Goal: Task Accomplishment & Management: Manage account settings

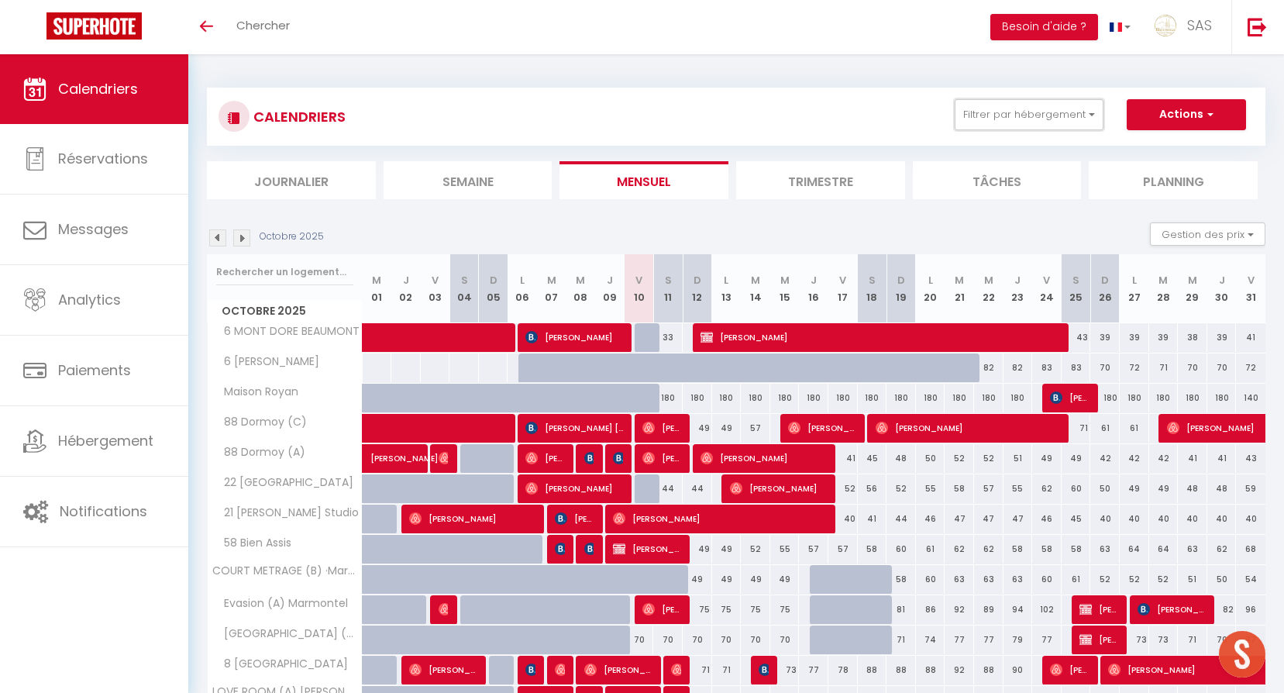
click at [1061, 109] on button "Filtrer par hébergement" at bounding box center [1028, 114] width 149 height 31
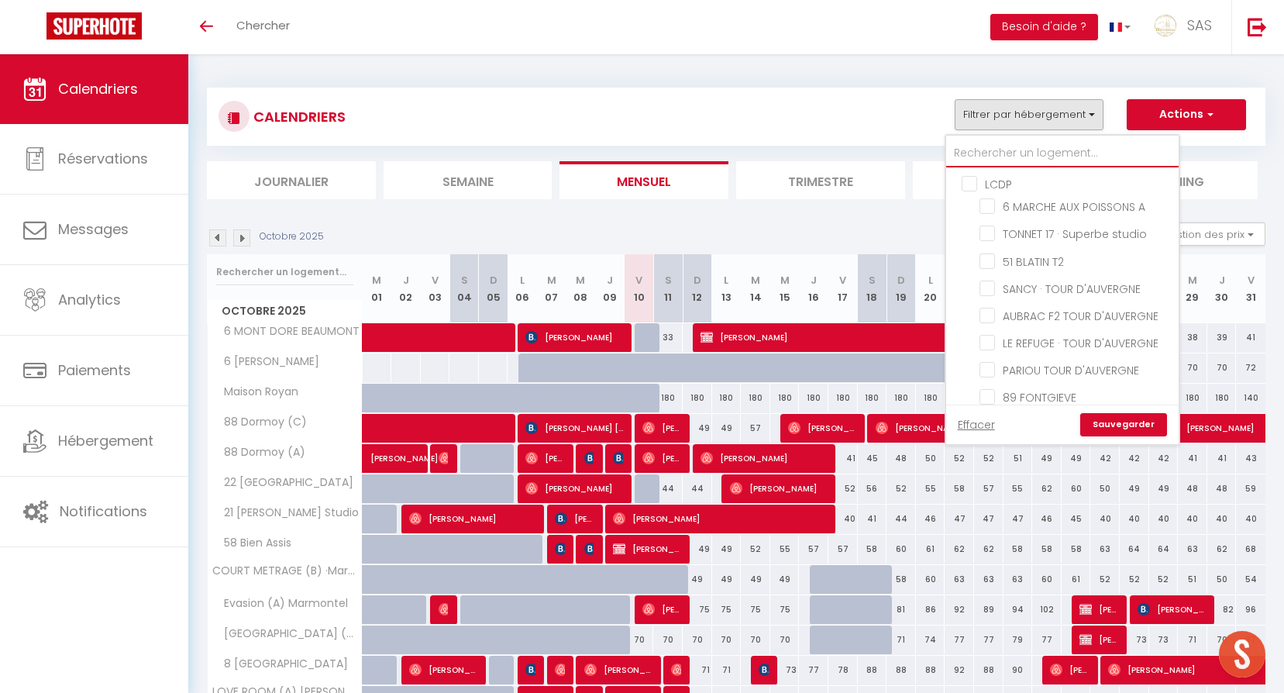
click at [1055, 139] on input "text" at bounding box center [1062, 153] width 232 height 28
type input "c"
checkbox input "false"
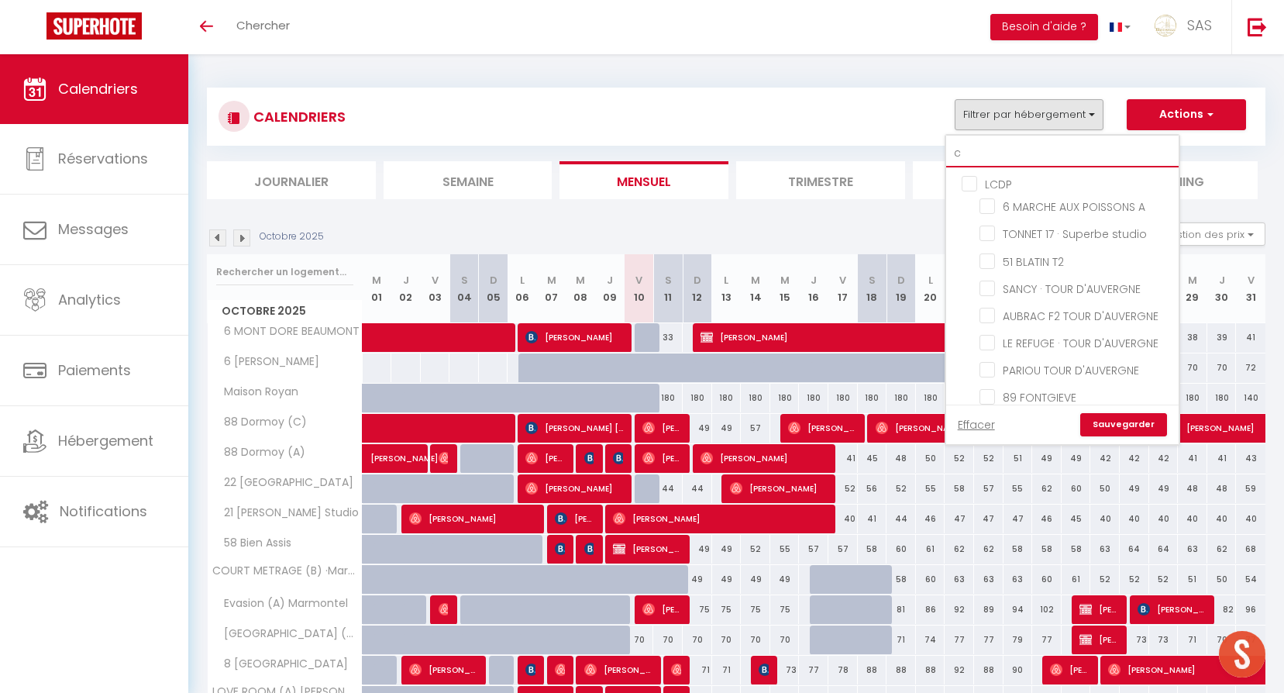
checkbox input "false"
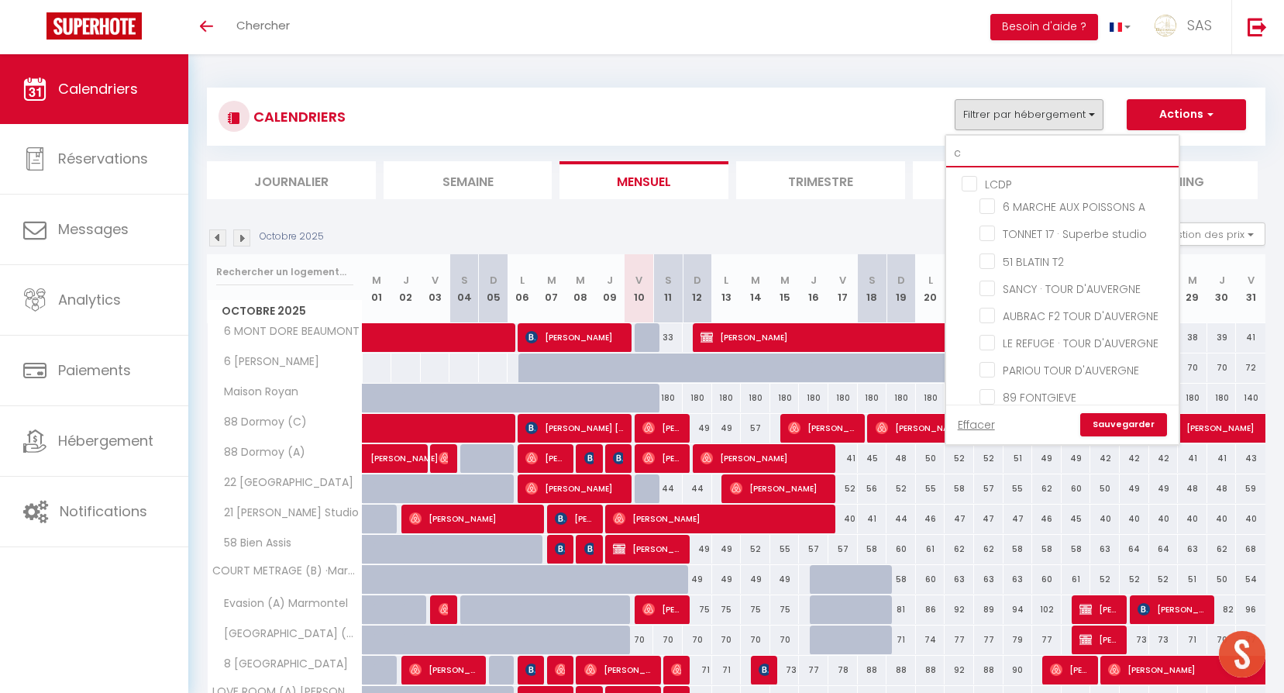
checkbox input "false"
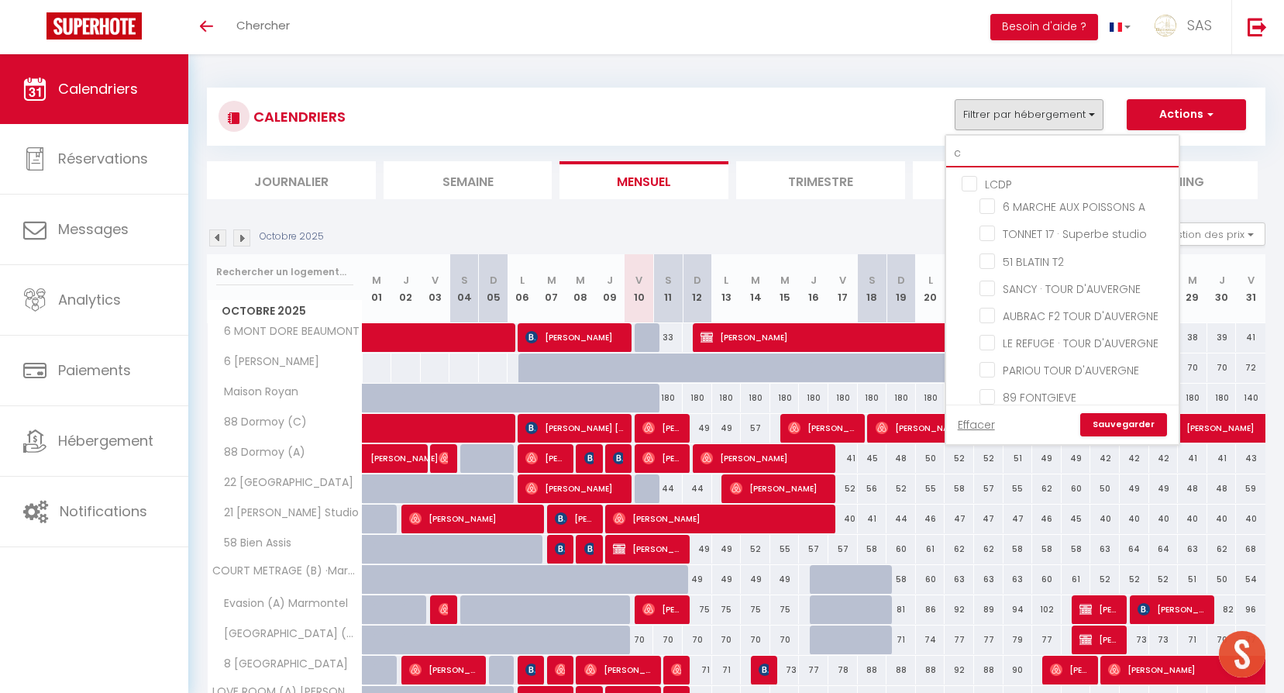
checkbox input "false"
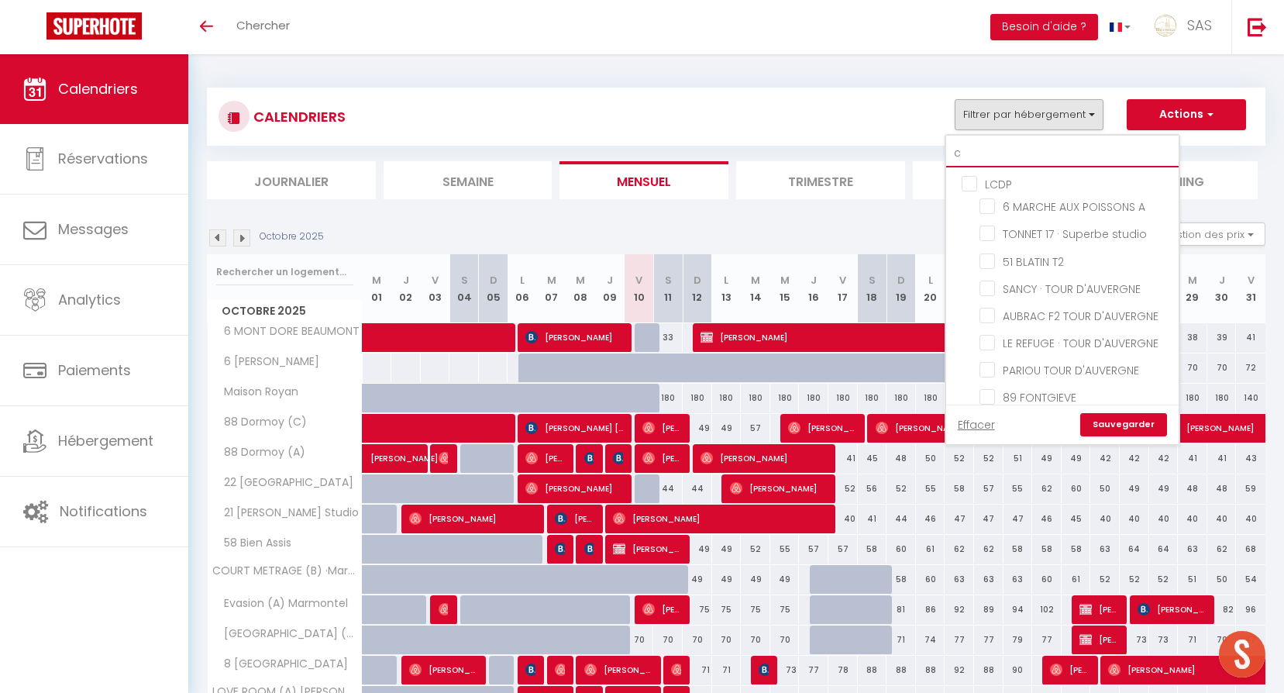
checkbox input "false"
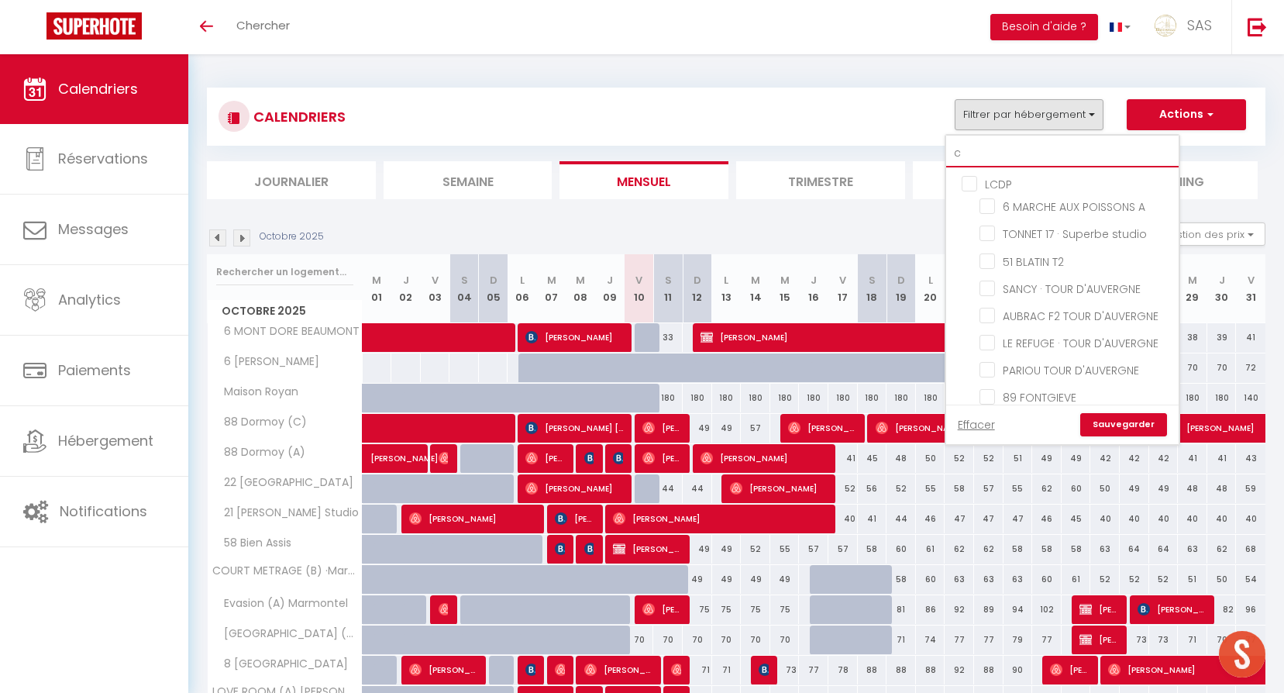
checkbox input "false"
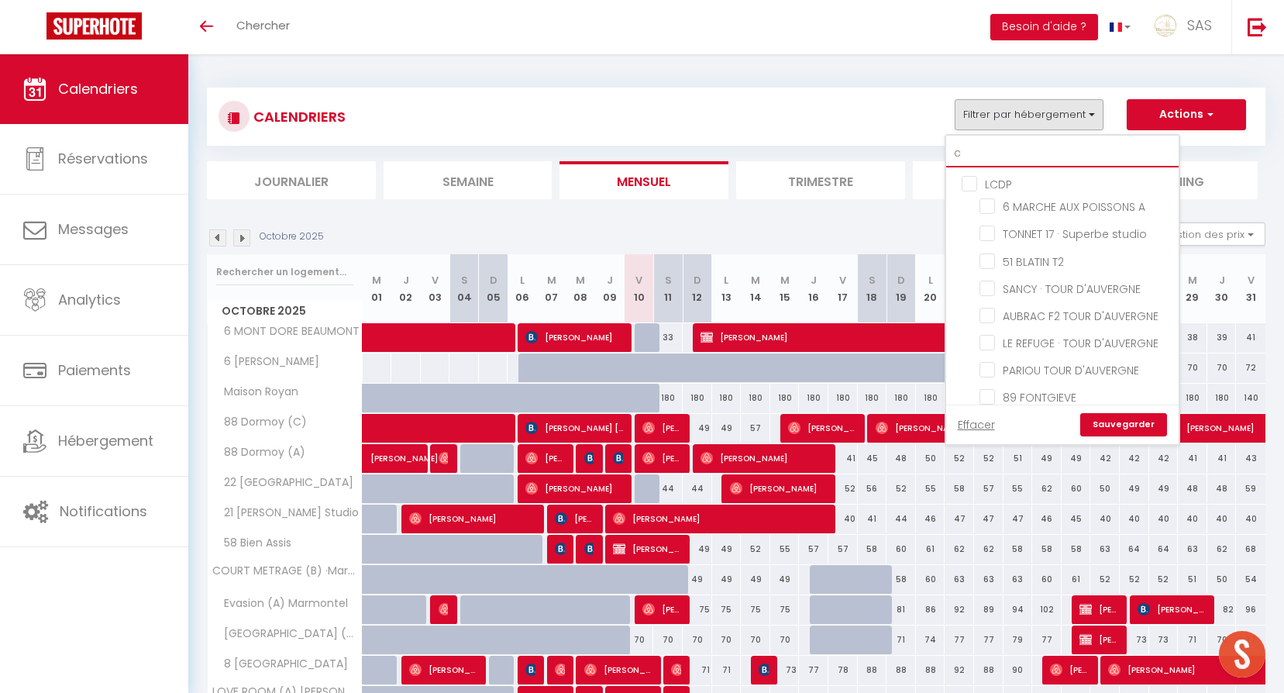
checkbox input "false"
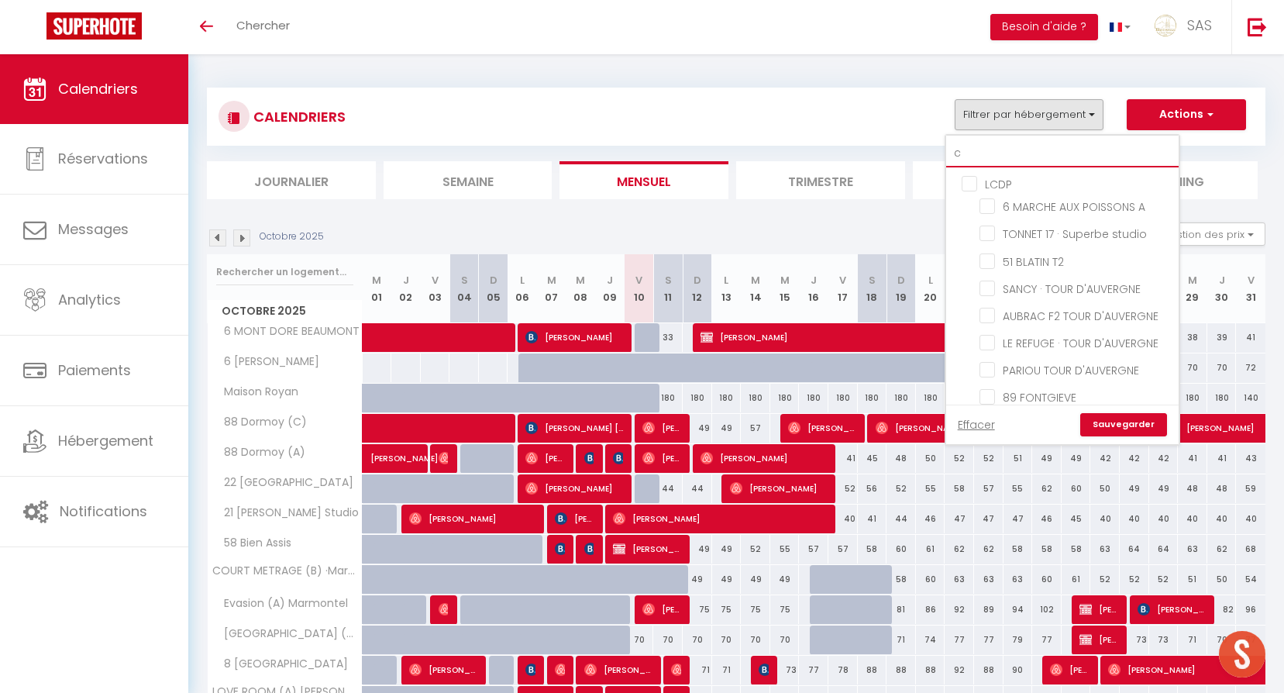
checkbox input "false"
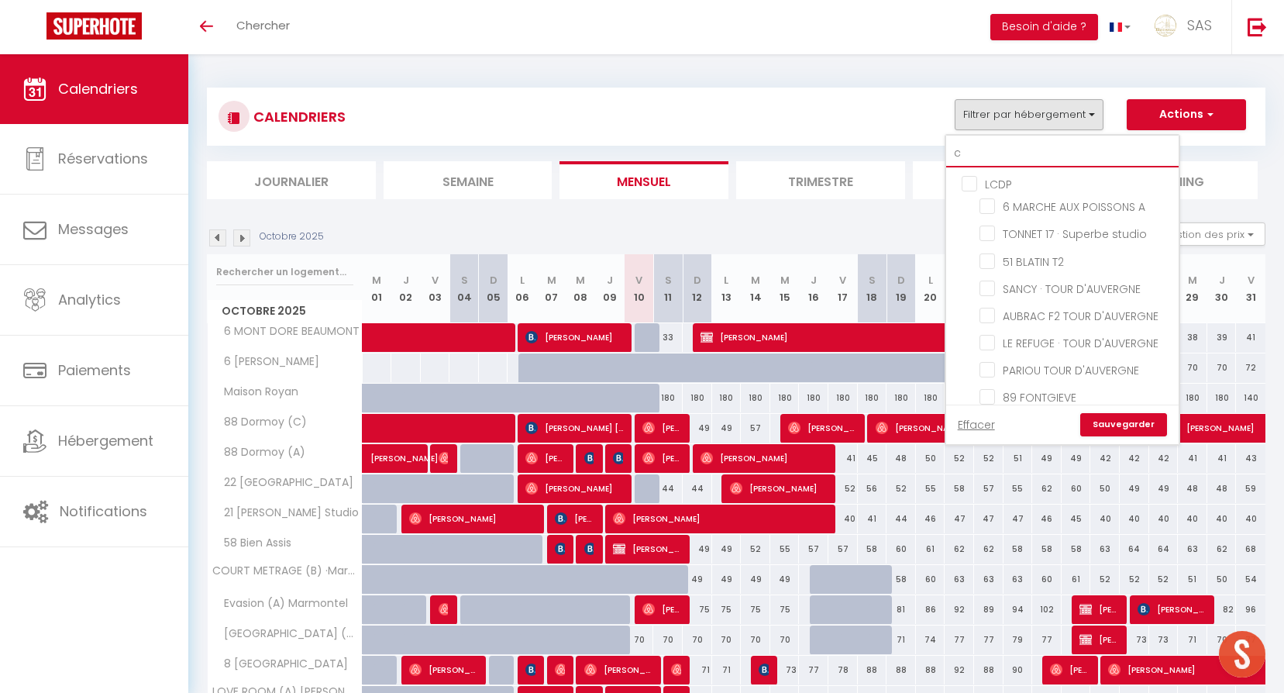
checkbox input "false"
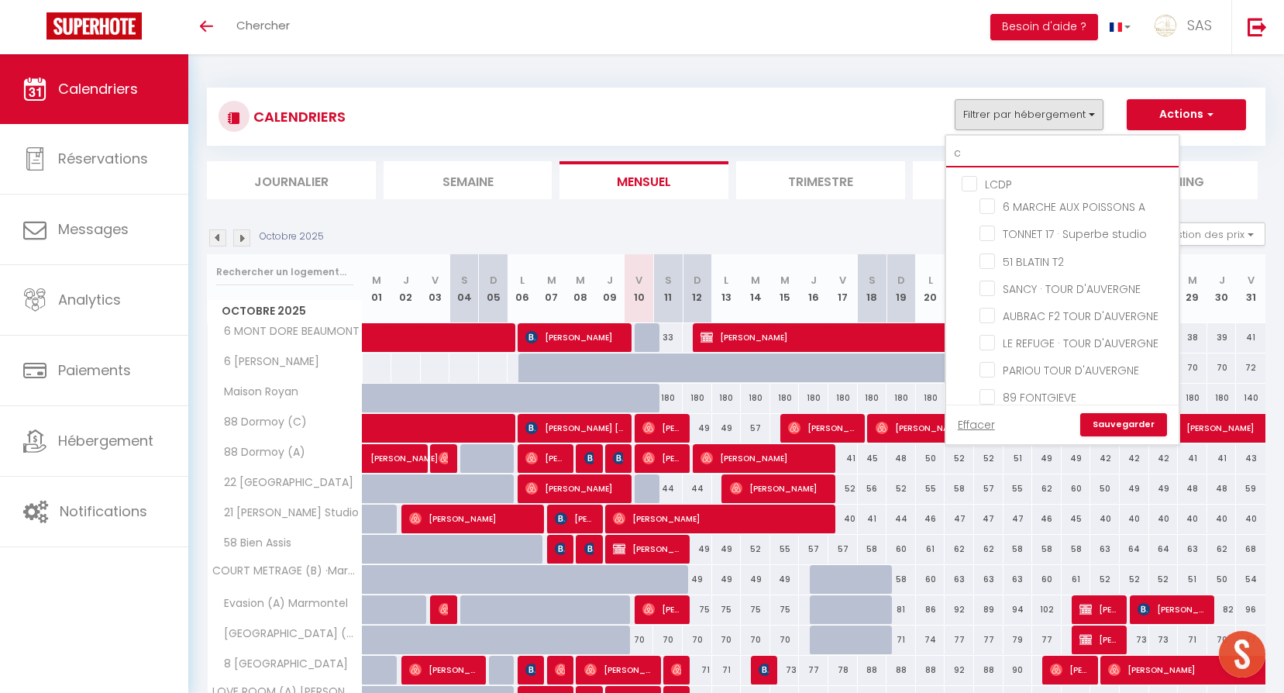
checkbox input "false"
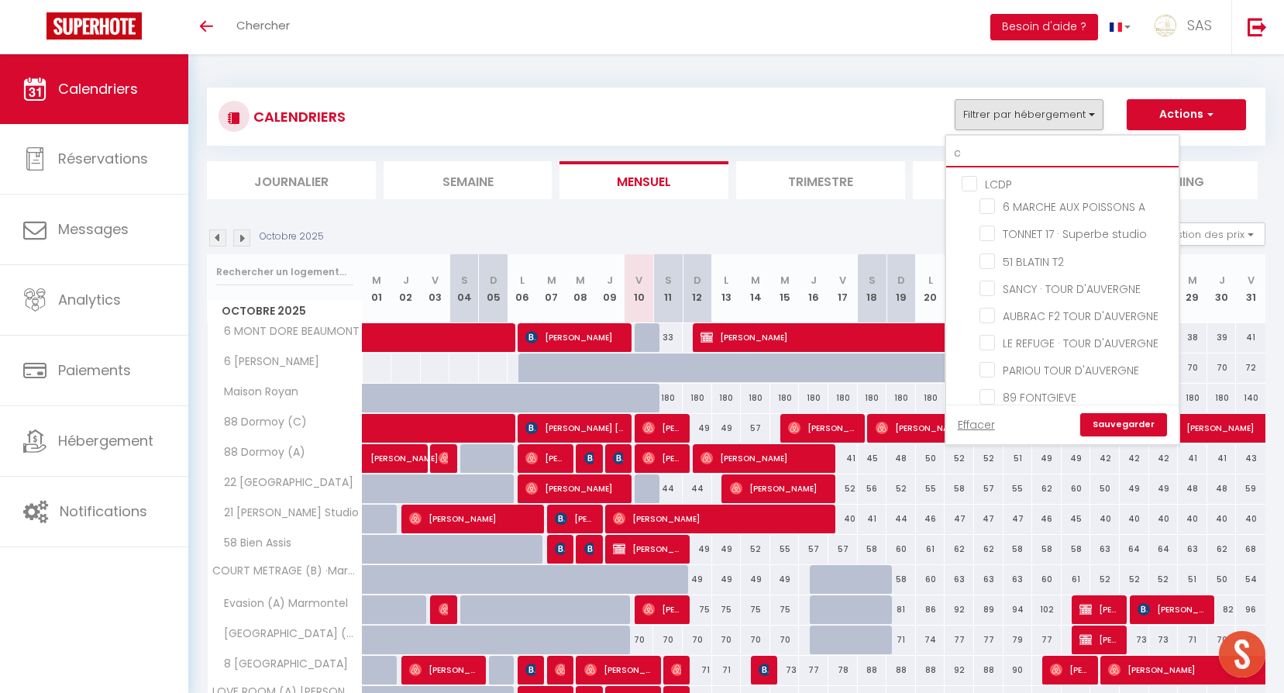
checkbox input "false"
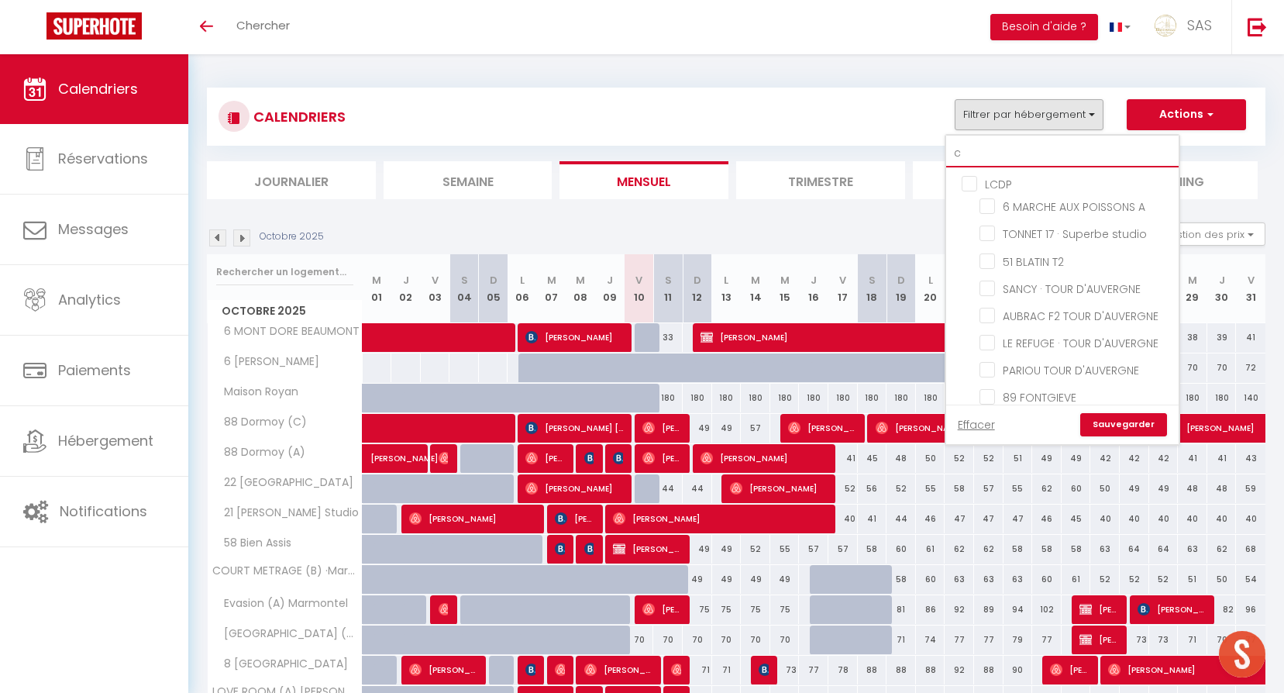
checkbox input "false"
type input "cl"
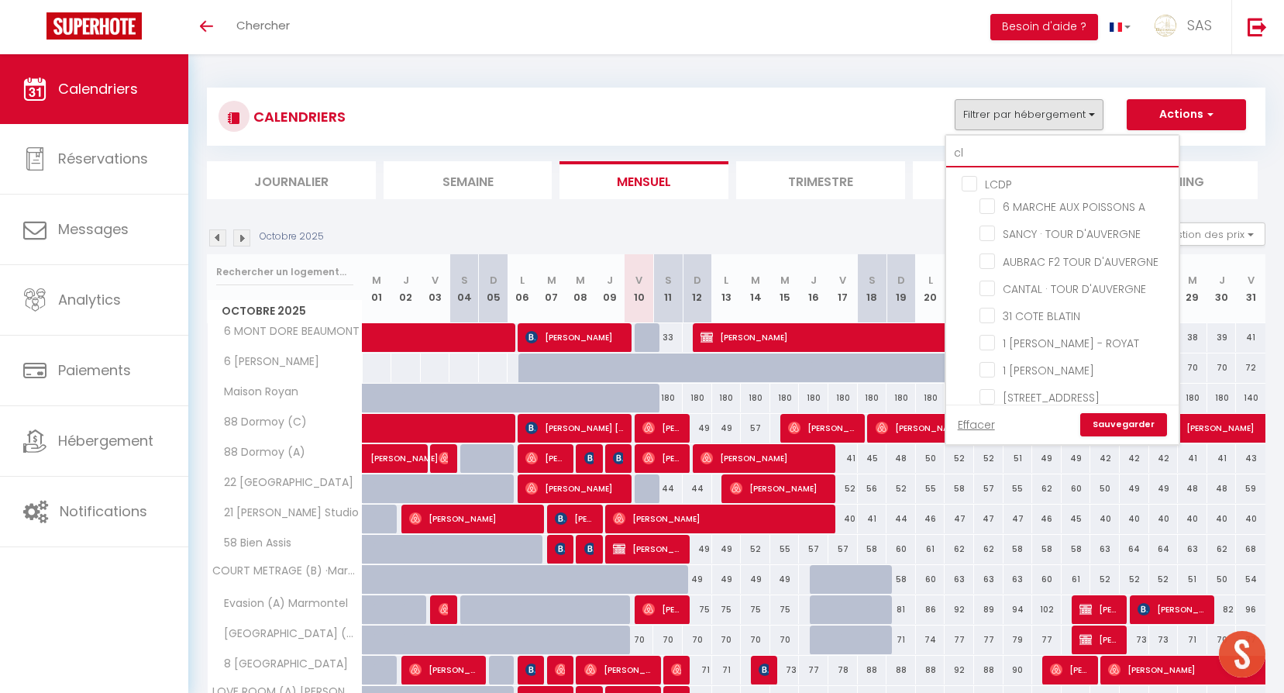
checkbox input "false"
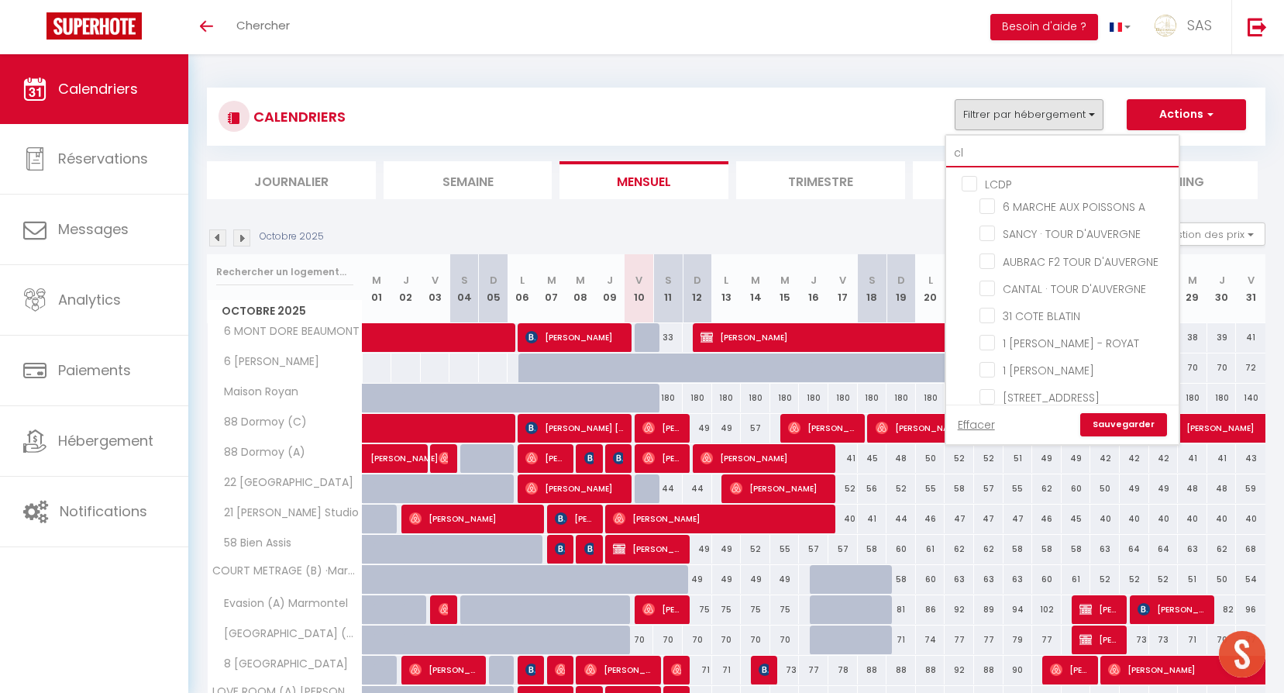
checkbox input "false"
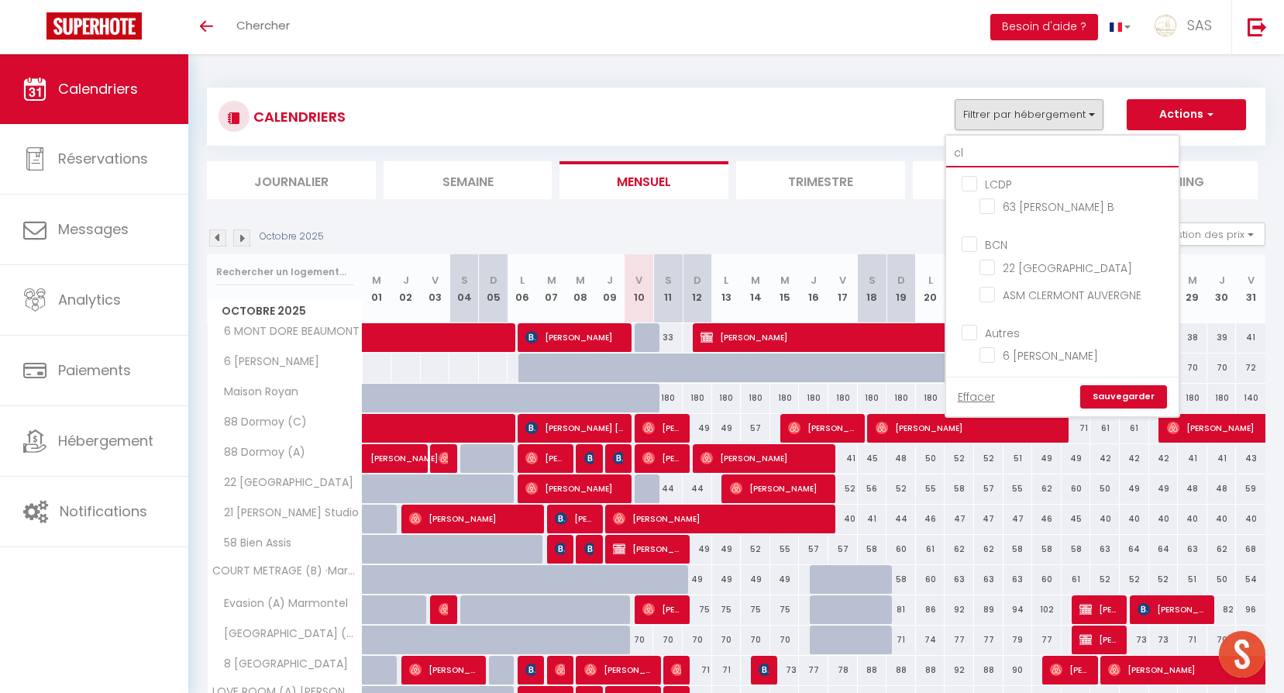
type input "cla"
checkbox input "false"
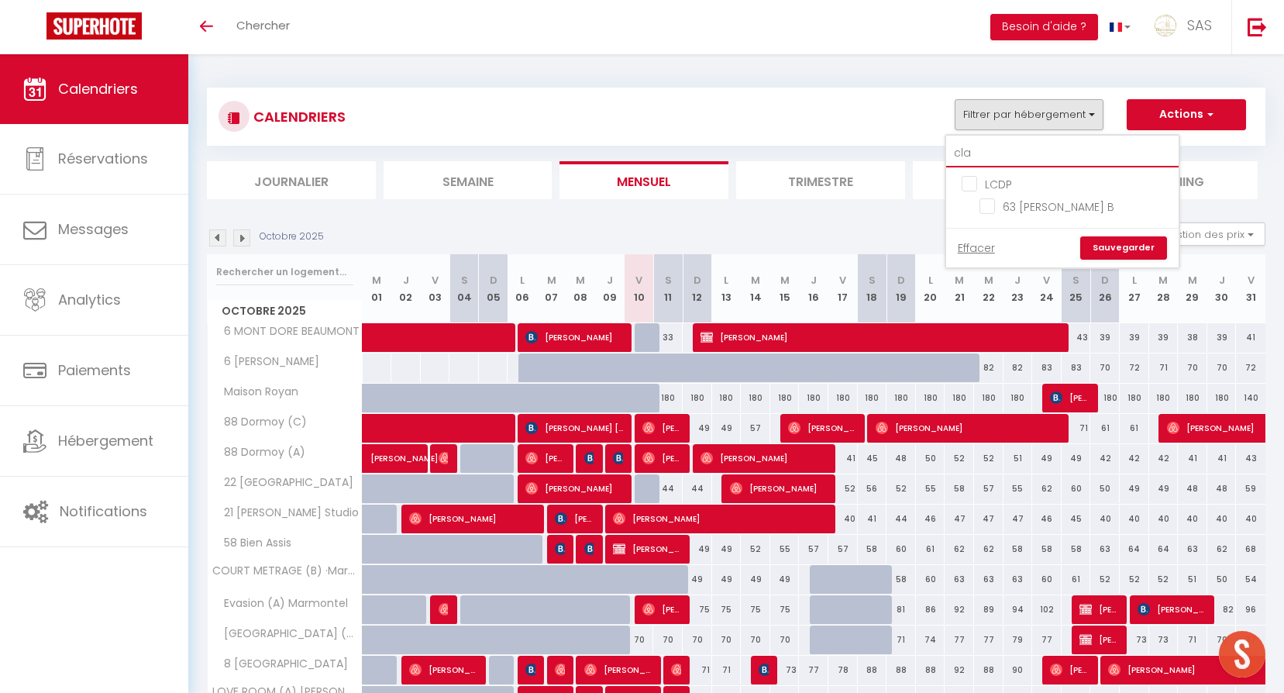
type input "clau"
checkbox input "false"
type input "clau"
click at [1035, 217] on li "63 [PERSON_NAME] B" at bounding box center [1082, 206] width 194 height 27
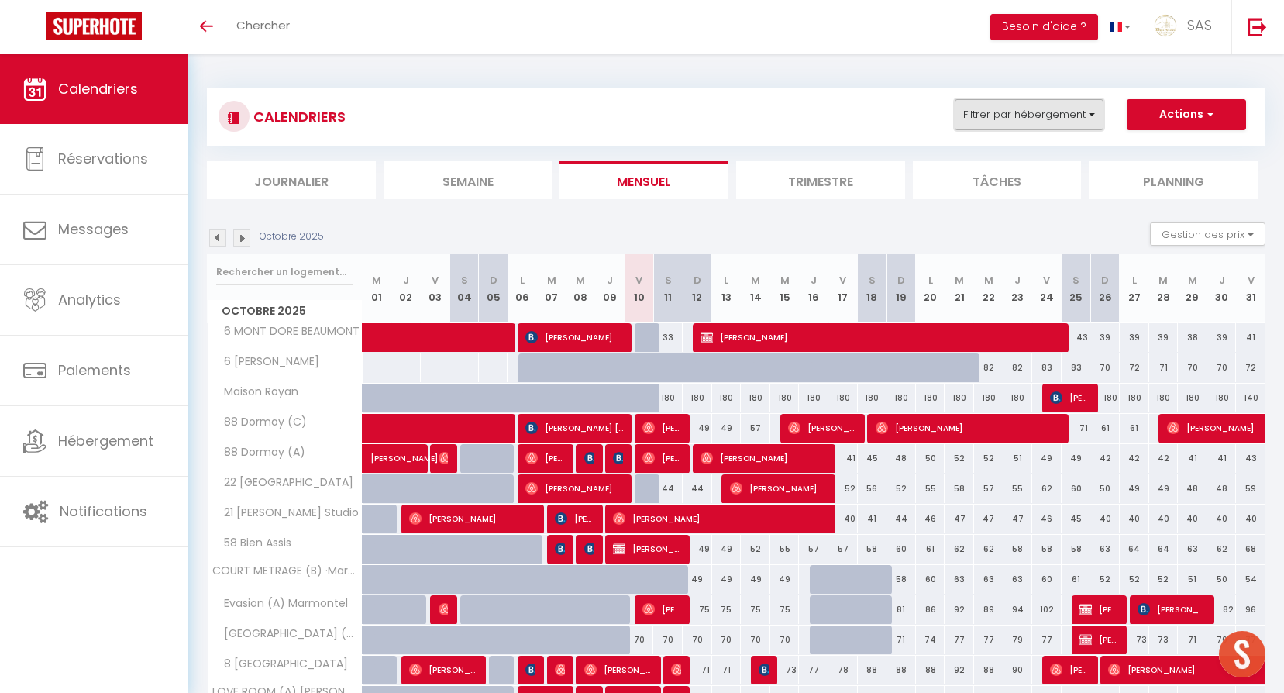
click at [1059, 119] on button "Filtrer par hébergement" at bounding box center [1028, 114] width 149 height 31
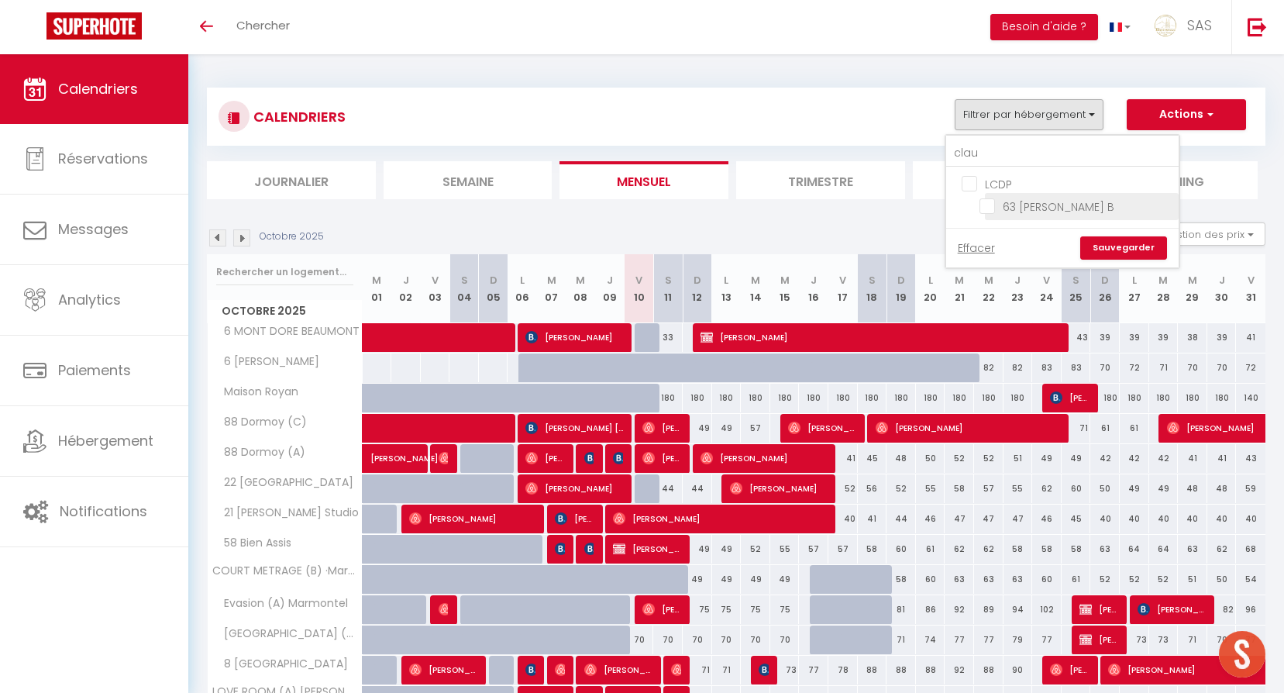
click at [1095, 208] on input "63 [PERSON_NAME] B" at bounding box center [1076, 205] width 194 height 15
checkbox input "true"
click at [1136, 257] on link "Sauvegarder" at bounding box center [1123, 247] width 87 height 23
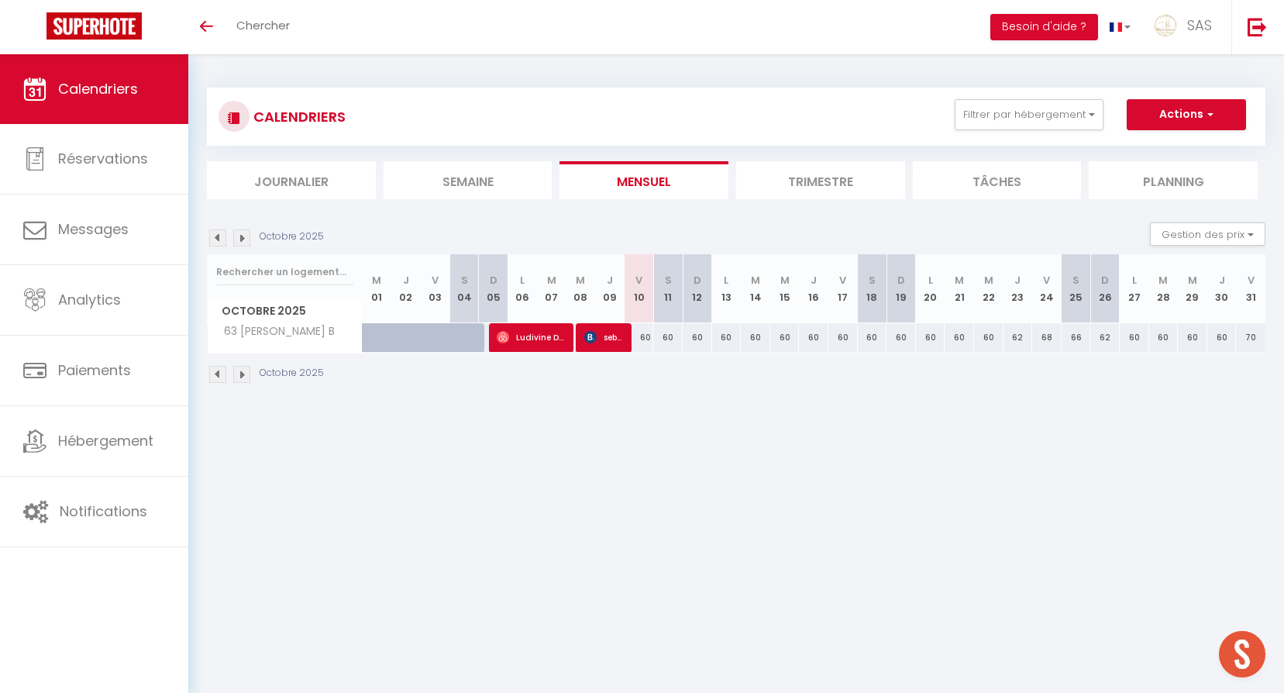
click at [222, 236] on img at bounding box center [217, 237] width 17 height 17
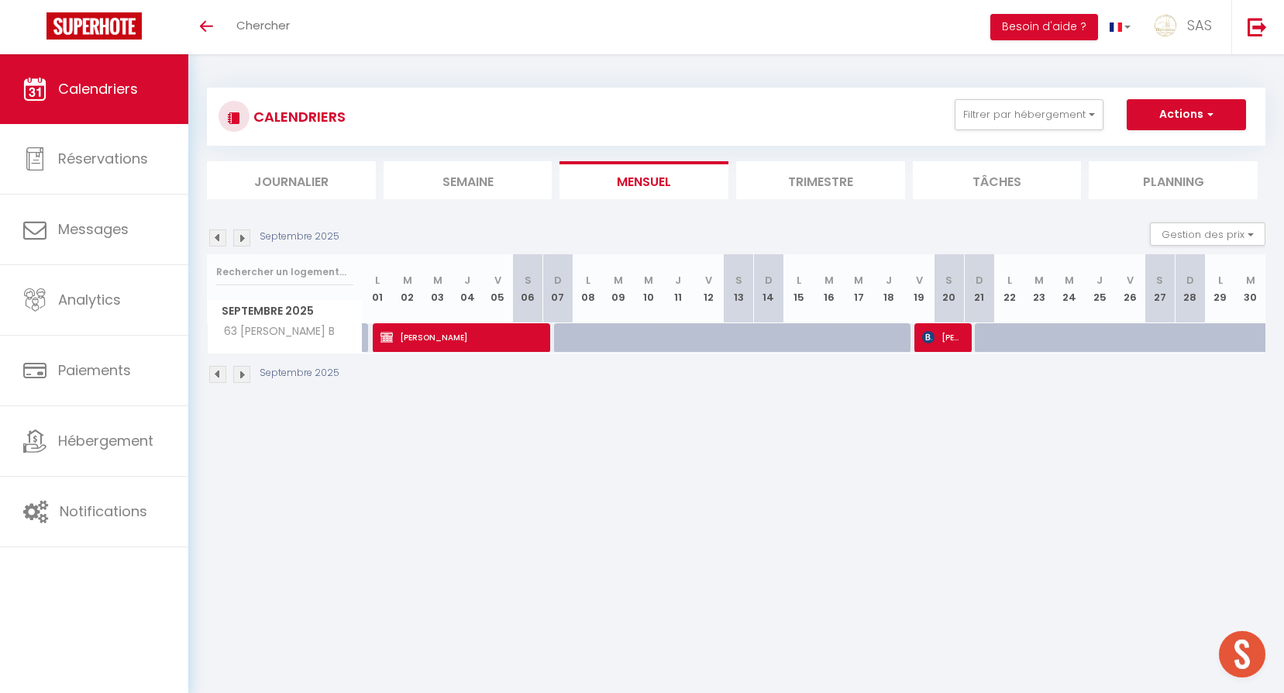
click at [221, 236] on img at bounding box center [217, 237] width 17 height 17
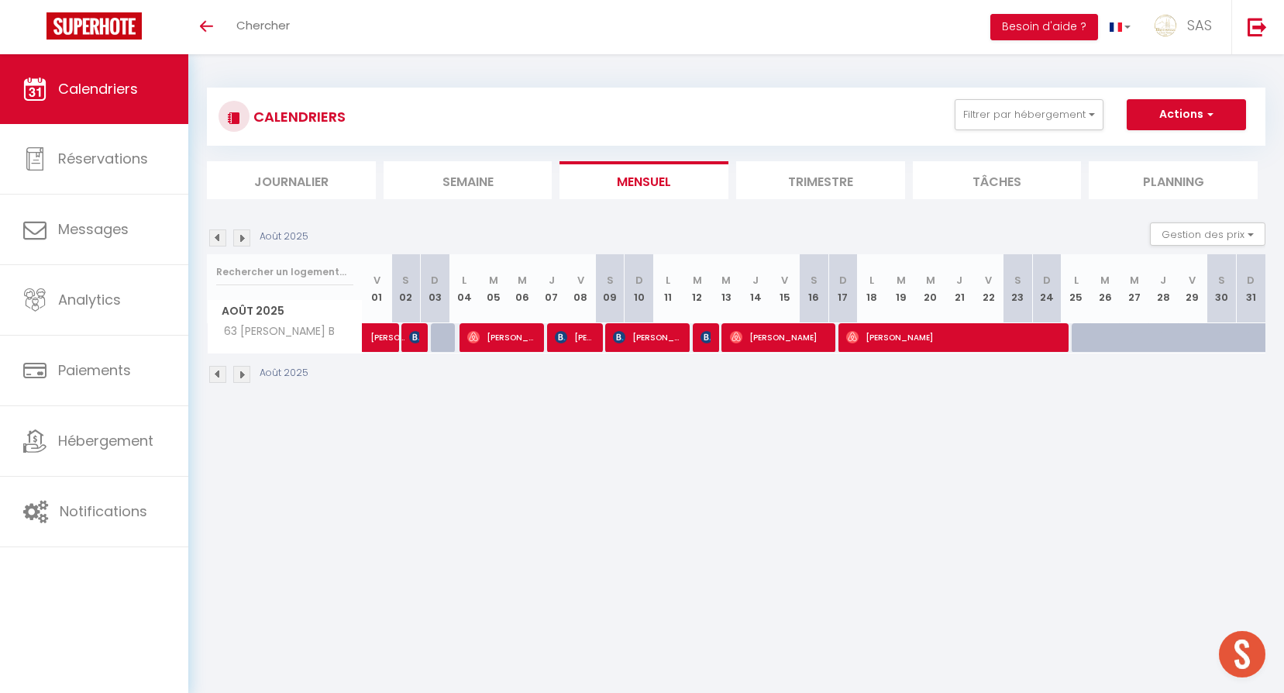
click at [208, 232] on div "Août 2025" at bounding box center [260, 237] width 106 height 17
click at [215, 236] on img at bounding box center [217, 237] width 17 height 17
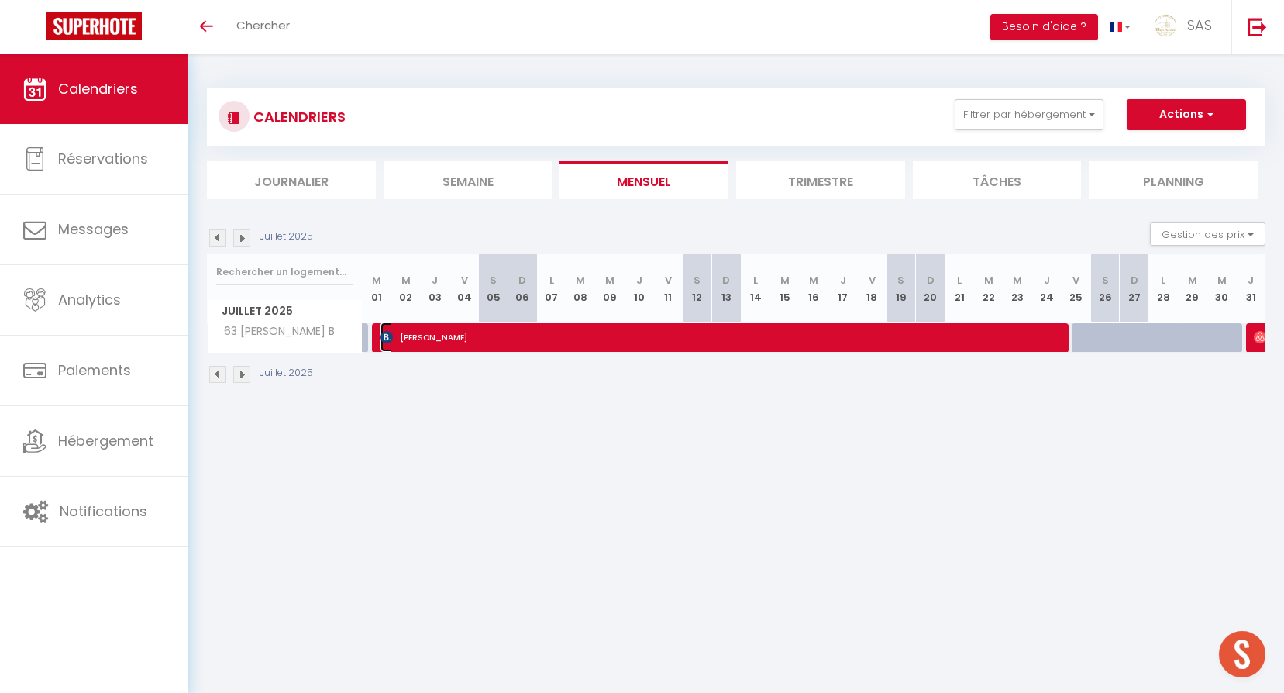
click at [434, 344] on span "[PERSON_NAME]" at bounding box center [723, 336] width 687 height 29
select select "OK"
select select "0"
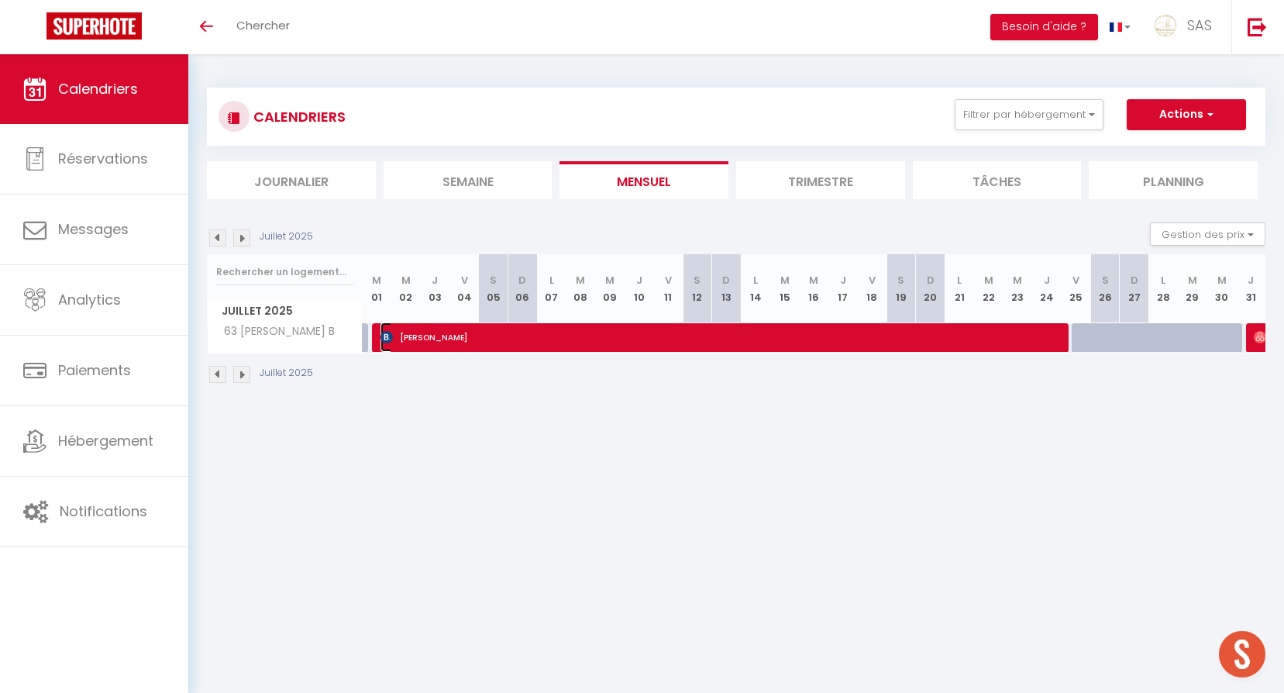
select select "1"
select select
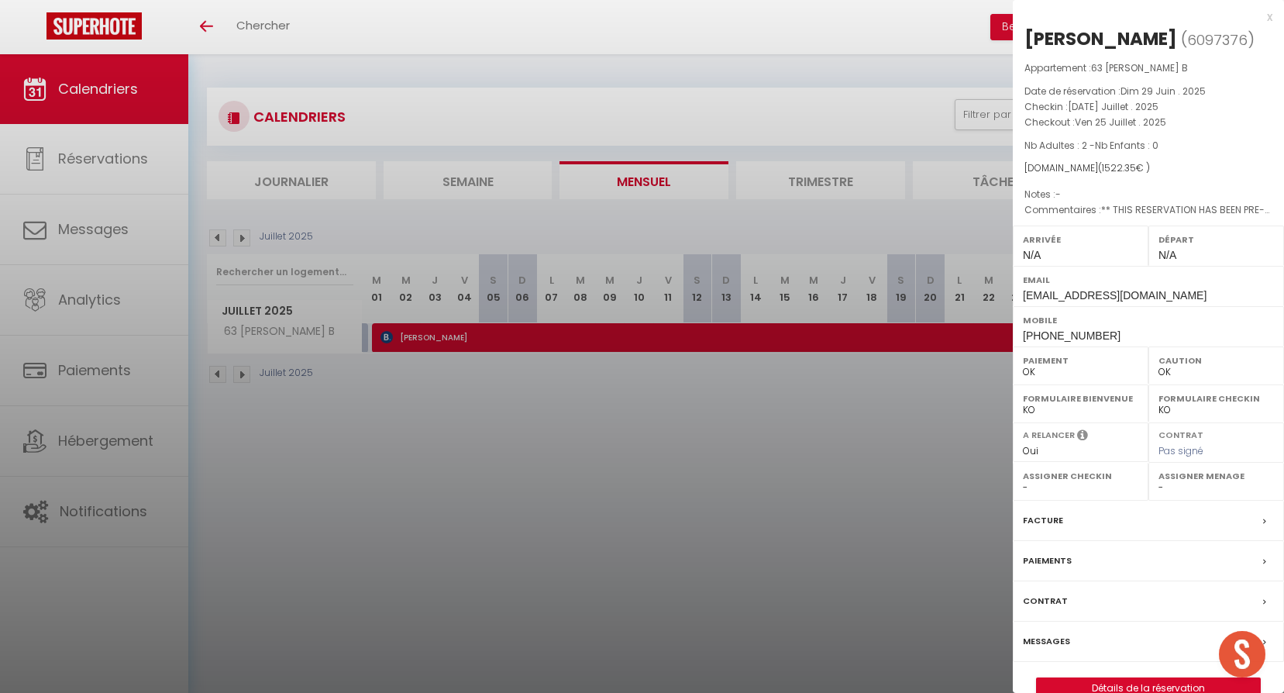
click at [414, 438] on div at bounding box center [642, 346] width 1284 height 693
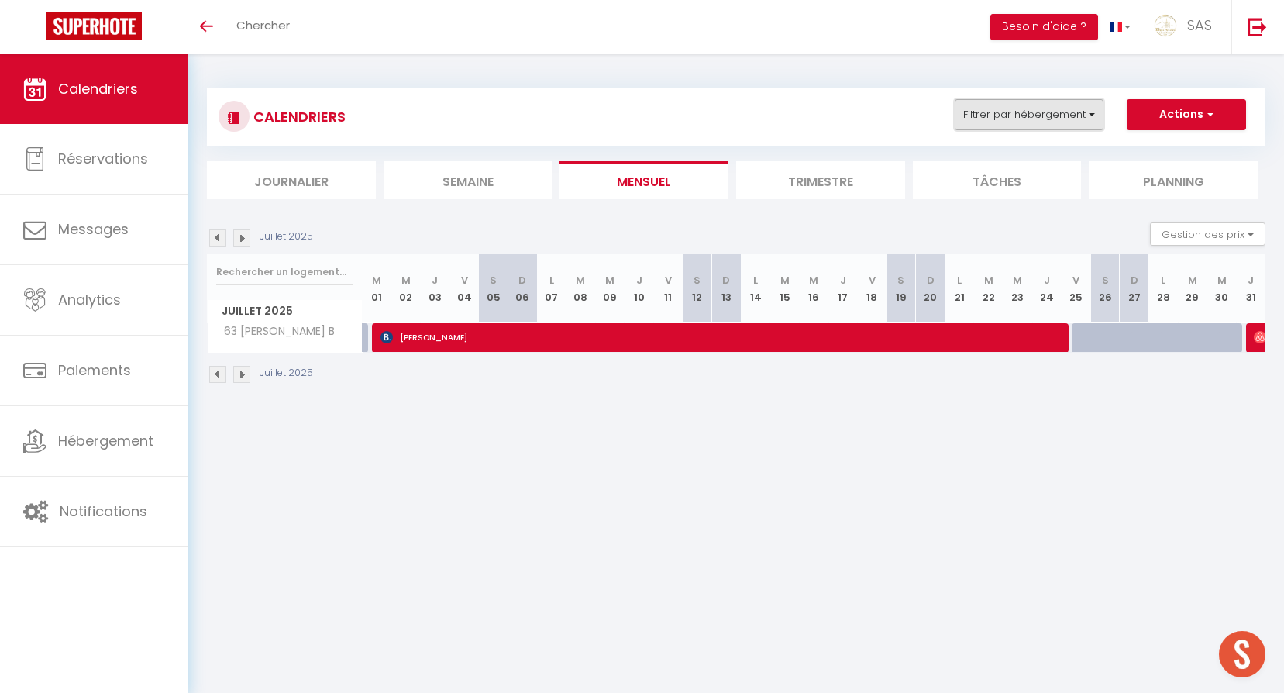
click at [1006, 118] on button "Filtrer par hébergement" at bounding box center [1028, 114] width 149 height 31
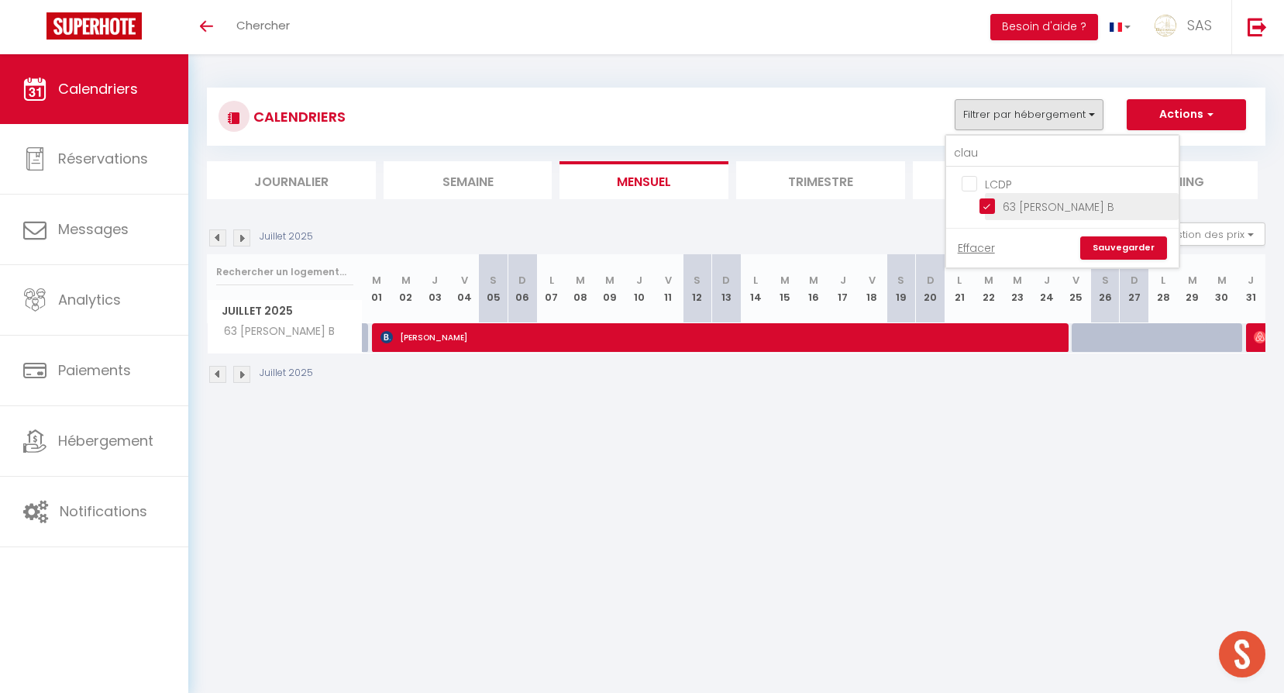
click at [1037, 201] on input "63 [PERSON_NAME] B" at bounding box center [1076, 205] width 194 height 15
checkbox input "false"
click at [1126, 246] on link "Sauvegarder" at bounding box center [1123, 247] width 87 height 23
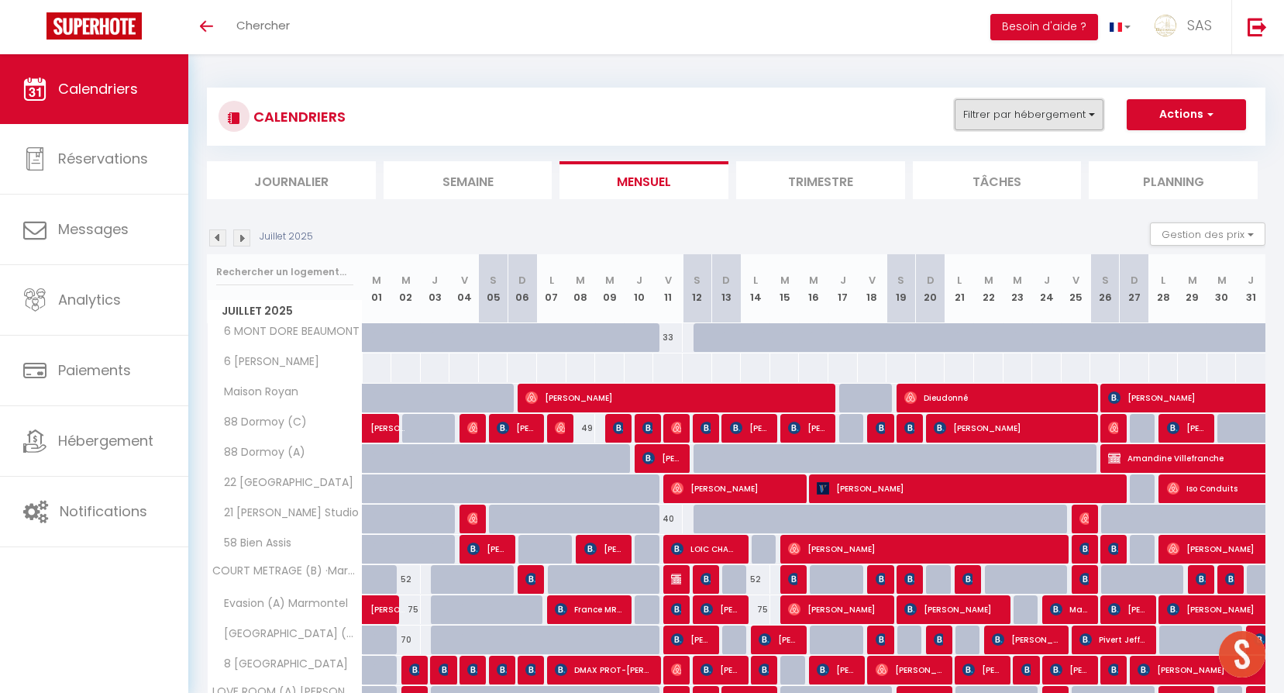
click at [1049, 114] on button "Filtrer par hébergement" at bounding box center [1028, 114] width 149 height 31
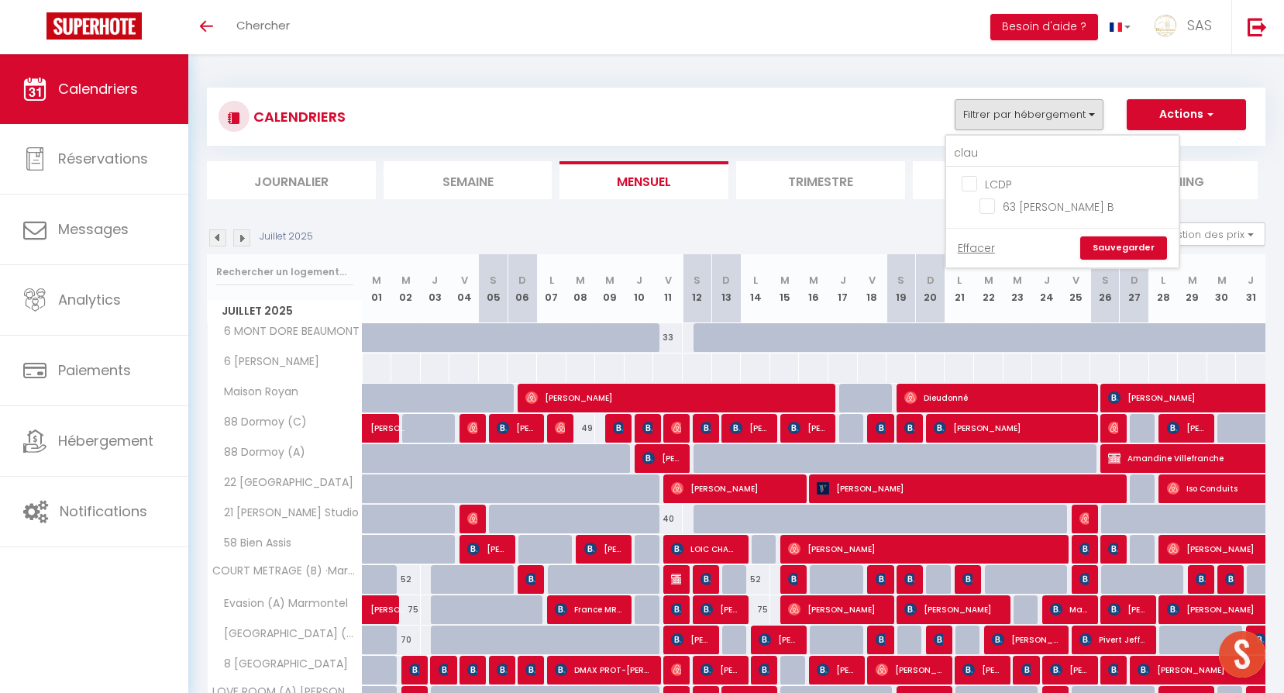
click at [1031, 137] on div "clau" at bounding box center [1062, 152] width 232 height 32
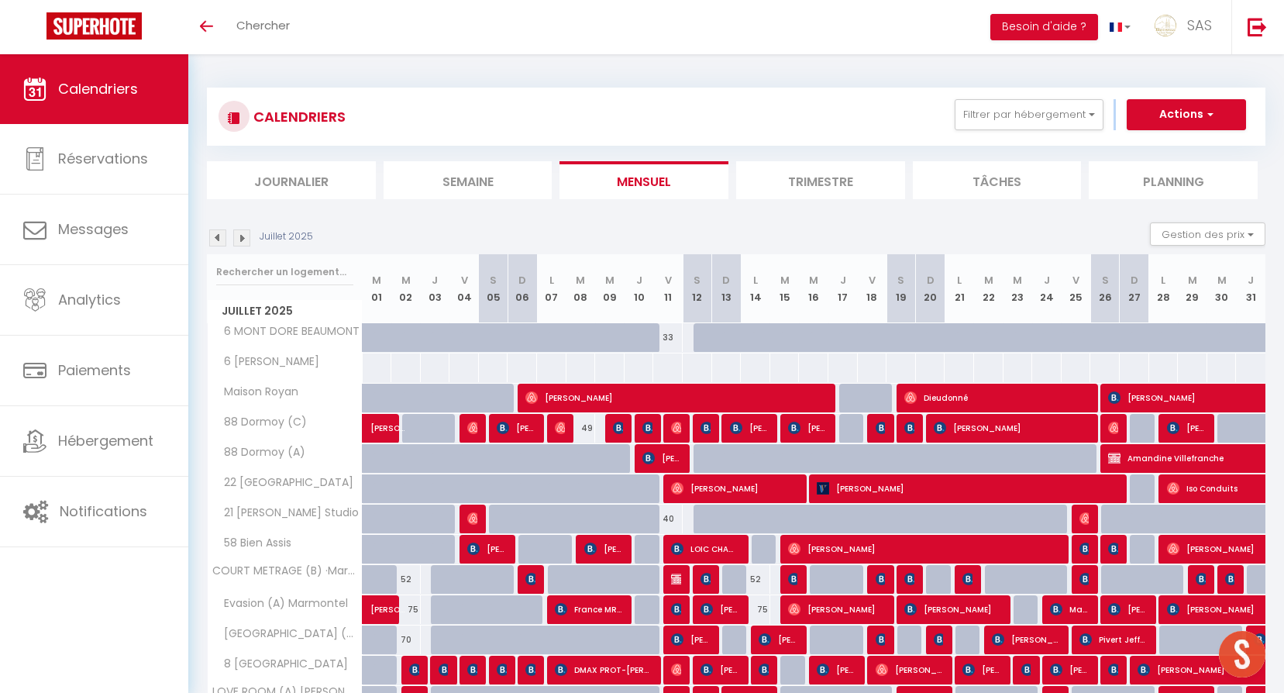
click at [1031, 137] on div "CALENDRIERS Filtrer par hébergement clau LCDP 63 [PERSON_NAME] B Effacer Sauveg…" at bounding box center [736, 117] width 1058 height 58
click at [1017, 117] on button "Filtrer par hébergement" at bounding box center [1028, 114] width 149 height 31
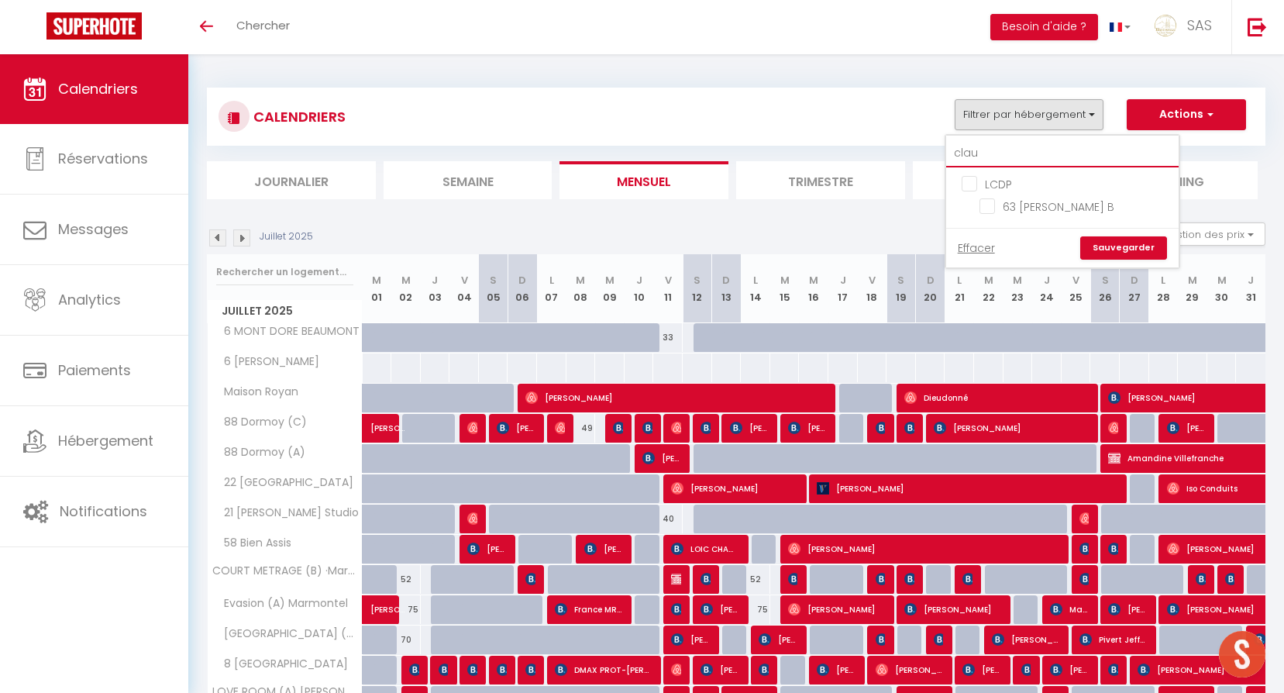
click at [1026, 147] on input "clau" at bounding box center [1062, 153] width 232 height 28
type input "3"
checkbox input "false"
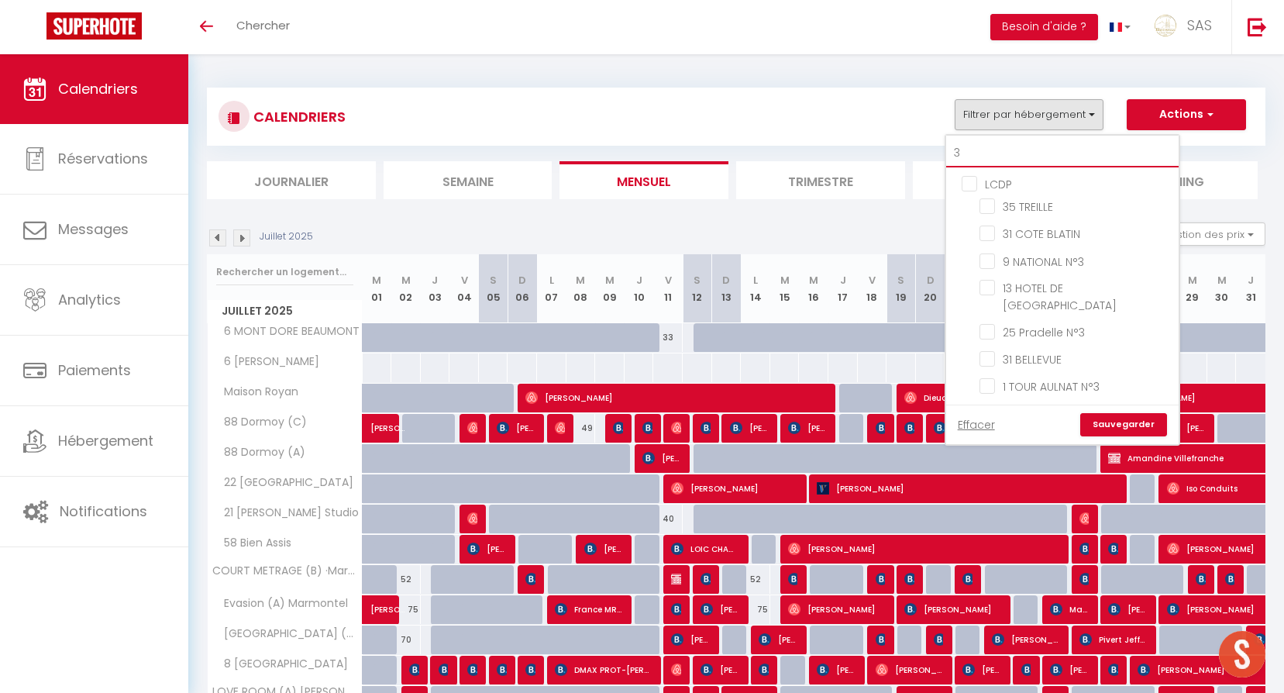
type input "35"
checkbox input "false"
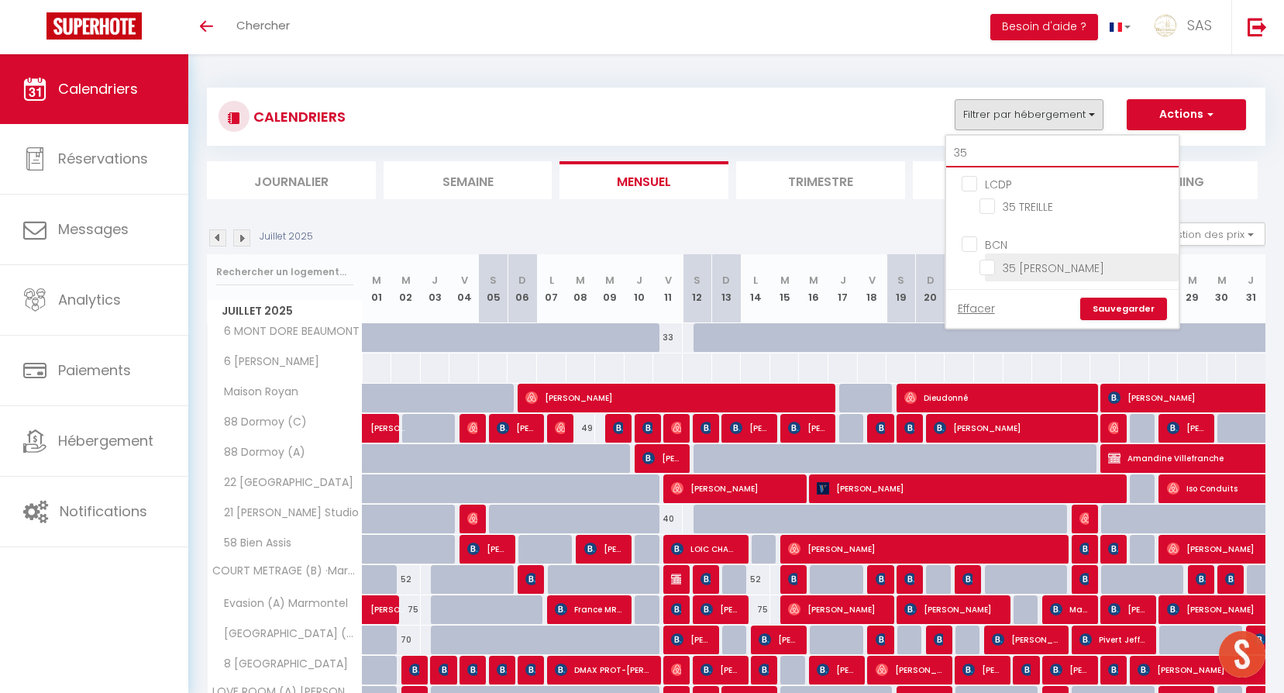
type input "35"
click at [1032, 262] on input "35 [PERSON_NAME]" at bounding box center [1076, 265] width 194 height 15
checkbox input "true"
checkbox input "false"
click at [1106, 312] on link "Sauvegarder" at bounding box center [1123, 308] width 87 height 23
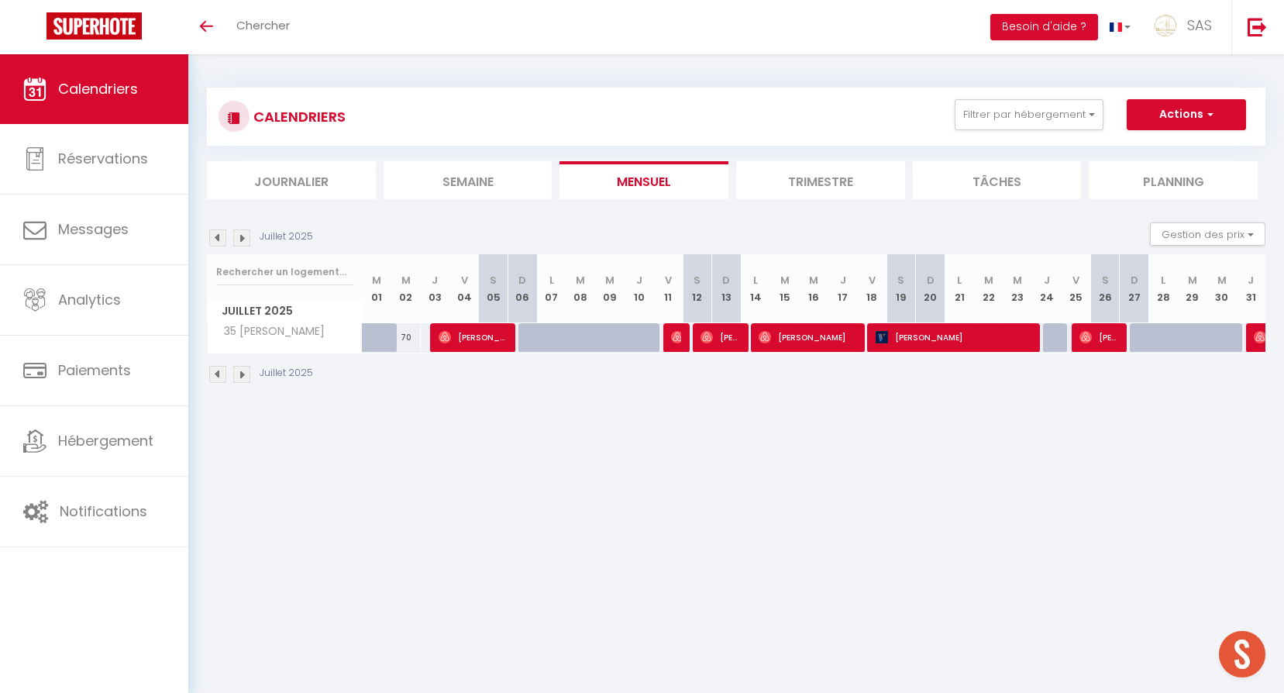
click at [214, 246] on div "Juillet 2025 Gestion des prix Nb Nuits minimum Règles Disponibilité" at bounding box center [736, 238] width 1058 height 32
click at [218, 234] on img at bounding box center [217, 237] width 17 height 17
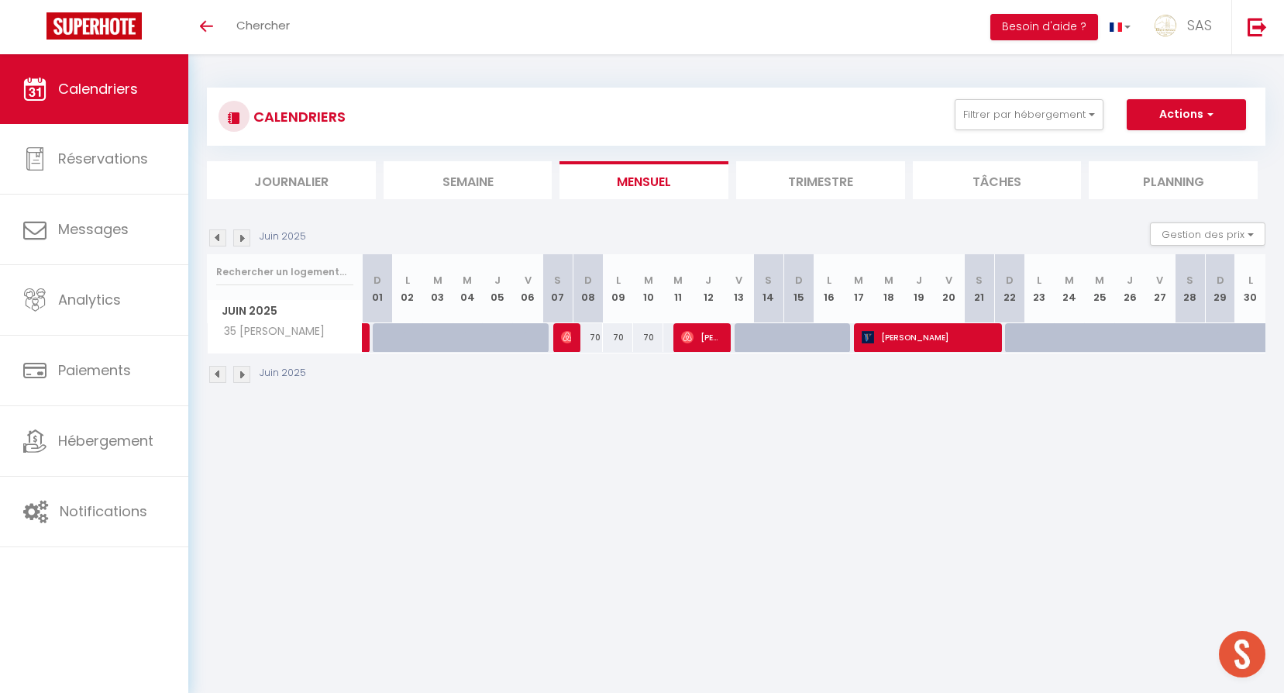
click at [235, 242] on img at bounding box center [241, 237] width 17 height 17
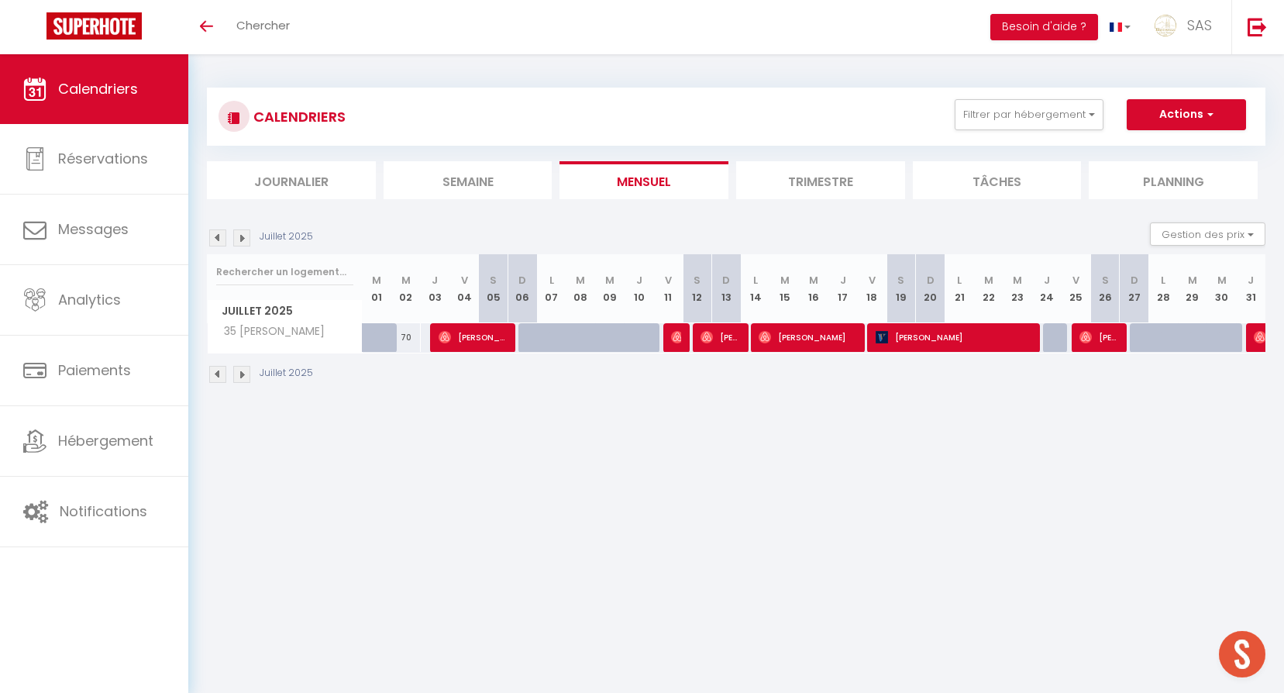
click at [246, 239] on img at bounding box center [241, 237] width 17 height 17
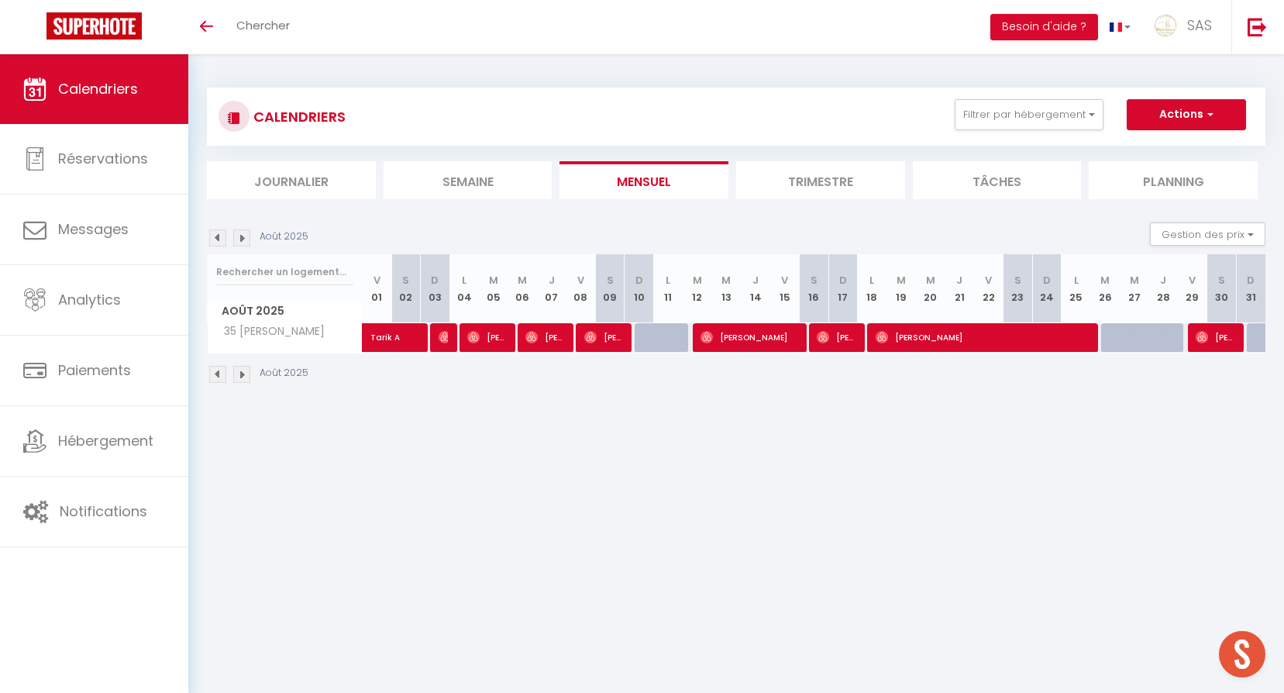
click at [246, 239] on img at bounding box center [241, 237] width 17 height 17
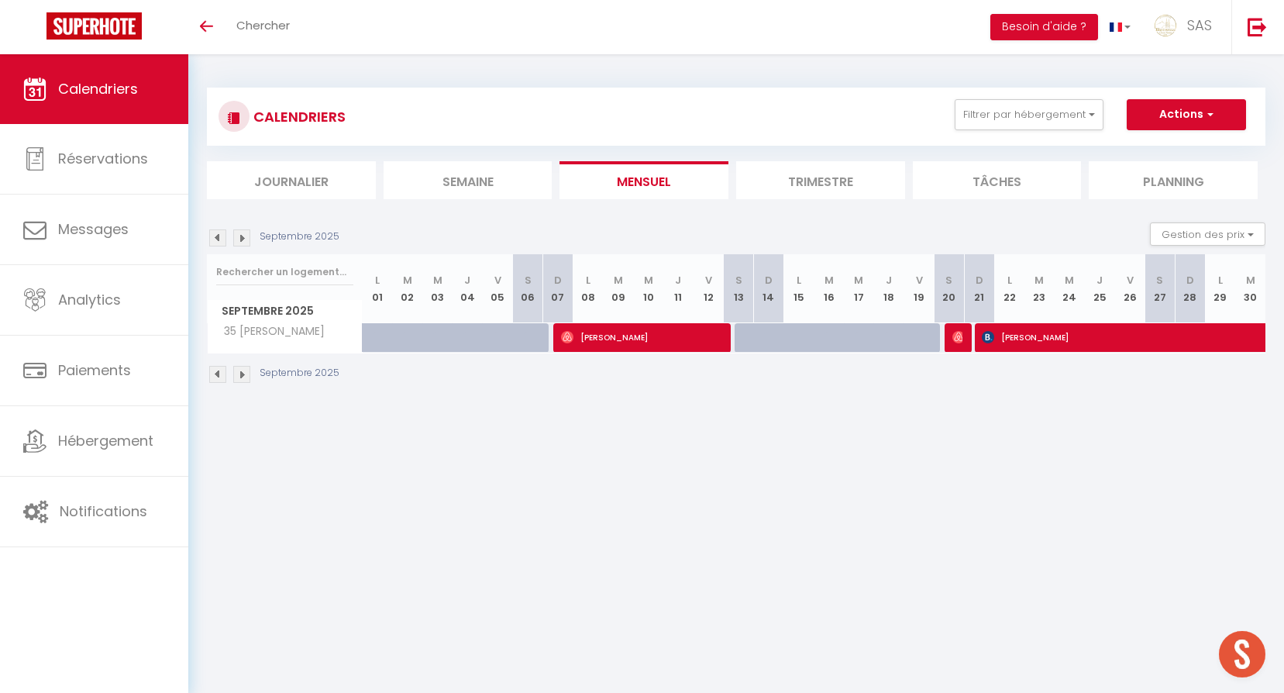
click at [238, 236] on img at bounding box center [241, 237] width 17 height 17
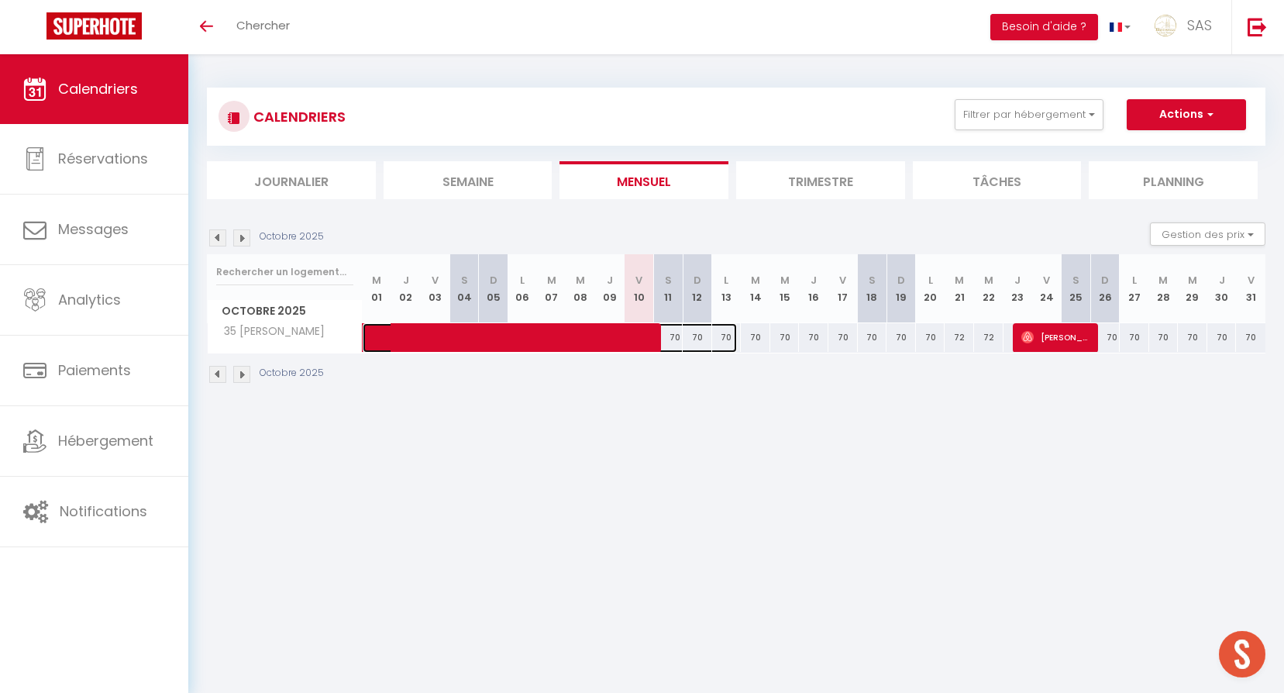
click at [552, 346] on span at bounding box center [558, 337] width 356 height 29
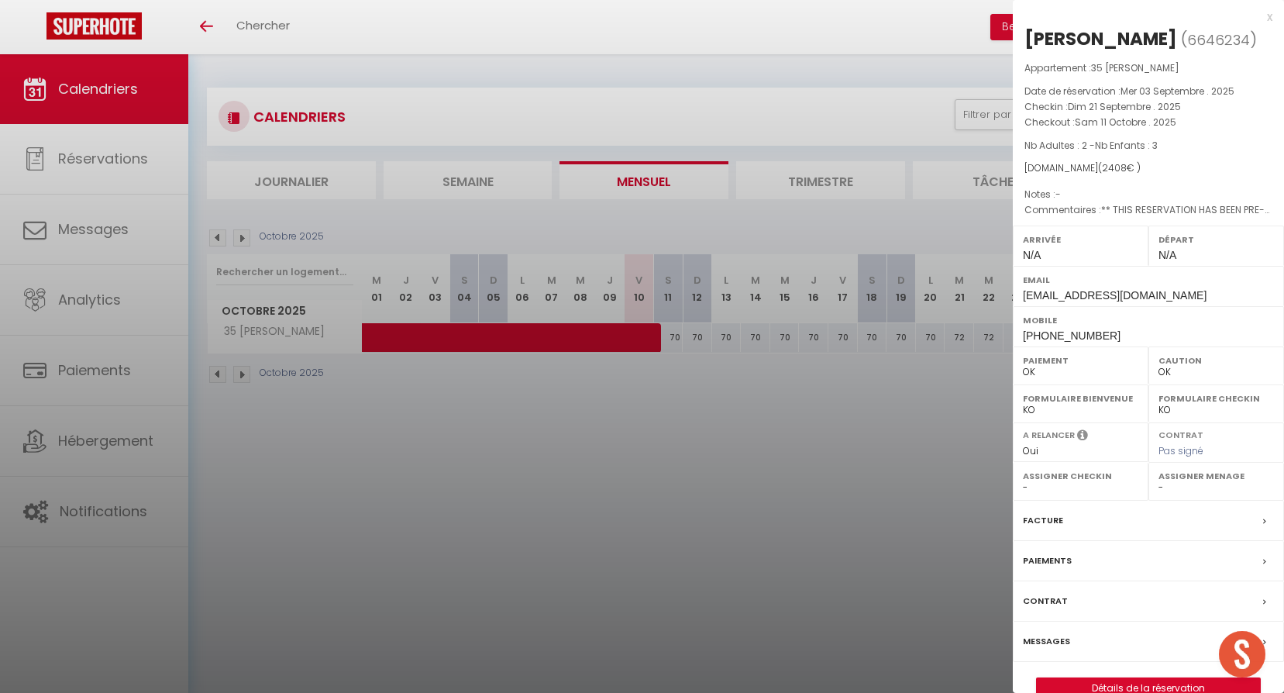
click at [719, 454] on div at bounding box center [642, 346] width 1284 height 693
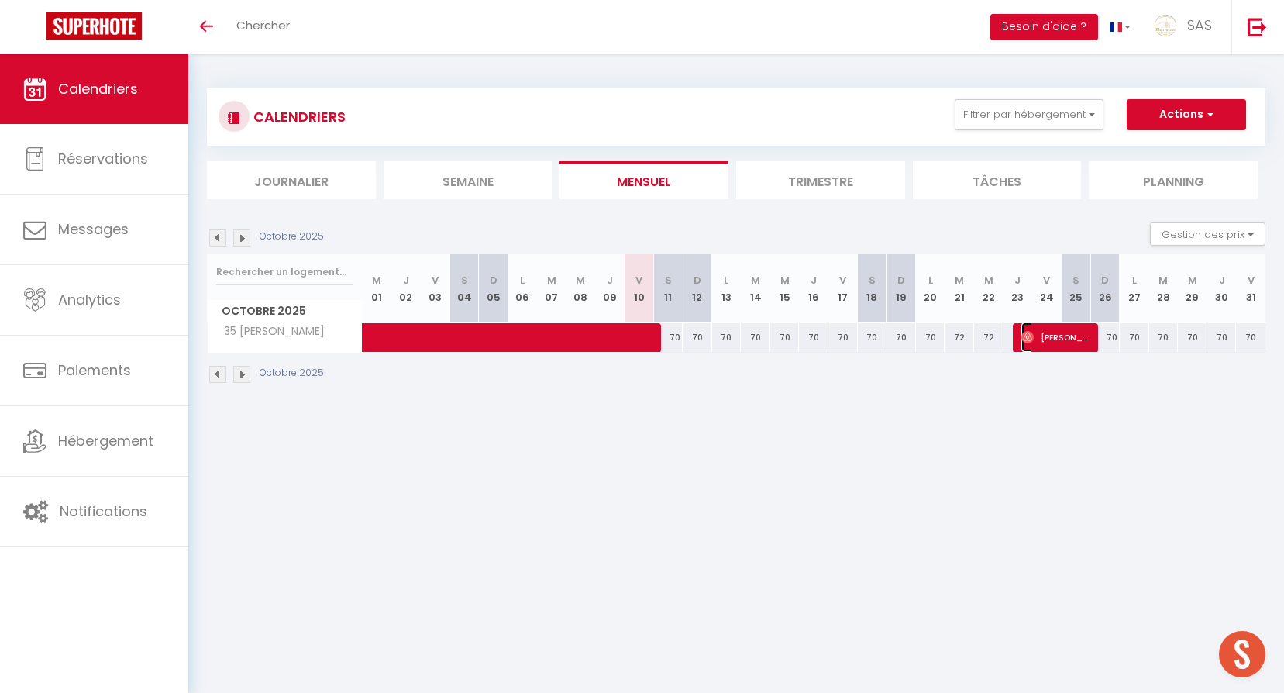
click at [1032, 338] on img at bounding box center [1027, 337] width 12 height 12
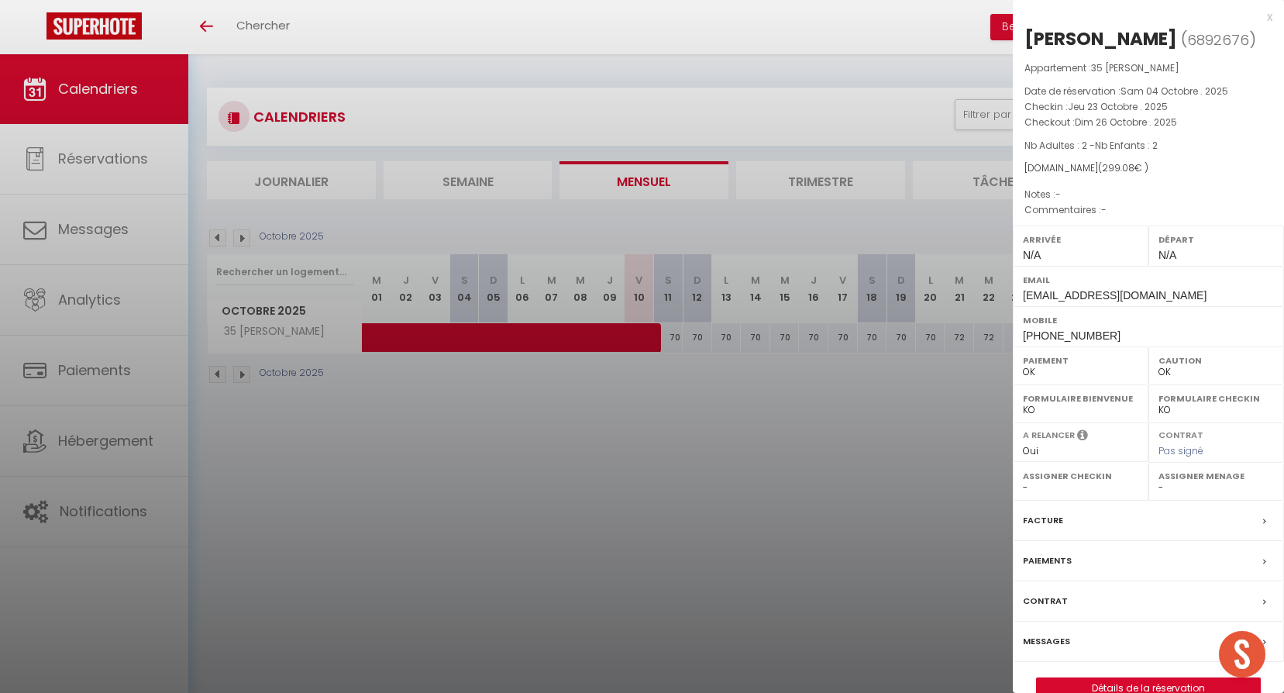
click at [771, 410] on div at bounding box center [642, 346] width 1284 height 693
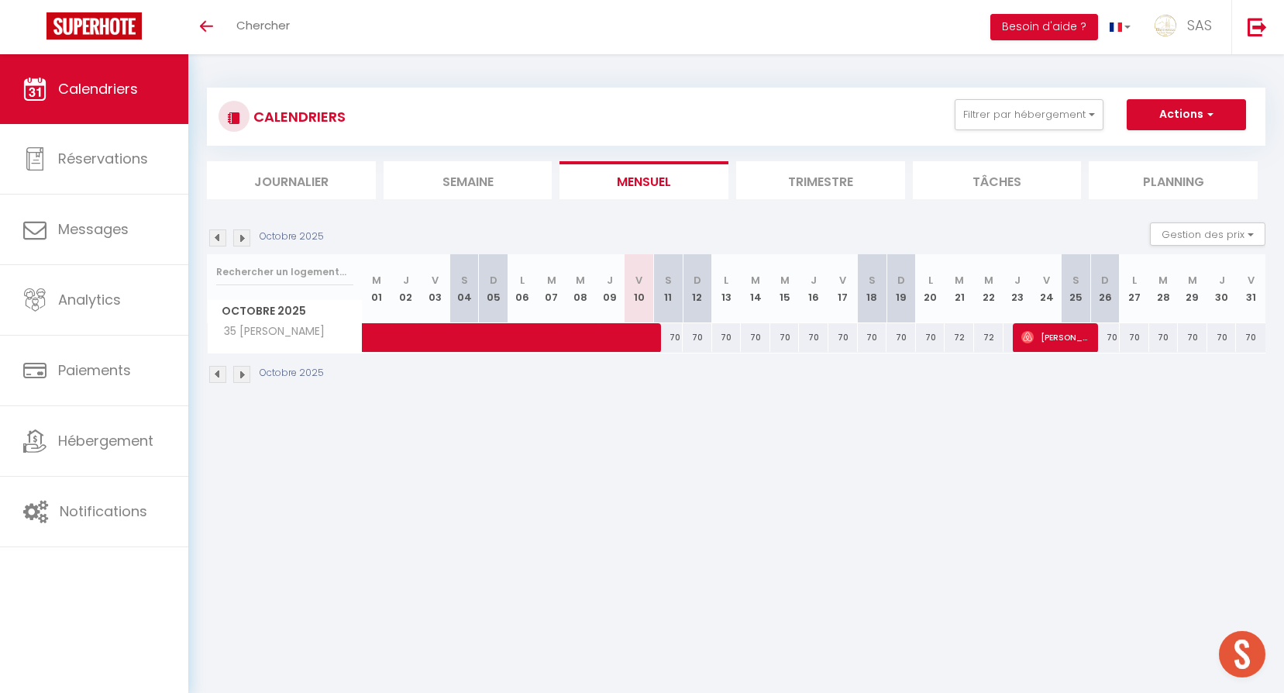
click at [239, 243] on img at bounding box center [241, 237] width 17 height 17
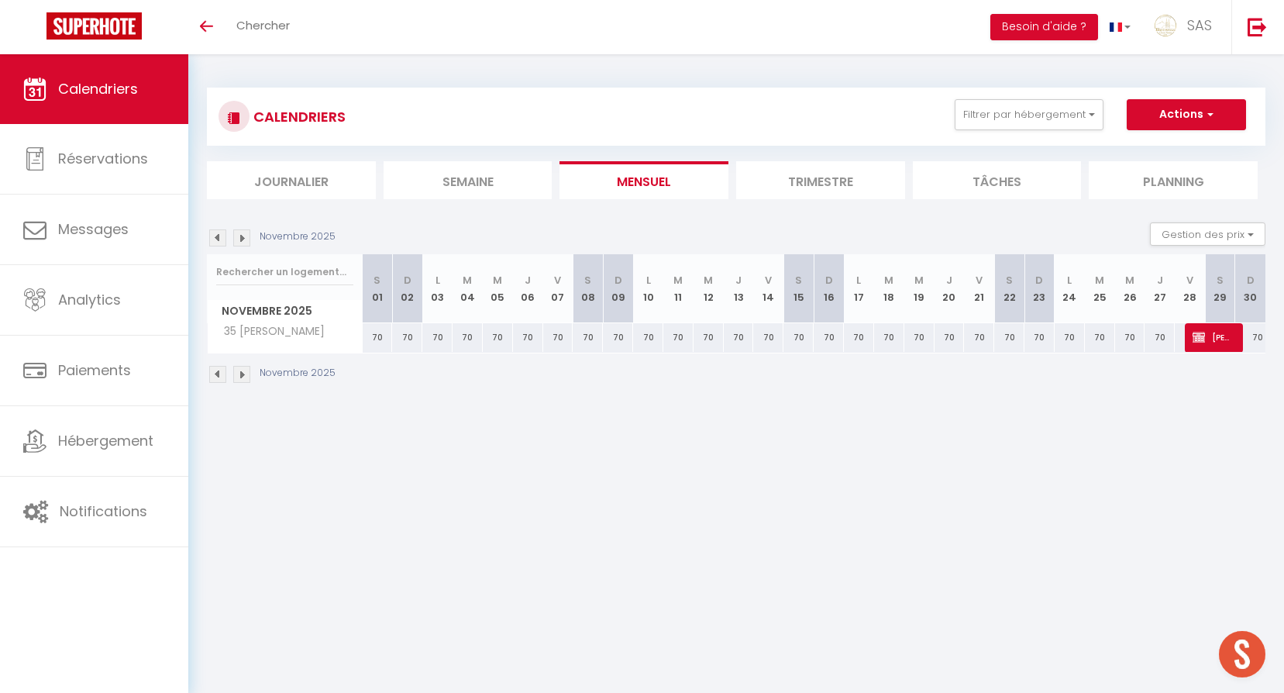
click at [1215, 352] on td at bounding box center [1220, 337] width 30 height 30
type input "70"
type input "[PERSON_NAME] 29 Novembre 2025"
type input "Dim 30 Novembre 2025"
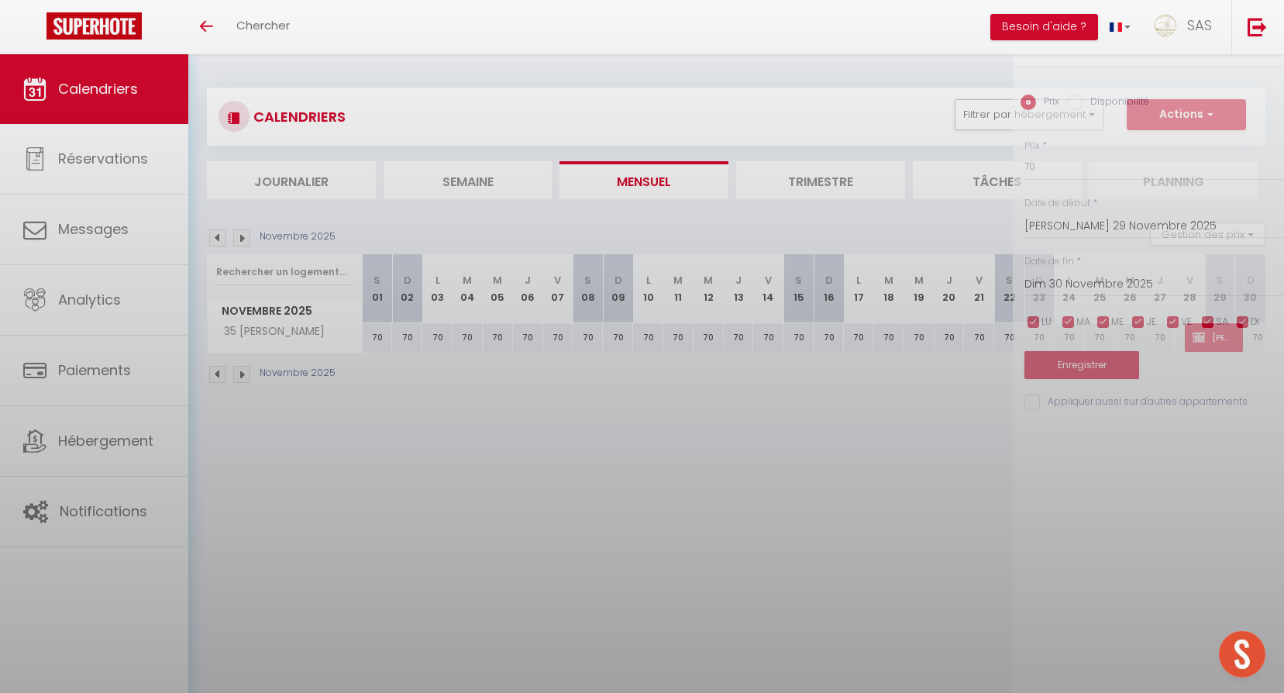
click at [1211, 349] on div at bounding box center [642, 346] width 1284 height 693
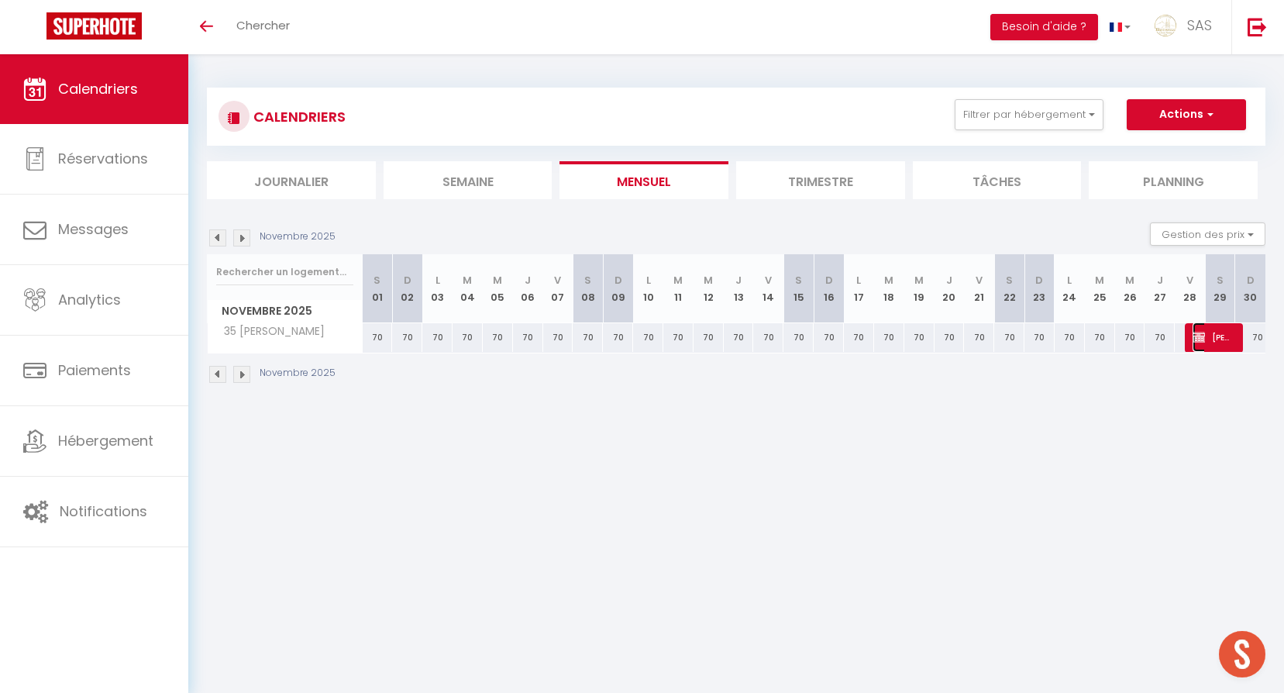
click at [1208, 347] on span "[PERSON_NAME]" at bounding box center [1212, 336] width 40 height 29
select select "KO"
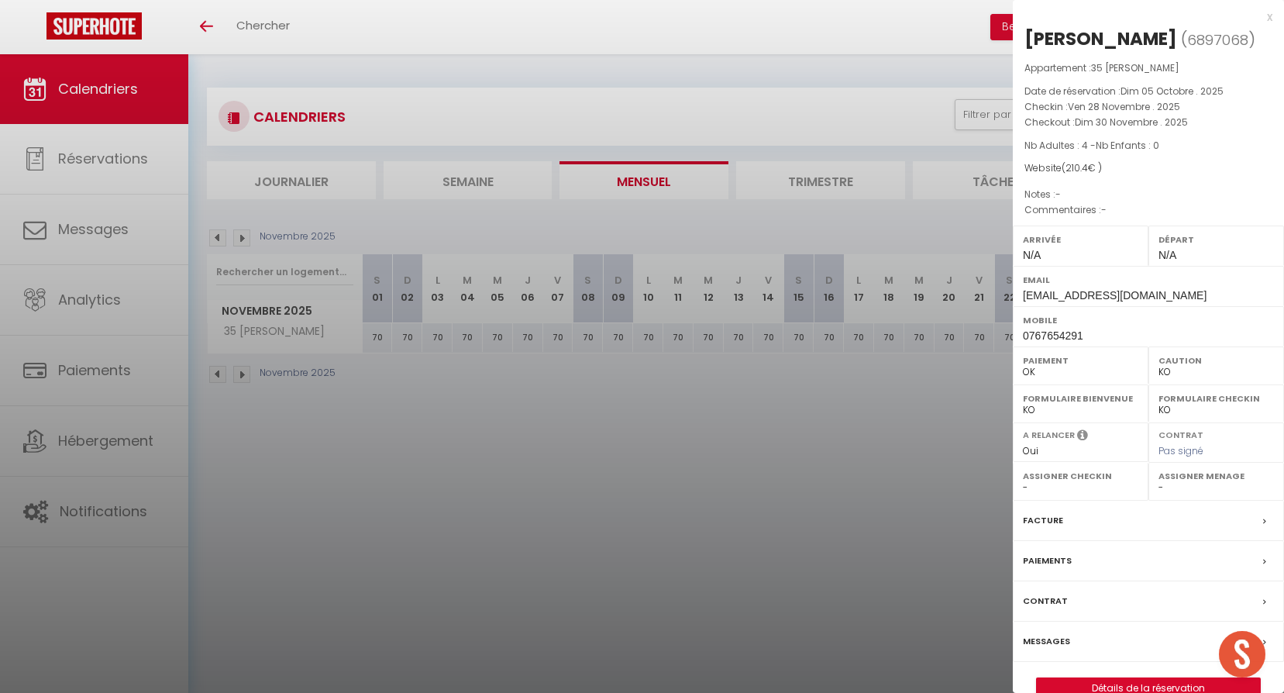
click at [719, 387] on div at bounding box center [642, 346] width 1284 height 693
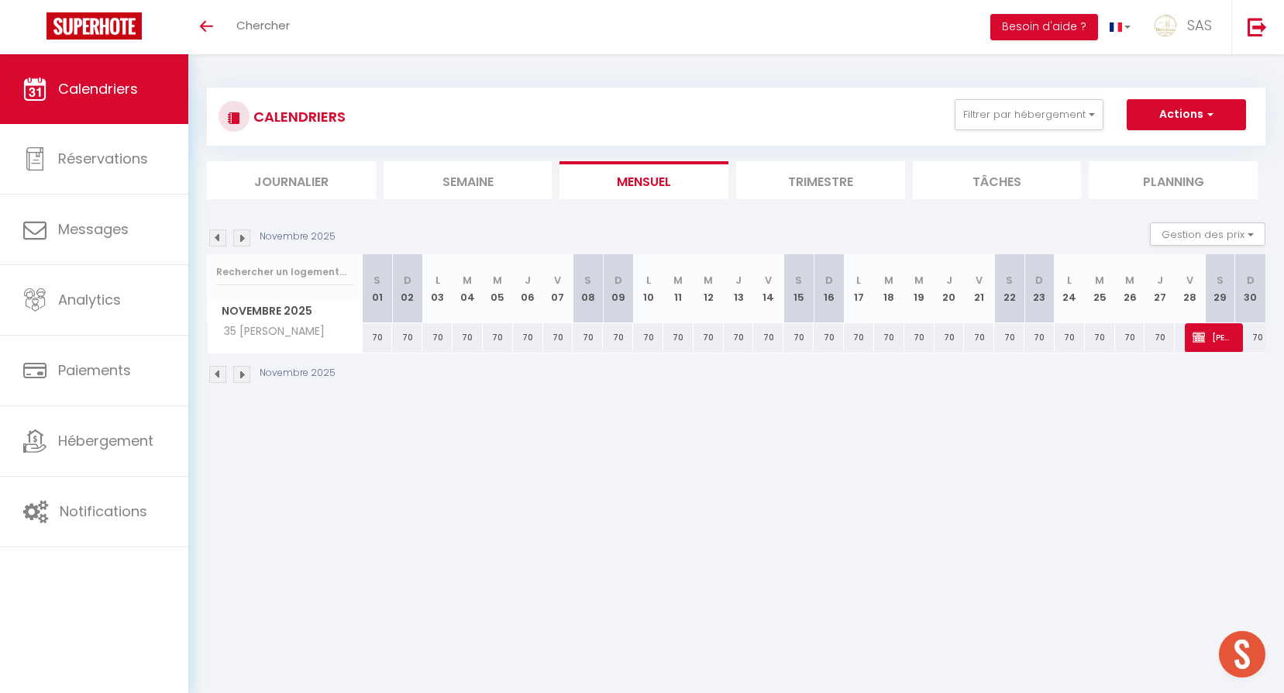
click at [245, 246] on img at bounding box center [241, 237] width 17 height 17
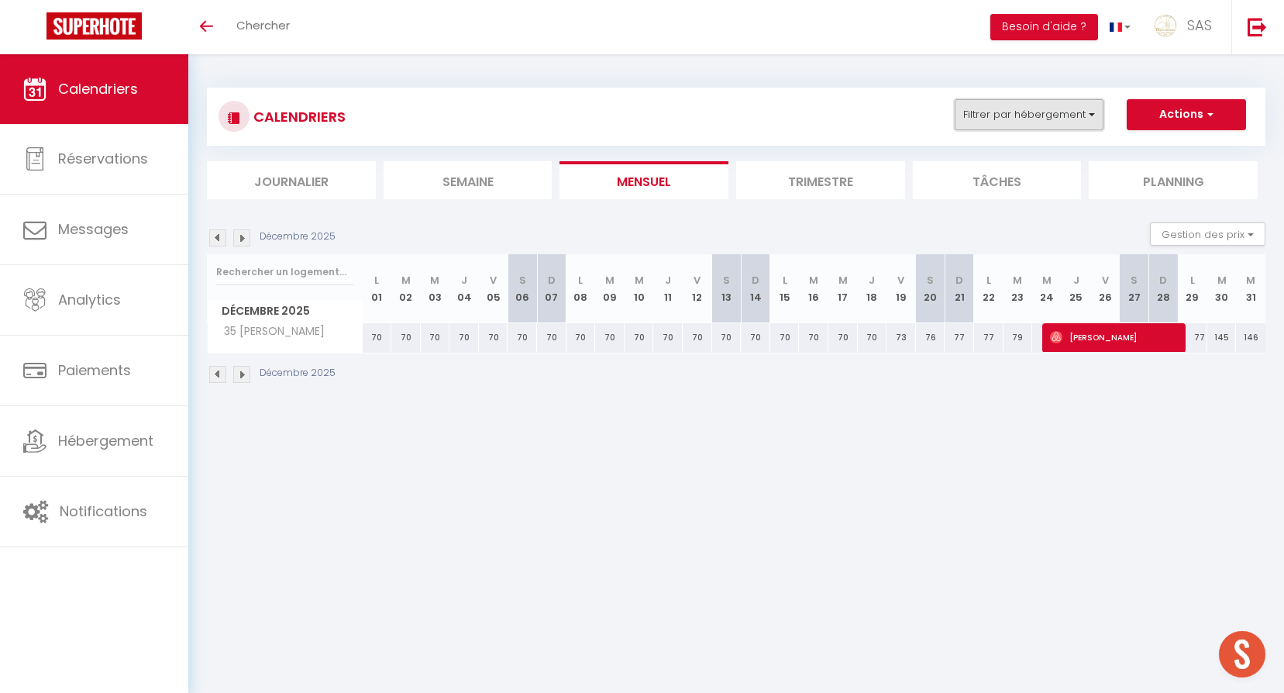
click at [1011, 106] on button "Filtrer par hébergement" at bounding box center [1028, 114] width 149 height 31
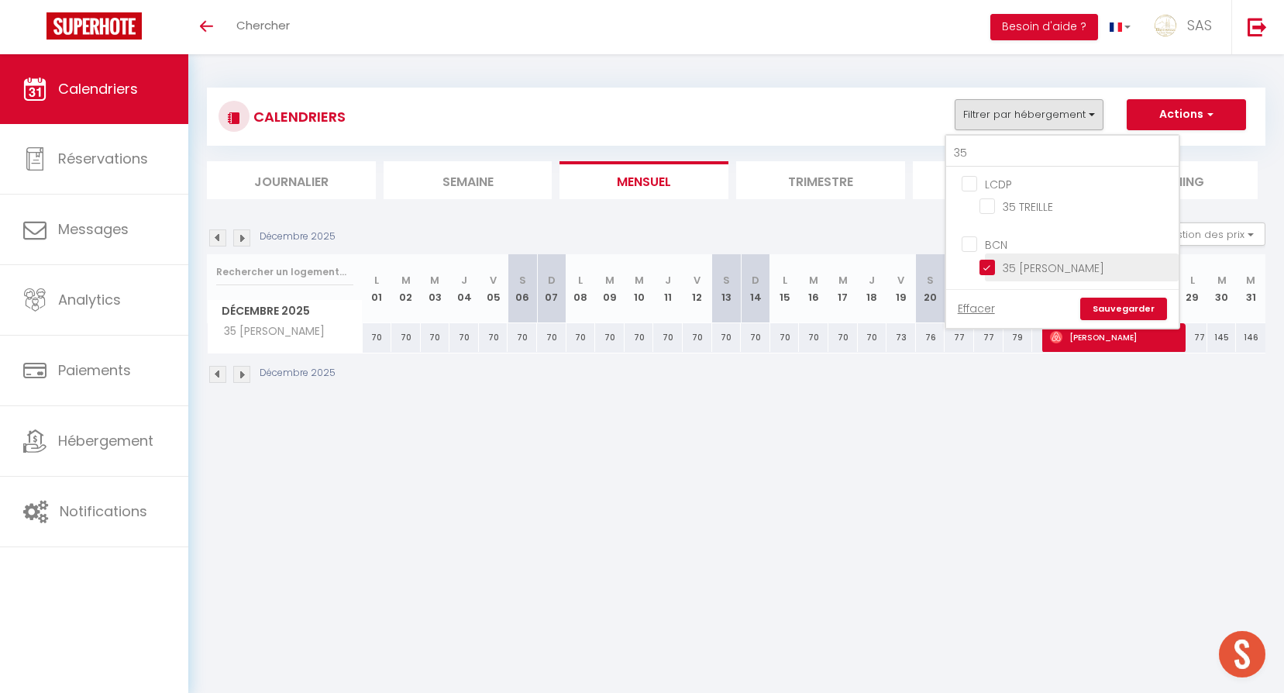
click at [1068, 273] on input "35 [PERSON_NAME]" at bounding box center [1076, 265] width 194 height 15
checkbox input "false"
click at [1032, 213] on input "35 TREILLE" at bounding box center [1076, 205] width 194 height 15
checkbox input "true"
click at [1127, 310] on link "Sauvegarder" at bounding box center [1123, 308] width 87 height 23
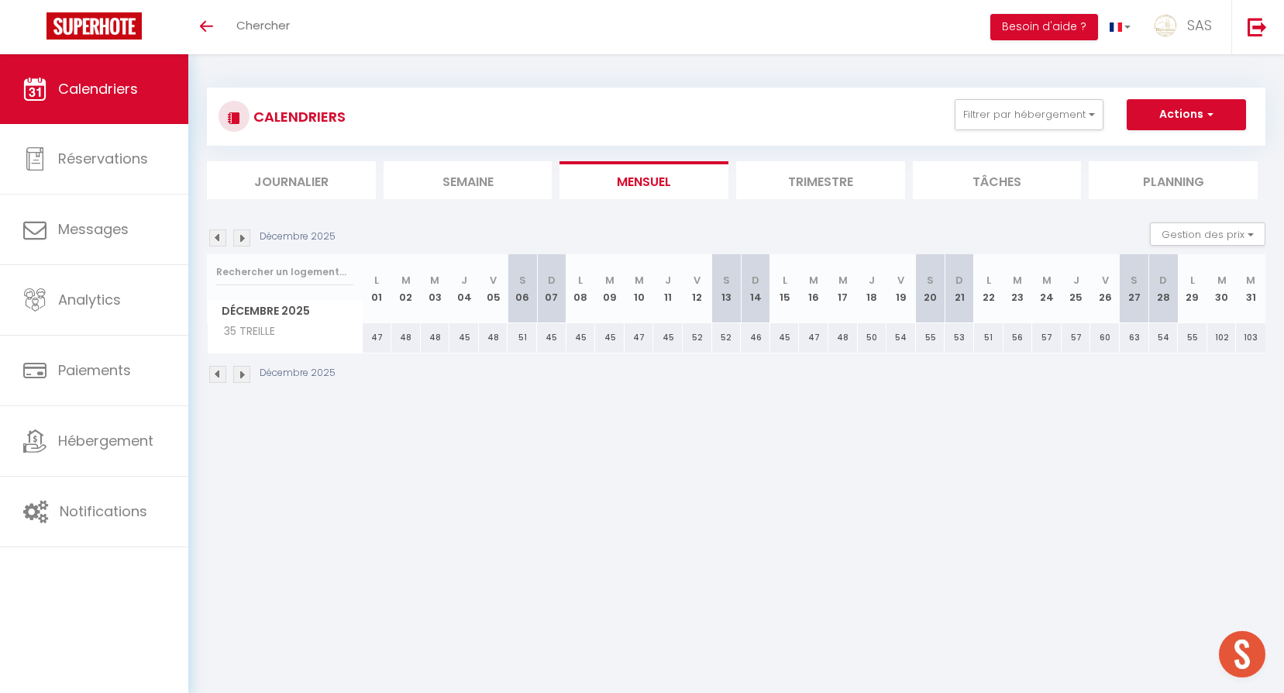
click at [222, 238] on img at bounding box center [217, 237] width 17 height 17
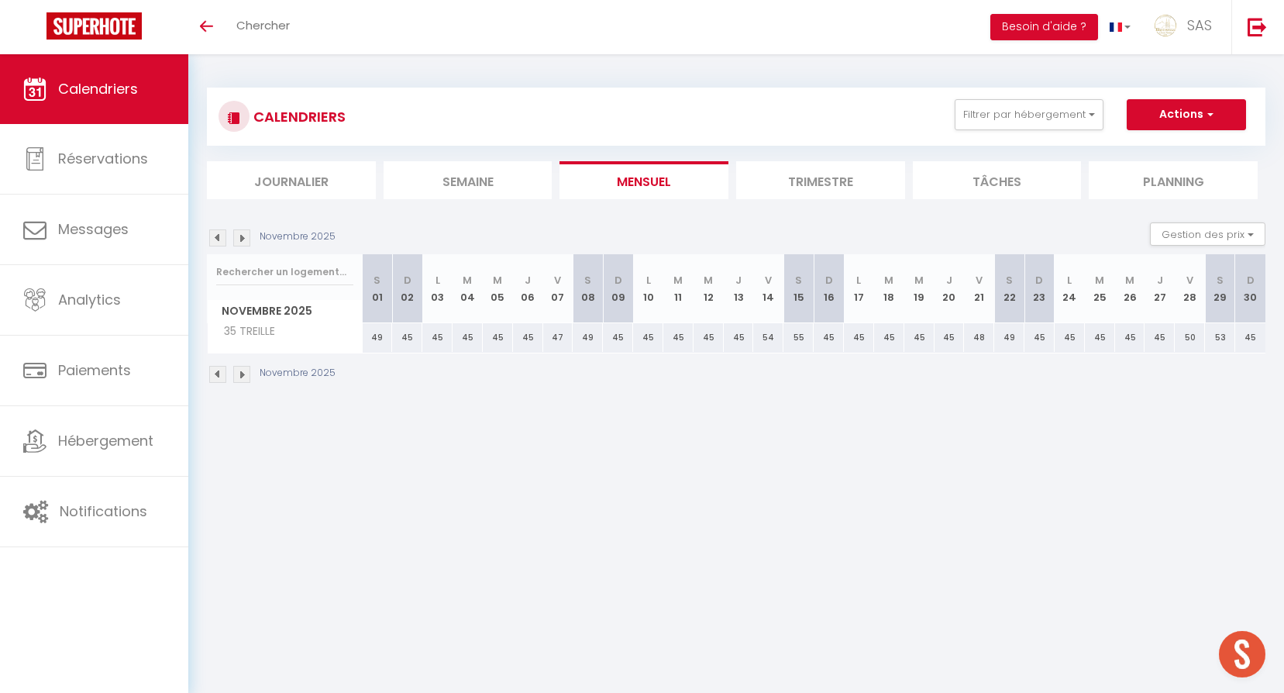
click at [222, 238] on img at bounding box center [217, 237] width 17 height 17
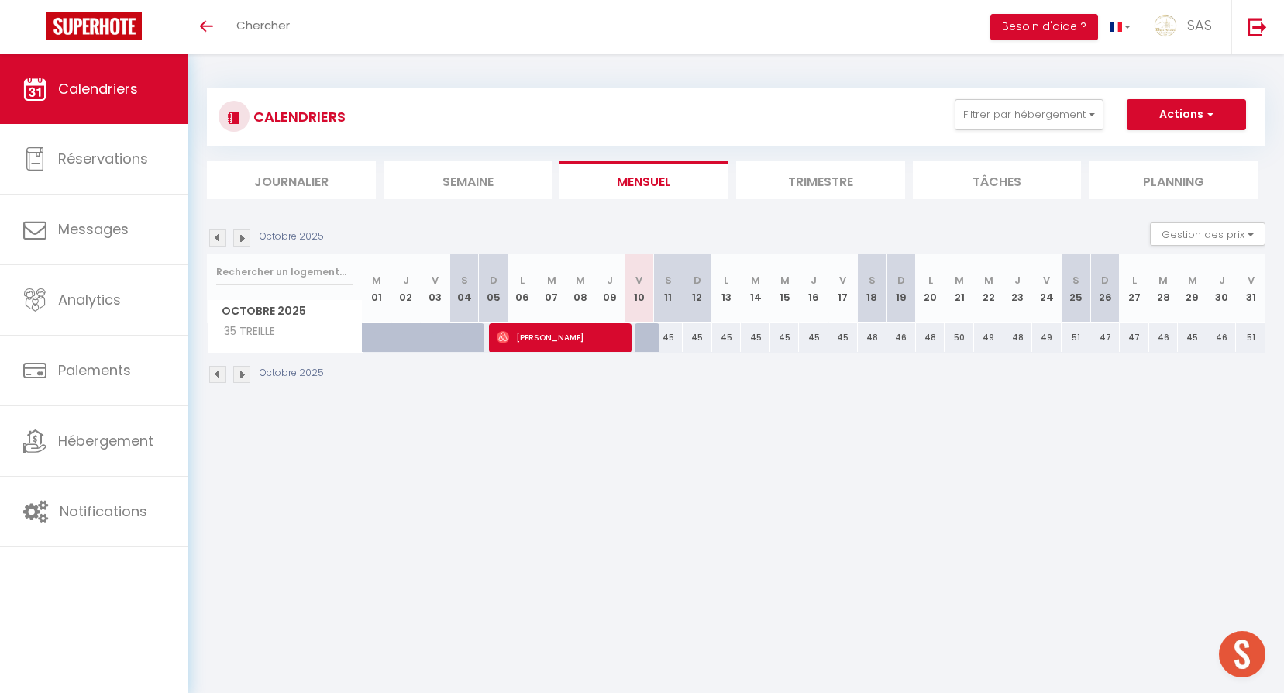
click at [222, 238] on img at bounding box center [217, 237] width 17 height 17
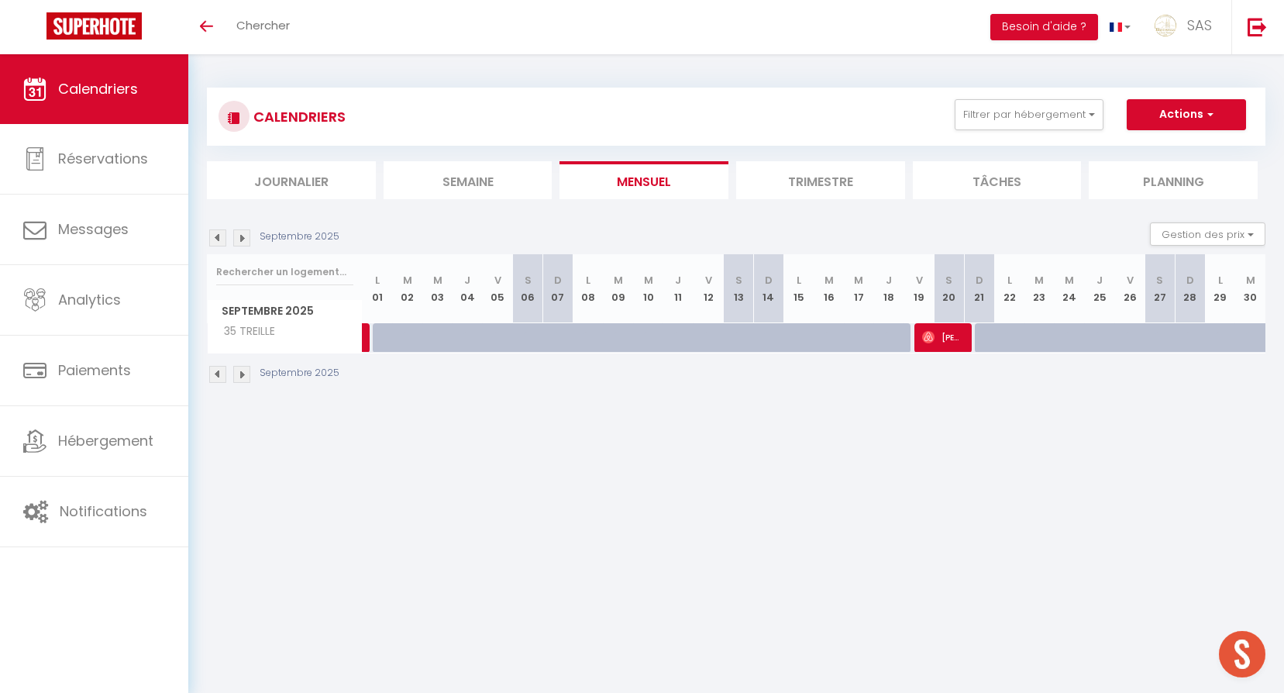
click at [246, 242] on img at bounding box center [241, 237] width 17 height 17
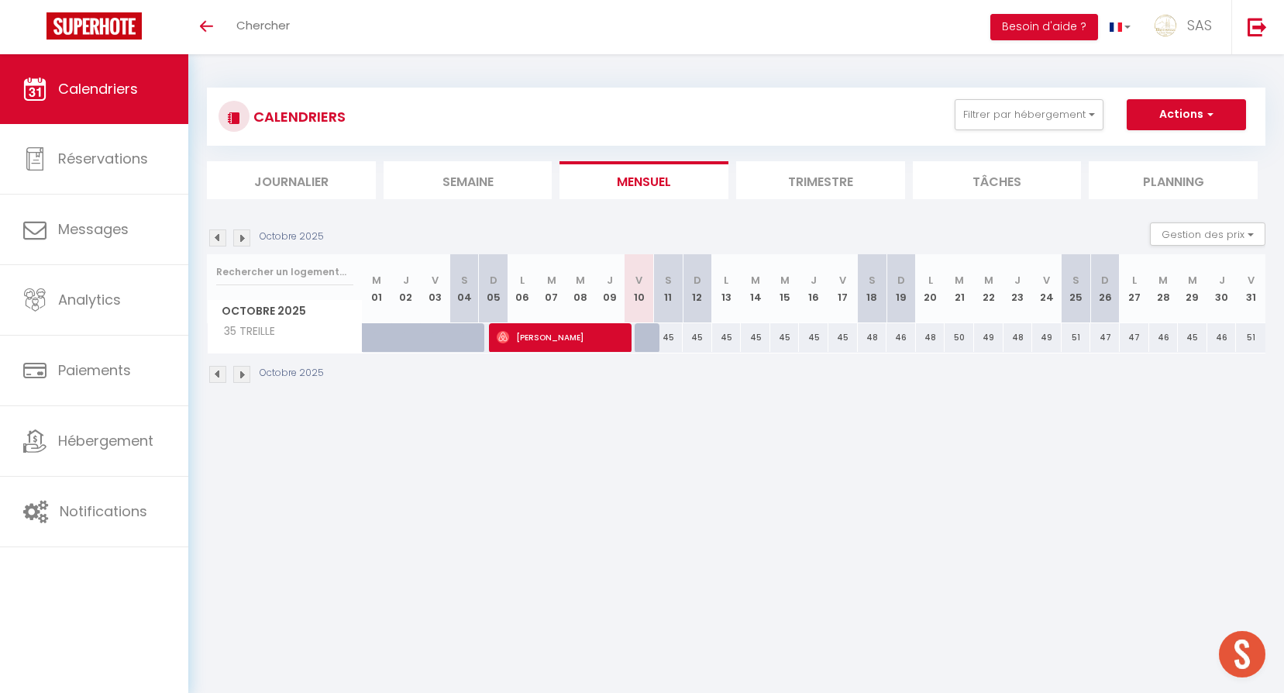
click at [579, 352] on td at bounding box center [580, 337] width 29 height 30
type input "65"
type input "Mer 08 Octobre 2025"
type input "Jeu 09 Octobre 2025"
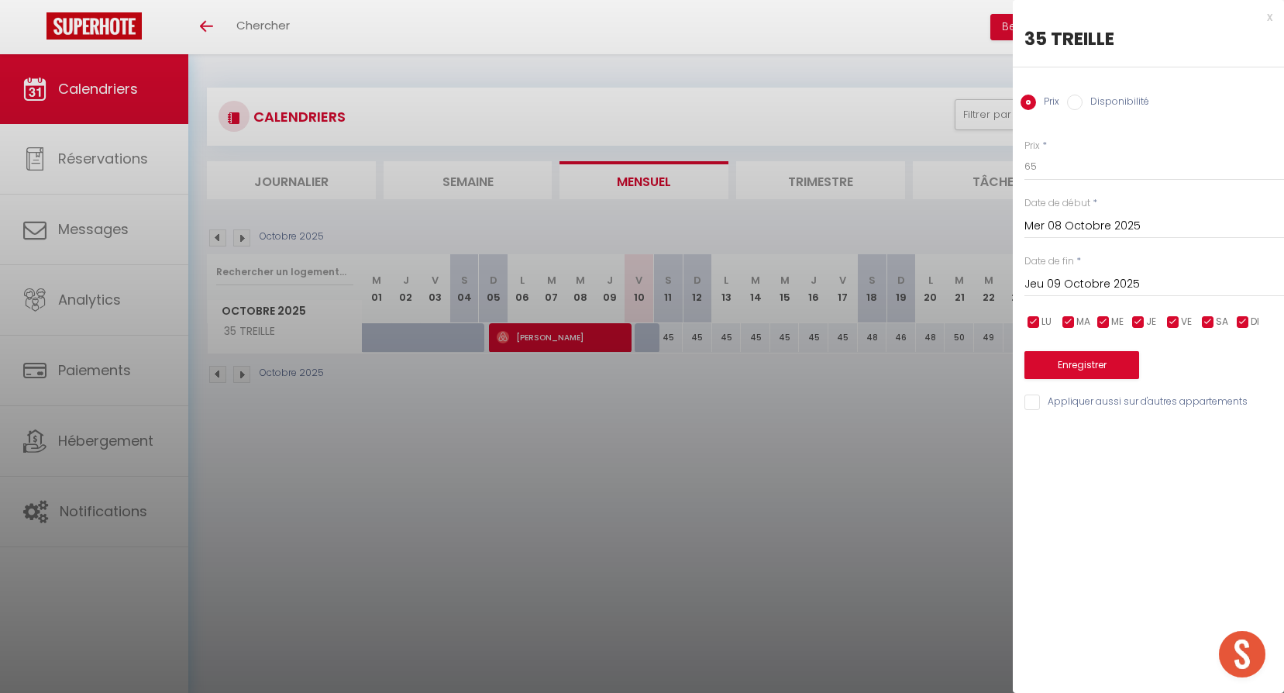
click at [597, 397] on div at bounding box center [642, 346] width 1284 height 693
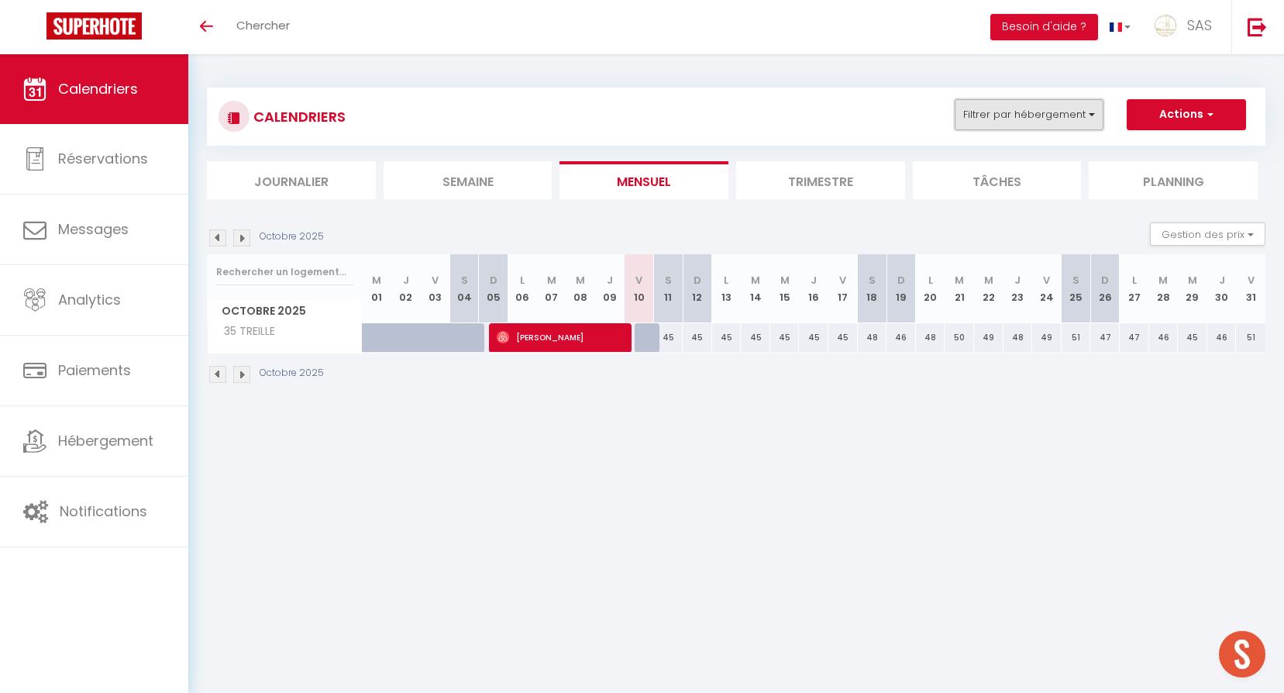
click at [985, 123] on button "Filtrer par hébergement" at bounding box center [1028, 114] width 149 height 31
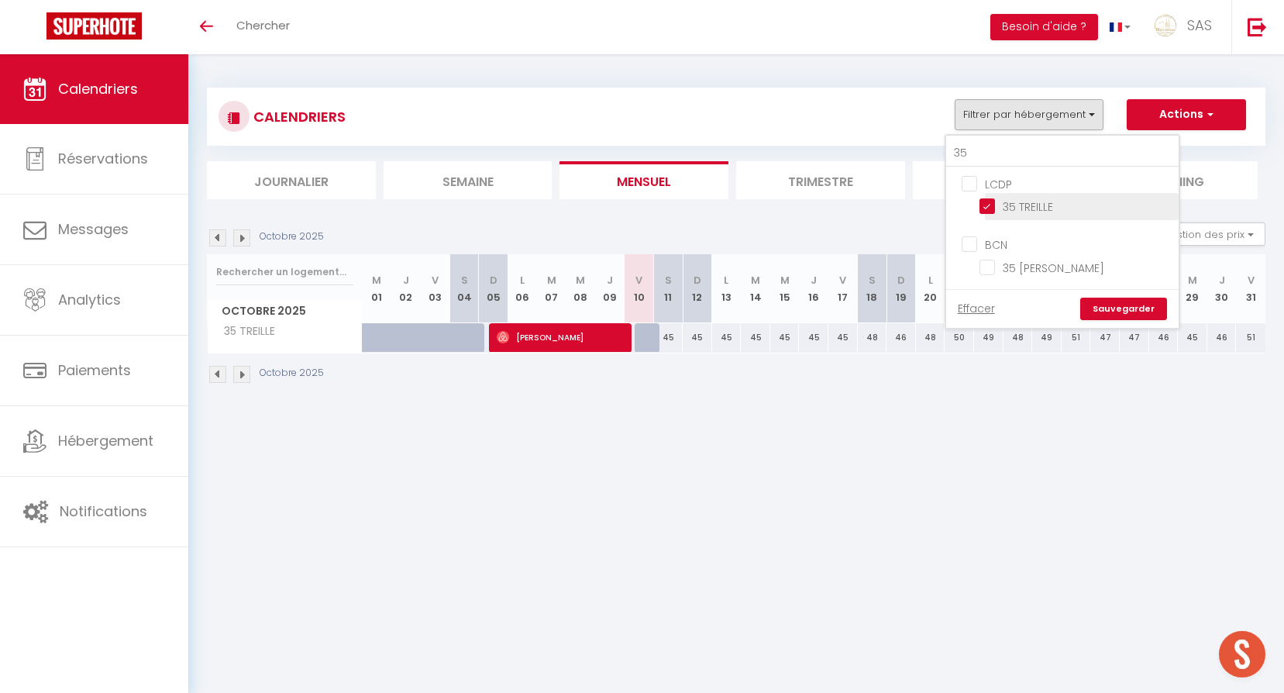
click at [1022, 213] on input "35 TREILLE" at bounding box center [1076, 205] width 194 height 15
checkbox input "false"
click at [1005, 157] on input "35" at bounding box center [1062, 153] width 232 height 28
type input "1"
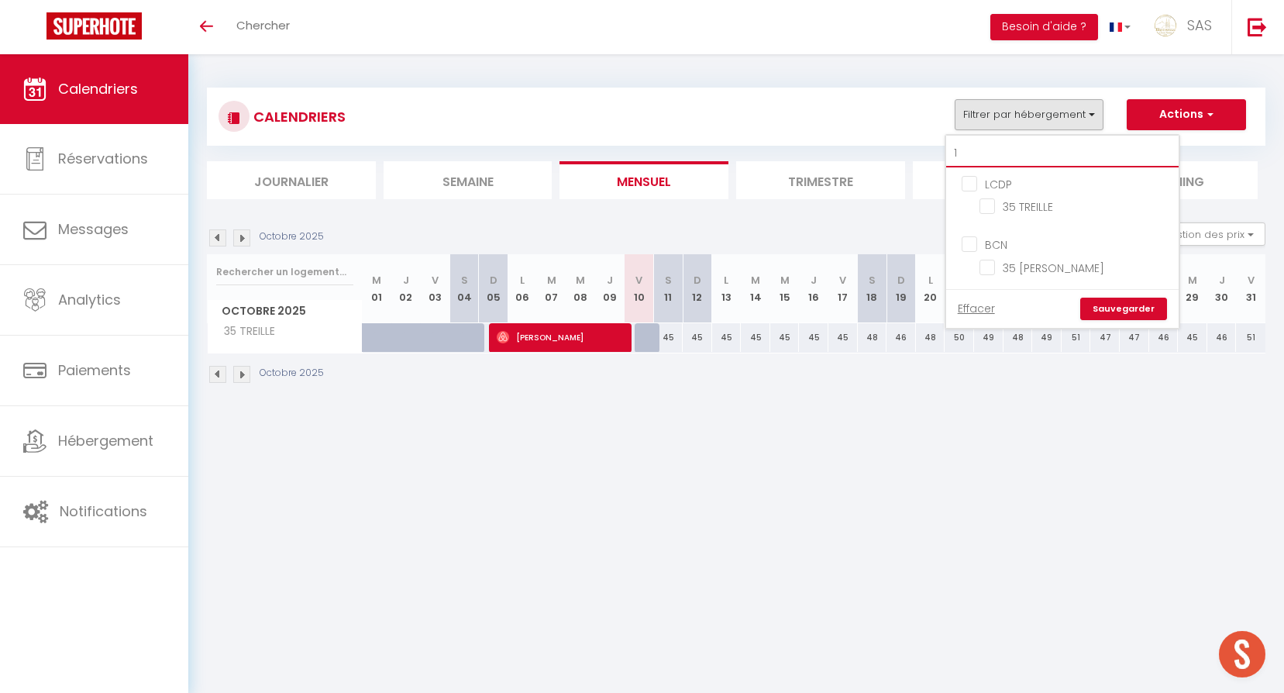
checkbox input "false"
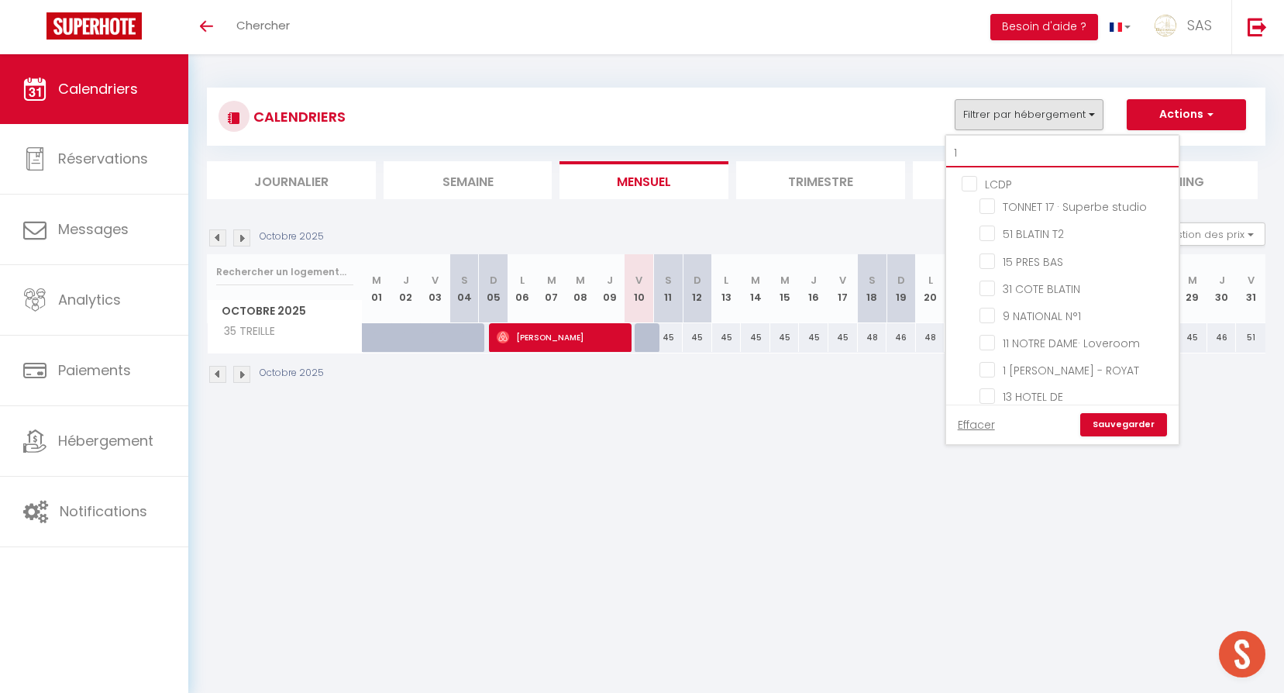
type input "16"
checkbox input "false"
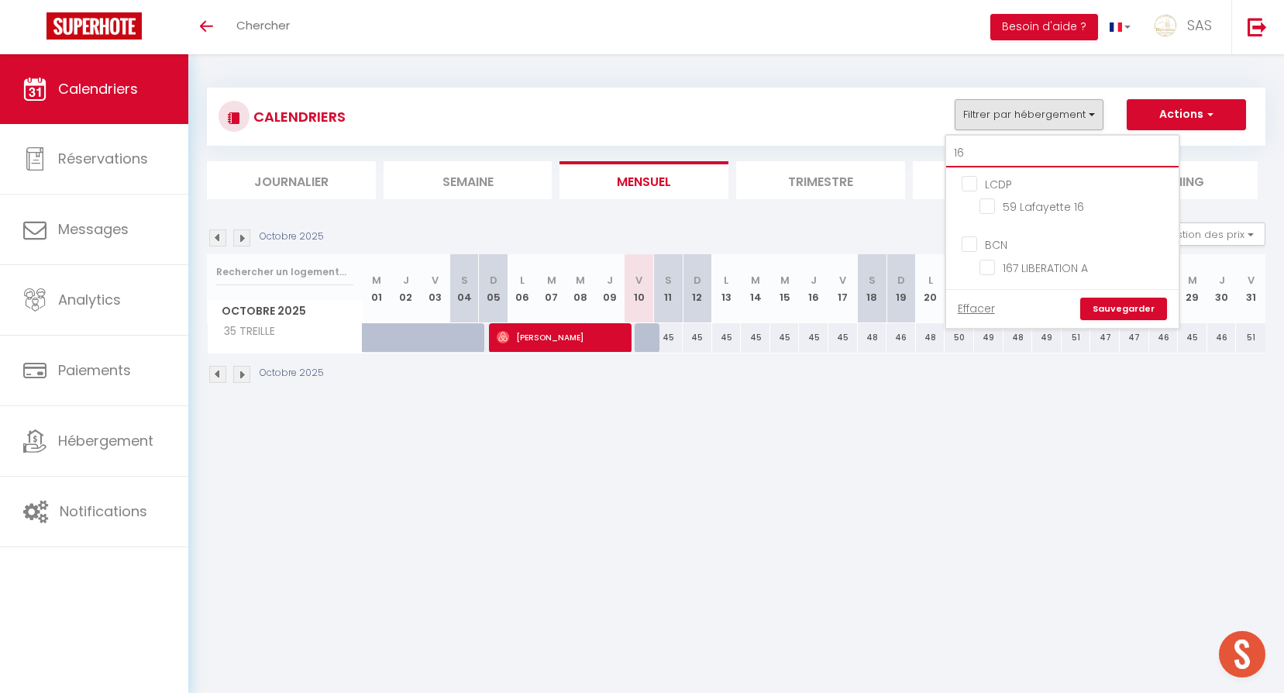
type input "167"
checkbox input "false"
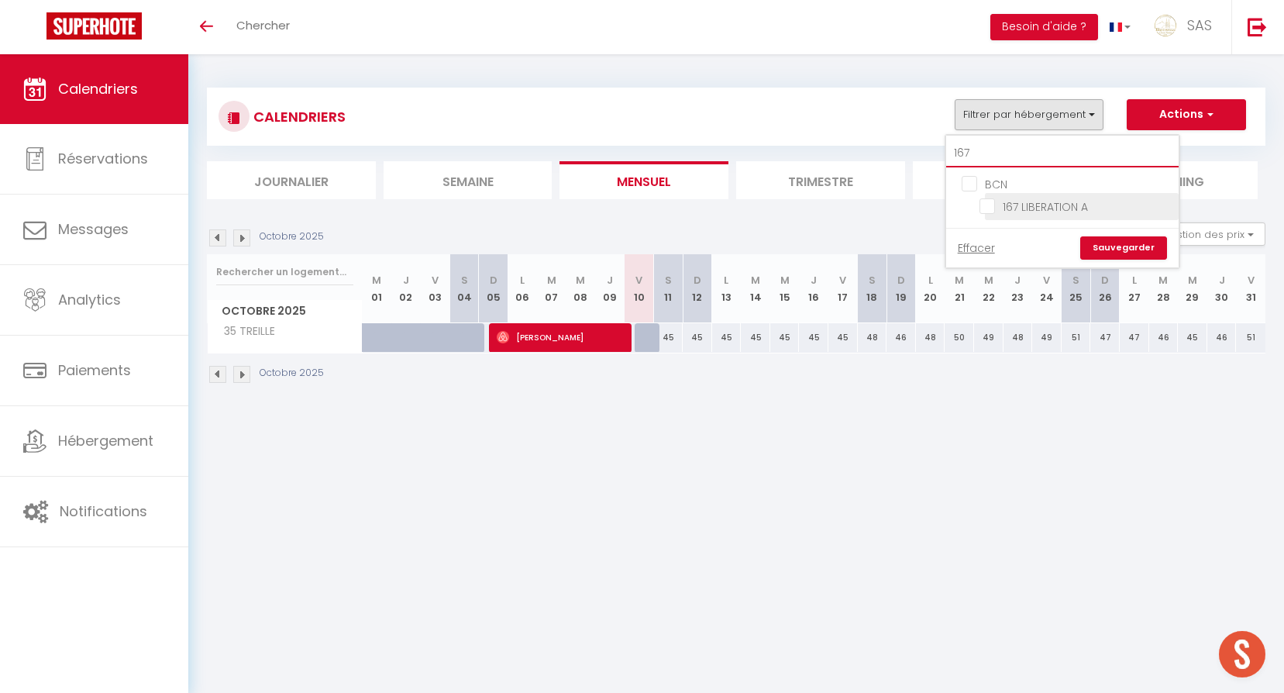
type input "167"
click at [1039, 208] on input "167 LIBERATION A" at bounding box center [1076, 205] width 194 height 15
checkbox input "true"
click at [1120, 242] on link "Sauvegarder" at bounding box center [1123, 247] width 87 height 23
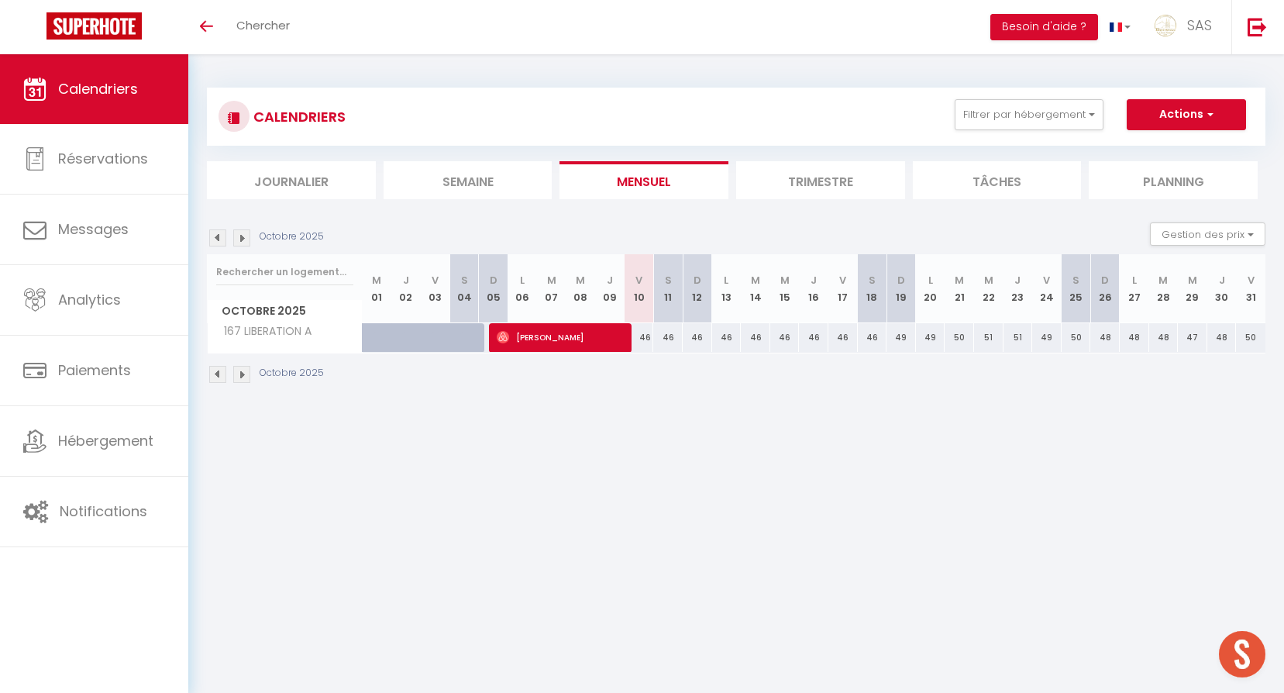
click at [216, 239] on img at bounding box center [217, 237] width 17 height 17
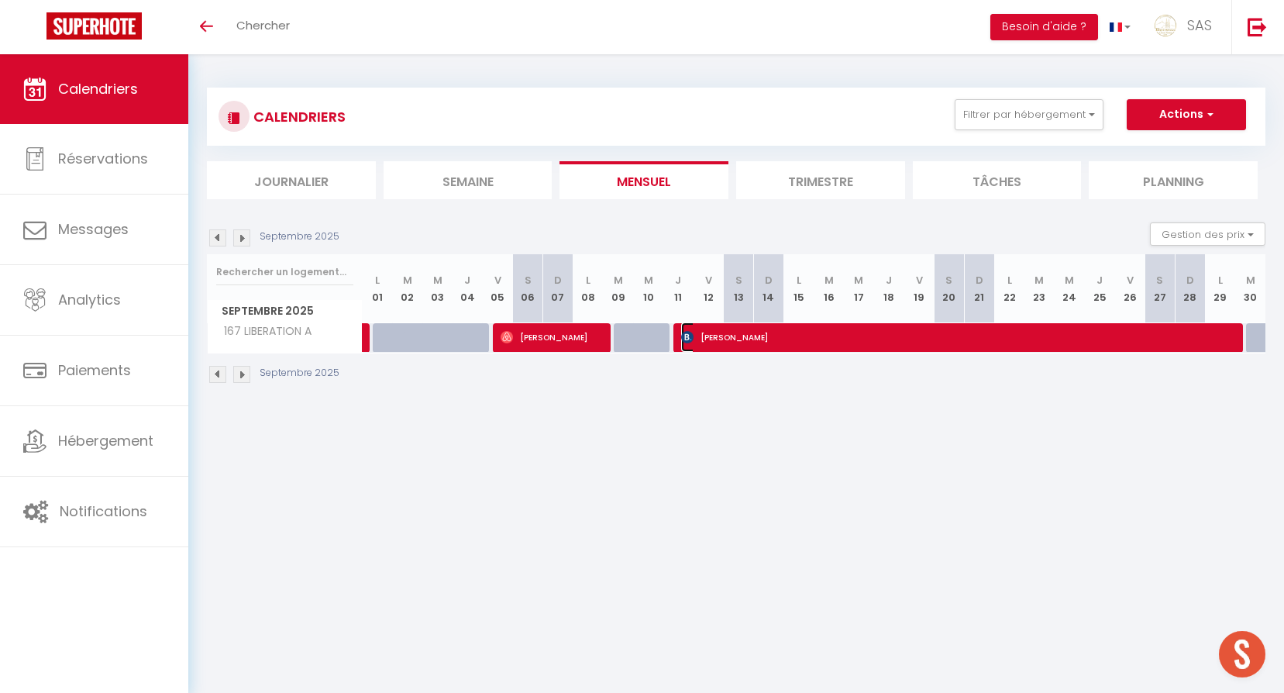
click at [830, 338] on span "[PERSON_NAME]" at bounding box center [958, 336] width 554 height 29
select select "OK"
select select "52582"
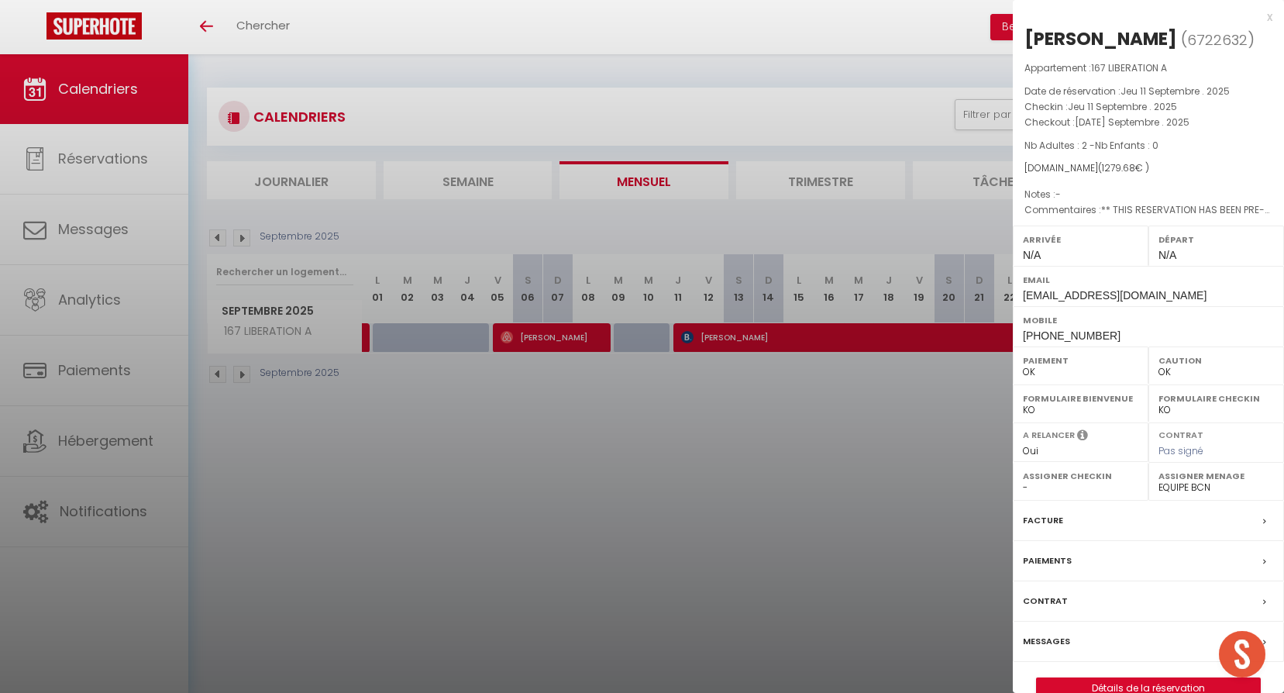
click at [685, 400] on div at bounding box center [642, 346] width 1284 height 693
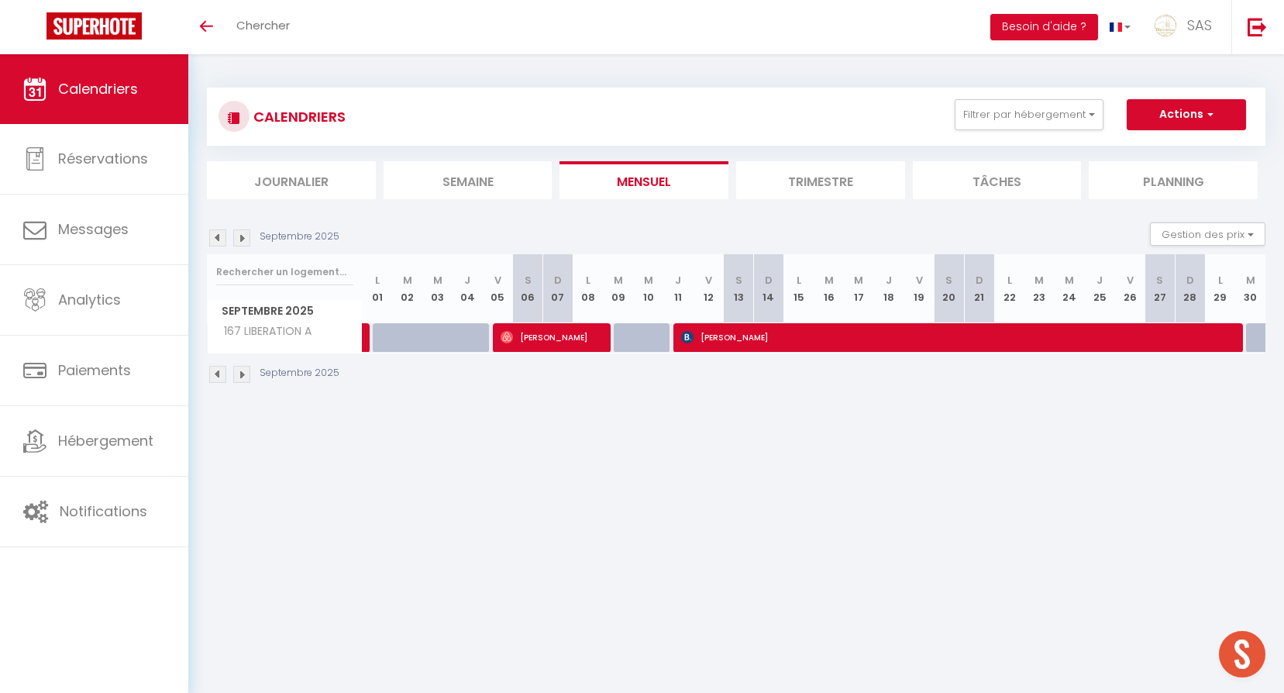
click at [211, 230] on img at bounding box center [217, 237] width 17 height 17
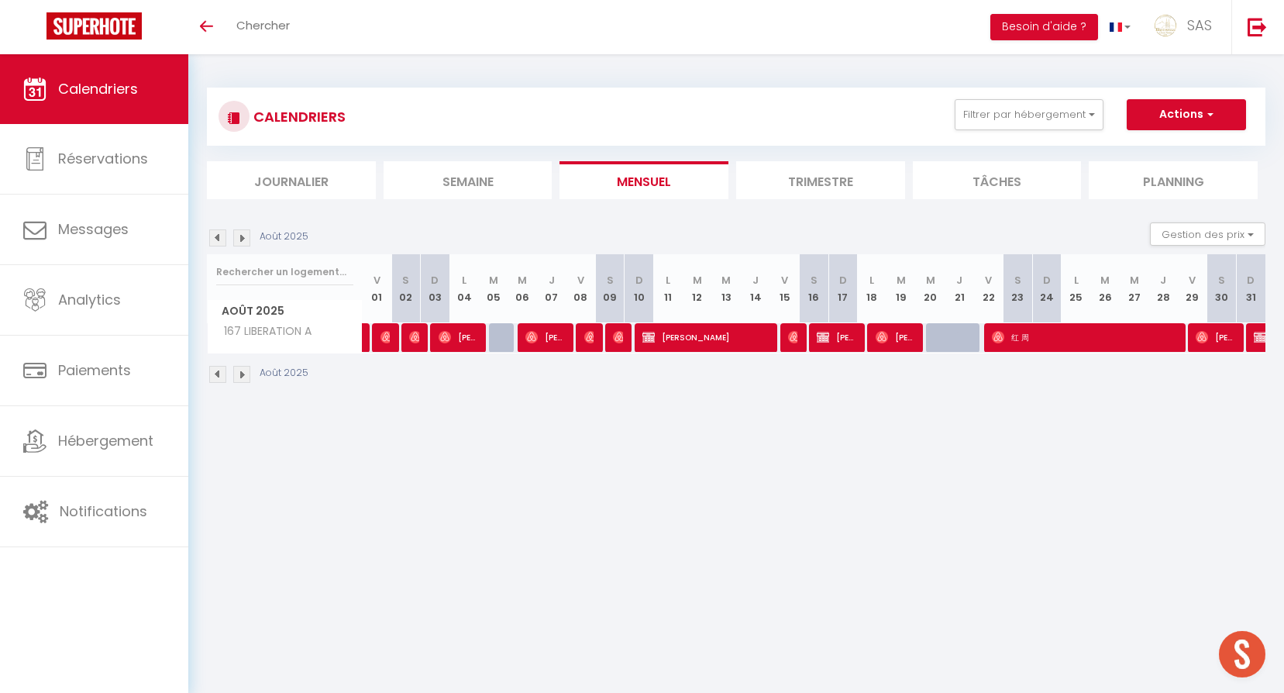
click at [222, 242] on img at bounding box center [217, 237] width 17 height 17
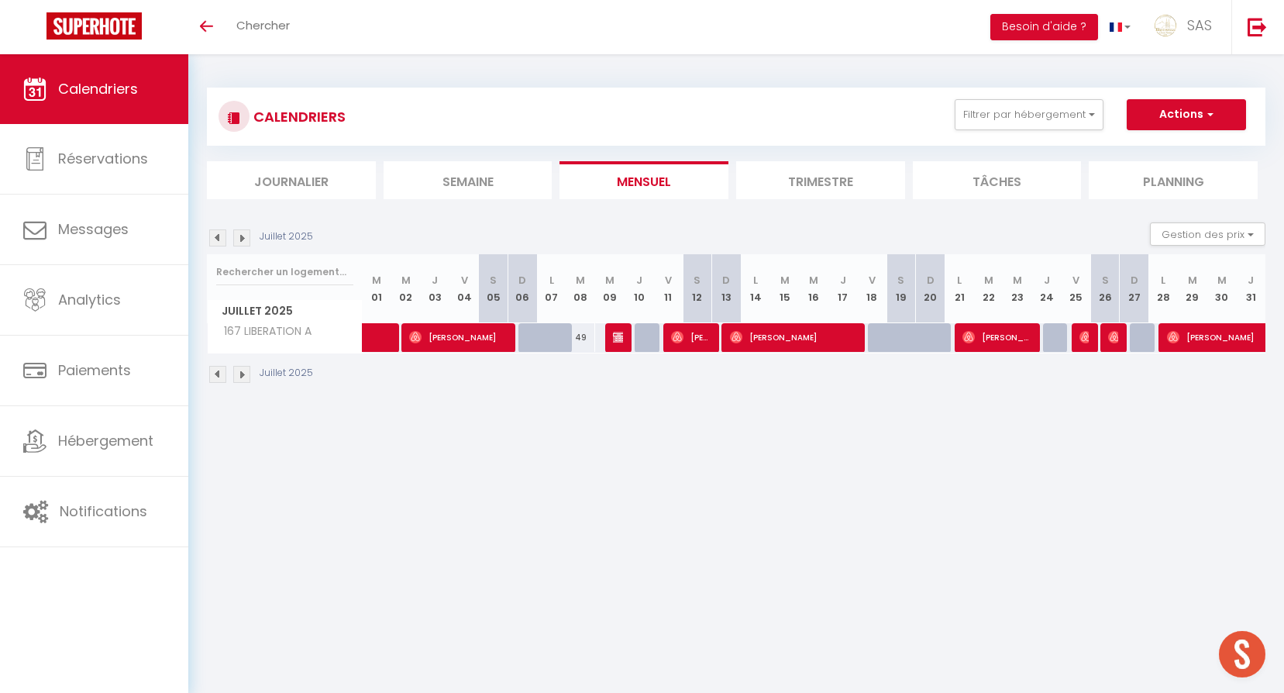
click at [236, 242] on img at bounding box center [241, 237] width 17 height 17
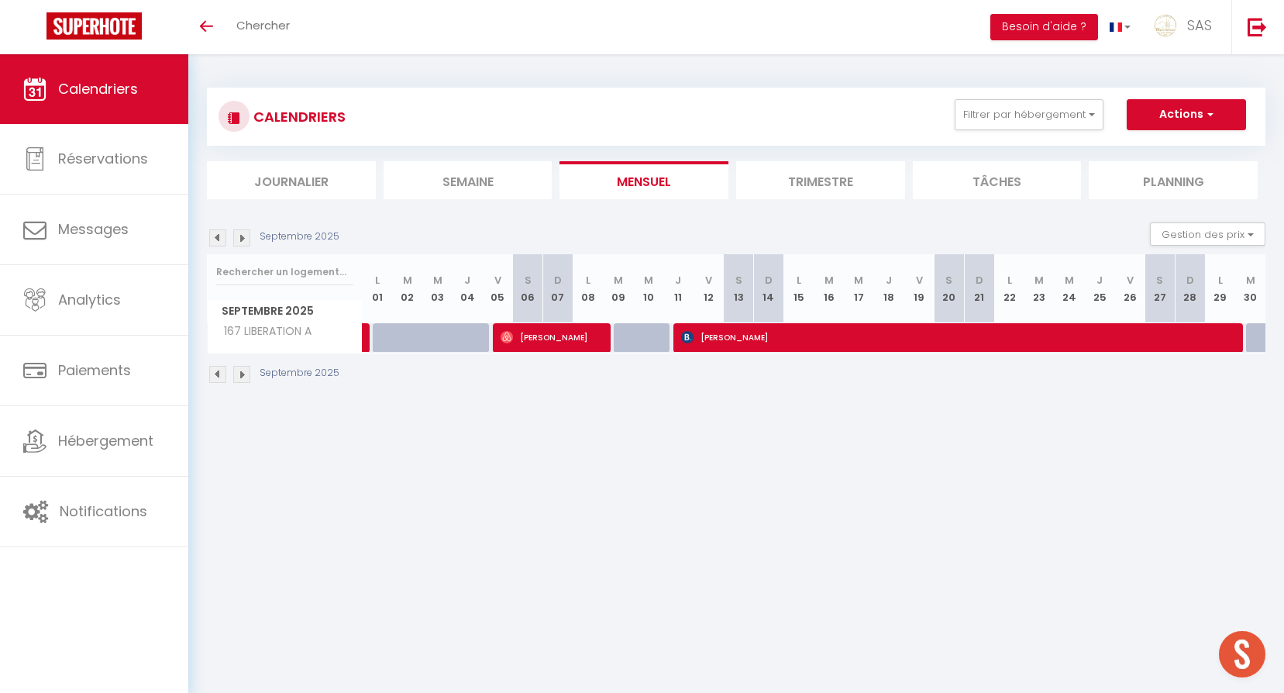
click at [236, 242] on img at bounding box center [241, 237] width 17 height 17
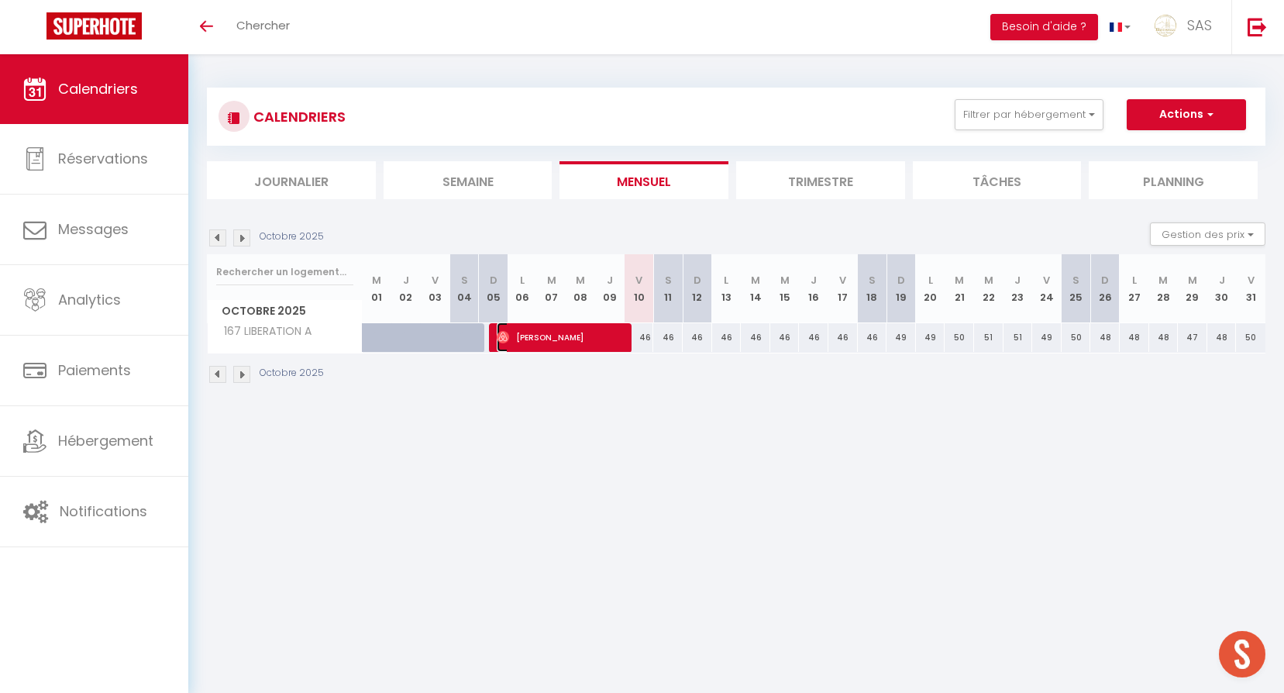
click at [586, 342] on span "[PERSON_NAME]" at bounding box center [561, 336] width 128 height 29
select select
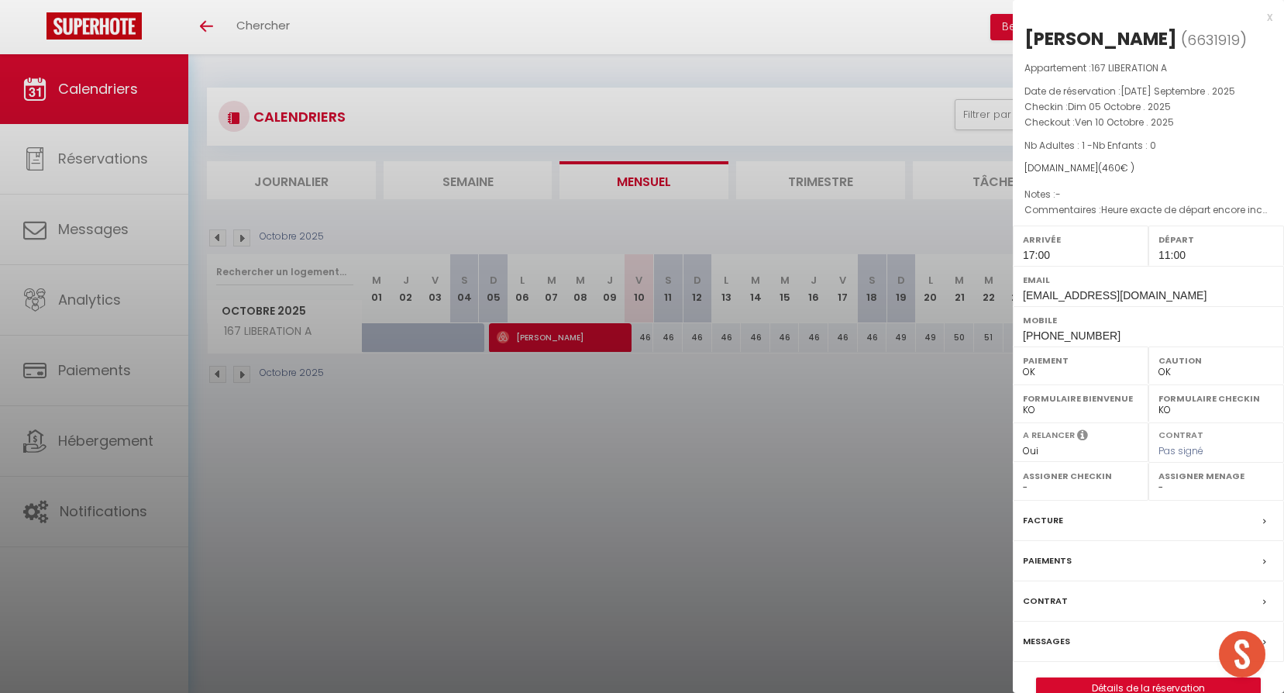
click at [569, 380] on div at bounding box center [642, 346] width 1284 height 693
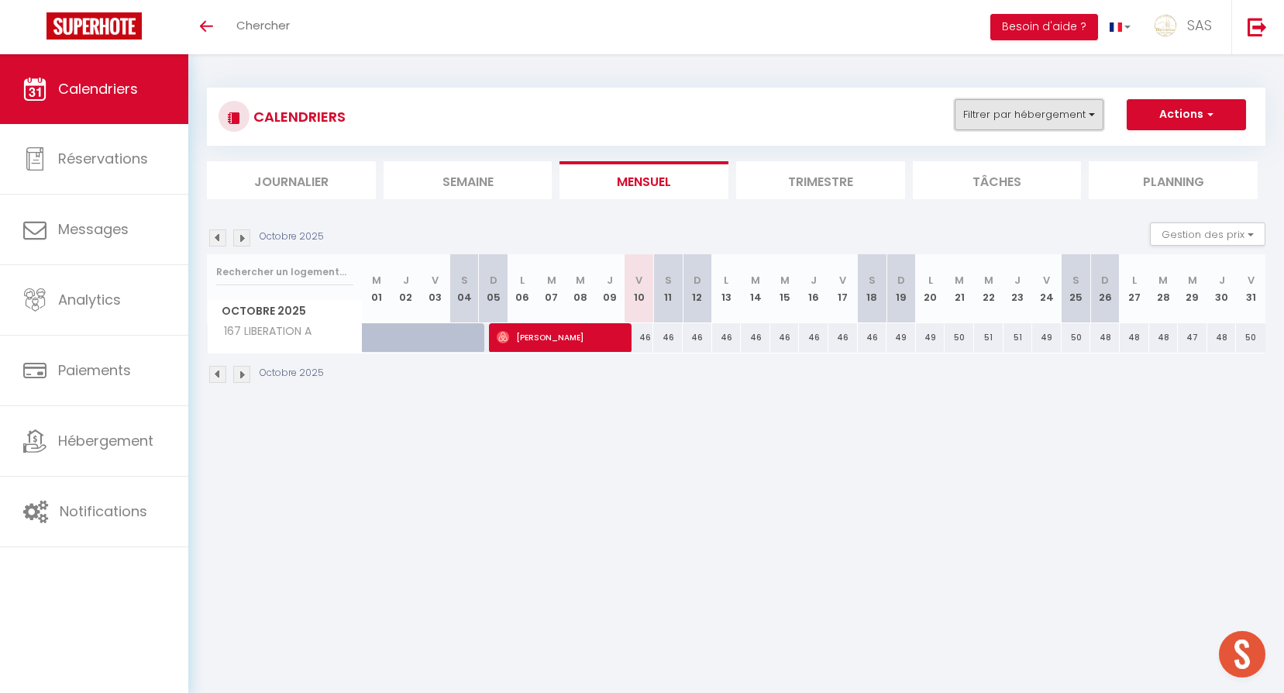
click at [1004, 119] on button "Filtrer par hébergement" at bounding box center [1028, 114] width 149 height 31
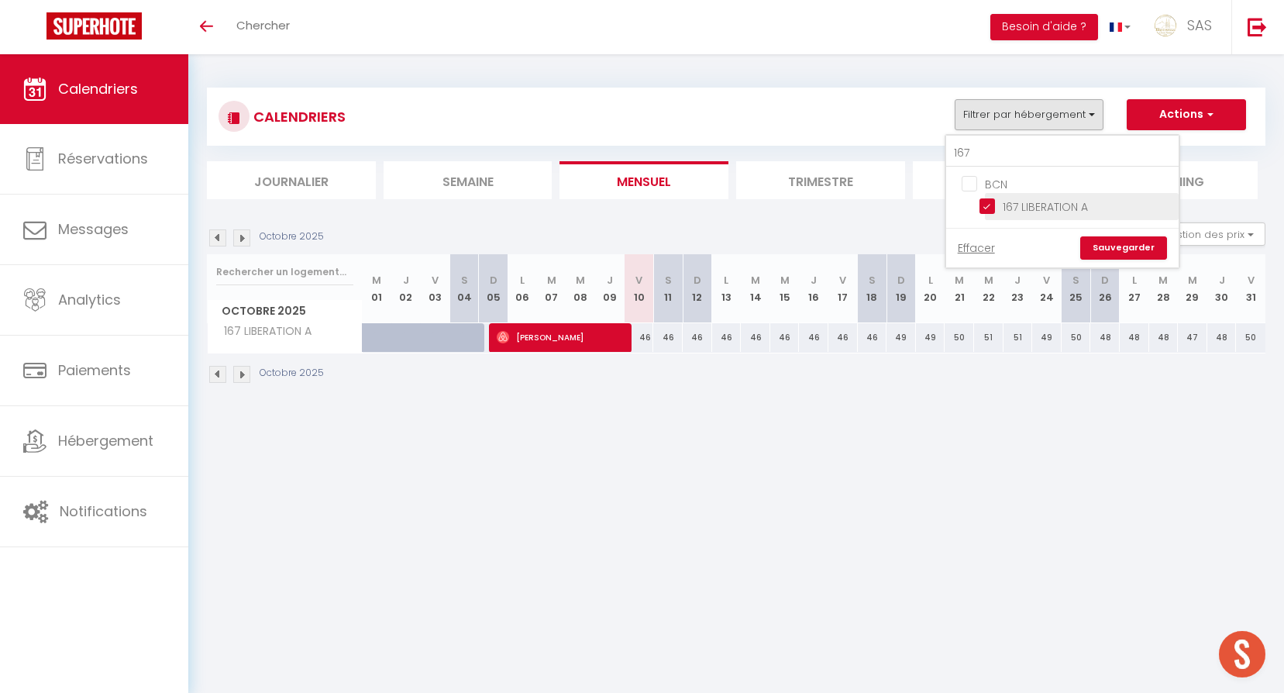
click at [1038, 201] on input "167 LIBERATION A" at bounding box center [1076, 205] width 194 height 15
checkbox input "false"
click at [1120, 236] on div "Effacer Sauvegarder" at bounding box center [1062, 248] width 232 height 40
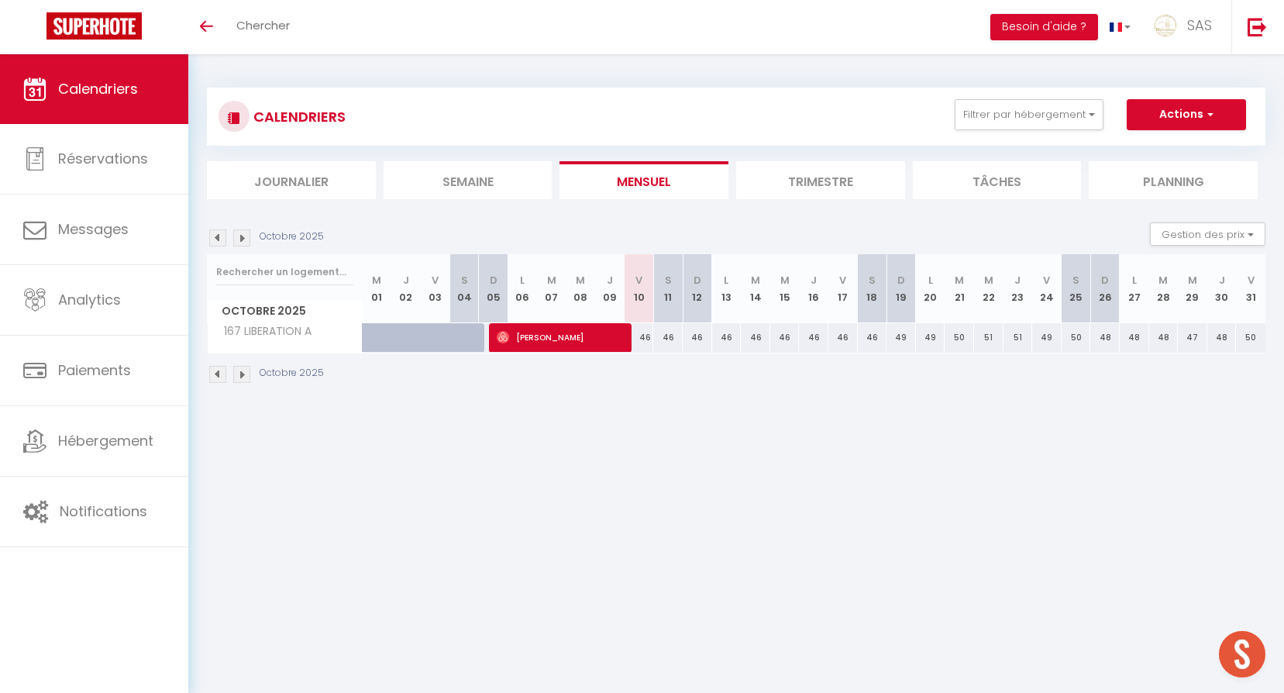
click at [1059, 92] on div "CALENDRIERS Filtrer par hébergement 167 BCN 167 LIBERATION A Effacer Sauvegarde…" at bounding box center [736, 117] width 1058 height 58
click at [1069, 119] on button "Filtrer par hébergement" at bounding box center [1028, 114] width 149 height 31
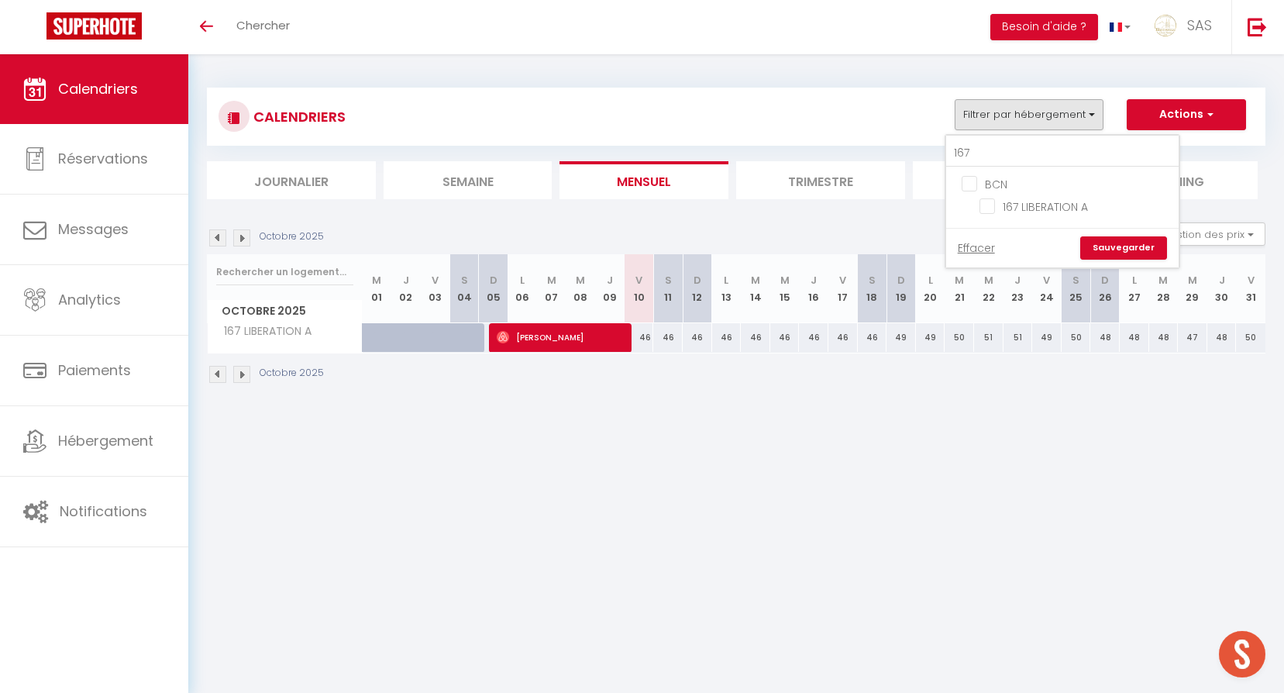
click at [1132, 240] on link "Sauvegarder" at bounding box center [1123, 247] width 87 height 23
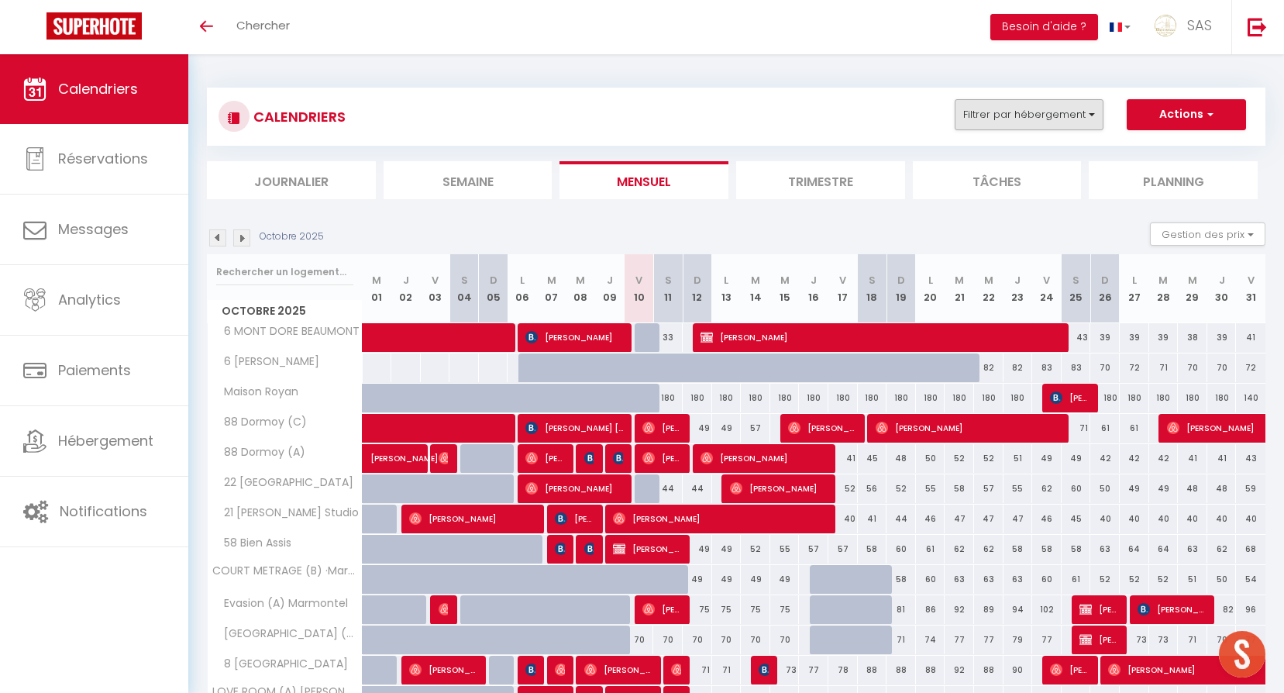
drag, startPoint x: 1000, startPoint y: 98, endPoint x: 1006, endPoint y: 114, distance: 16.4
click at [1000, 99] on div "CALENDRIERS Filtrer par hébergement 167 BCN 167 LIBERATION A Effacer Sauvegarde…" at bounding box center [736, 117] width 1058 height 58
click at [1010, 124] on button "Filtrer par hébergement" at bounding box center [1028, 114] width 149 height 31
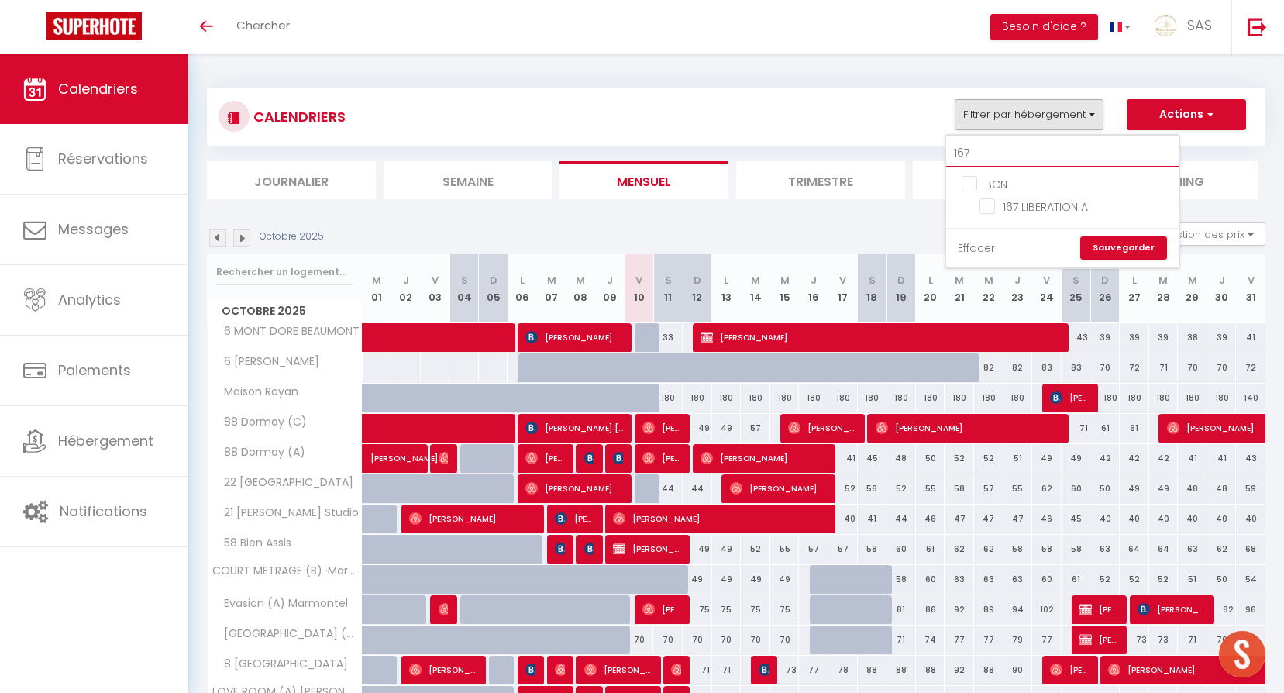
click at [1008, 150] on input "167" at bounding box center [1062, 153] width 232 height 28
type input "44"
checkbox input "false"
type input "44"
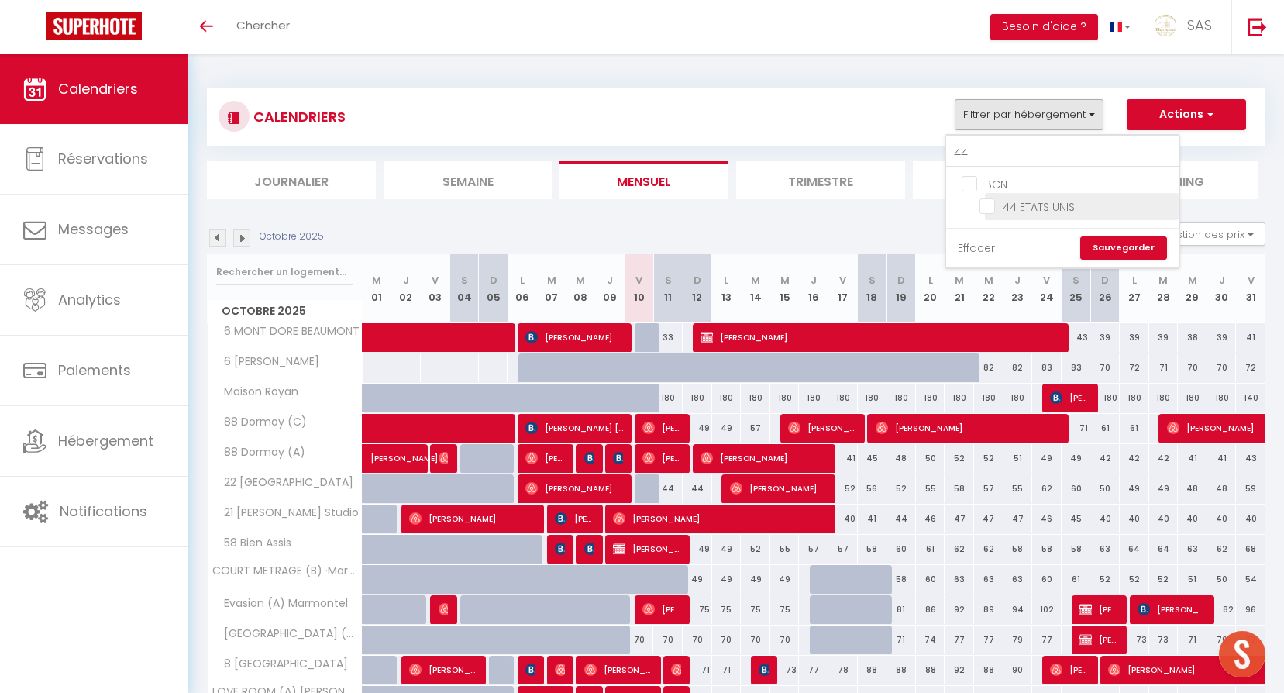
click at [1053, 208] on input "44 ETATS UNIS" at bounding box center [1076, 205] width 194 height 15
checkbox input "true"
click at [1123, 262] on div "Effacer Sauvegarder" at bounding box center [1062, 248] width 232 height 40
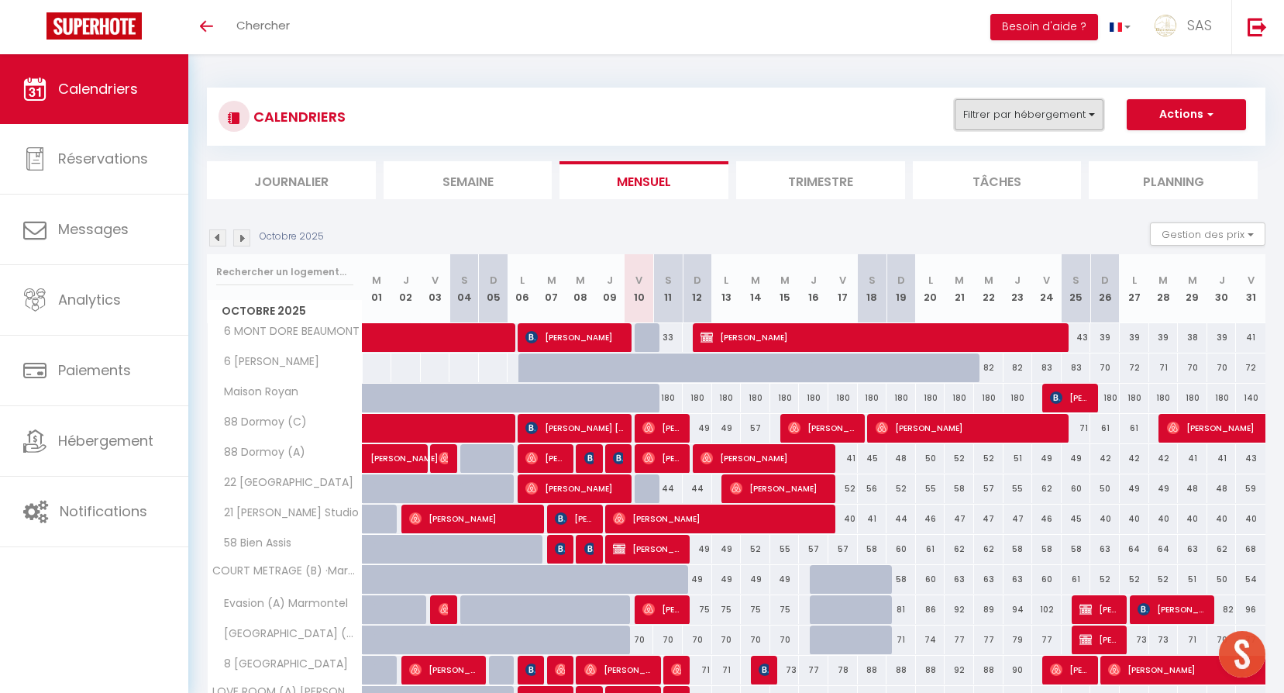
click at [1037, 114] on button "Filtrer par hébergement" at bounding box center [1028, 114] width 149 height 31
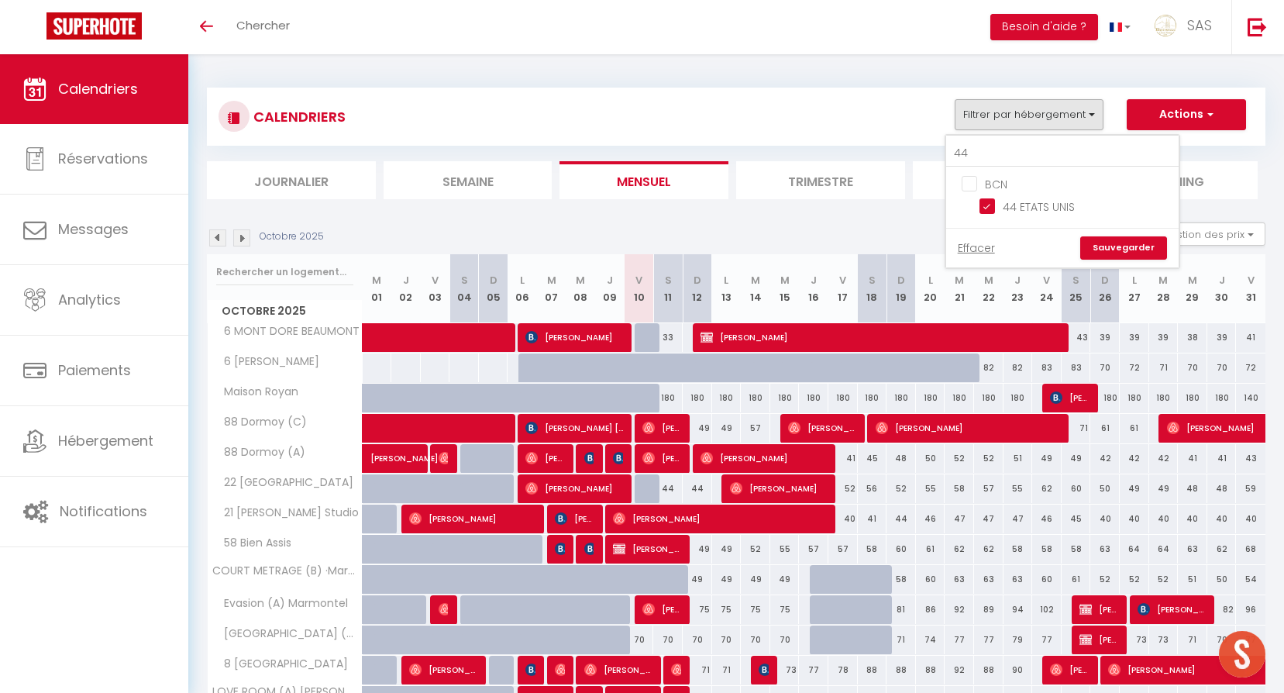
click at [1115, 248] on link "Sauvegarder" at bounding box center [1123, 247] width 87 height 23
select select "0"
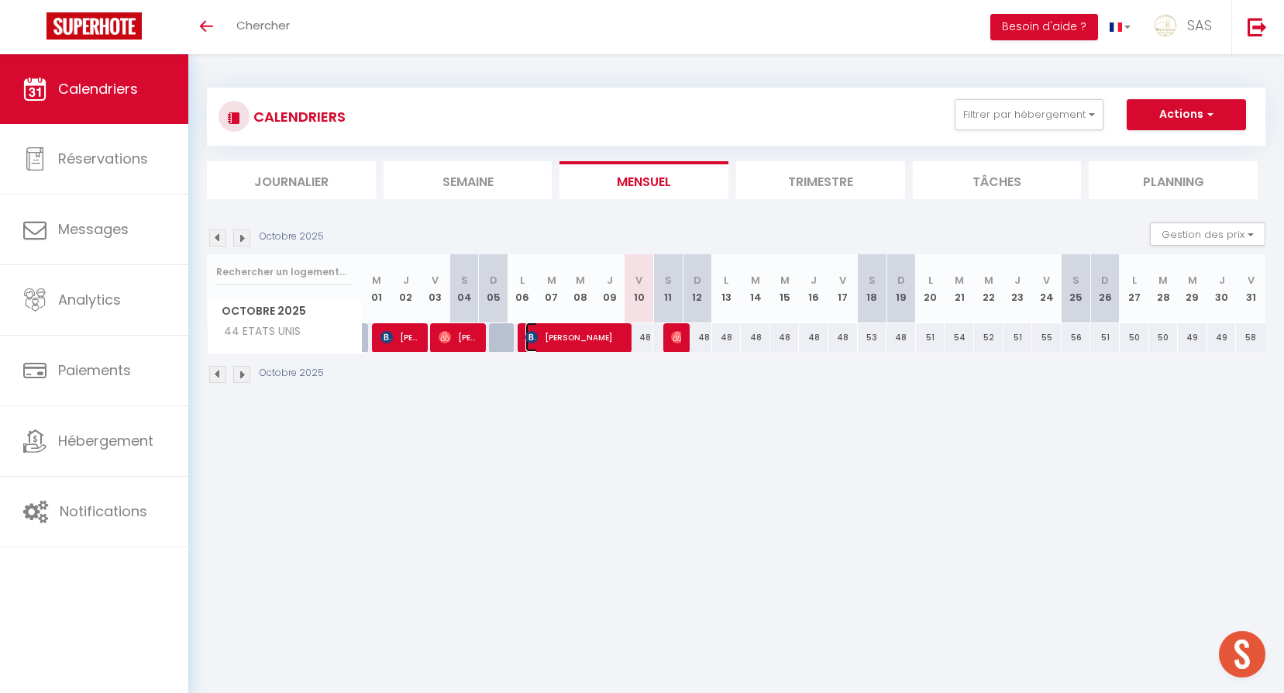
drag, startPoint x: 580, startPoint y: 336, endPoint x: 590, endPoint y: 361, distance: 26.5
click at [580, 336] on span "[PERSON_NAME]" at bounding box center [574, 336] width 98 height 29
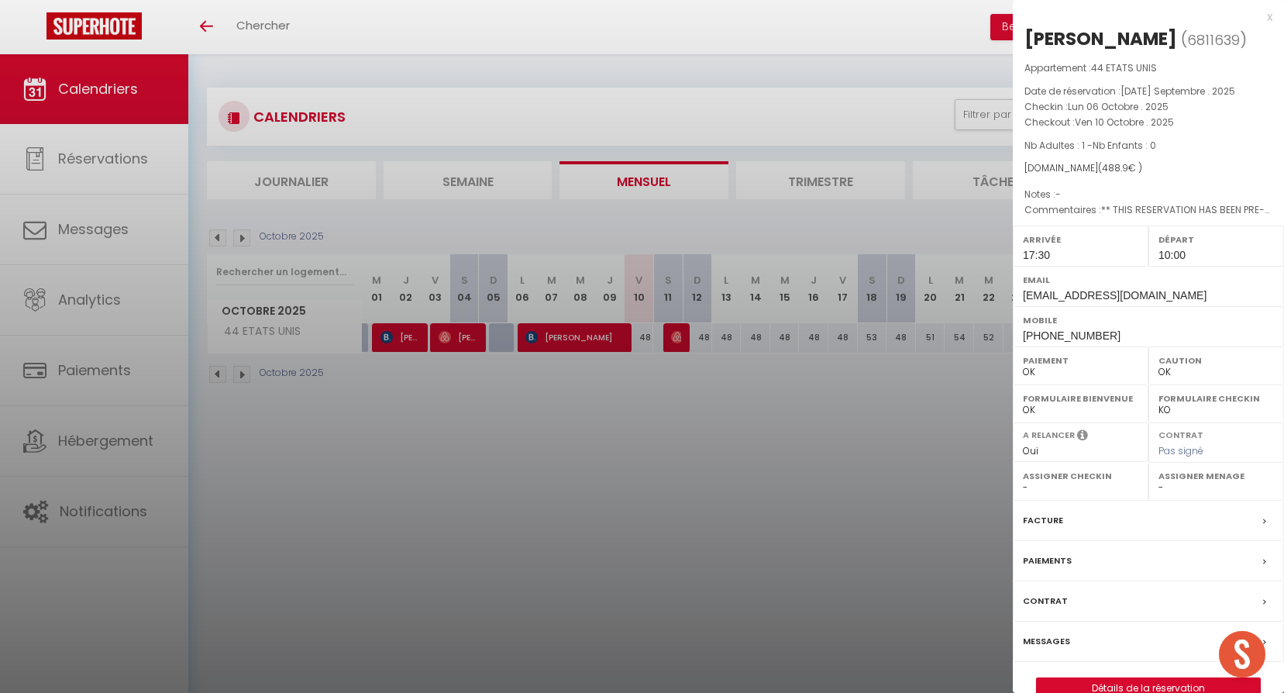
click at [602, 438] on div at bounding box center [642, 346] width 1284 height 693
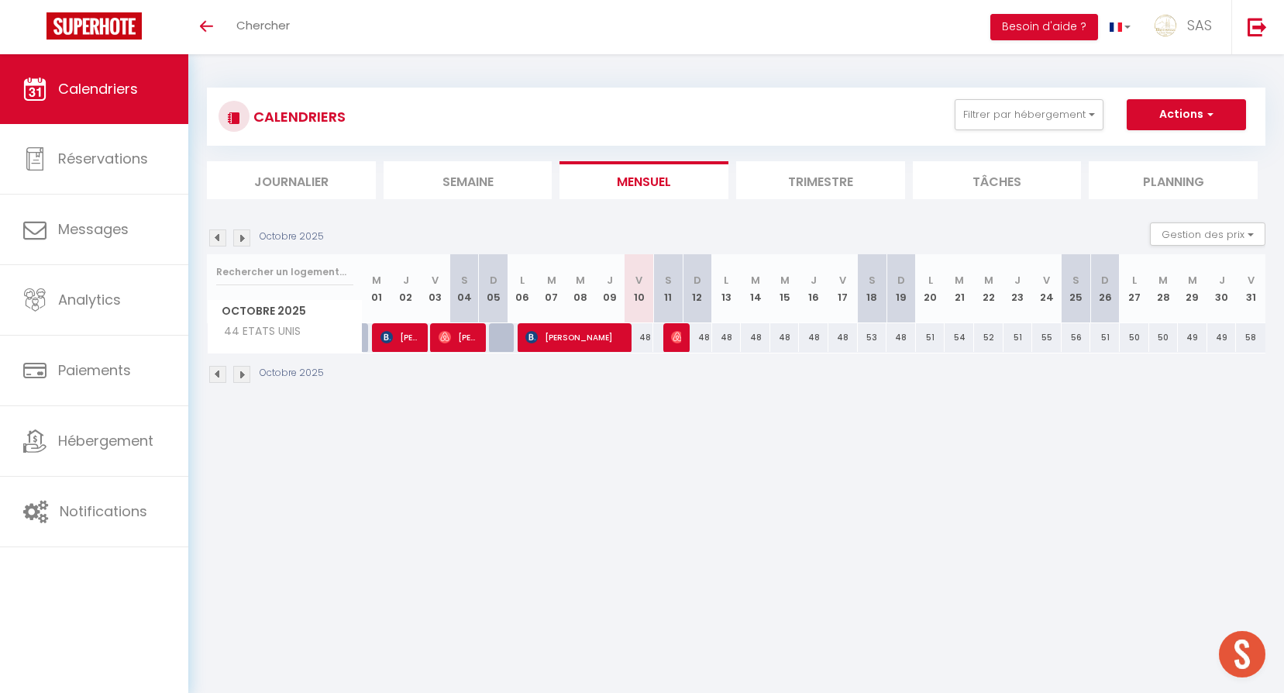
click at [217, 239] on img at bounding box center [217, 237] width 17 height 17
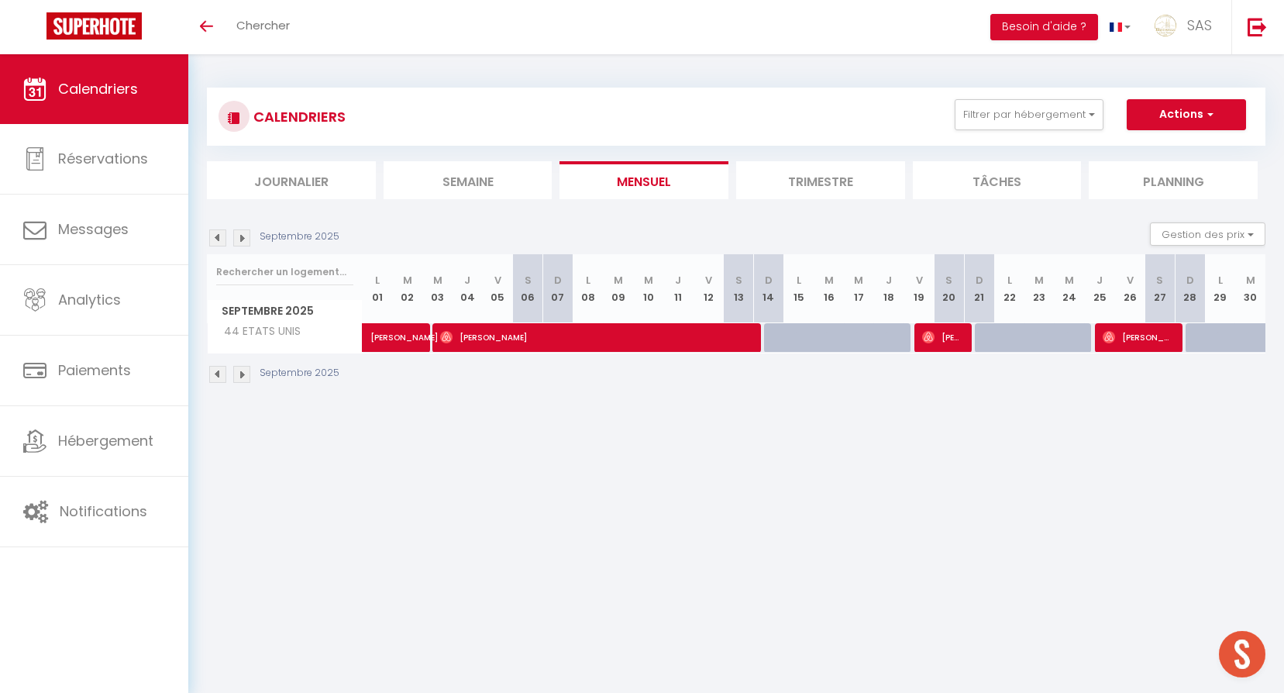
click at [217, 239] on img at bounding box center [217, 237] width 17 height 17
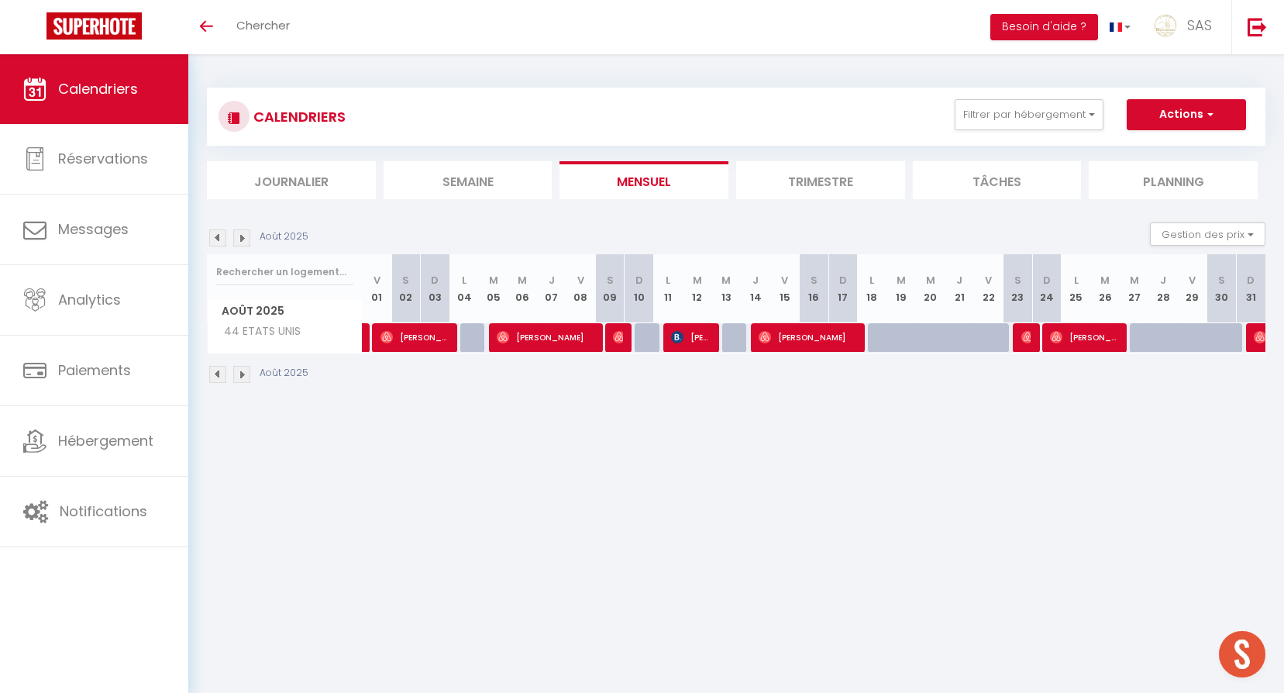
click at [218, 239] on img at bounding box center [217, 237] width 17 height 17
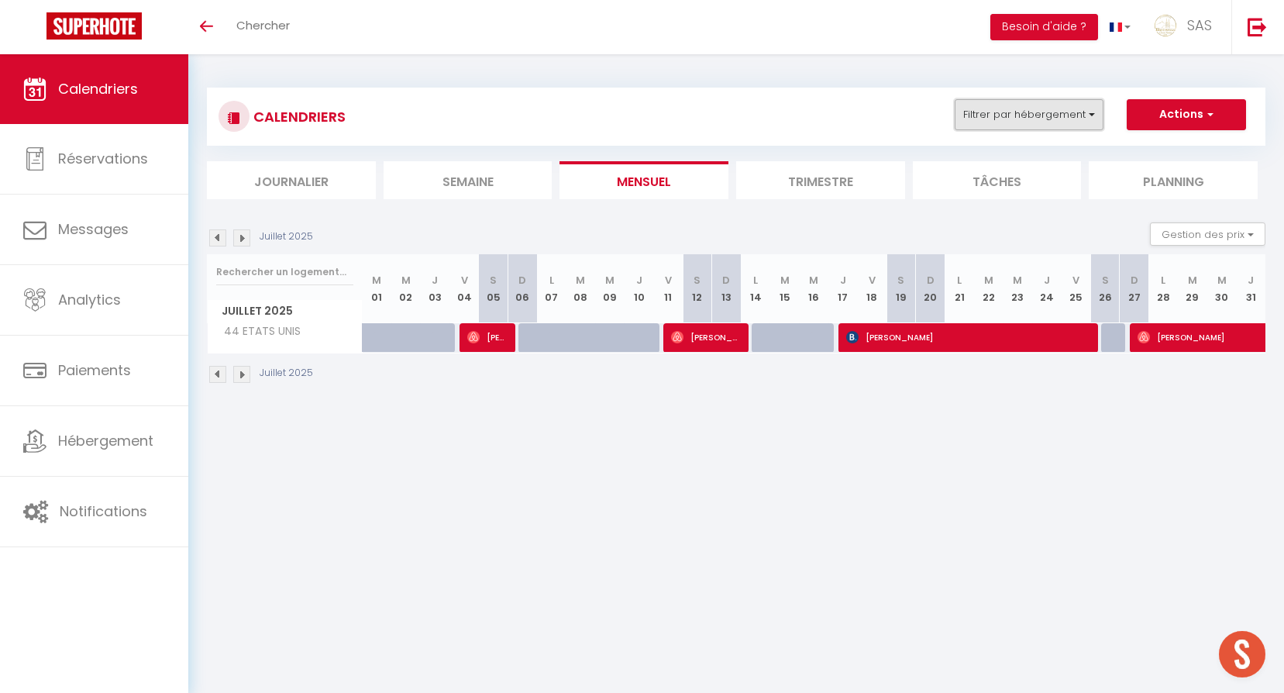
click at [977, 122] on button "Filtrer par hébergement" at bounding box center [1028, 114] width 149 height 31
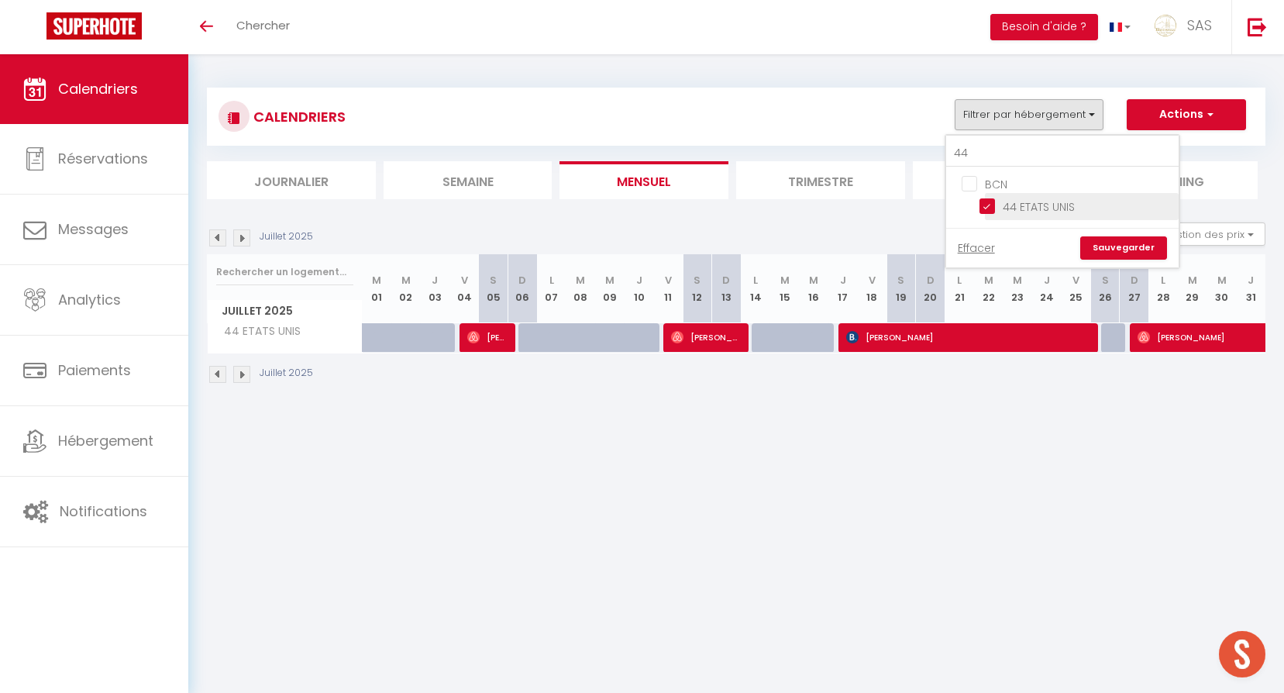
click at [1008, 208] on input "44 ETATS UNIS" at bounding box center [1076, 205] width 194 height 15
checkbox input "false"
click at [1123, 244] on link "Sauvegarder" at bounding box center [1123, 247] width 87 height 23
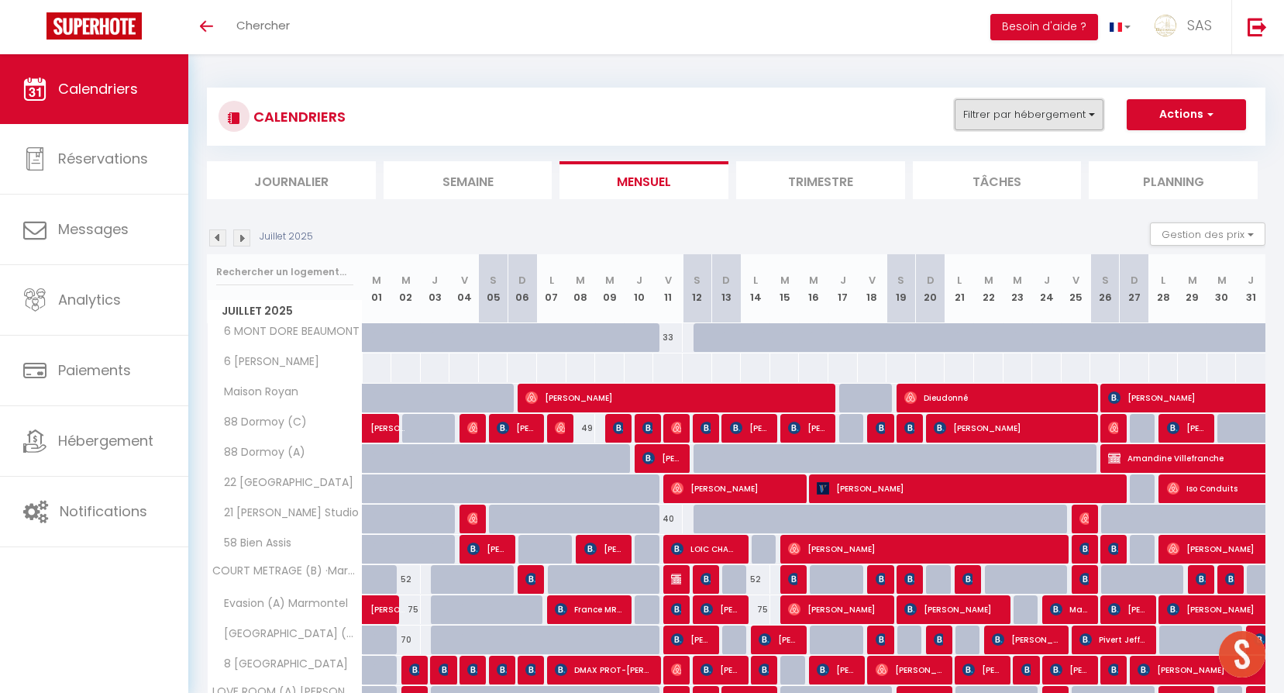
click at [1043, 121] on button "Filtrer par hébergement" at bounding box center [1028, 114] width 149 height 31
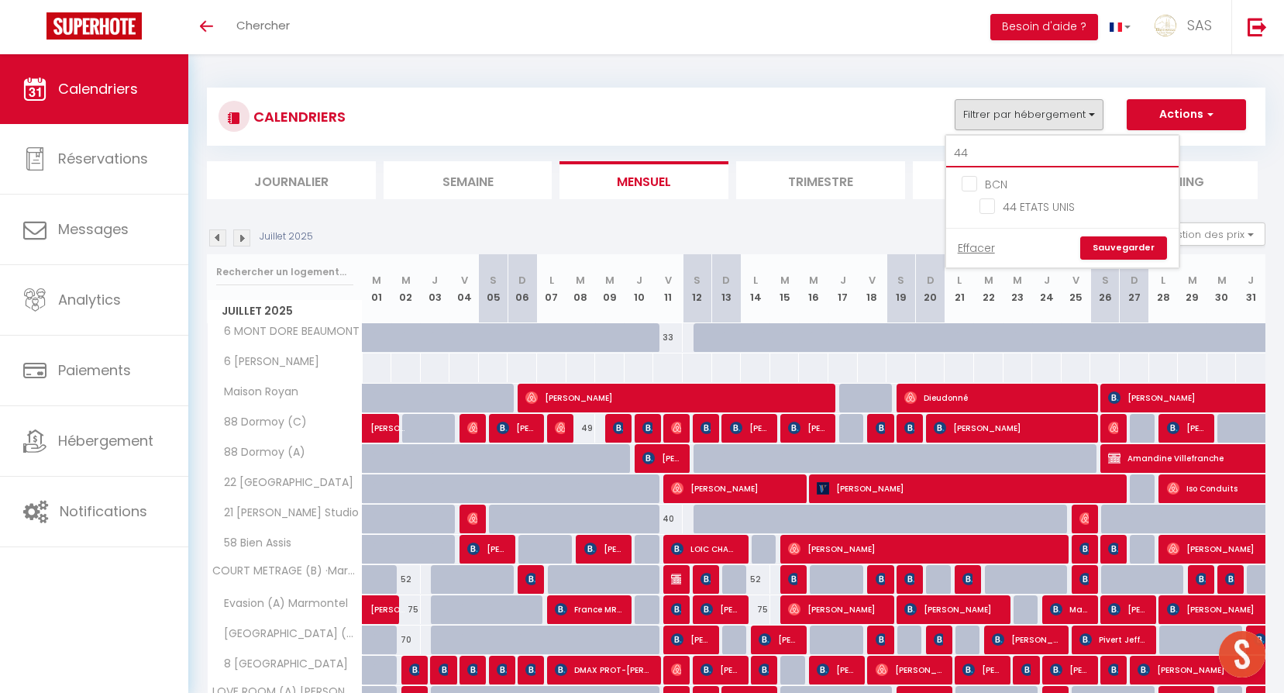
click at [1032, 156] on input "44" at bounding box center [1062, 153] width 232 height 28
type input "p"
checkbox input "false"
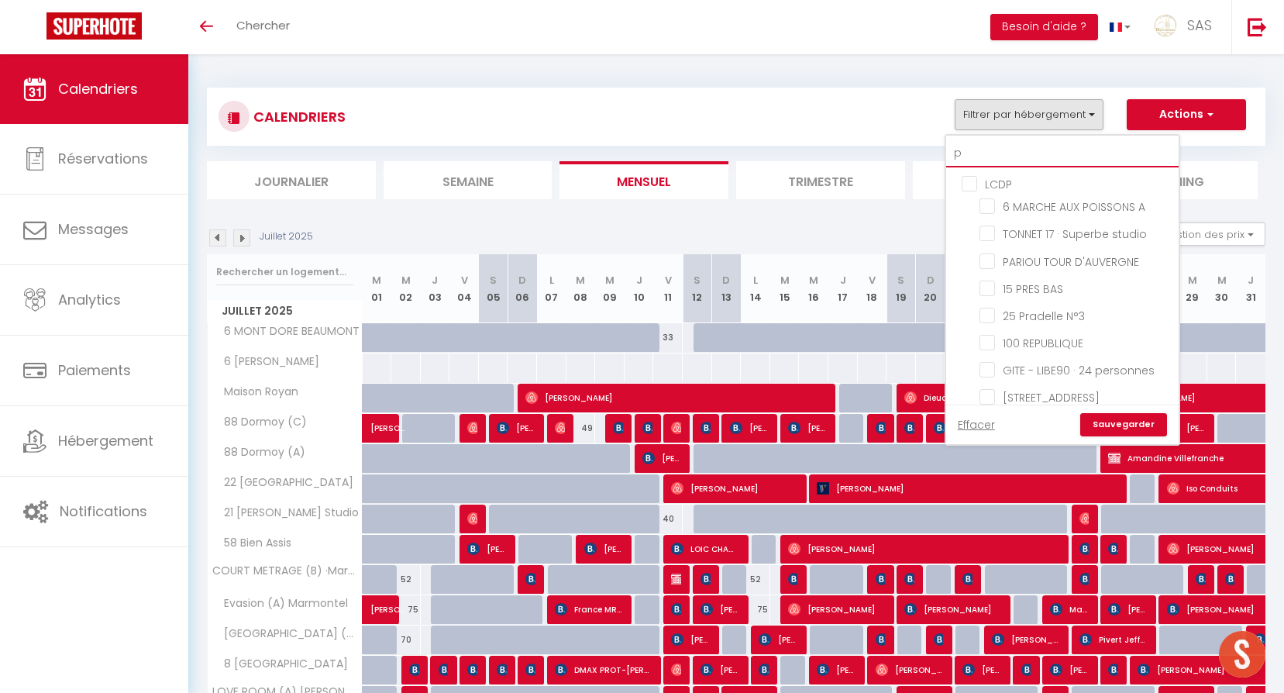
type input "ph"
checkbox input "false"
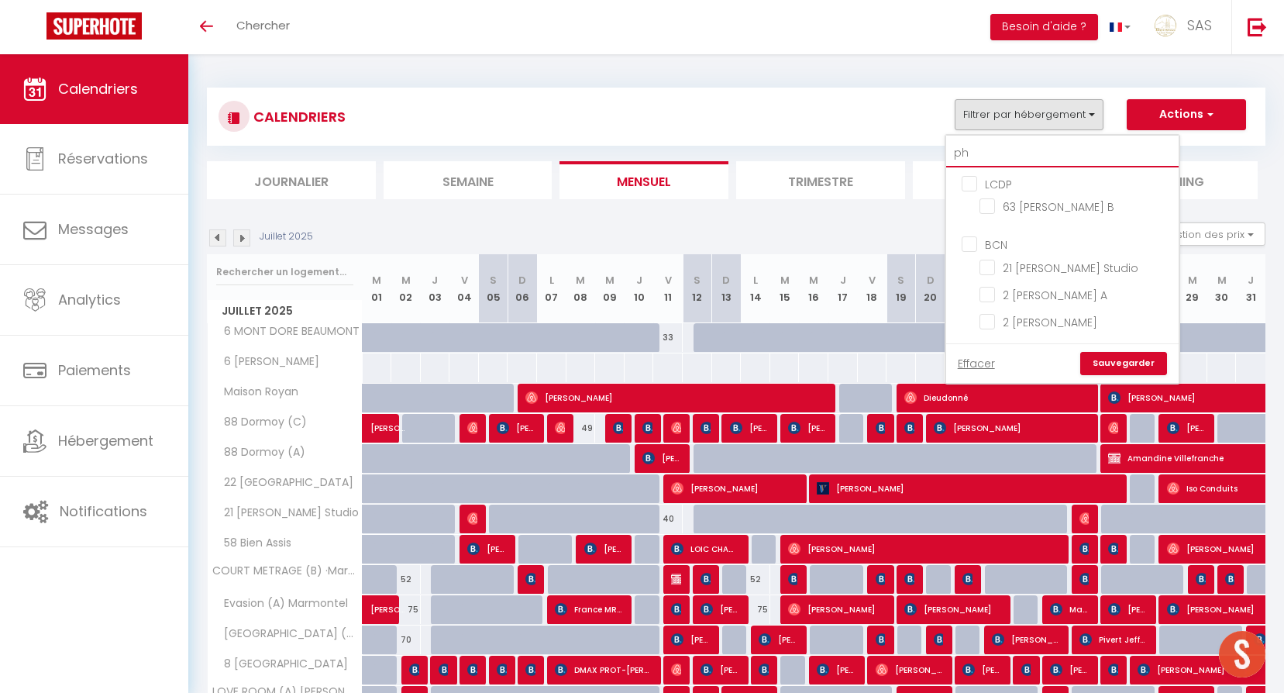
type input "phi"
checkbox input "false"
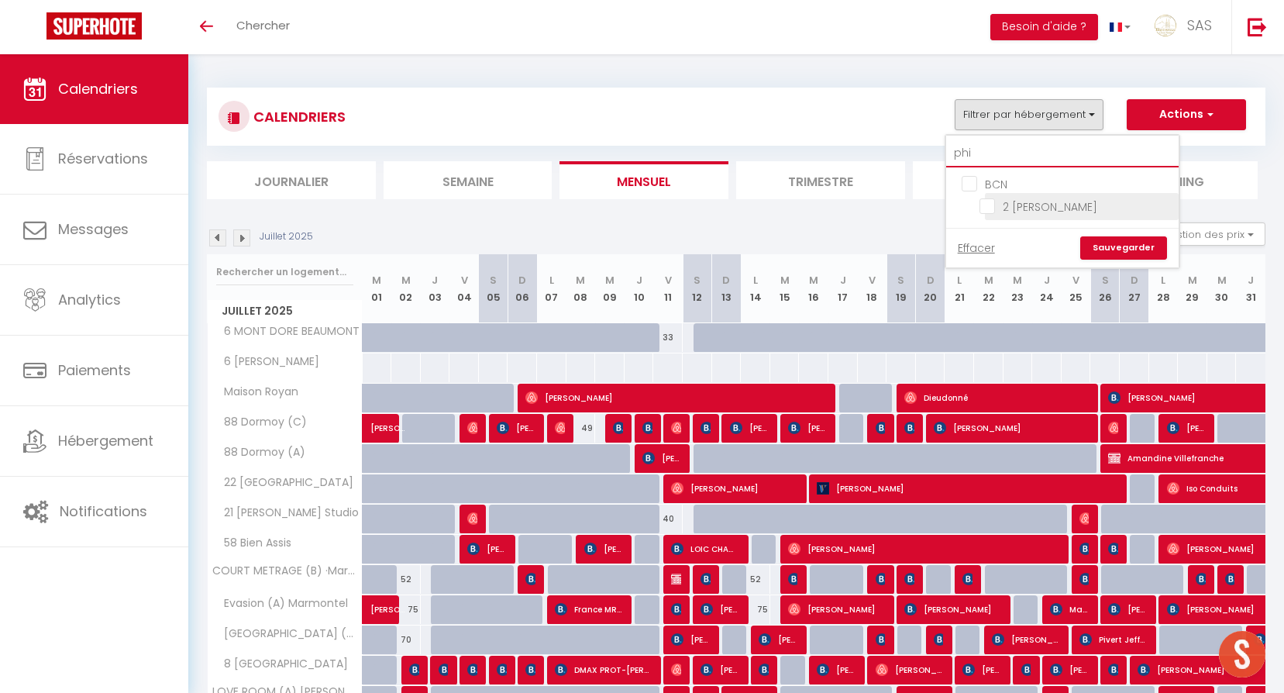
type input "phi"
click at [1040, 200] on input "2 [PERSON_NAME]" at bounding box center [1076, 205] width 194 height 15
checkbox input "true"
click at [1123, 240] on link "Sauvegarder" at bounding box center [1123, 247] width 87 height 23
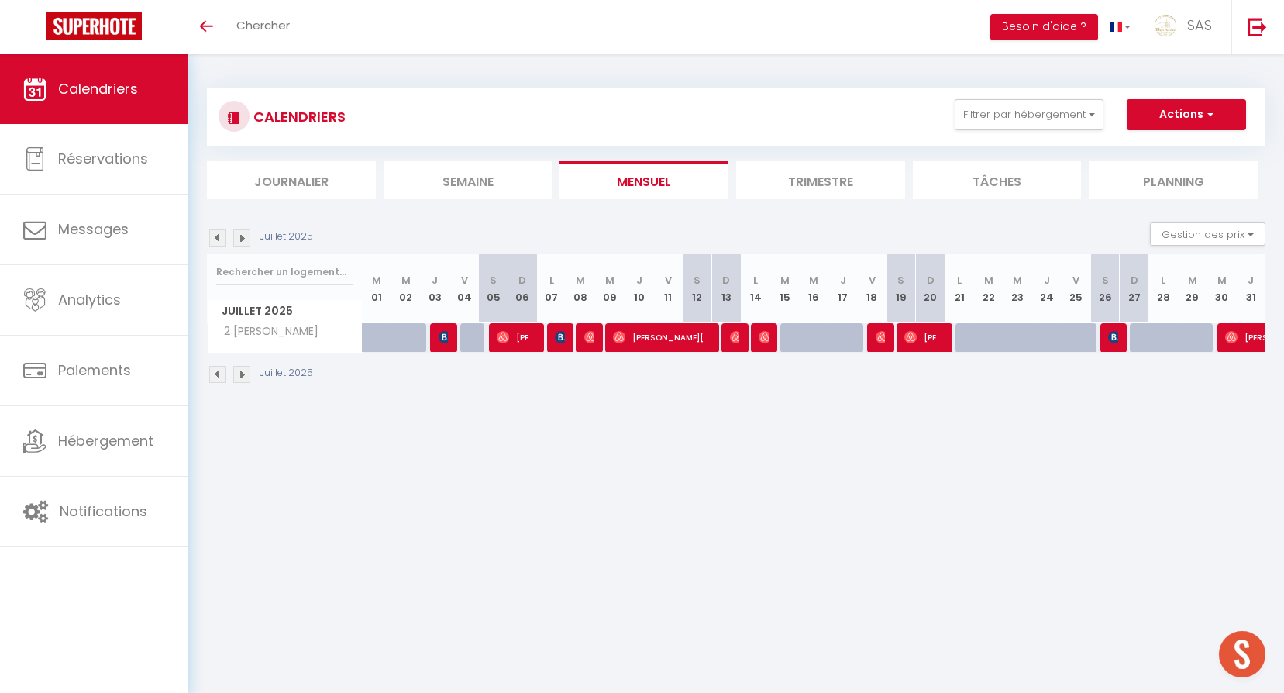
click at [241, 234] on img at bounding box center [241, 237] width 17 height 17
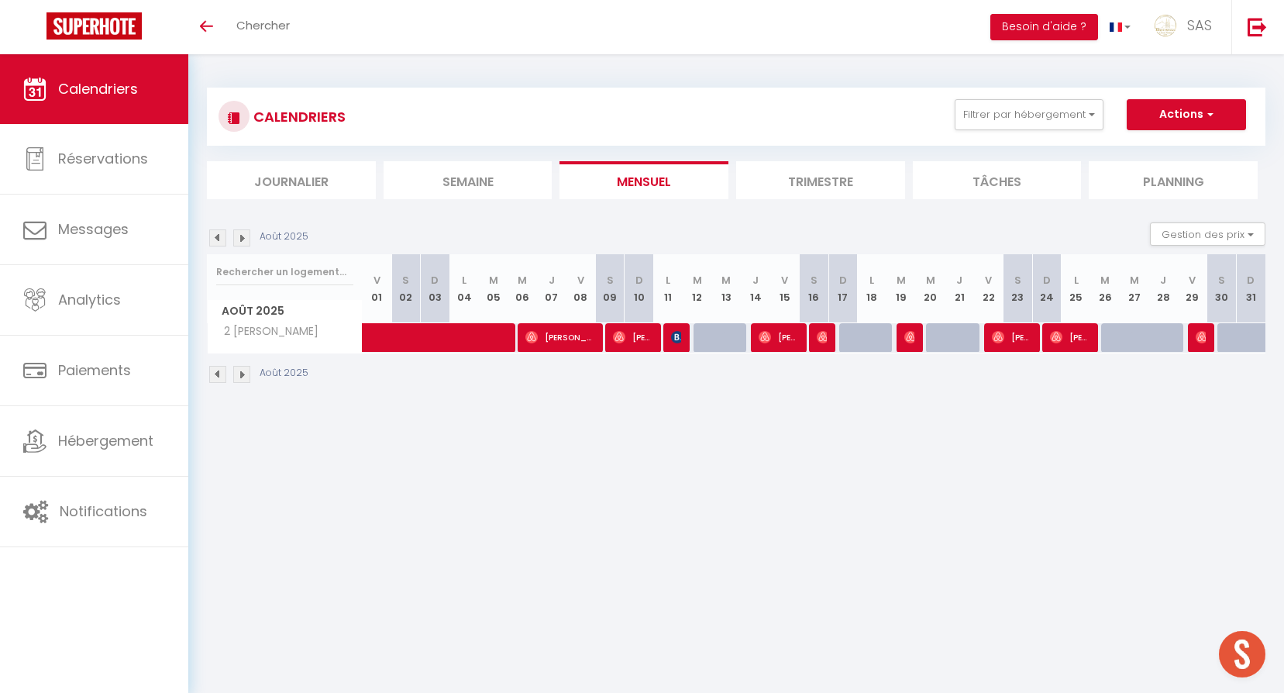
click at [243, 235] on img at bounding box center [241, 237] width 17 height 17
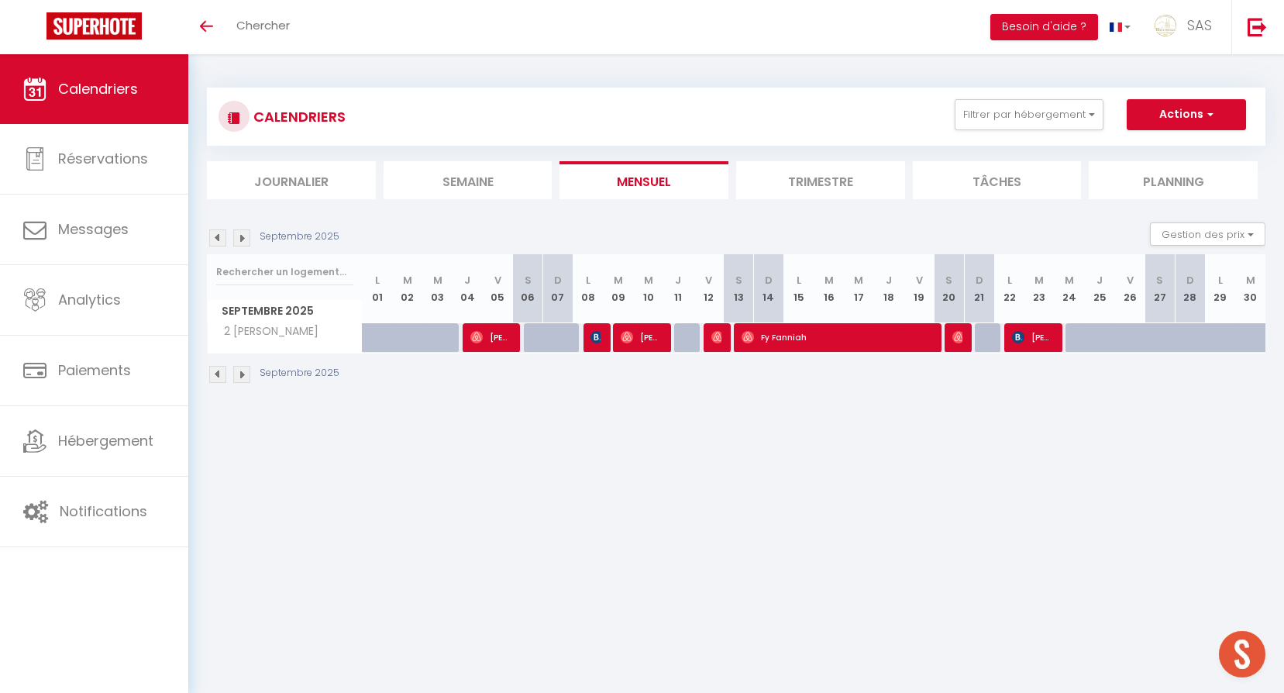
click at [243, 235] on img at bounding box center [241, 237] width 17 height 17
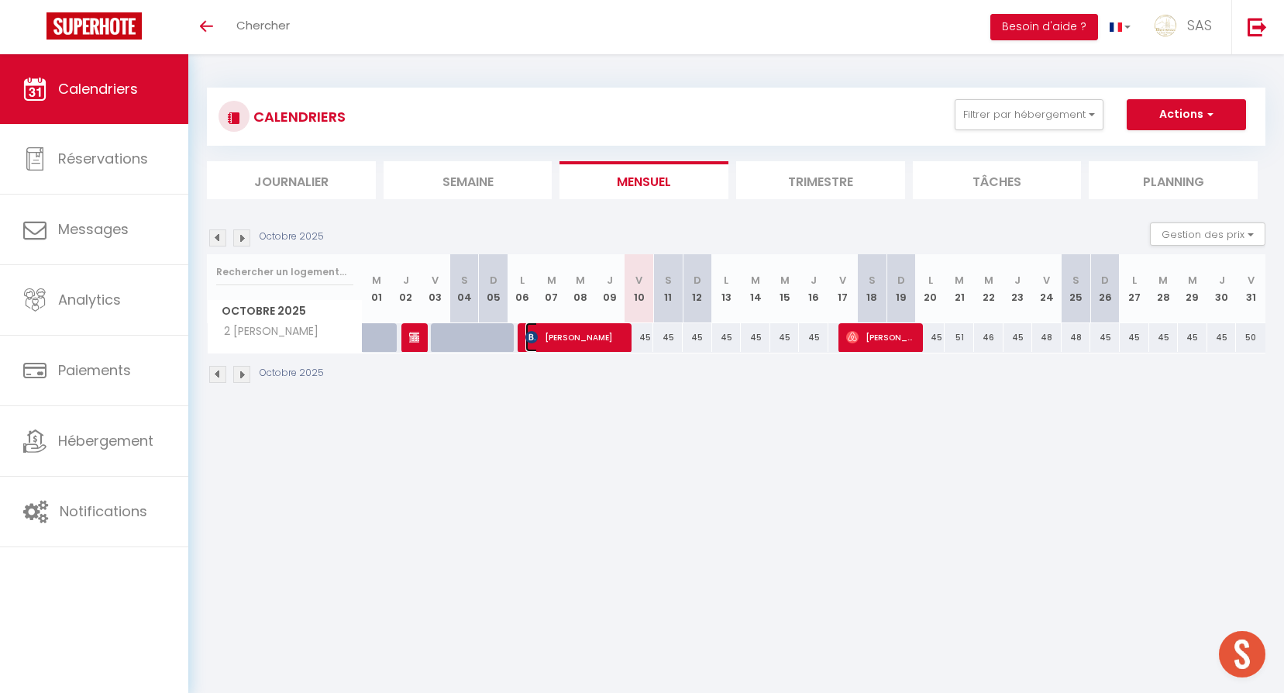
click at [559, 342] on span "[PERSON_NAME]" at bounding box center [574, 336] width 98 height 29
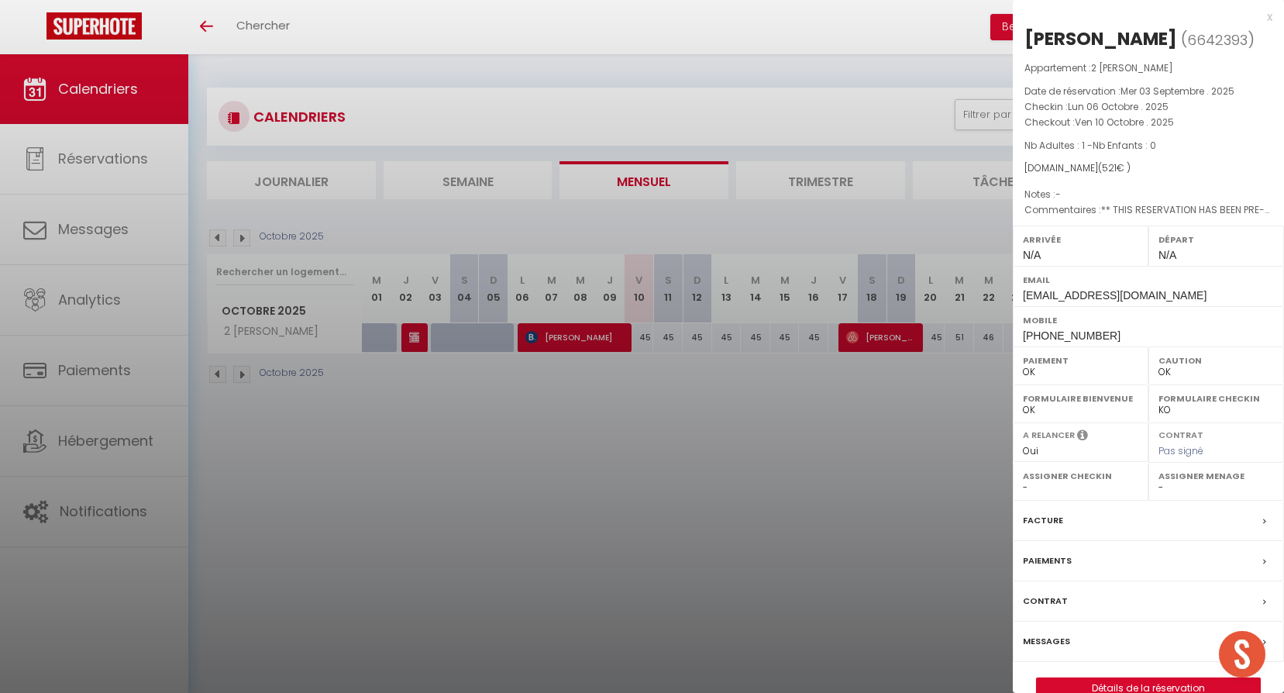
click at [581, 425] on div at bounding box center [642, 346] width 1284 height 693
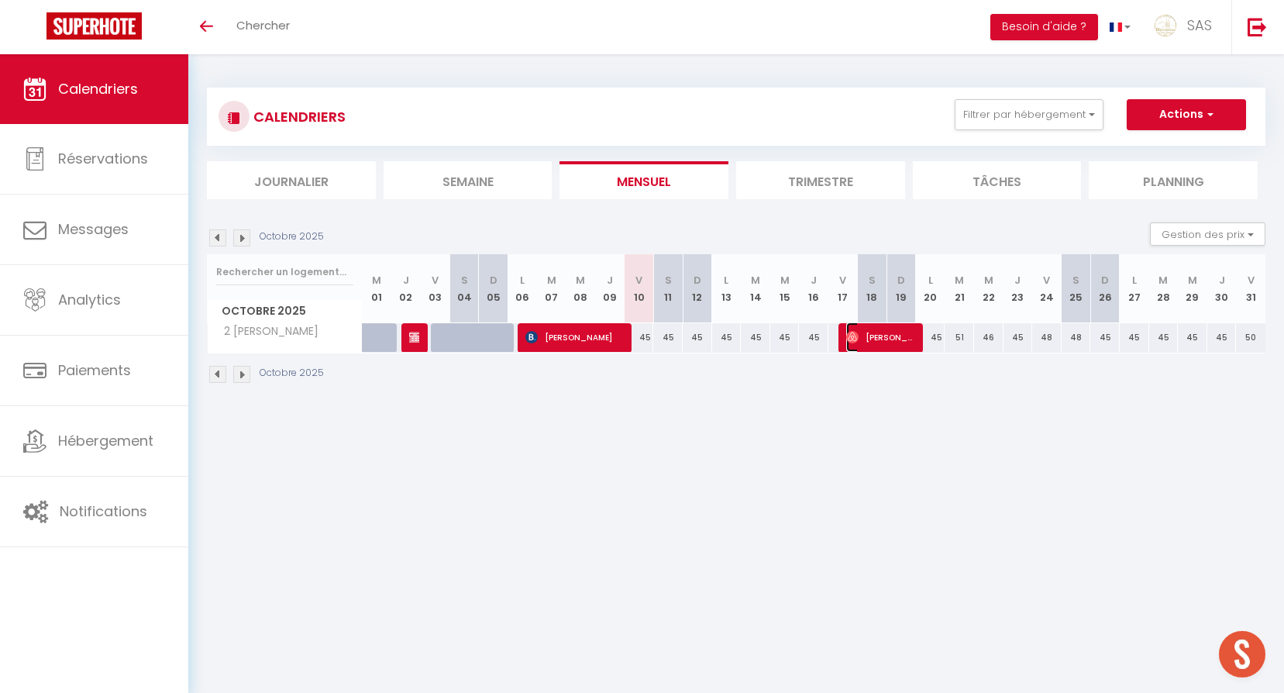
click at [881, 344] on span "[PERSON_NAME]" at bounding box center [880, 336] width 69 height 29
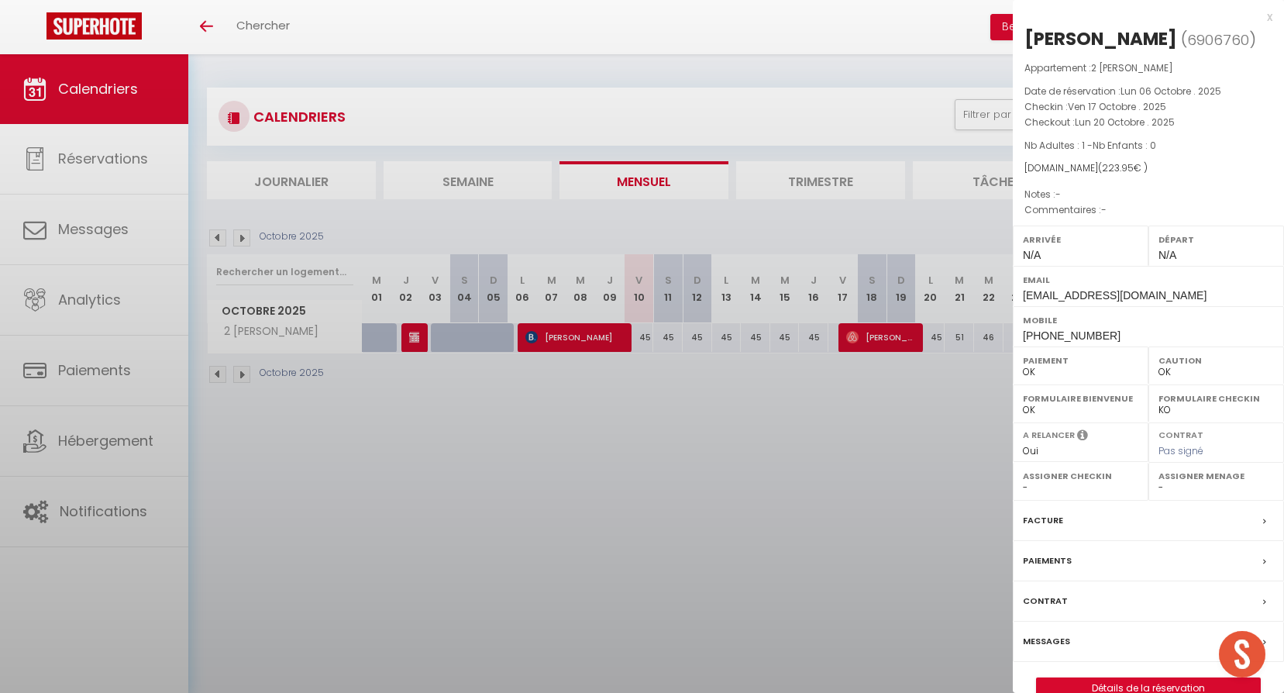
click at [695, 435] on div at bounding box center [642, 346] width 1284 height 693
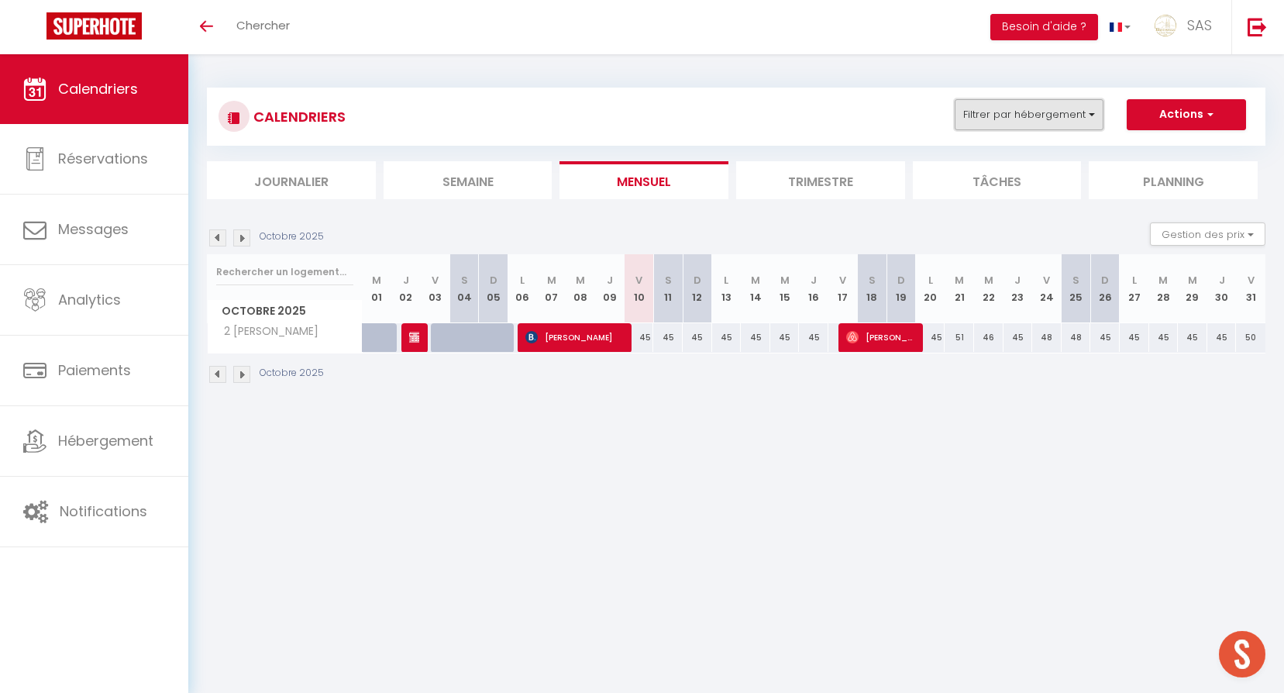
click at [982, 124] on button "Filtrer par hébergement" at bounding box center [1028, 114] width 149 height 31
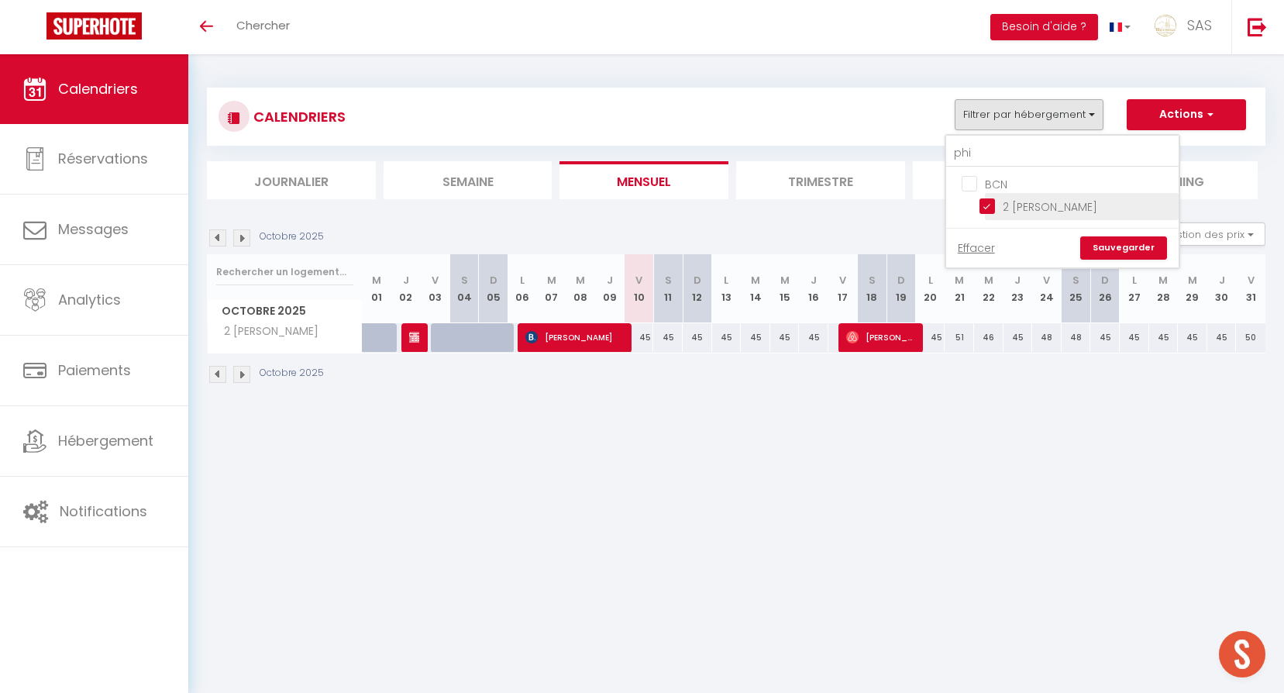
click at [1029, 205] on input "2 [PERSON_NAME]" at bounding box center [1076, 205] width 194 height 15
checkbox input "false"
click at [1013, 145] on input "phi" at bounding box center [1062, 153] width 232 height 28
type input "5"
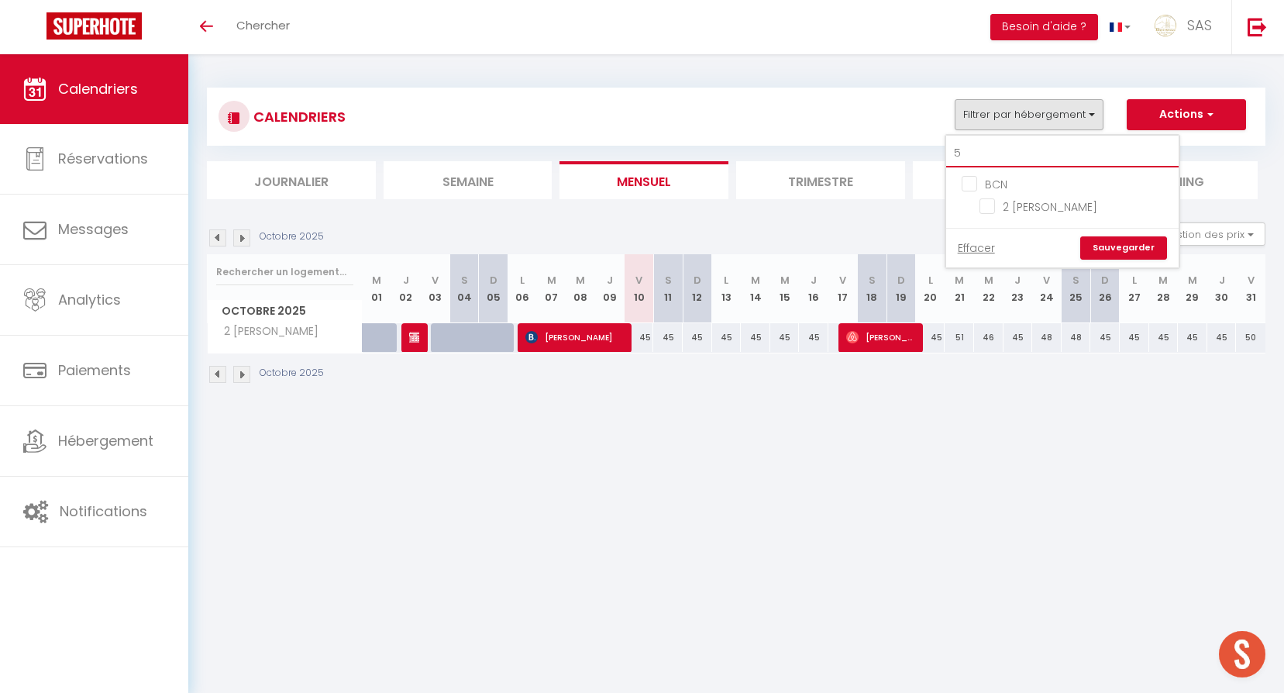
checkbox input "false"
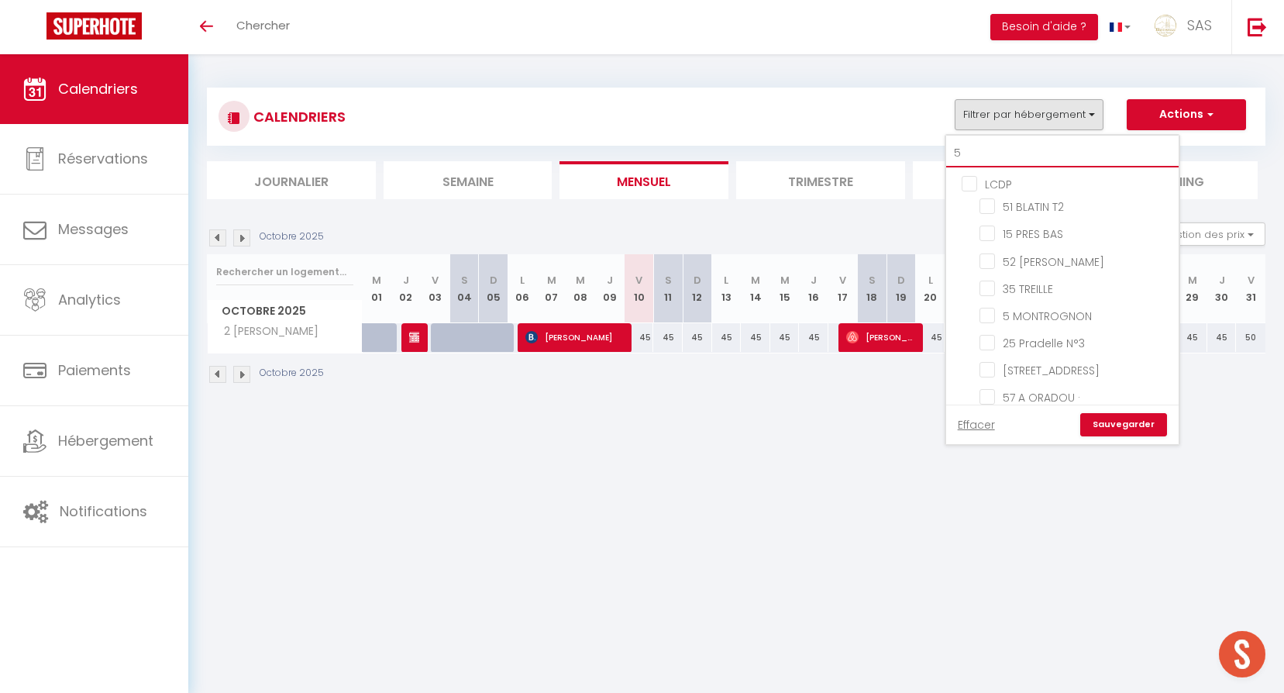
type input "52"
checkbox input "false"
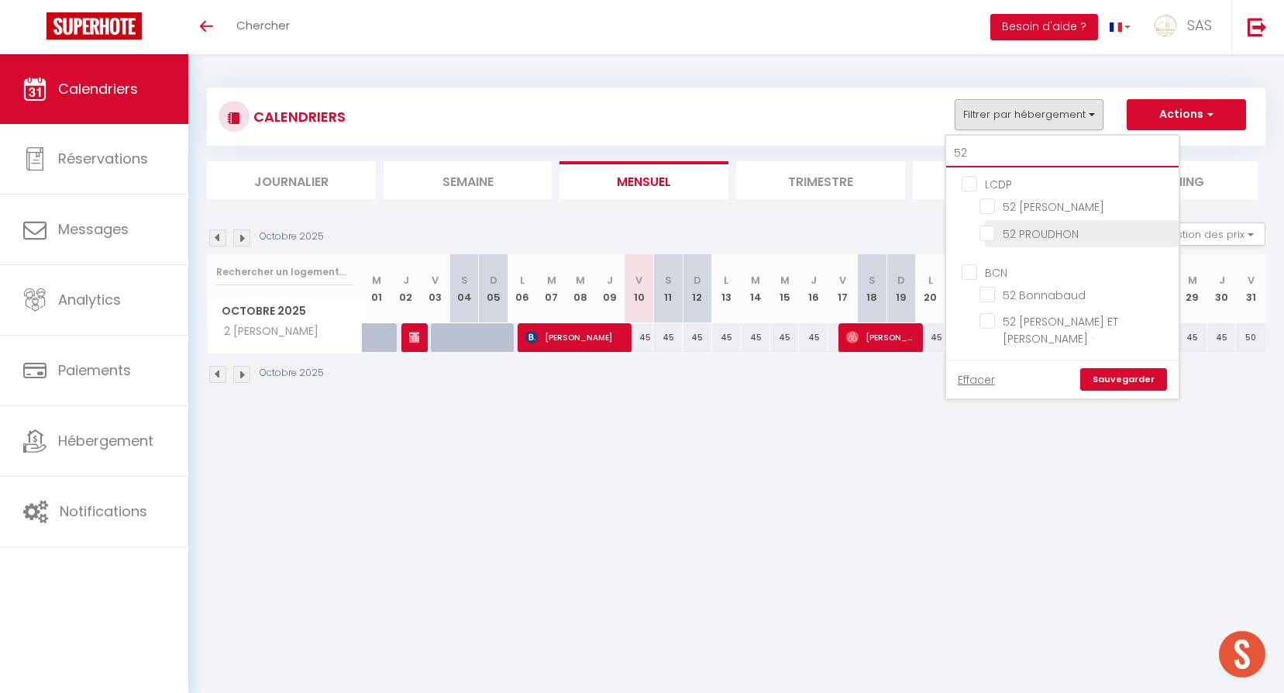
type input "52"
click at [1027, 235] on input "52 PROUDHON" at bounding box center [1076, 232] width 194 height 15
checkbox input "true"
checkbox input "false"
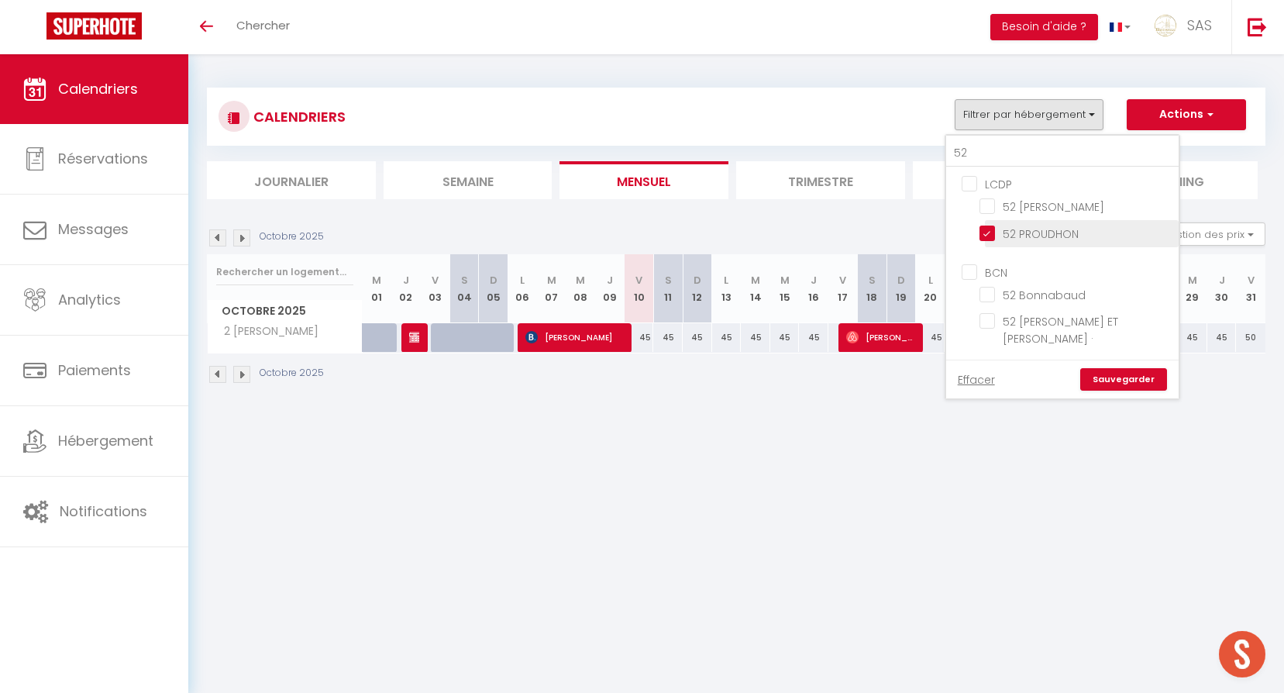
checkbox input "false"
click at [1150, 368] on link "Sauvegarder" at bounding box center [1123, 379] width 87 height 23
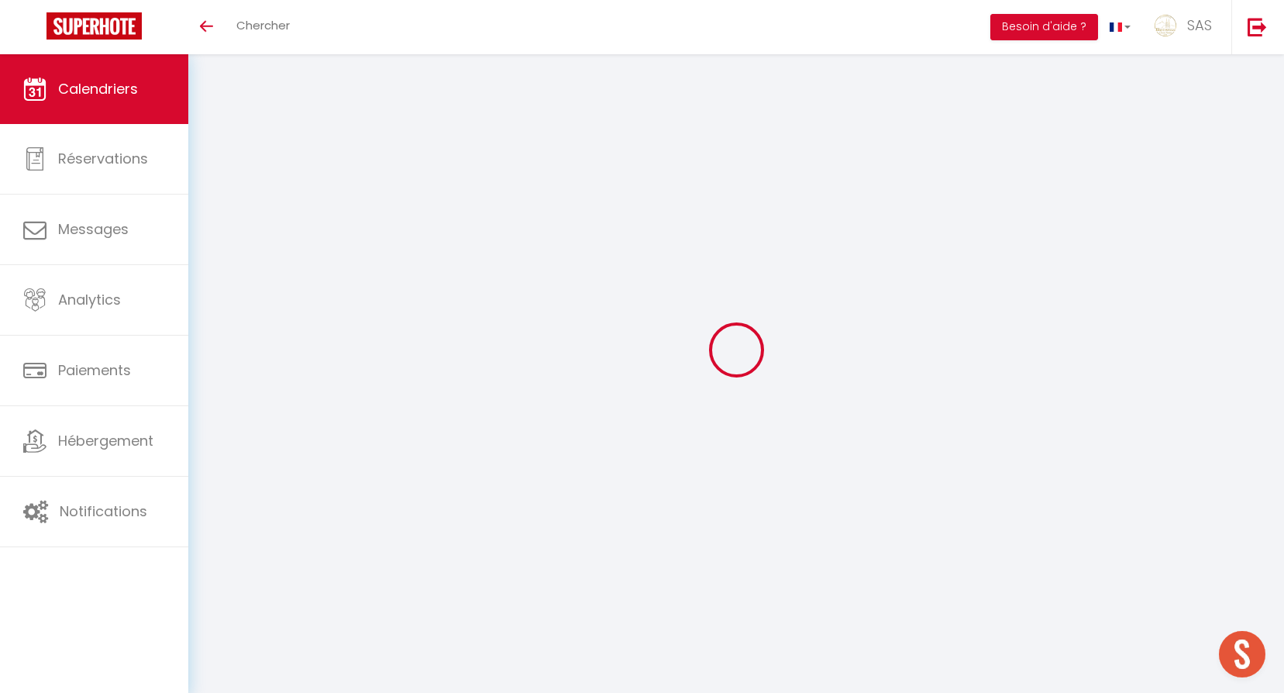
select select "0"
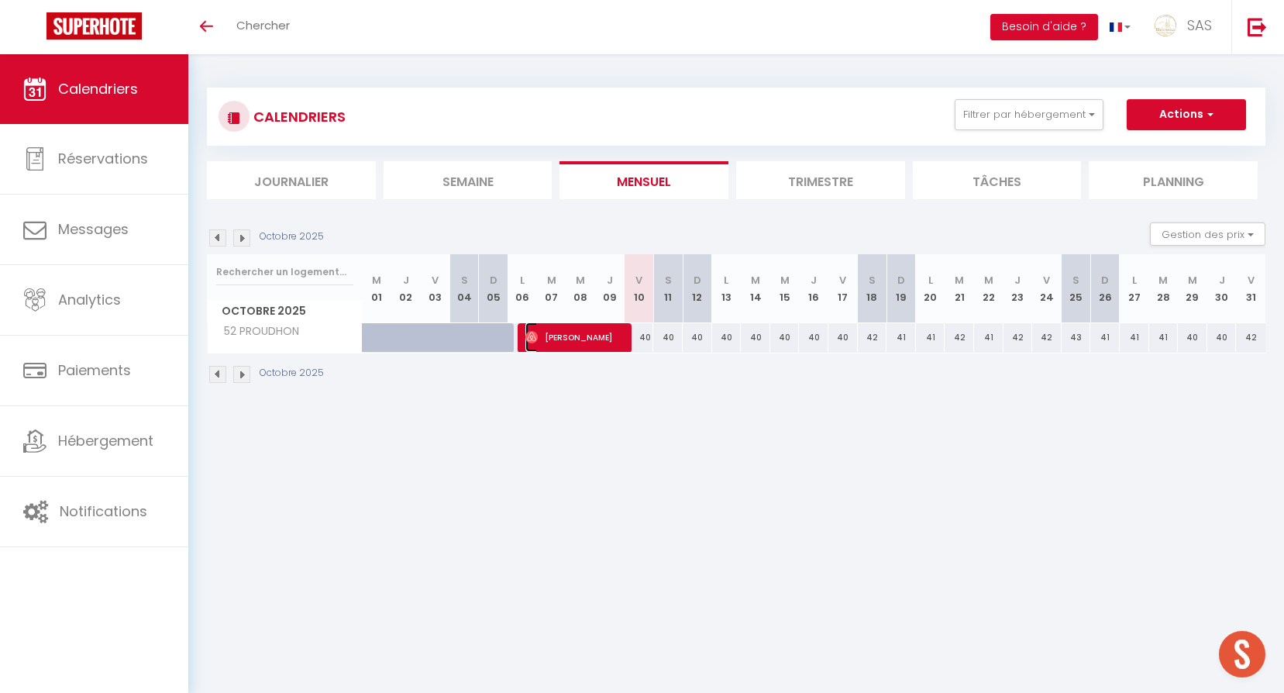
click at [608, 335] on span "[PERSON_NAME]" at bounding box center [574, 336] width 98 height 29
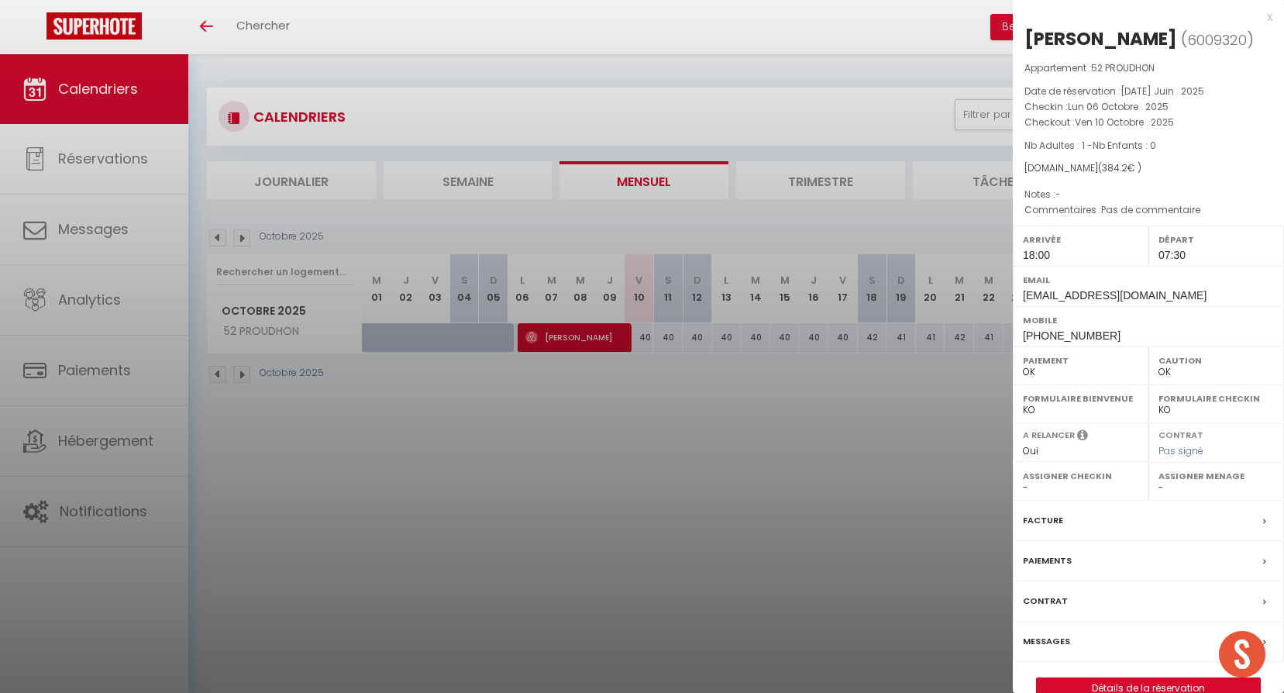
click at [791, 458] on div at bounding box center [642, 346] width 1284 height 693
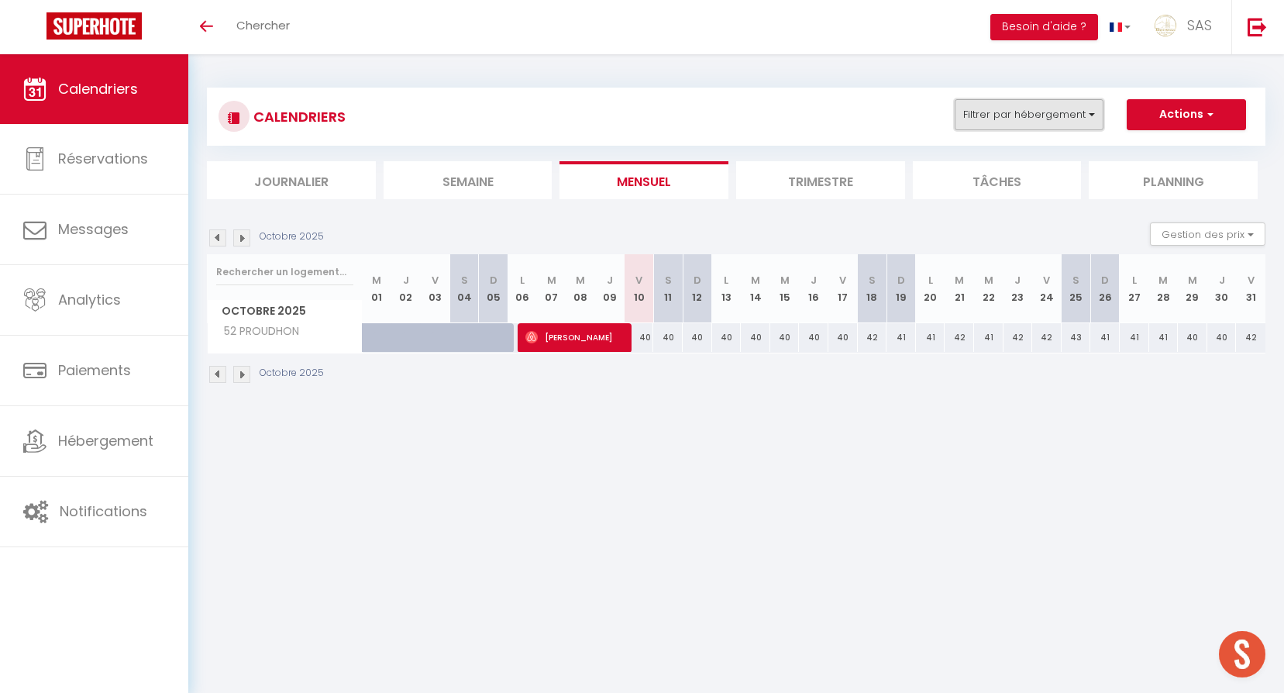
click at [965, 119] on button "Filtrer par hébergement" at bounding box center [1028, 114] width 149 height 31
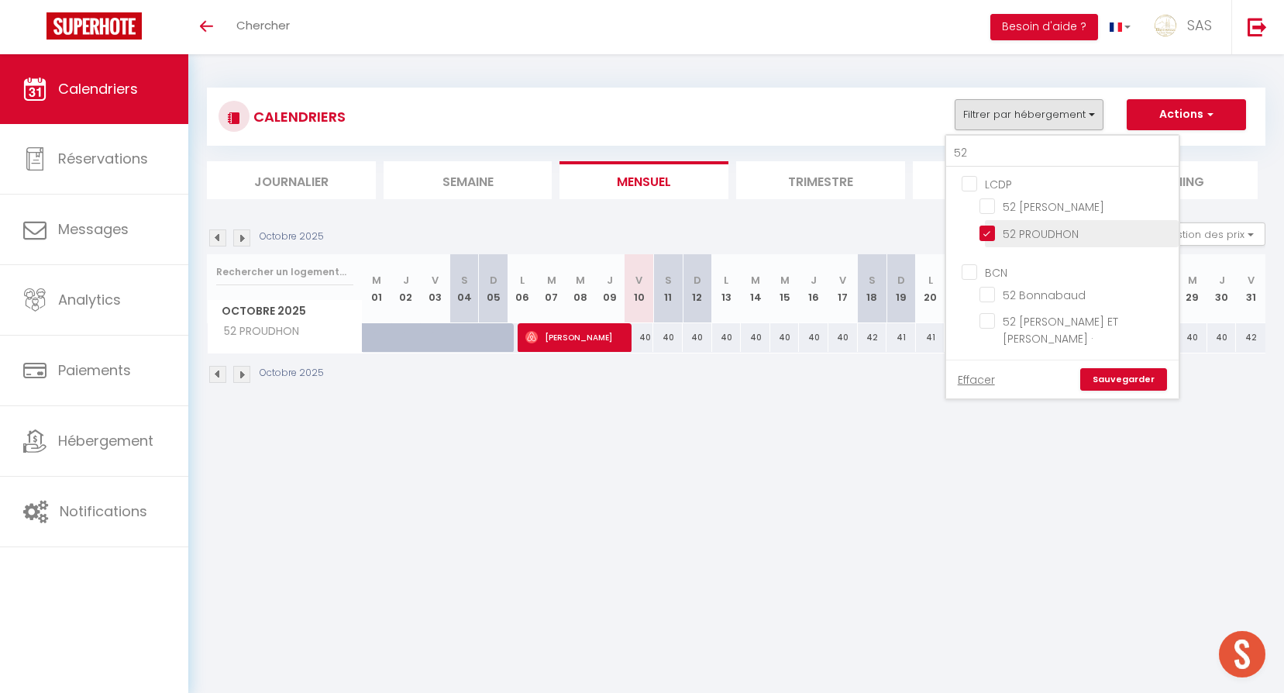
click at [1009, 230] on input "52 PROUDHON" at bounding box center [1076, 232] width 194 height 15
checkbox input "false"
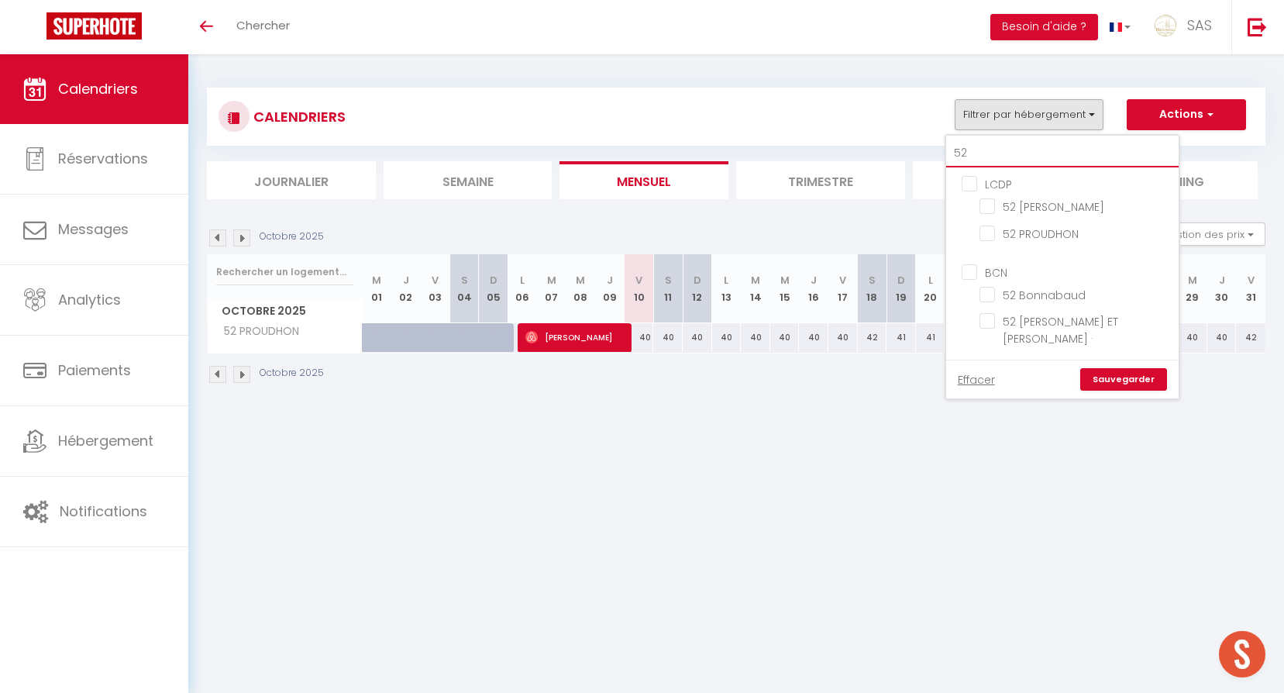
click at [989, 163] on input "52" at bounding box center [1062, 153] width 232 height 28
type input "c"
checkbox input "false"
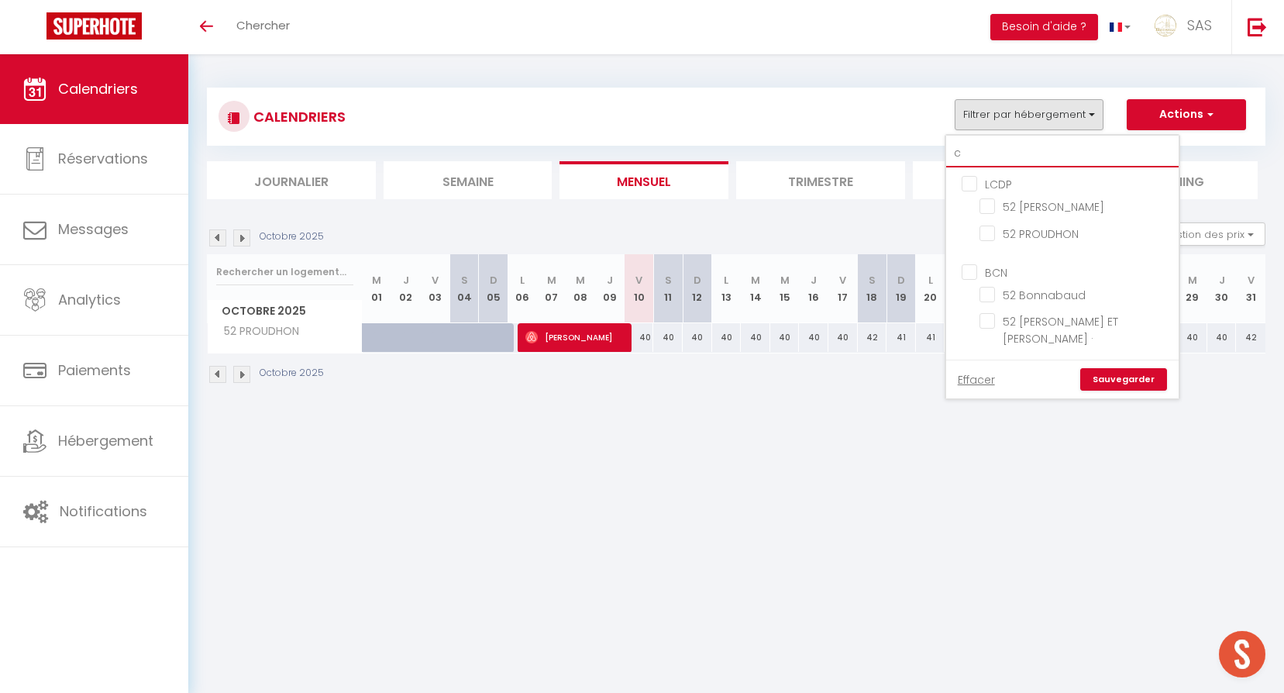
checkbox input "false"
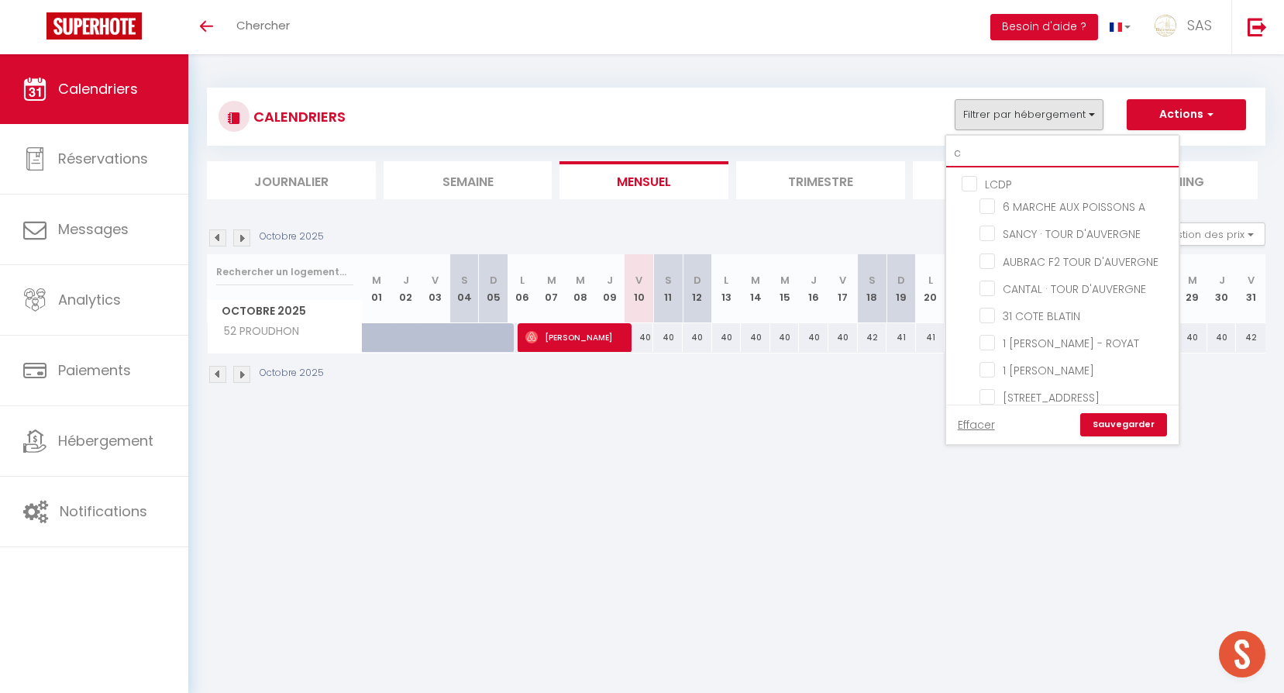
type input "ch"
checkbox input "false"
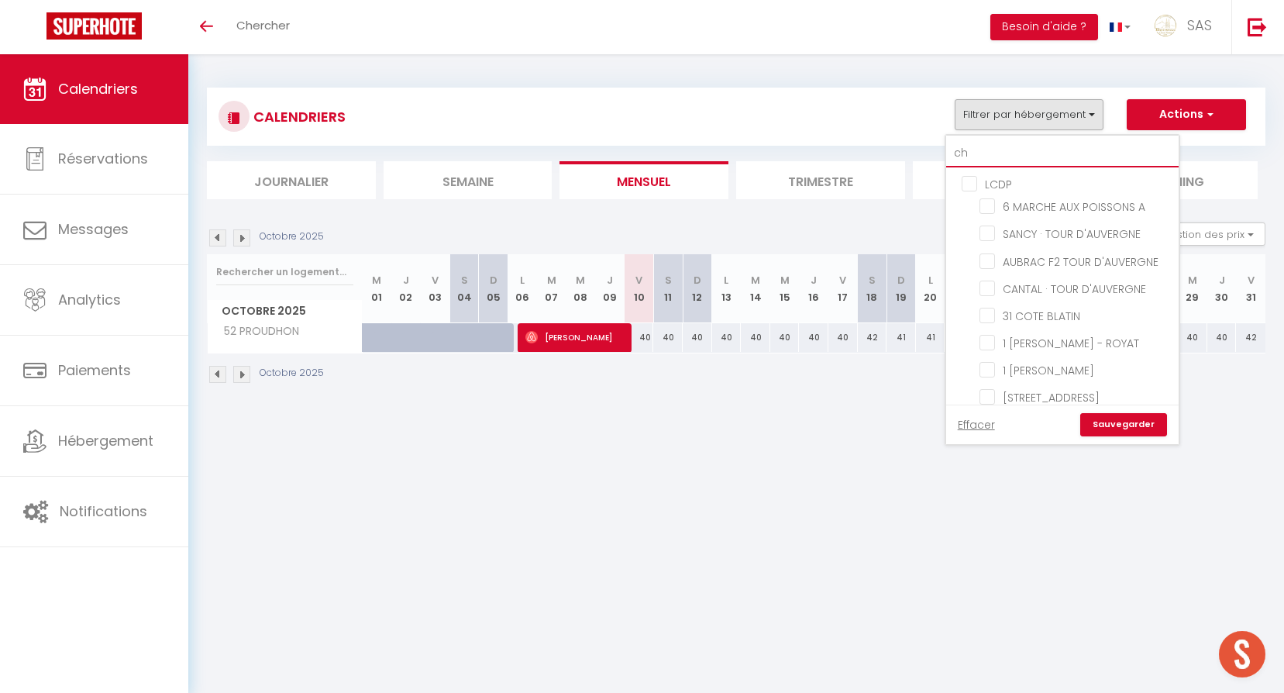
checkbox input "false"
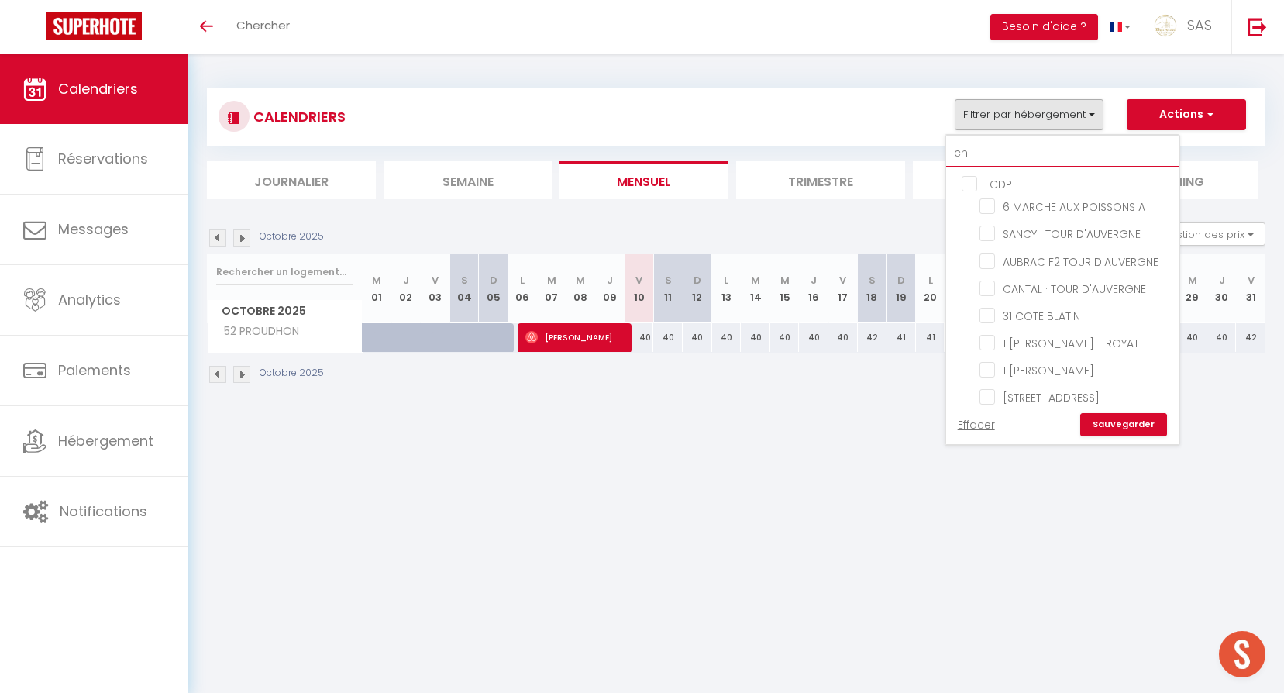
checkbox input "false"
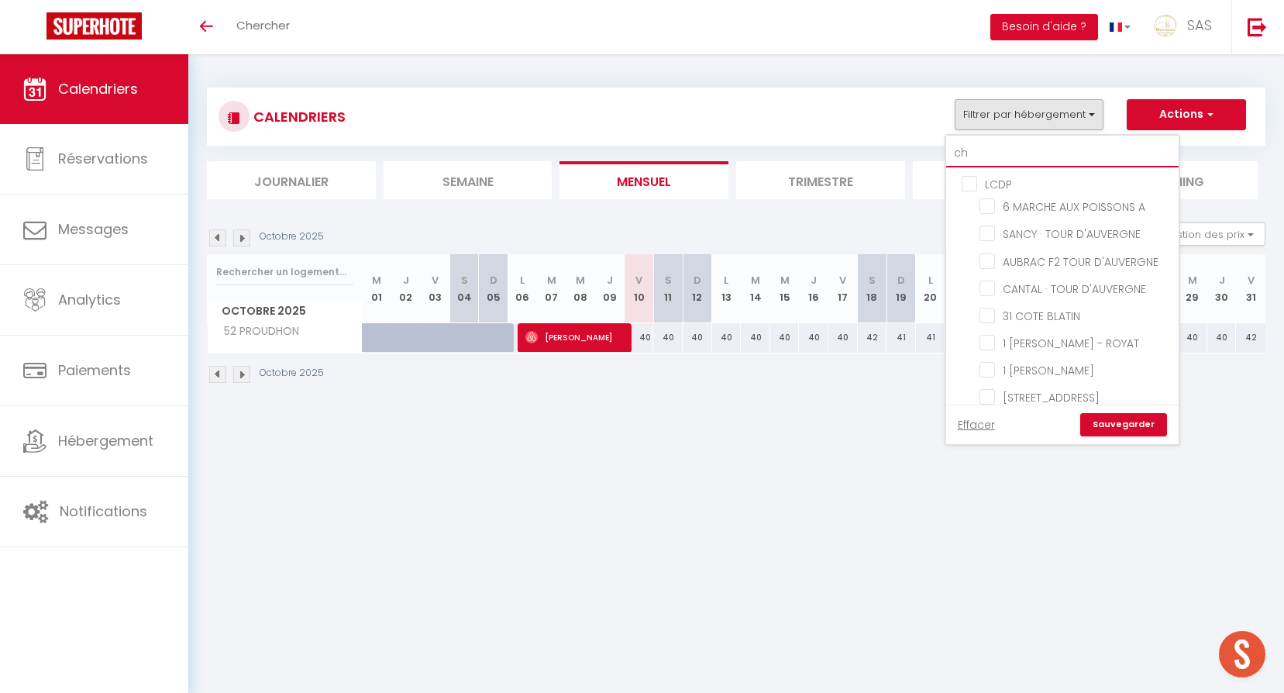
checkbox input "false"
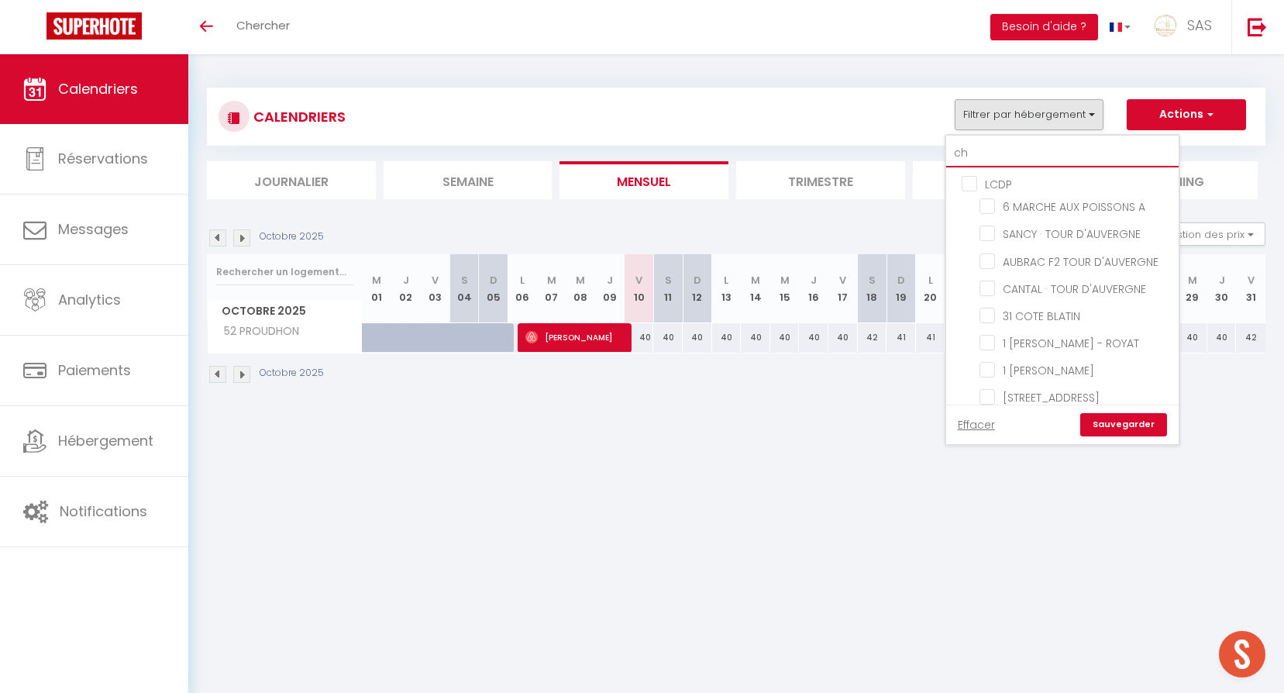
checkbox input "false"
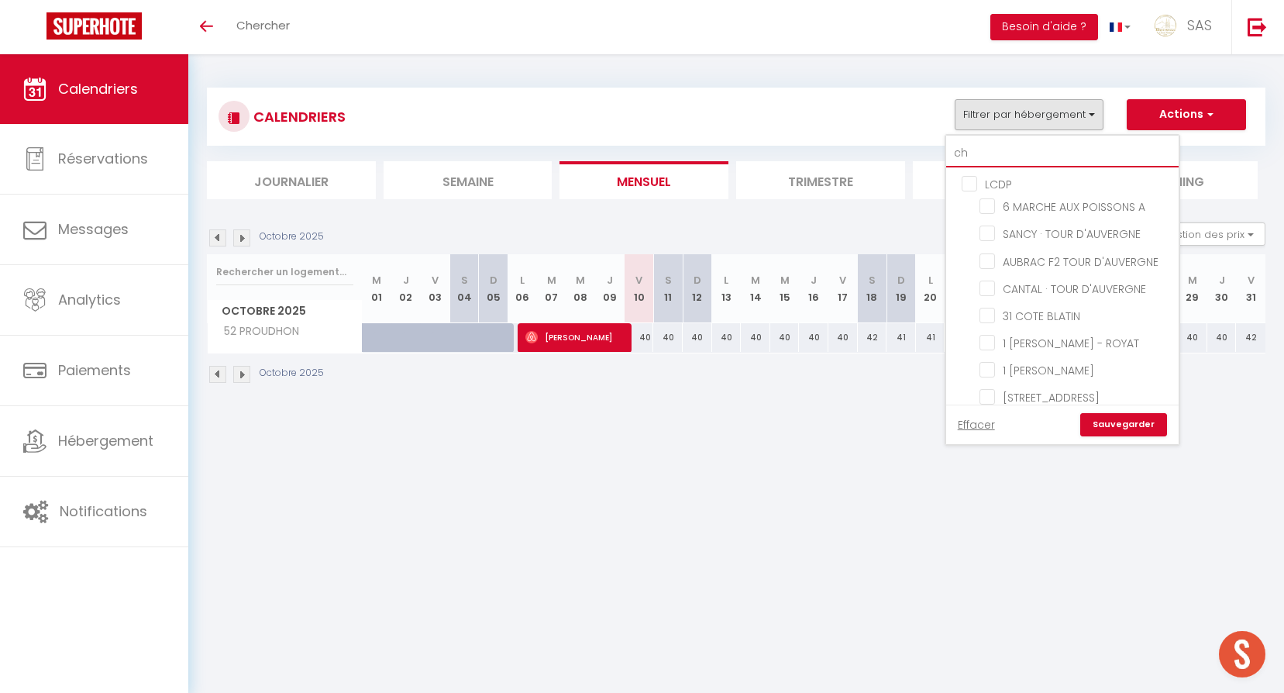
checkbox input "false"
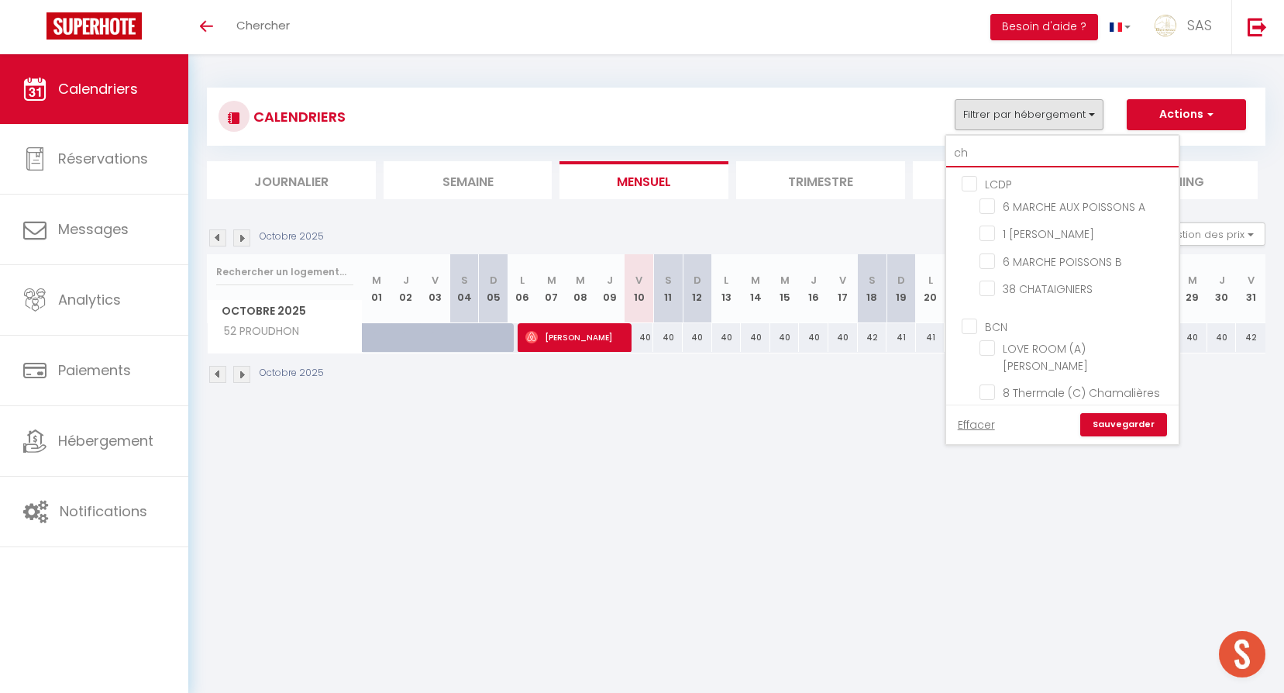
type input "cha"
checkbox input "false"
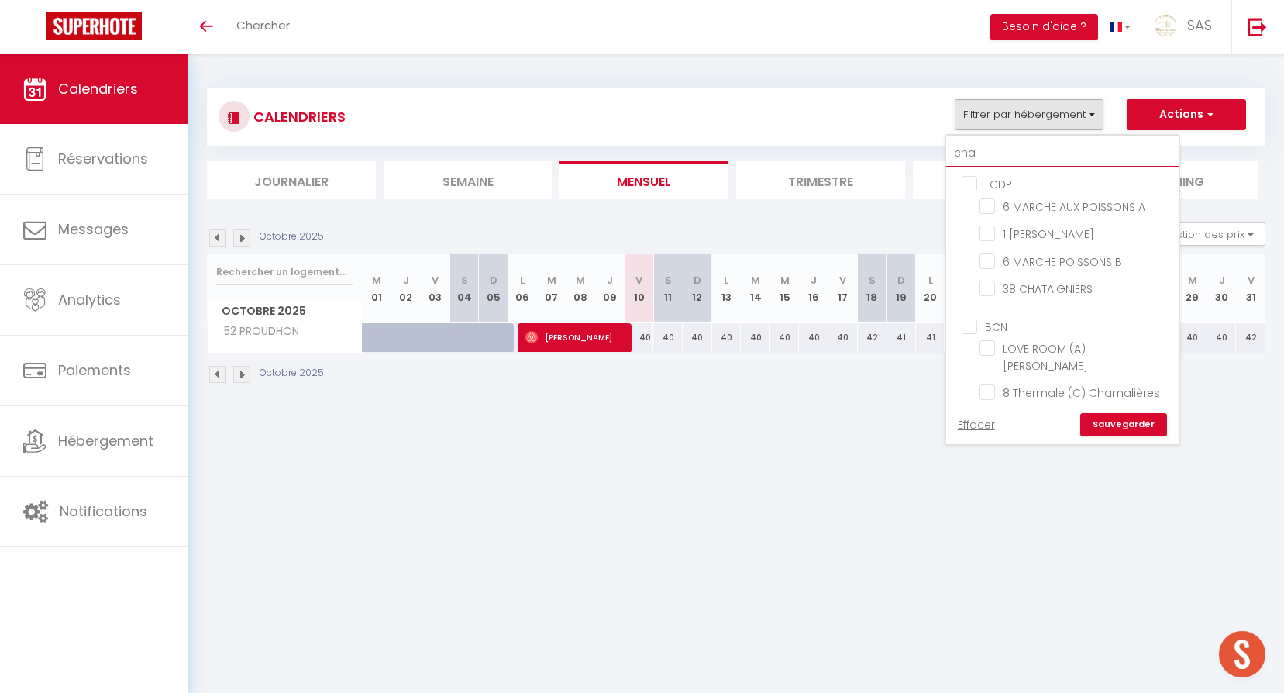
checkbox input "false"
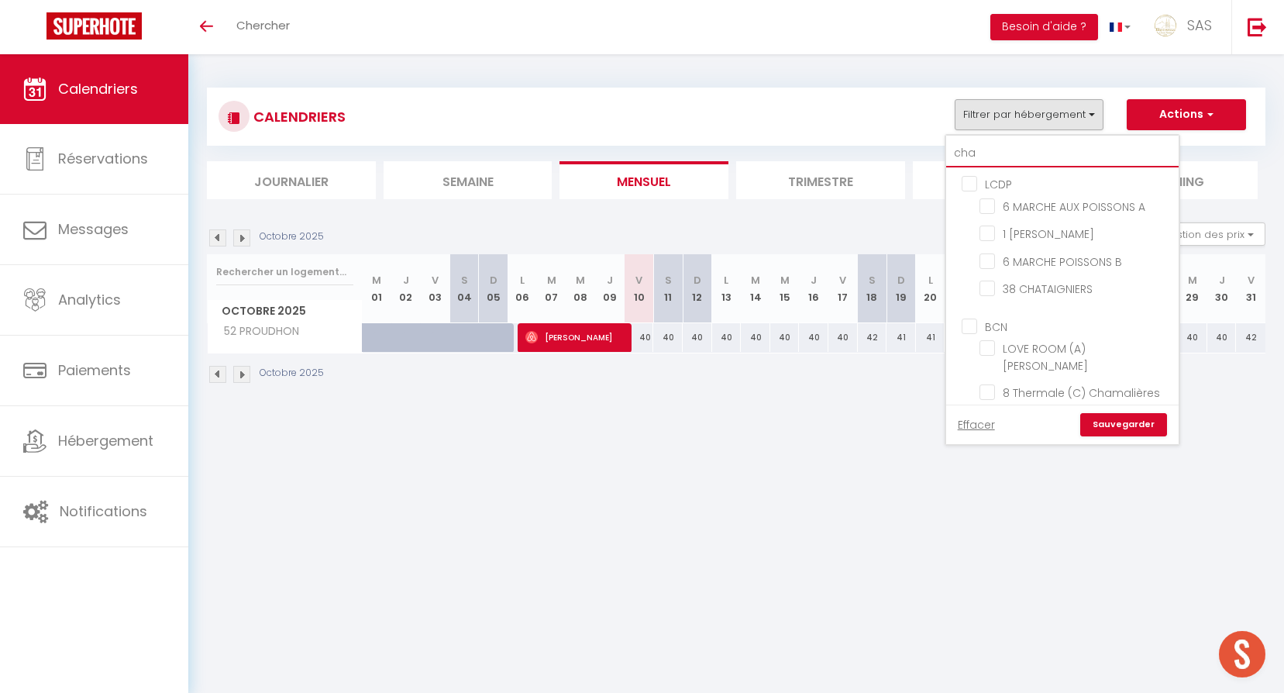
checkbox input "false"
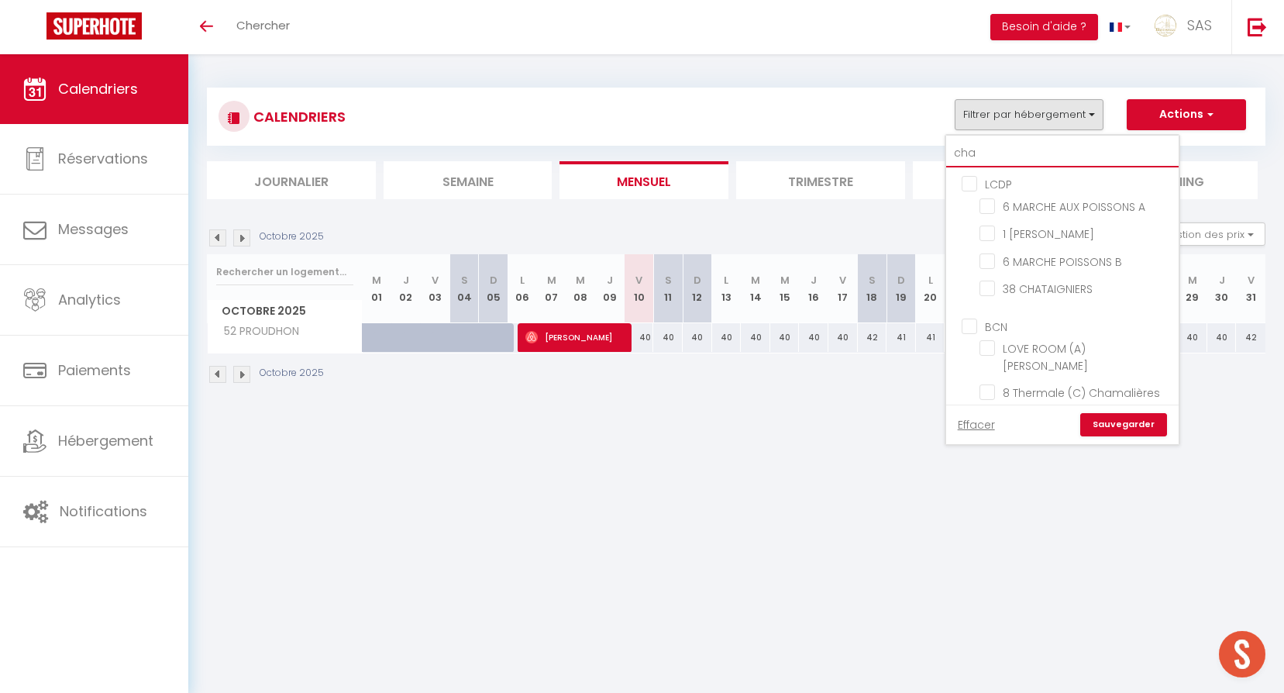
checkbox input "false"
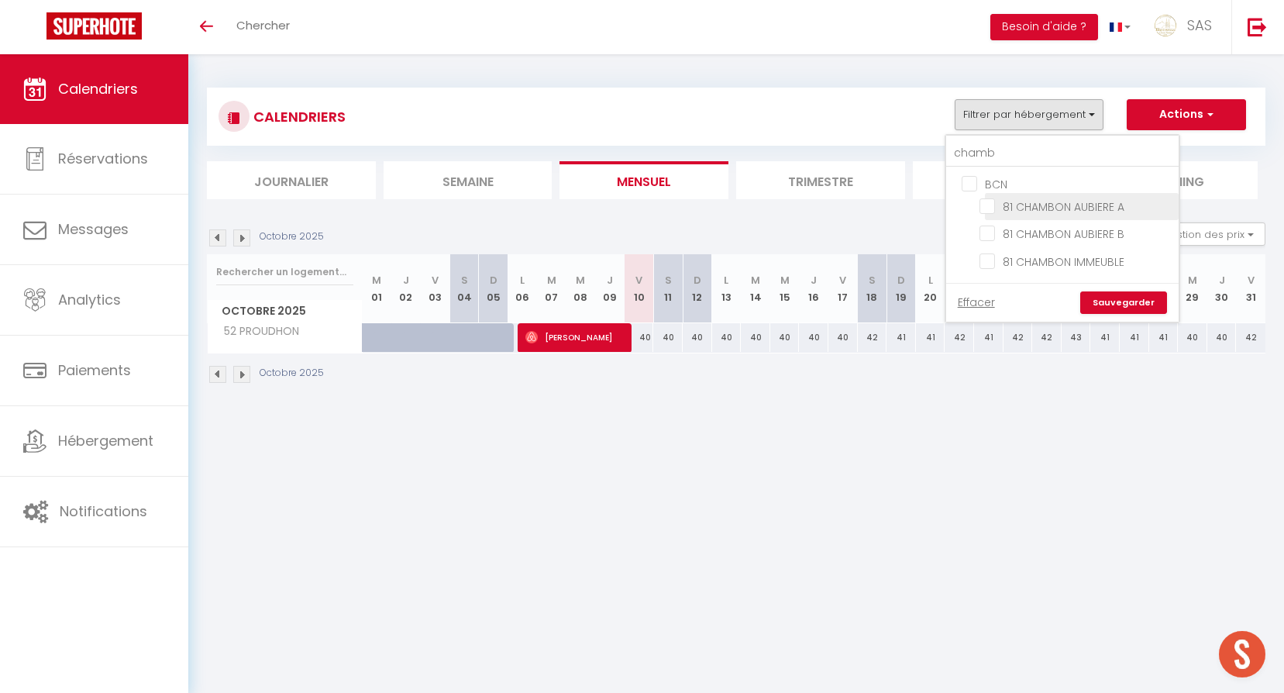
click at [1026, 207] on input "81 CHAMBON AUBIERE A" at bounding box center [1076, 205] width 194 height 15
click at [1044, 232] on input "81 CHAMBON AUBIERE B" at bounding box center [1076, 232] width 194 height 15
click at [1054, 258] on input "81 CHAMBON IMMEUBLE" at bounding box center [1076, 259] width 194 height 15
click at [1107, 303] on link "Sauvegarder" at bounding box center [1123, 302] width 87 height 23
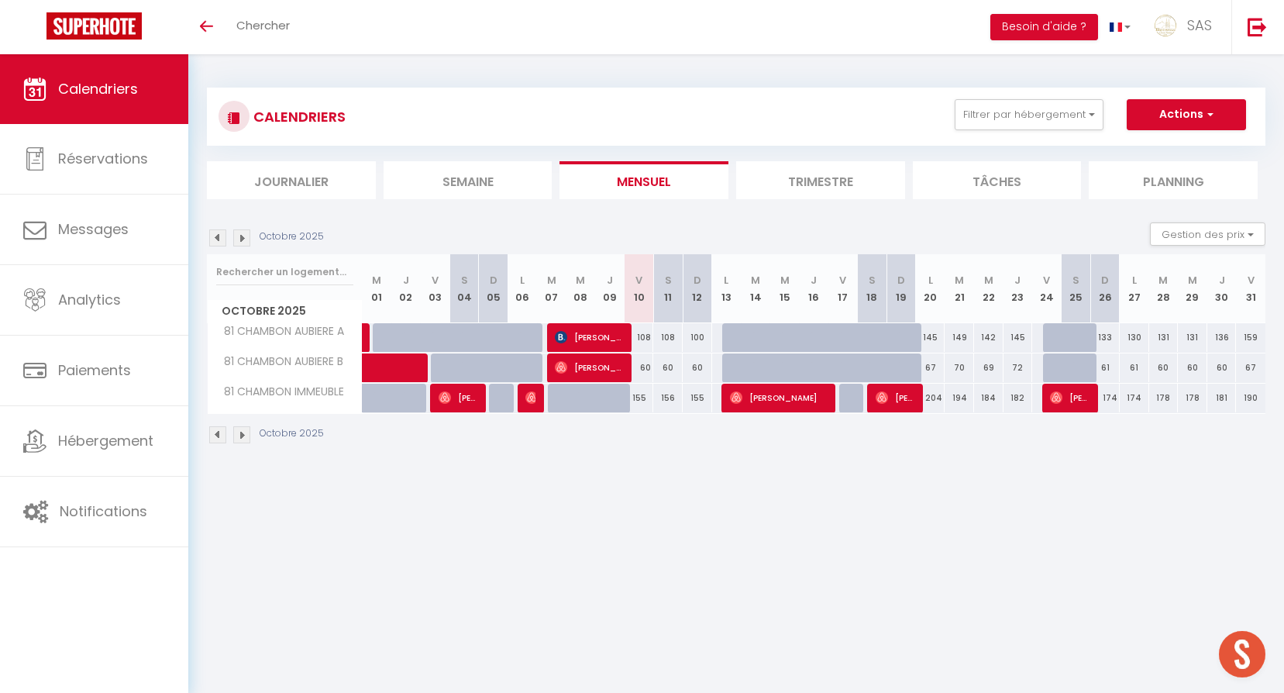
click at [222, 238] on img at bounding box center [217, 237] width 17 height 17
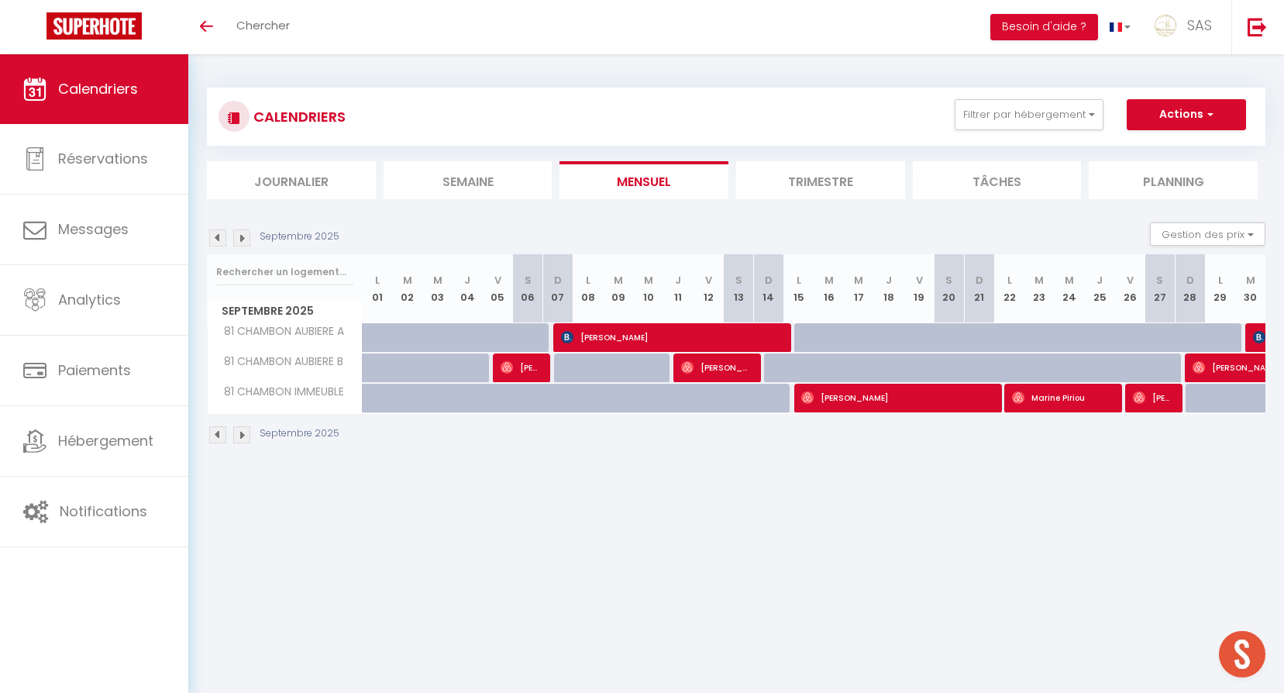
click at [222, 238] on img at bounding box center [217, 237] width 17 height 17
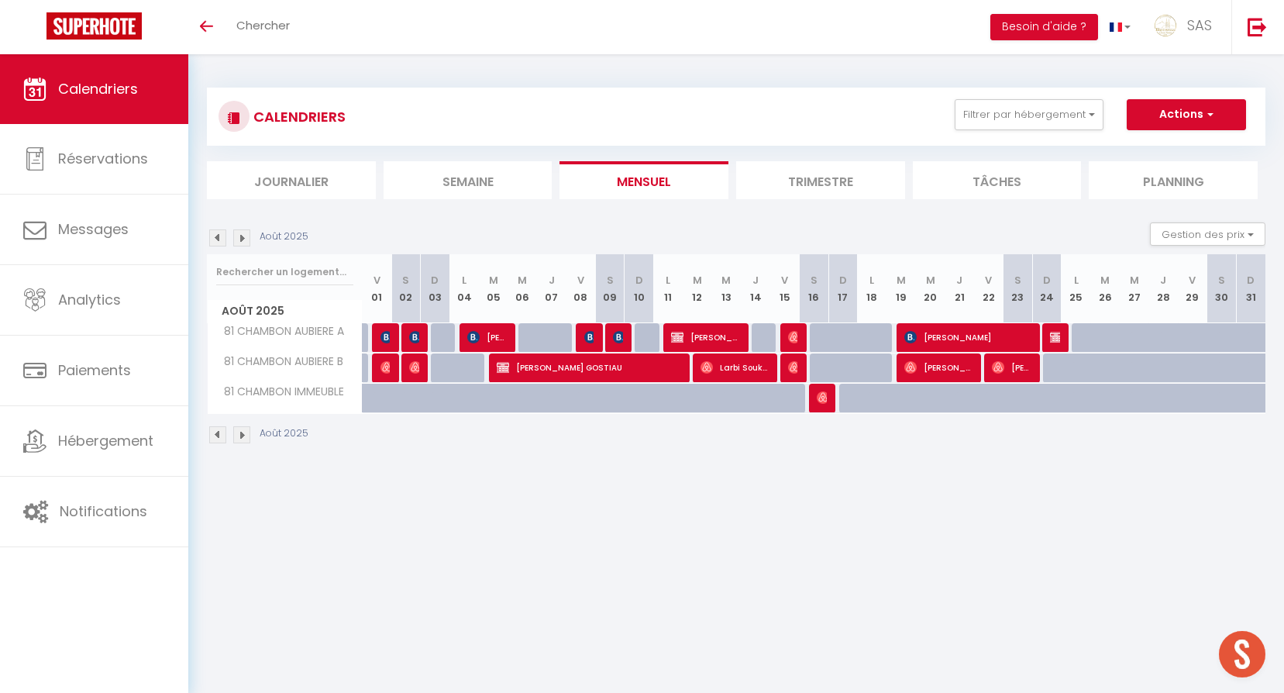
click at [213, 234] on img at bounding box center [217, 237] width 17 height 17
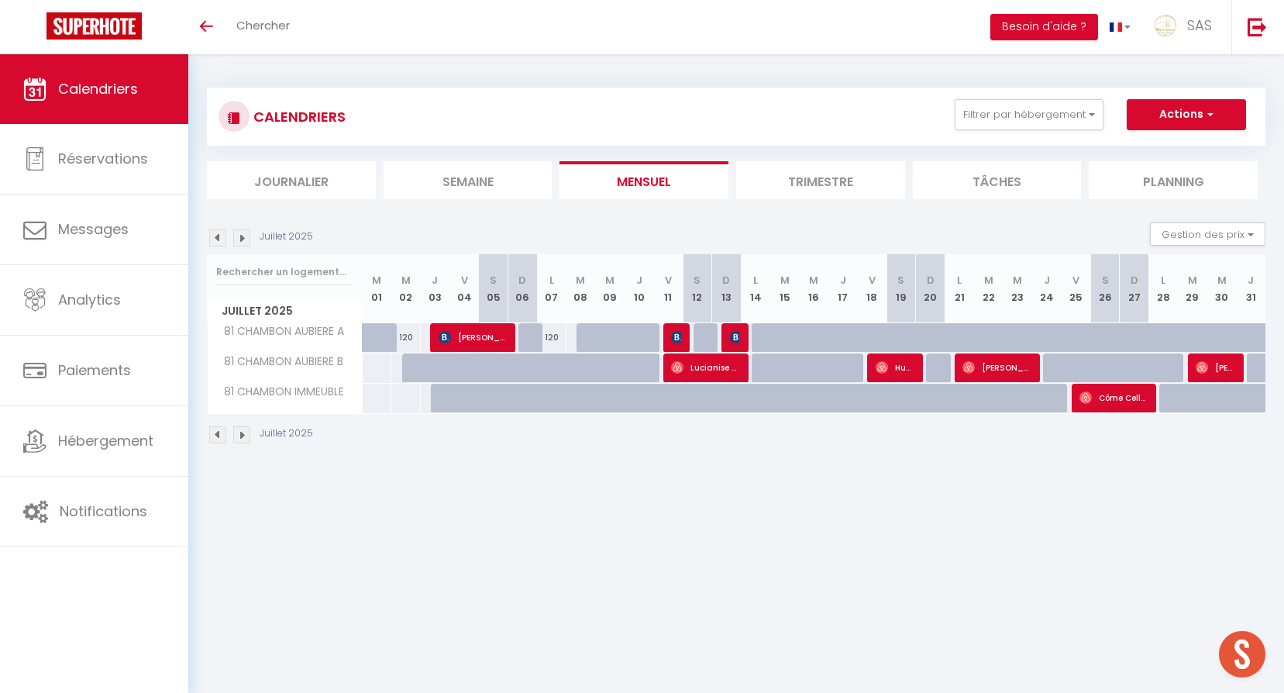
click at [246, 247] on div "Juillet 2025 Gestion des prix Nb Nuits minimum Règles Disponibilité" at bounding box center [736, 238] width 1058 height 32
click at [239, 238] on img at bounding box center [241, 237] width 17 height 17
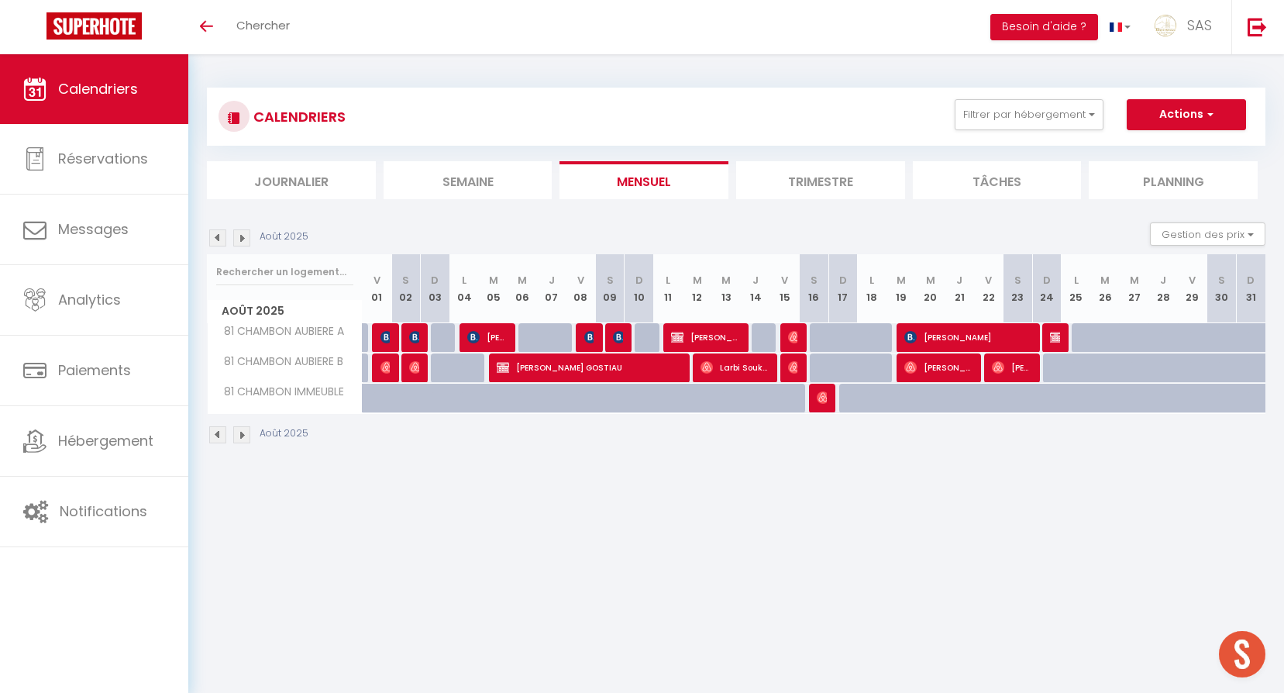
click at [239, 238] on img at bounding box center [241, 237] width 17 height 17
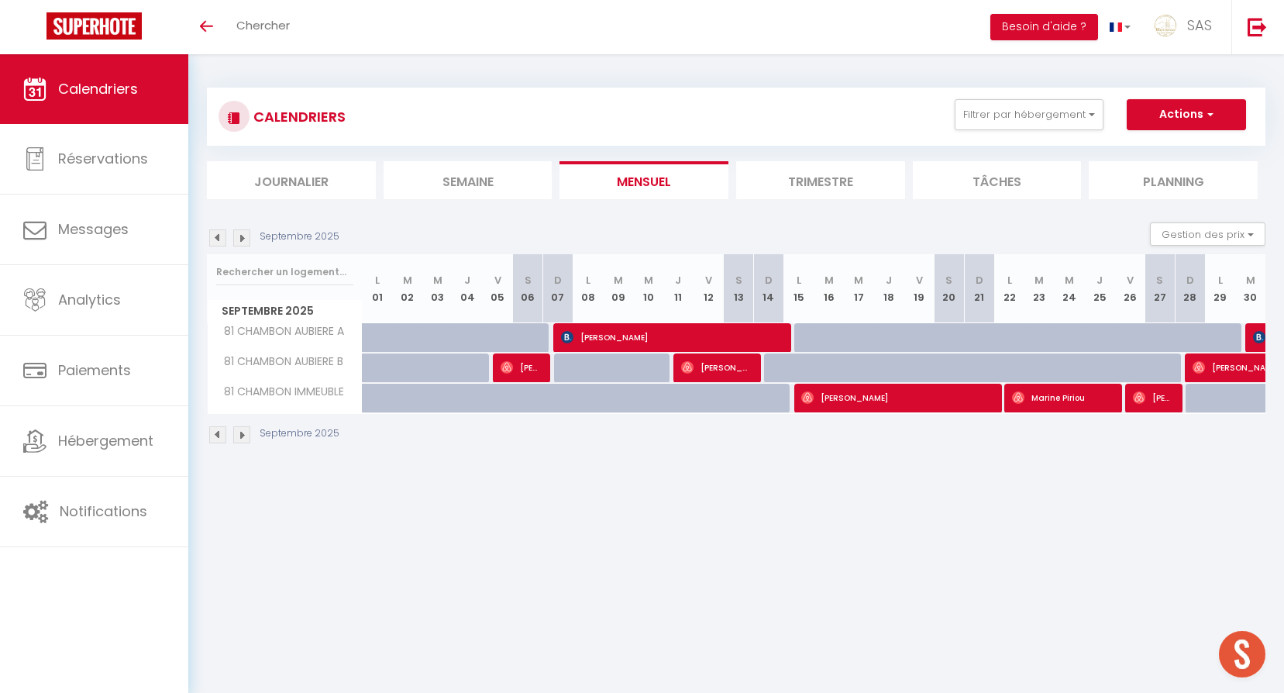
click at [239, 238] on img at bounding box center [241, 237] width 17 height 17
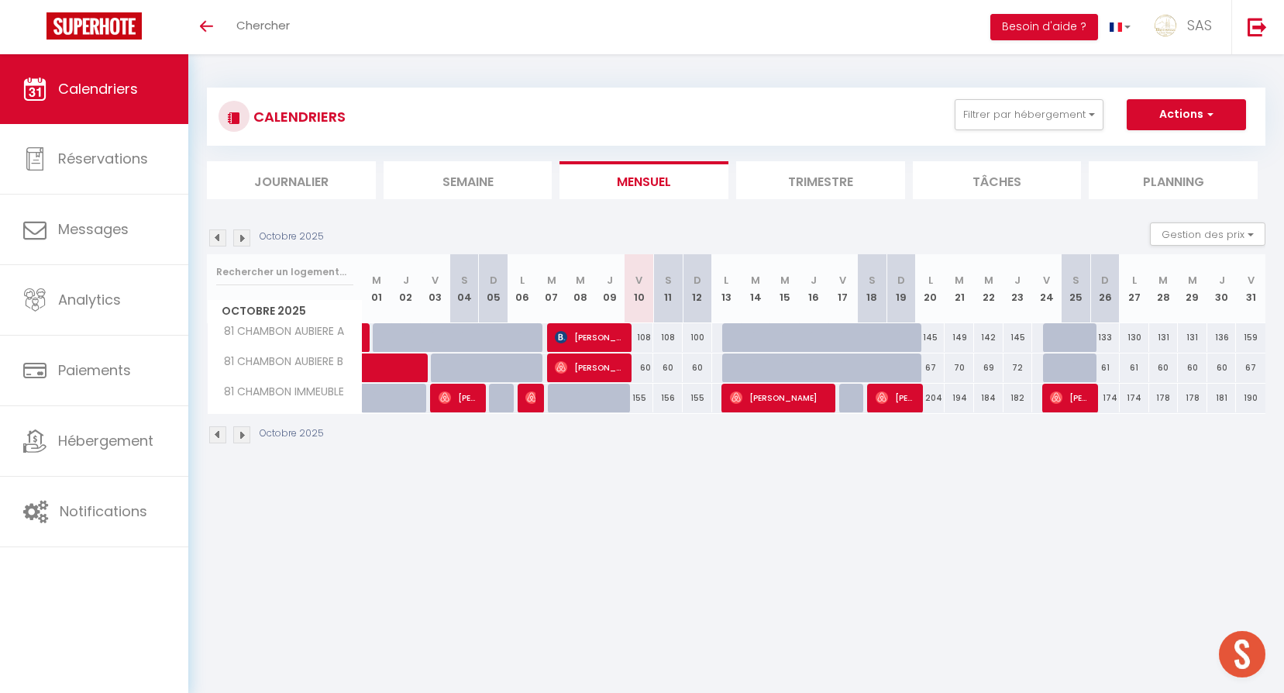
click at [239, 238] on img at bounding box center [241, 237] width 17 height 17
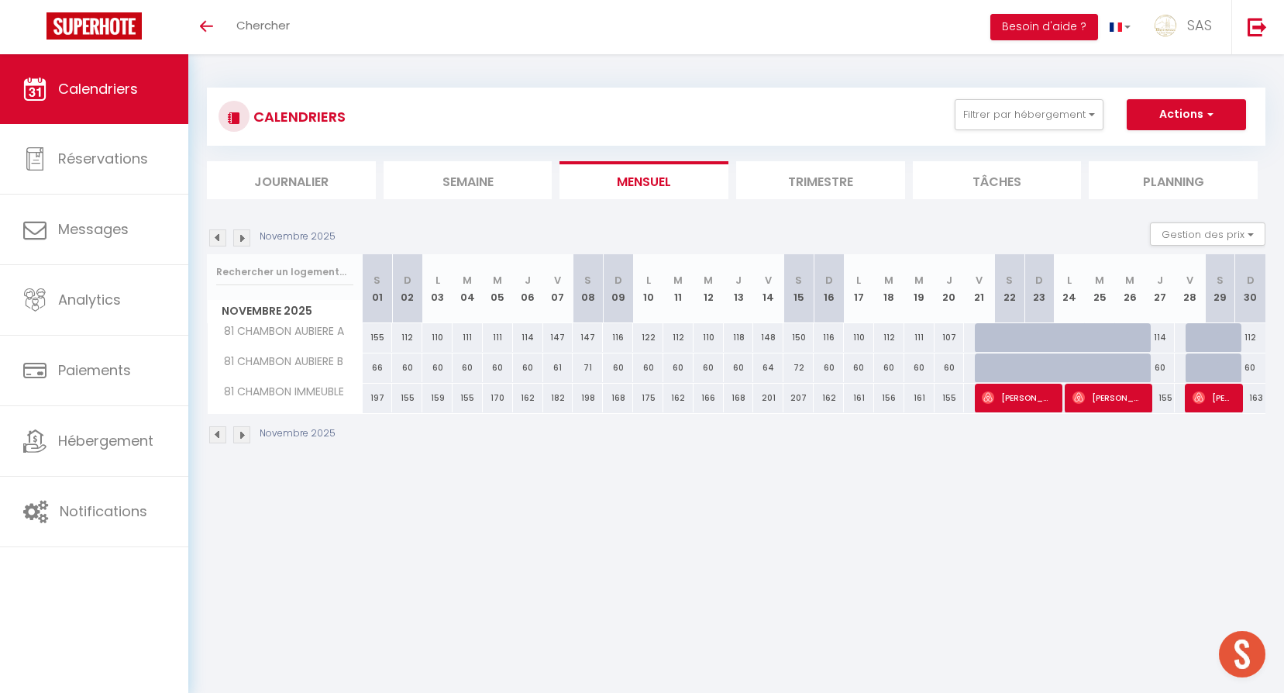
click at [239, 238] on img at bounding box center [241, 237] width 17 height 17
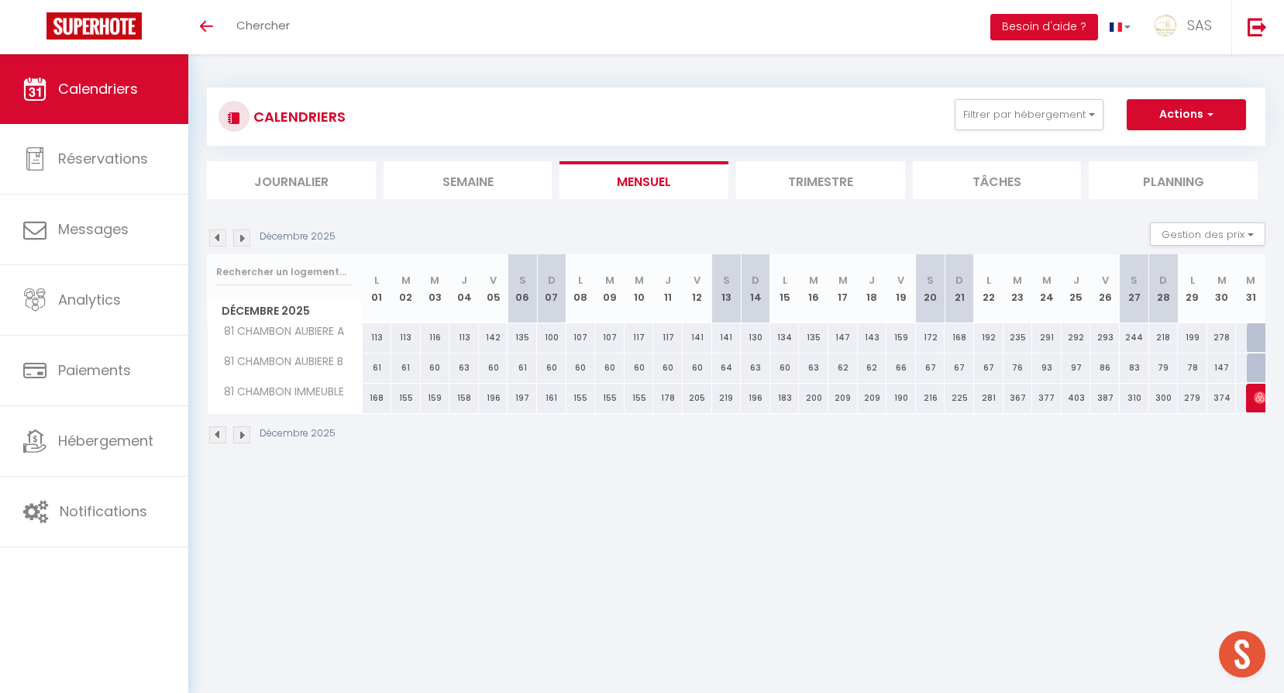
click at [239, 238] on img at bounding box center [241, 237] width 17 height 17
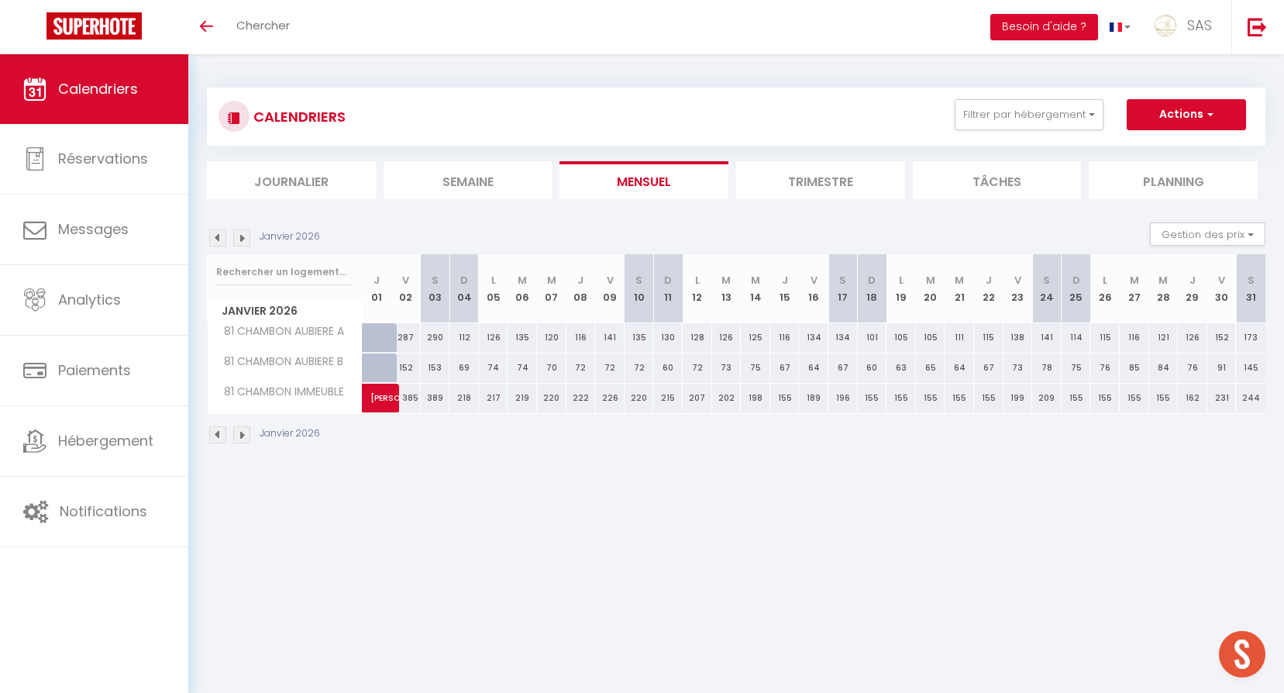
click at [222, 237] on img at bounding box center [217, 237] width 17 height 17
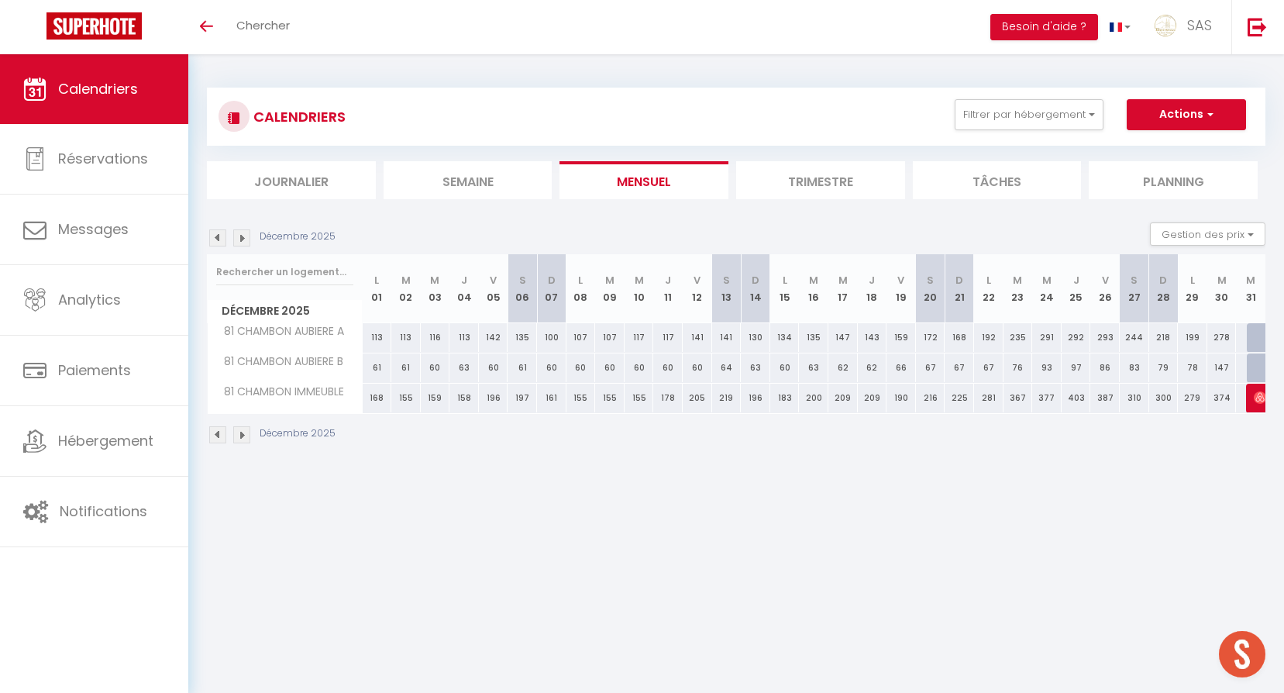
click at [222, 237] on img at bounding box center [217, 237] width 17 height 17
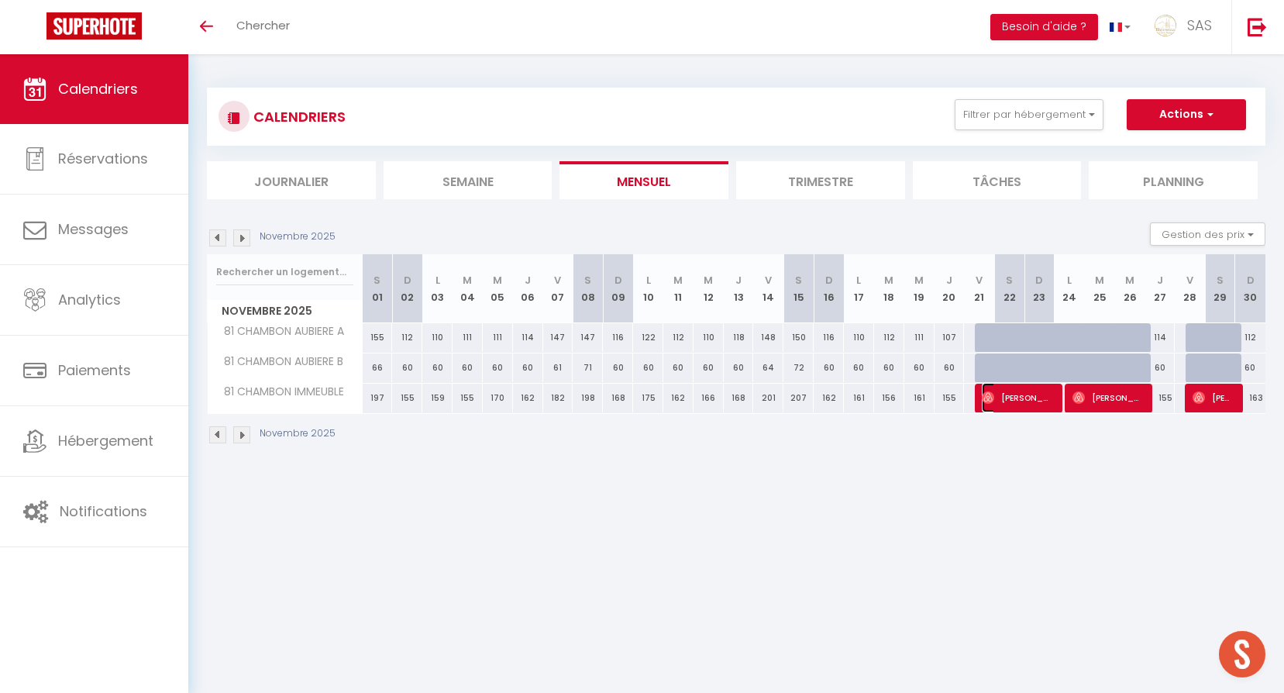
click at [1036, 388] on span "[PERSON_NAME]" at bounding box center [1017, 397] width 70 height 29
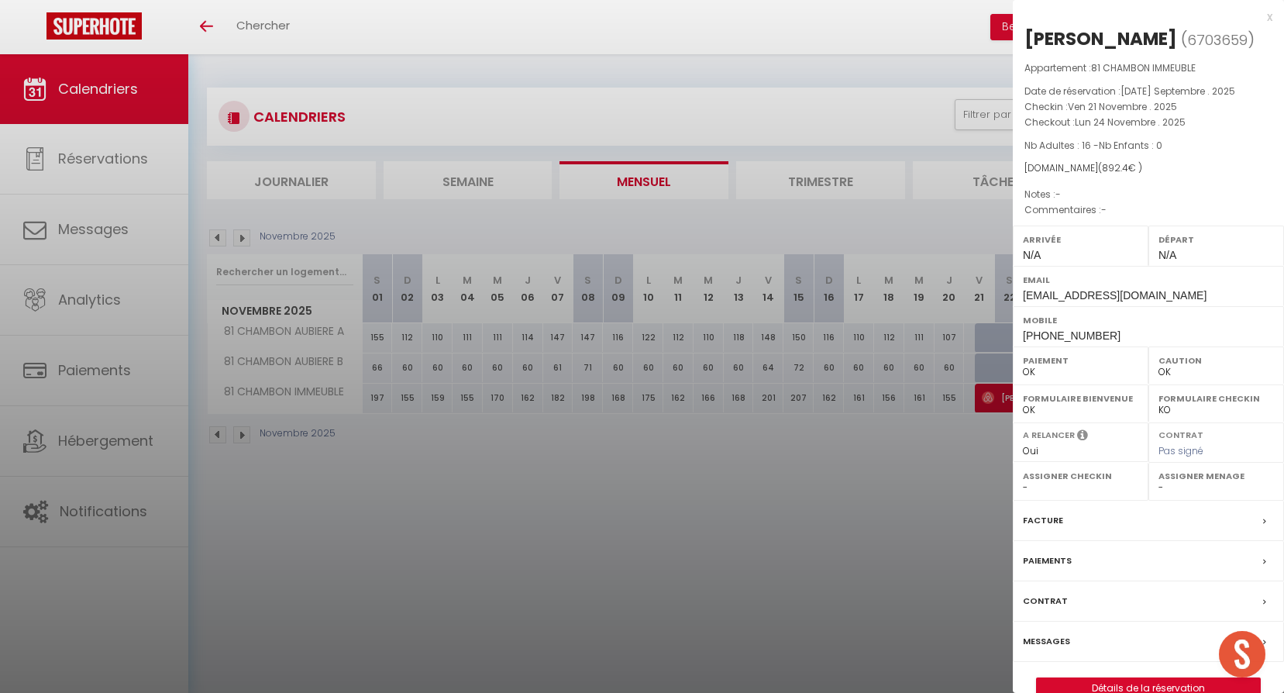
click at [930, 425] on div at bounding box center [642, 346] width 1284 height 693
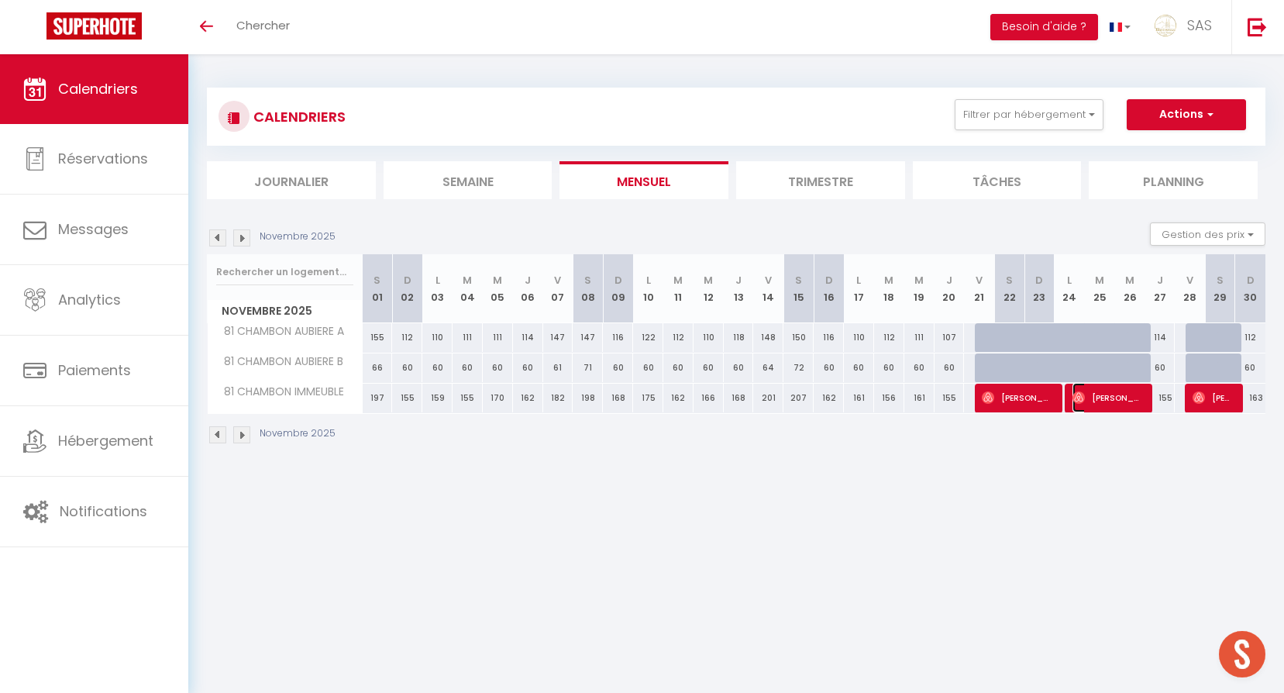
click at [1084, 401] on img at bounding box center [1078, 397] width 12 height 12
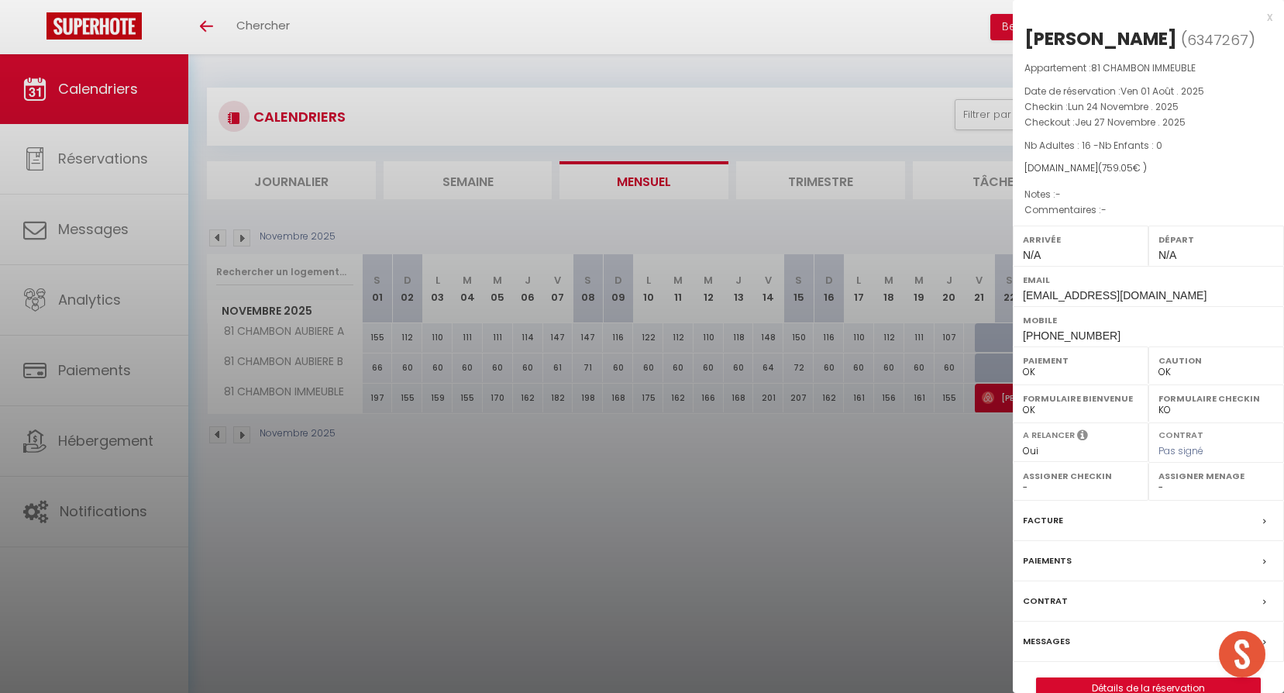
click at [899, 446] on div at bounding box center [642, 346] width 1284 height 693
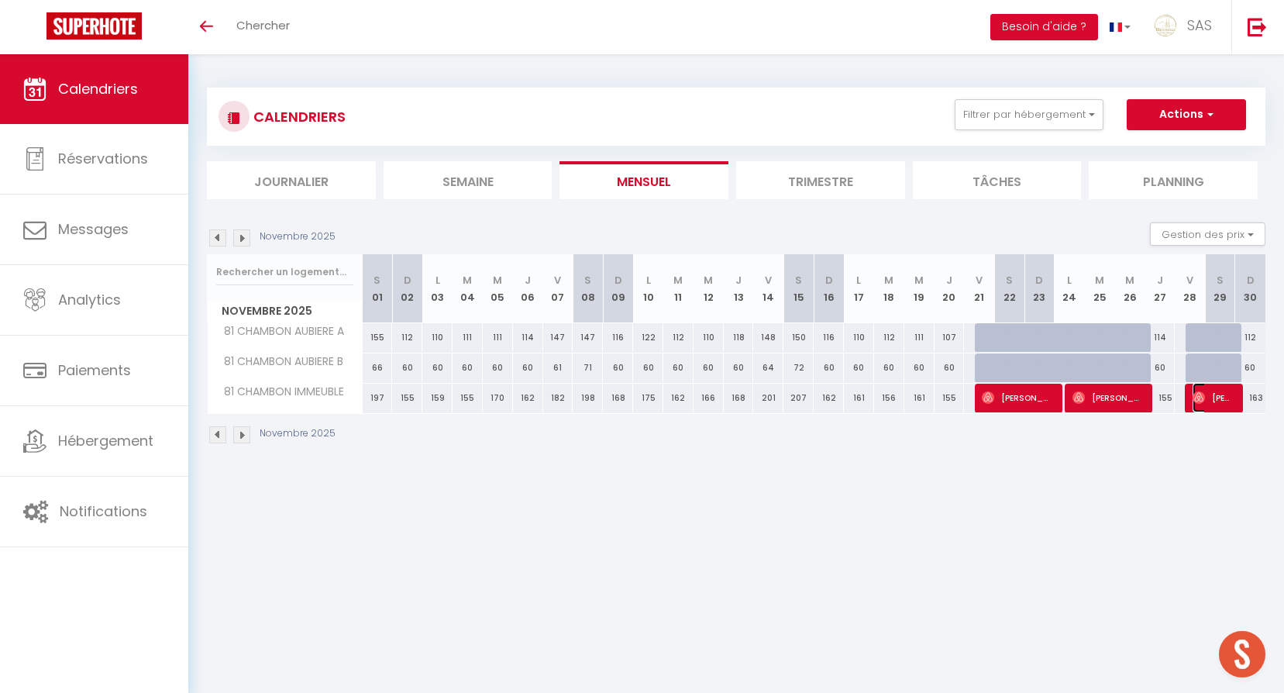
click at [1216, 404] on span "[PERSON_NAME]" at bounding box center [1212, 397] width 40 height 29
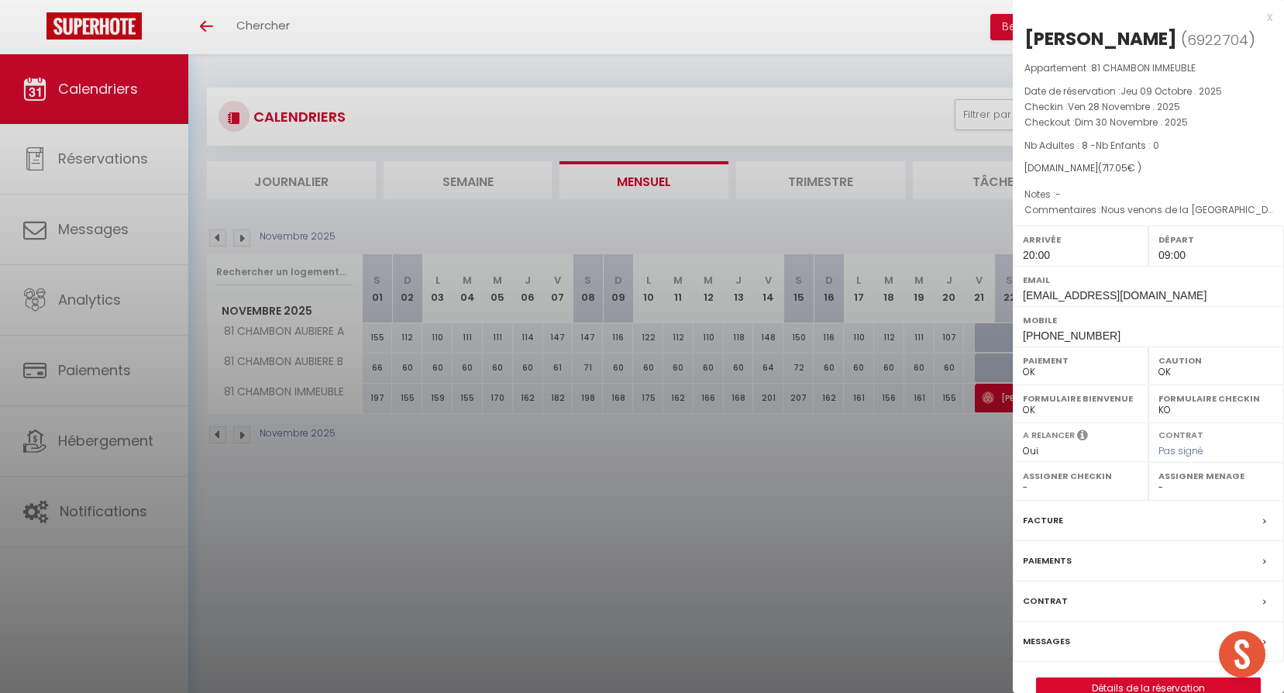
click at [645, 410] on div at bounding box center [642, 346] width 1284 height 693
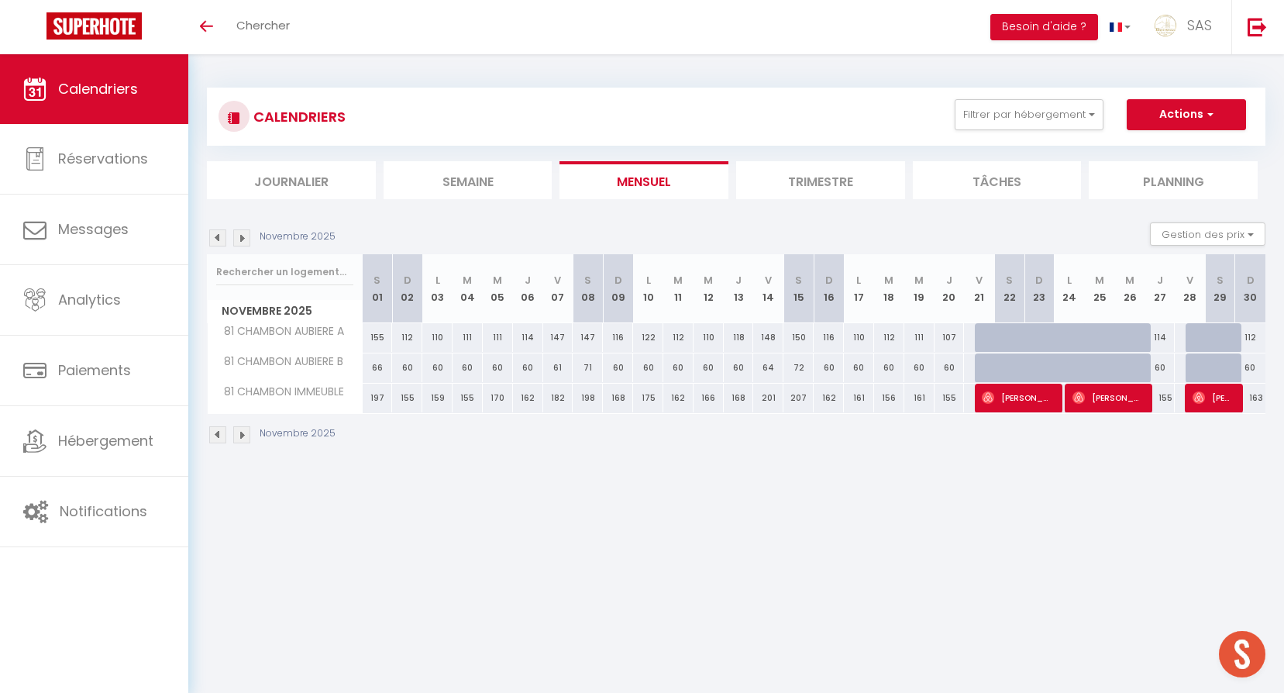
click at [237, 234] on img at bounding box center [241, 237] width 17 height 17
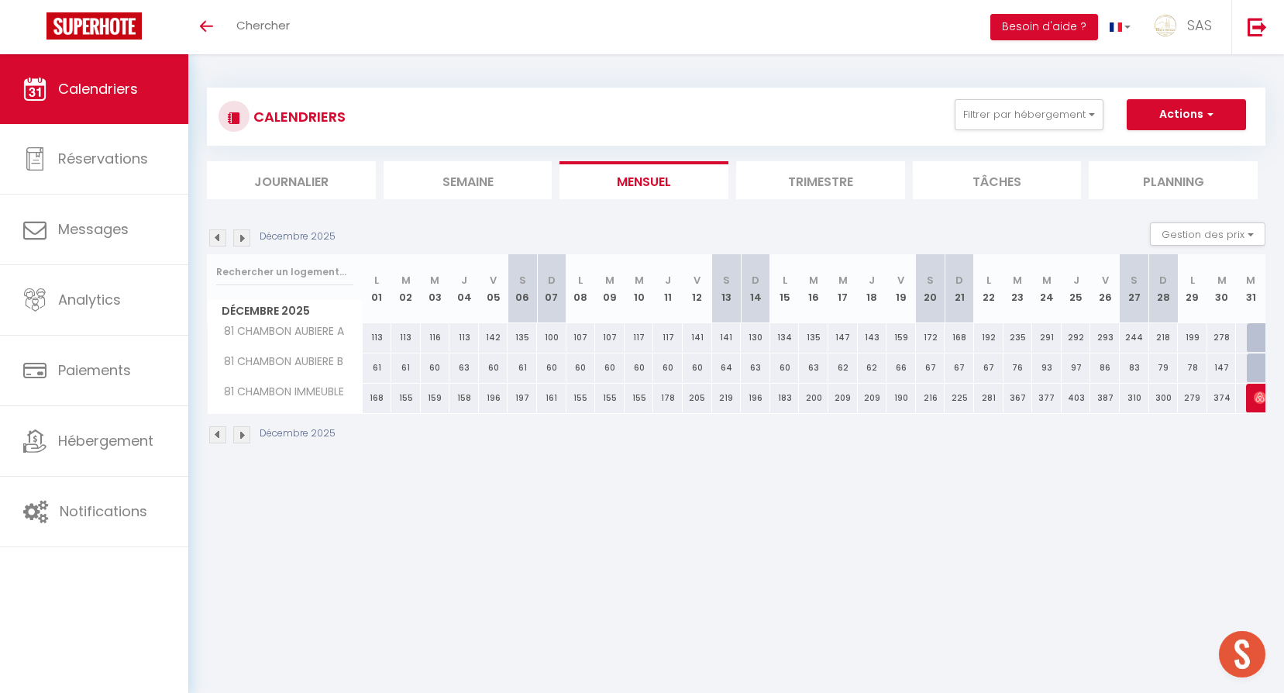
click at [237, 234] on img at bounding box center [241, 237] width 17 height 17
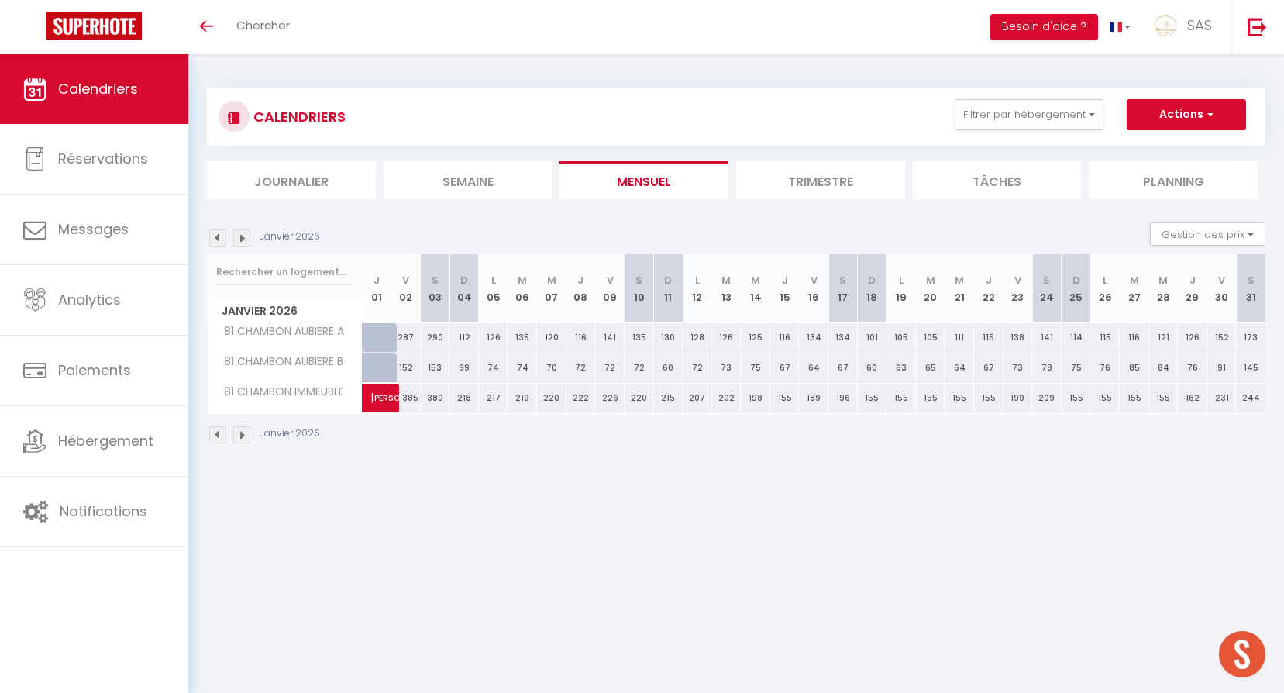
click at [237, 234] on img at bounding box center [241, 237] width 17 height 17
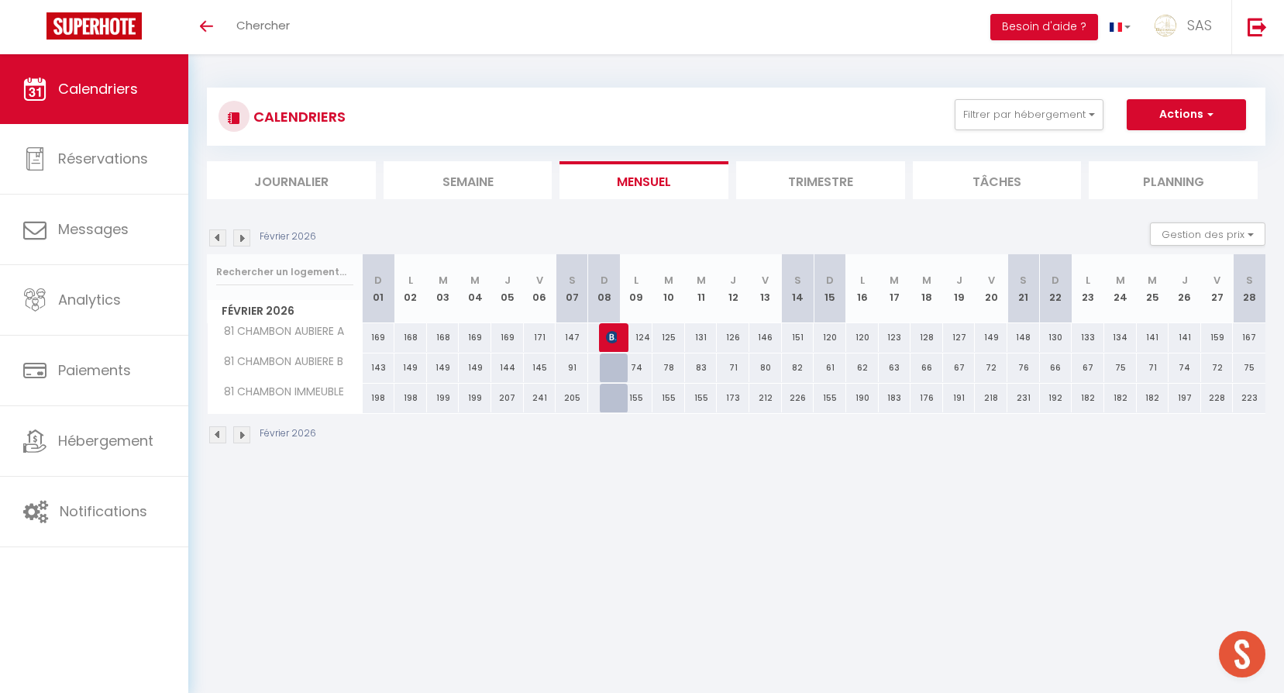
click at [237, 234] on img at bounding box center [241, 237] width 17 height 17
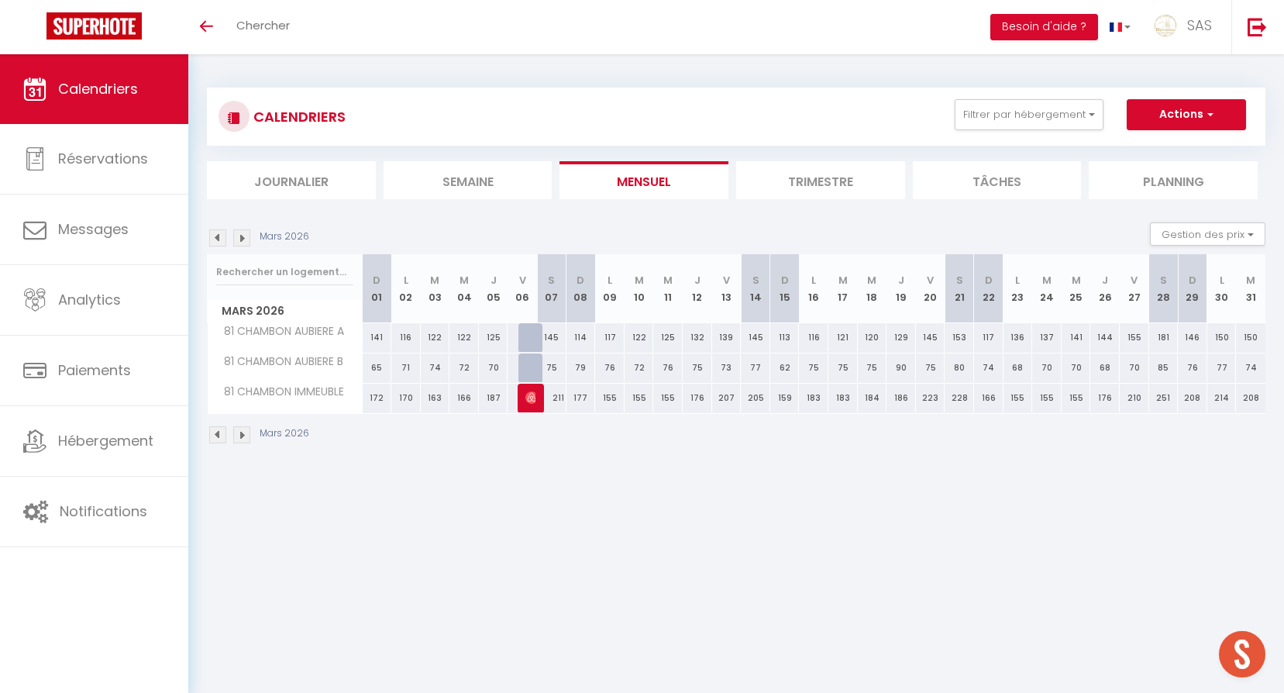
click at [222, 233] on img at bounding box center [217, 237] width 17 height 17
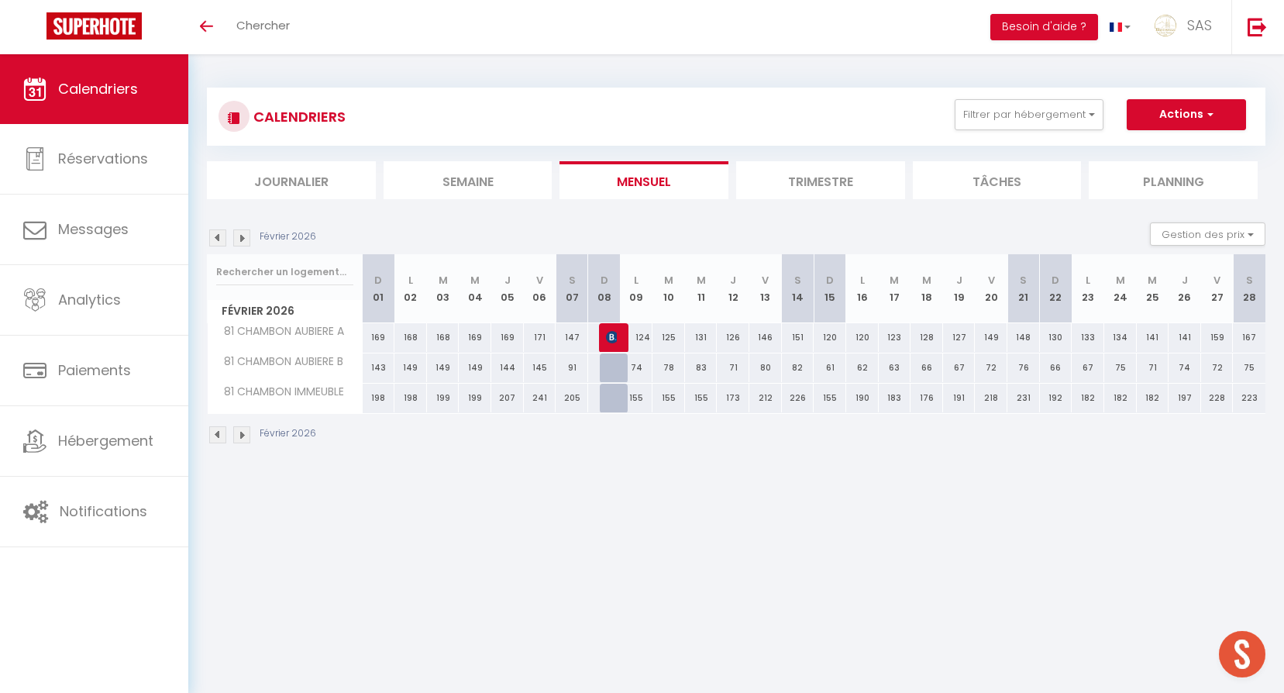
click at [617, 333] on div at bounding box center [615, 337] width 33 height 29
click at [612, 335] on img at bounding box center [612, 337] width 12 height 12
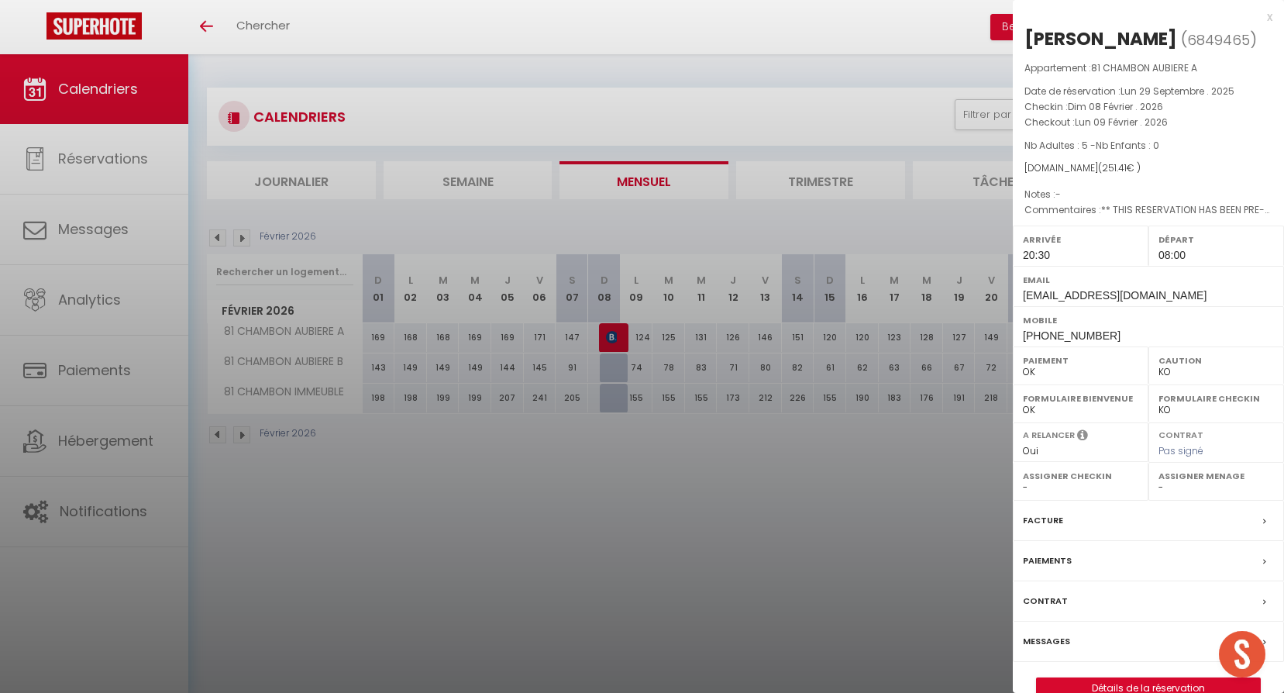
click at [621, 471] on div at bounding box center [642, 346] width 1284 height 693
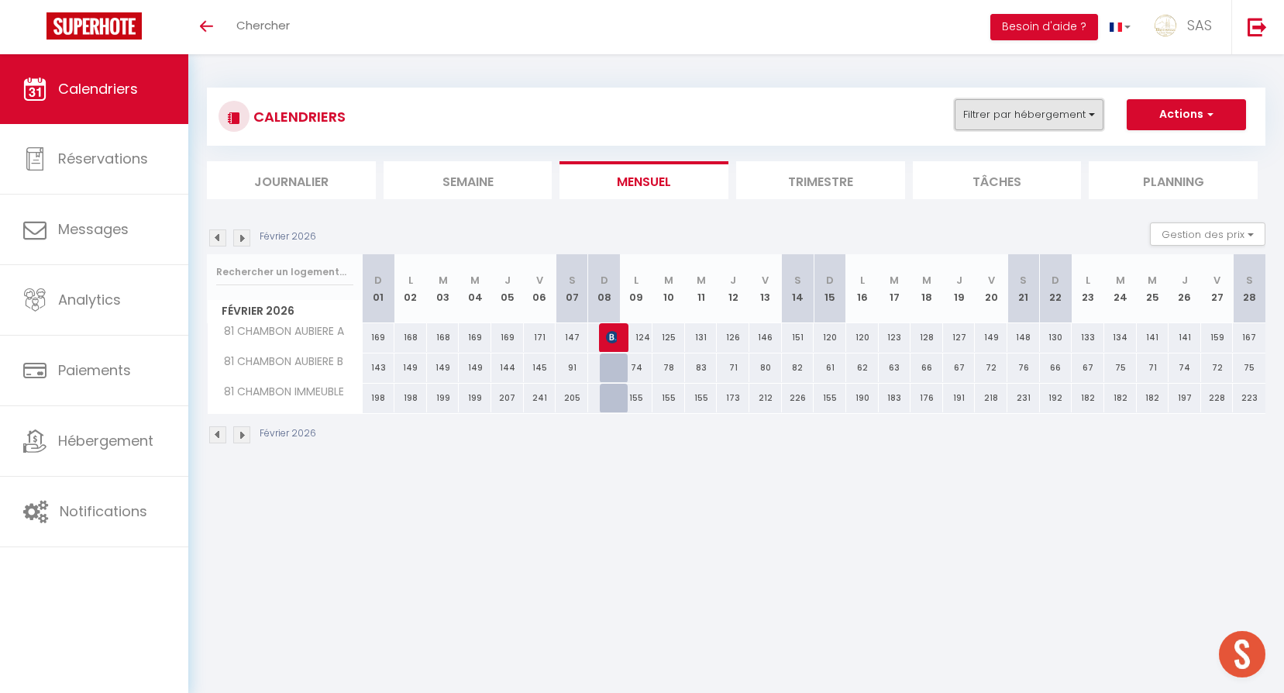
click at [1082, 121] on button "Filtrer par hébergement" at bounding box center [1028, 114] width 149 height 31
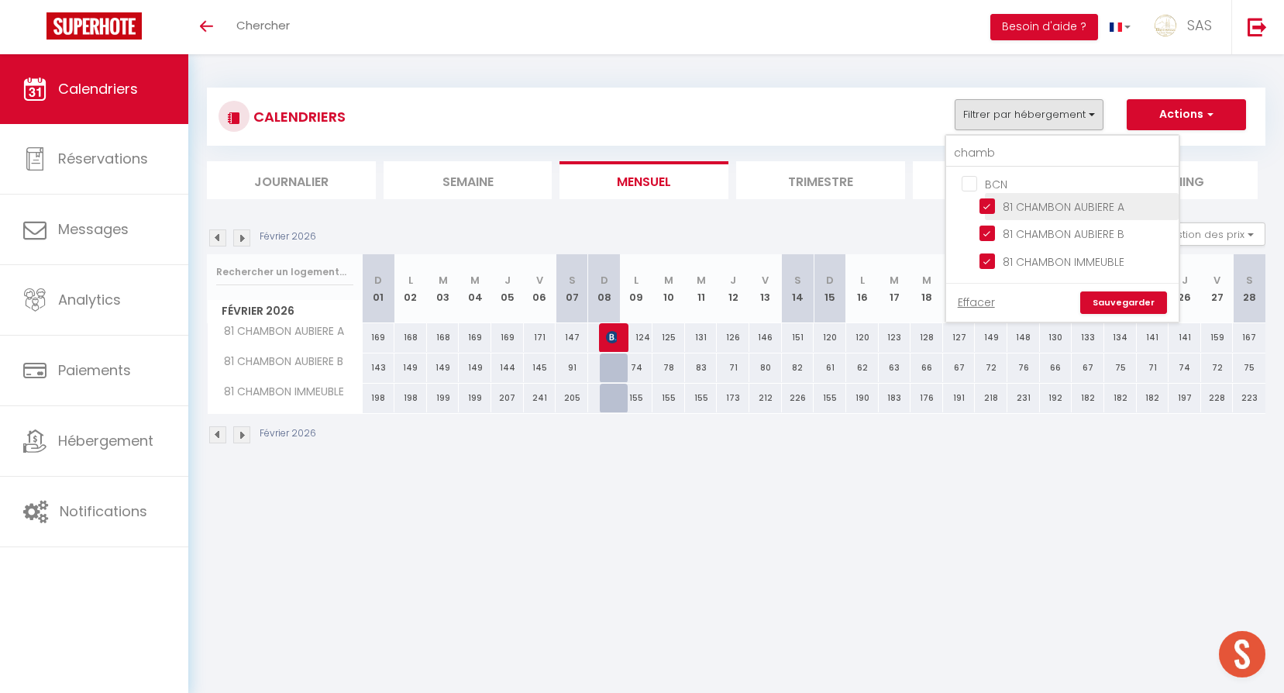
click at [1068, 198] on input "81 CHAMBON AUBIERE A" at bounding box center [1076, 205] width 194 height 15
click at [1081, 219] on li "81 CHAMBON AUBIERE A" at bounding box center [1082, 206] width 194 height 27
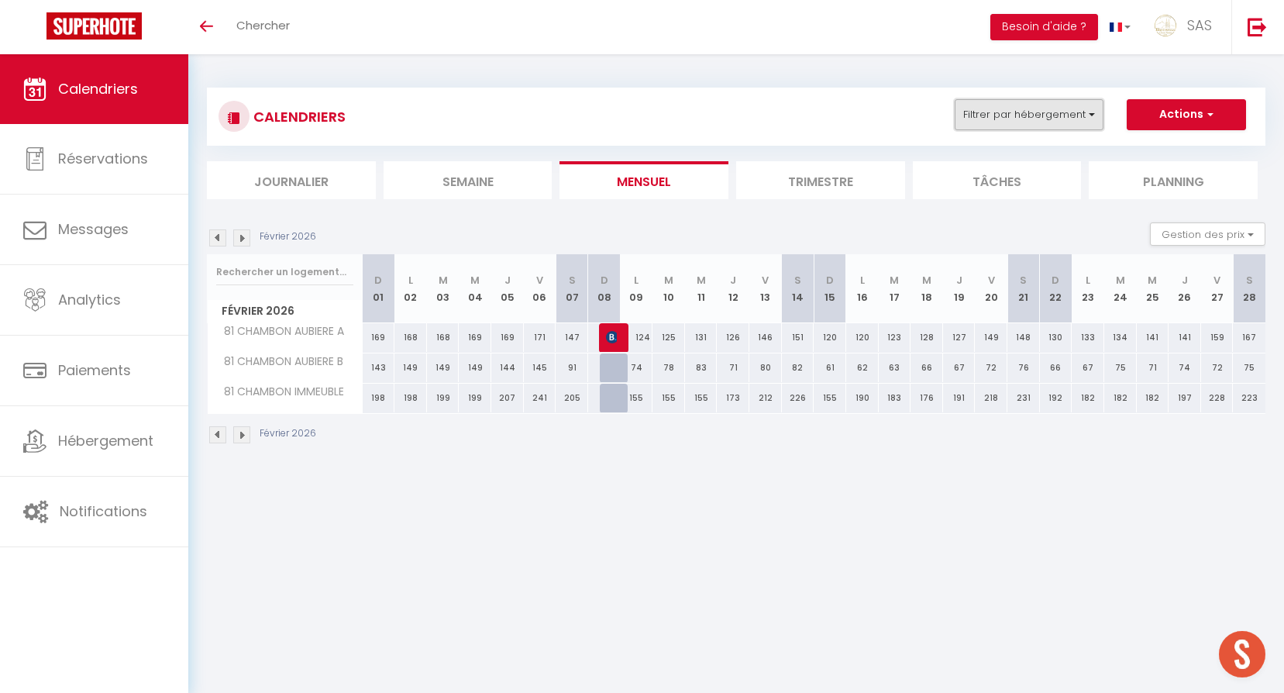
click at [1061, 119] on button "Filtrer par hébergement" at bounding box center [1028, 114] width 149 height 31
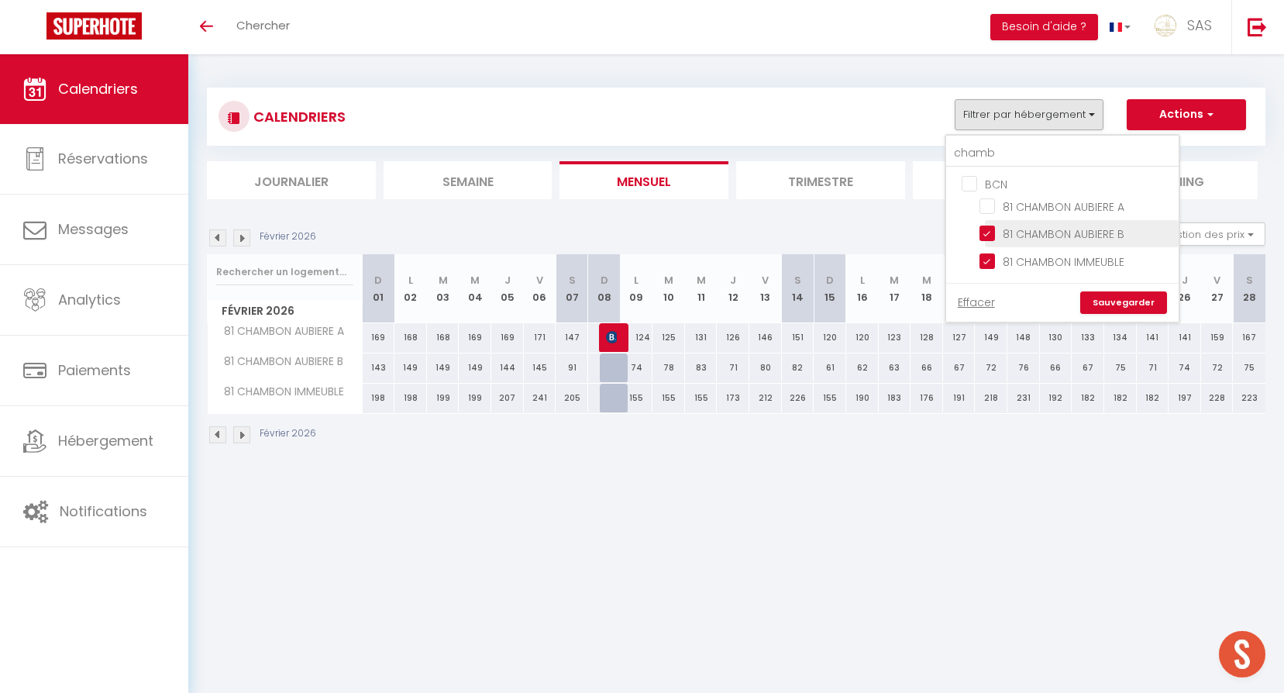
click at [1077, 233] on input "81 CHAMBON AUBIERE B" at bounding box center [1076, 232] width 194 height 15
click at [1083, 242] on span "81 CHAMBON AUBIERE B" at bounding box center [1063, 233] width 122 height 15
click at [1083, 240] on input "81 CHAMBON AUBIERE B" at bounding box center [1076, 232] width 194 height 15
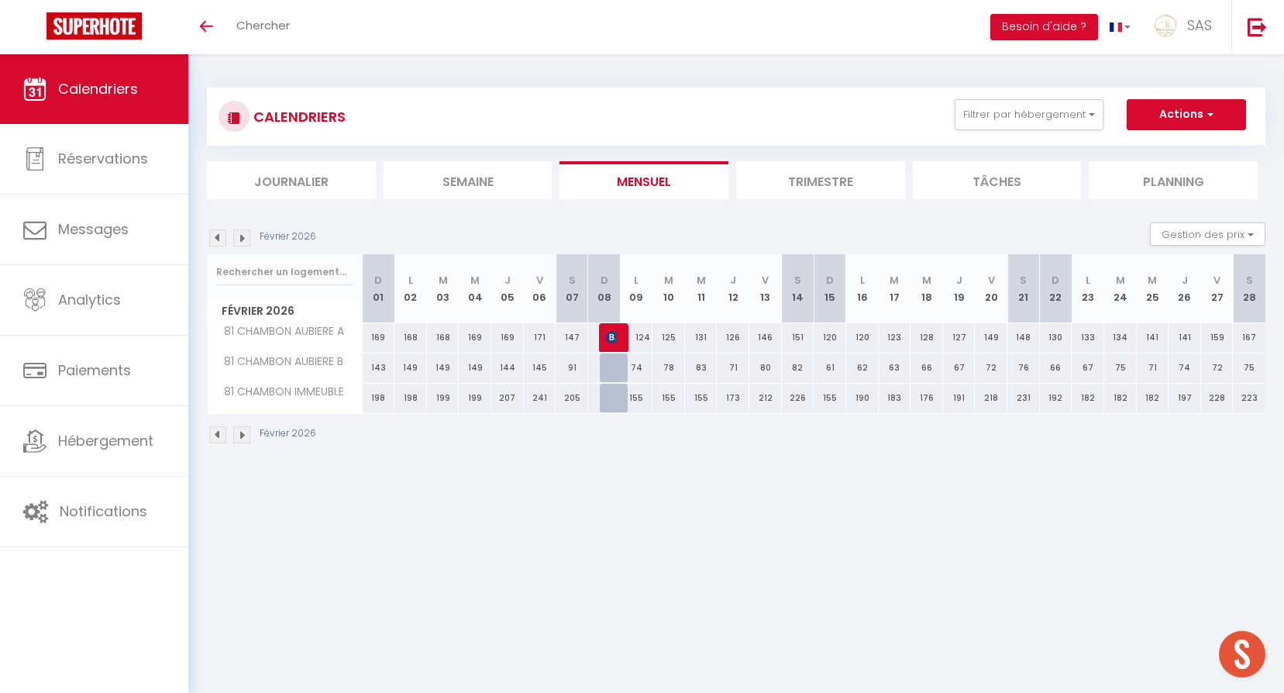
click at [1048, 130] on div "CALENDRIERS Filtrer par hébergement chamb BCN 81 CHAMBON AUBIERE A 81 CHAMBON A…" at bounding box center [735, 116] width 1035 height 35
click at [1048, 118] on button "Filtrer par hébergement" at bounding box center [1028, 114] width 149 height 31
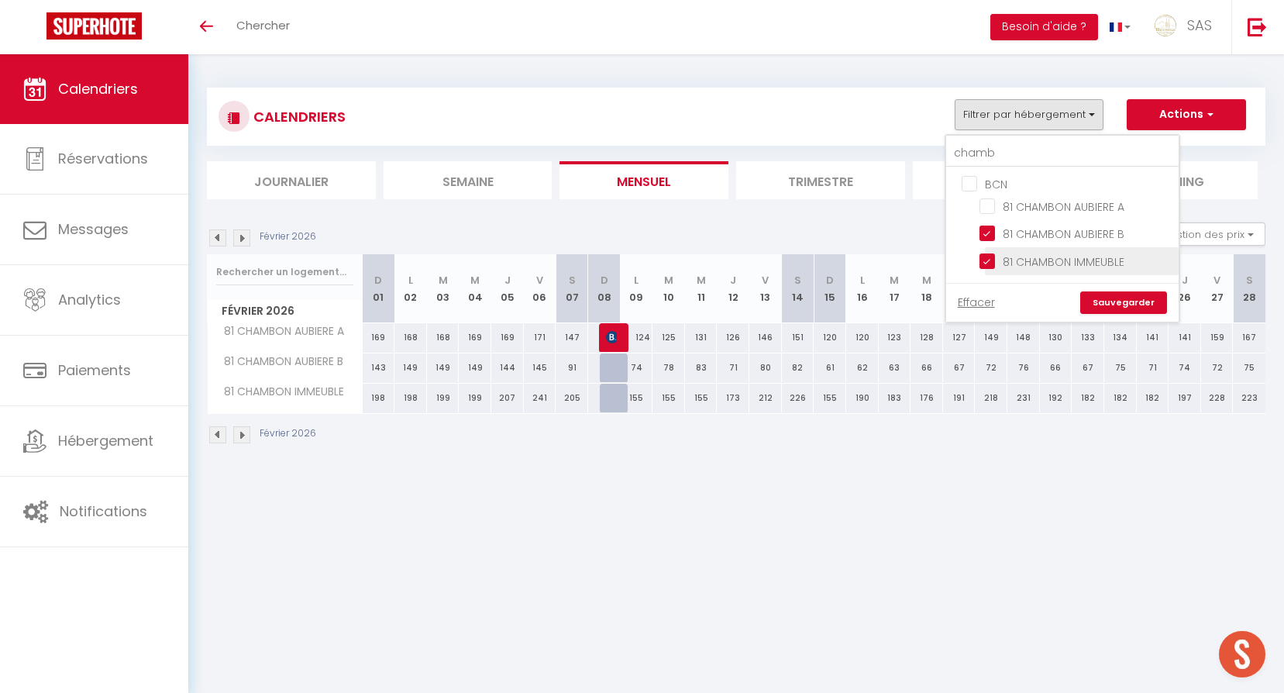
click at [1082, 263] on input "81 CHAMBON IMMEUBLE" at bounding box center [1076, 259] width 194 height 15
click at [1075, 222] on li "81 CHAMBON AUBIERE B" at bounding box center [1082, 233] width 194 height 27
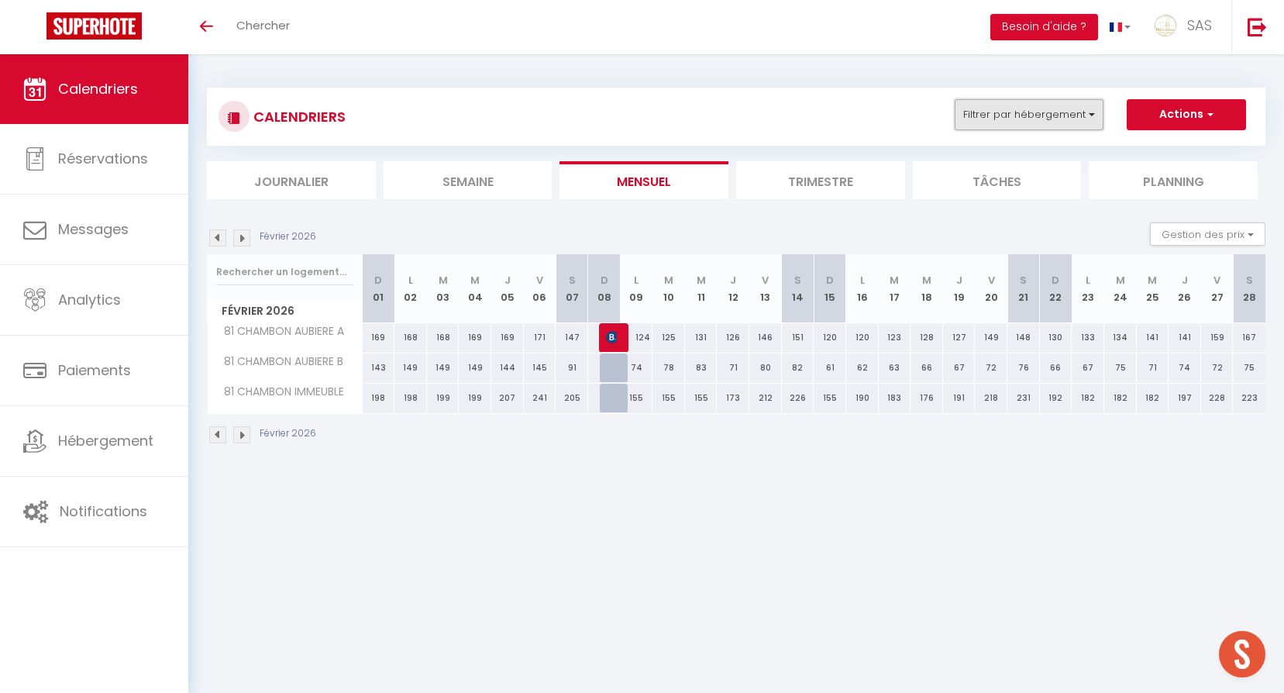
click at [1048, 119] on button "Filtrer par hébergement" at bounding box center [1028, 114] width 149 height 31
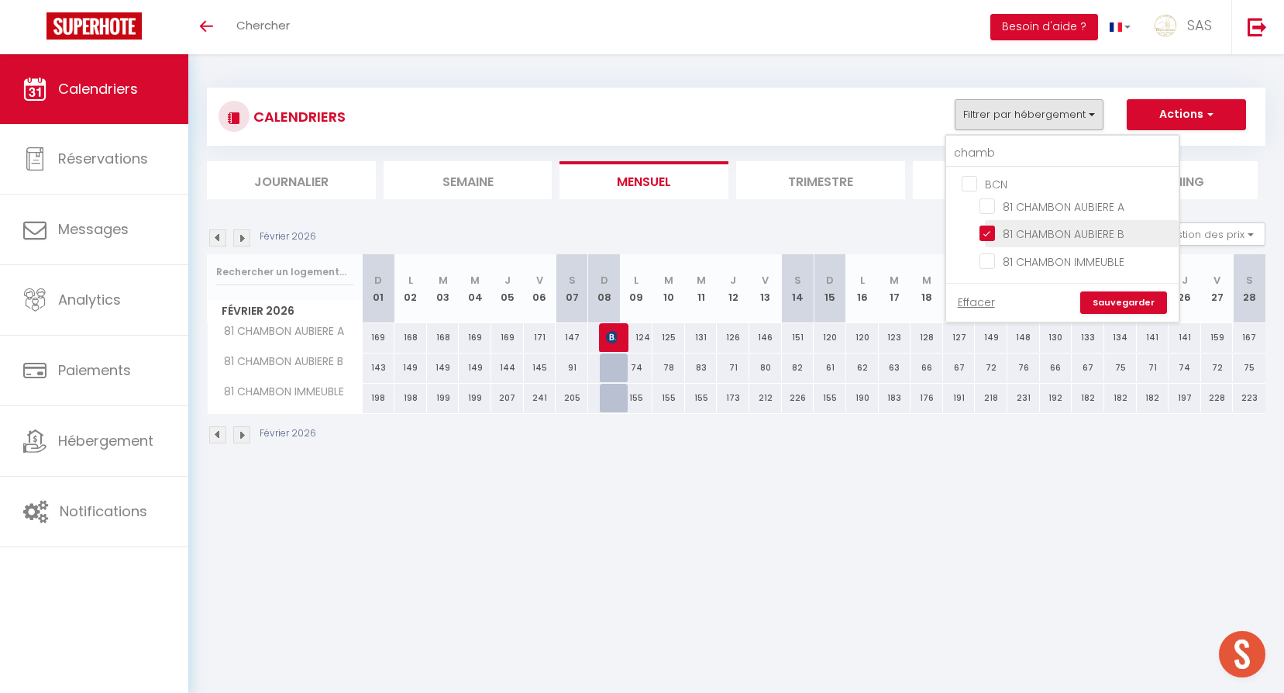
click at [1093, 236] on input "81 CHAMBON AUBIERE B" at bounding box center [1076, 232] width 194 height 15
click at [1135, 300] on link "Sauvegarder" at bounding box center [1123, 302] width 87 height 23
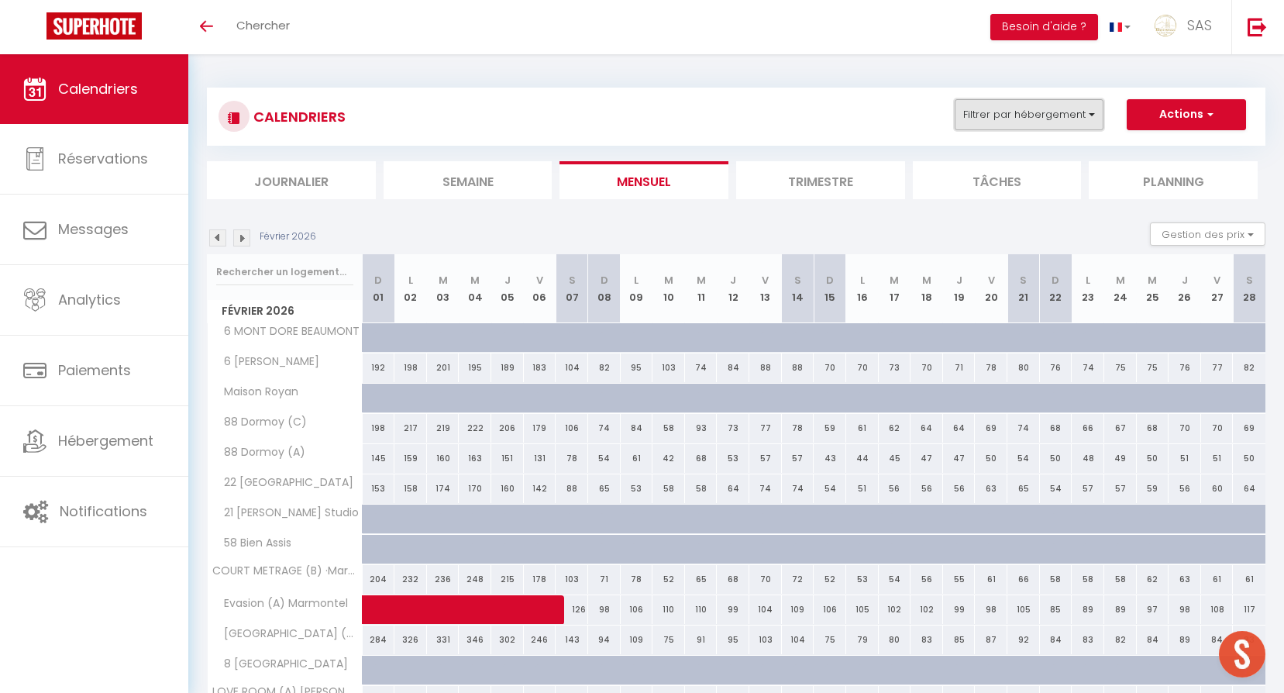
click at [1060, 111] on button "Filtrer par hébergement" at bounding box center [1028, 114] width 149 height 31
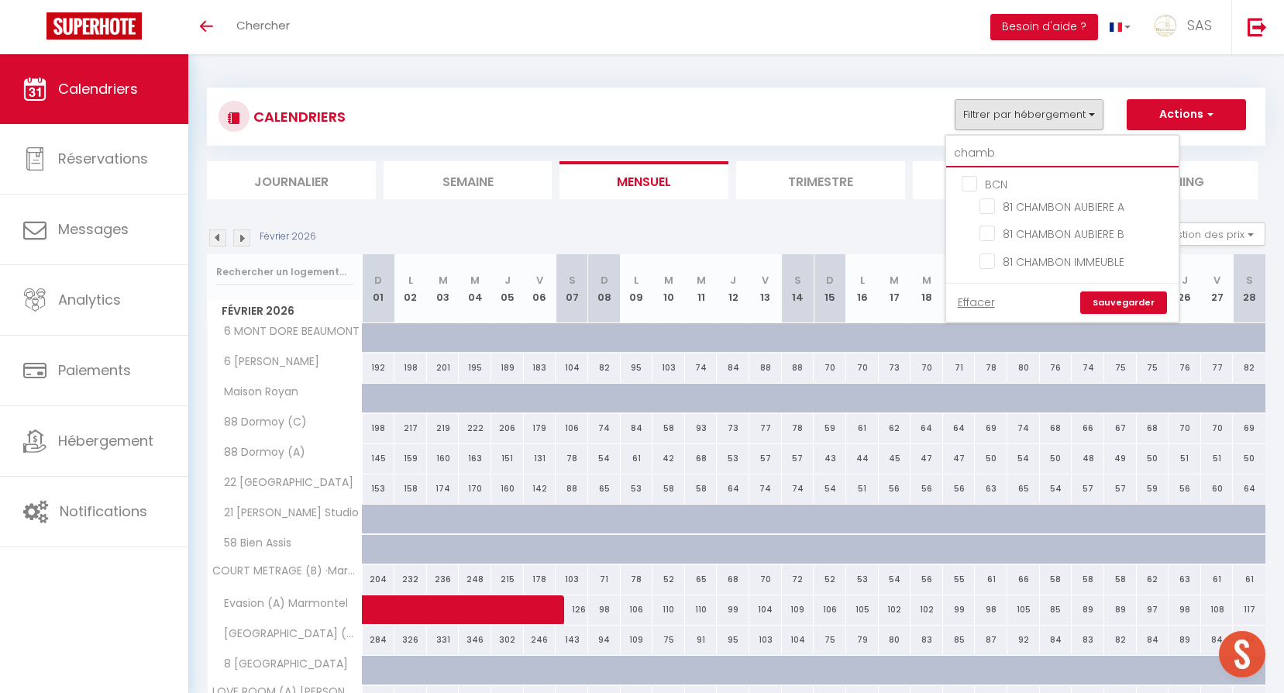
click at [1061, 143] on input "chamb" at bounding box center [1062, 153] width 232 height 28
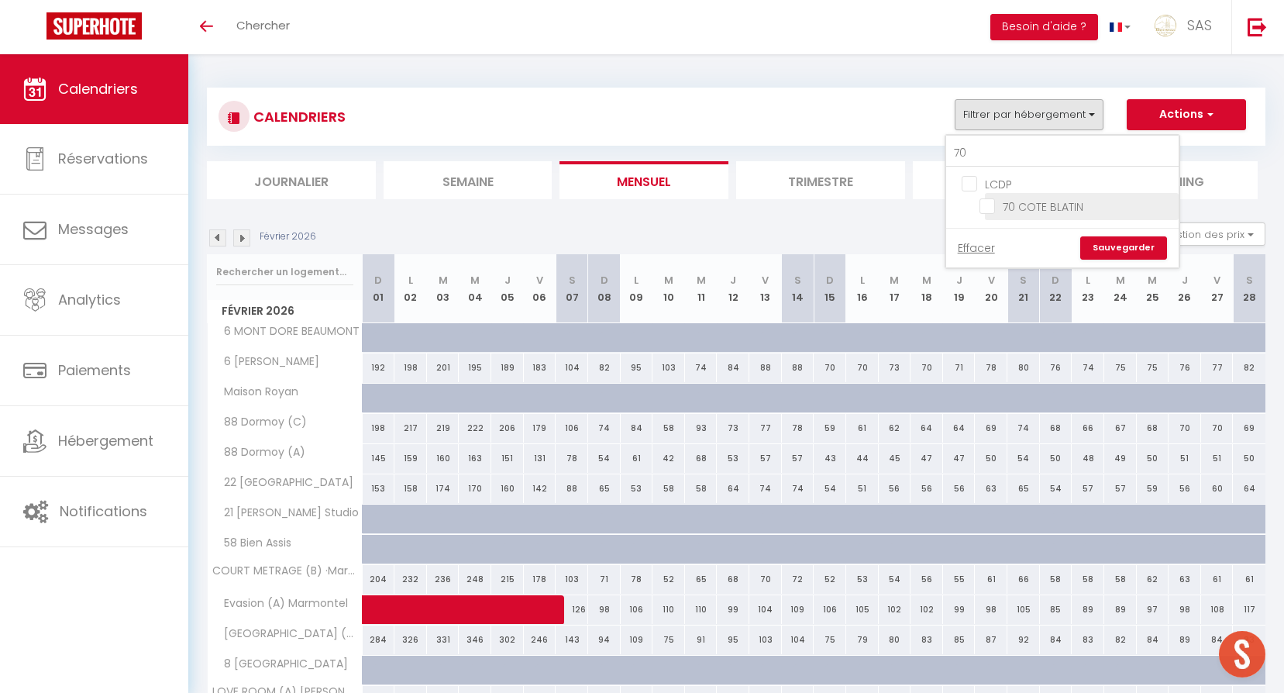
click at [1061, 208] on input "70 COTE BLATIN" at bounding box center [1076, 205] width 194 height 15
click at [1109, 241] on link "Sauvegarder" at bounding box center [1123, 247] width 87 height 23
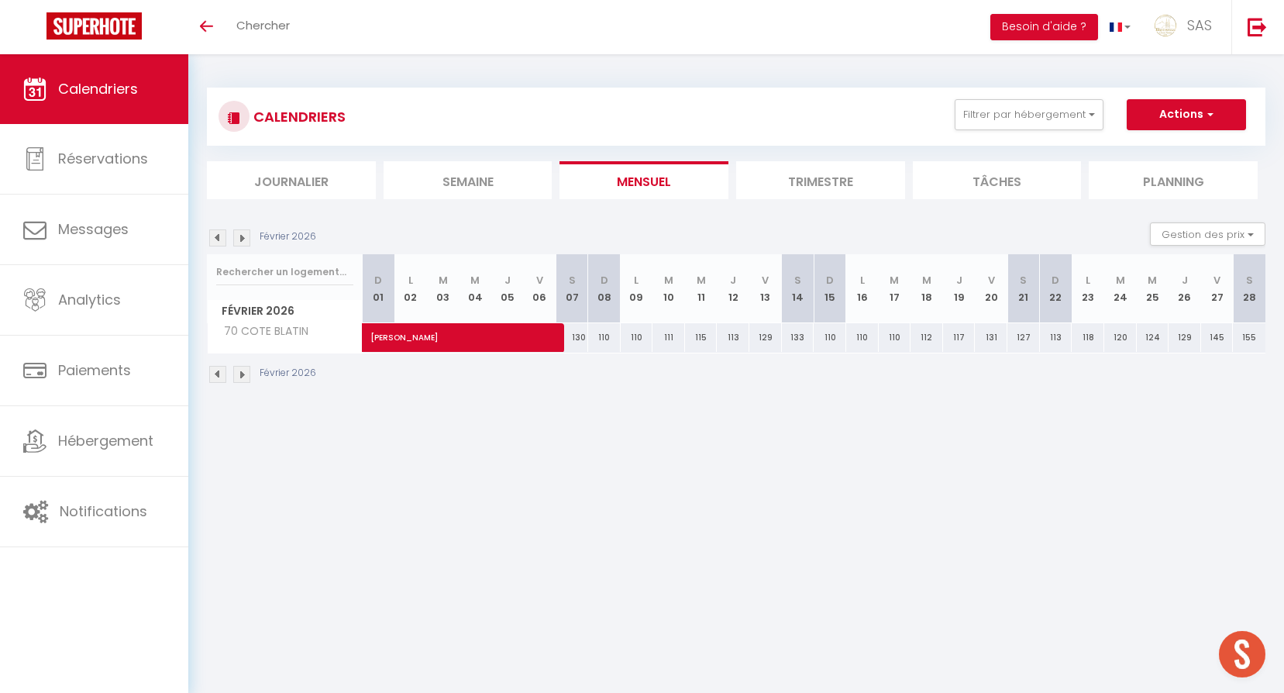
click at [514, 411] on div "CALENDRIERS Filtrer par hébergement 70 LCDP 70 COTE BLATIN Effacer Sauvegarder …" at bounding box center [735, 235] width 1095 height 363
click at [387, 342] on span "[PERSON_NAME]" at bounding box center [477, 329] width 214 height 29
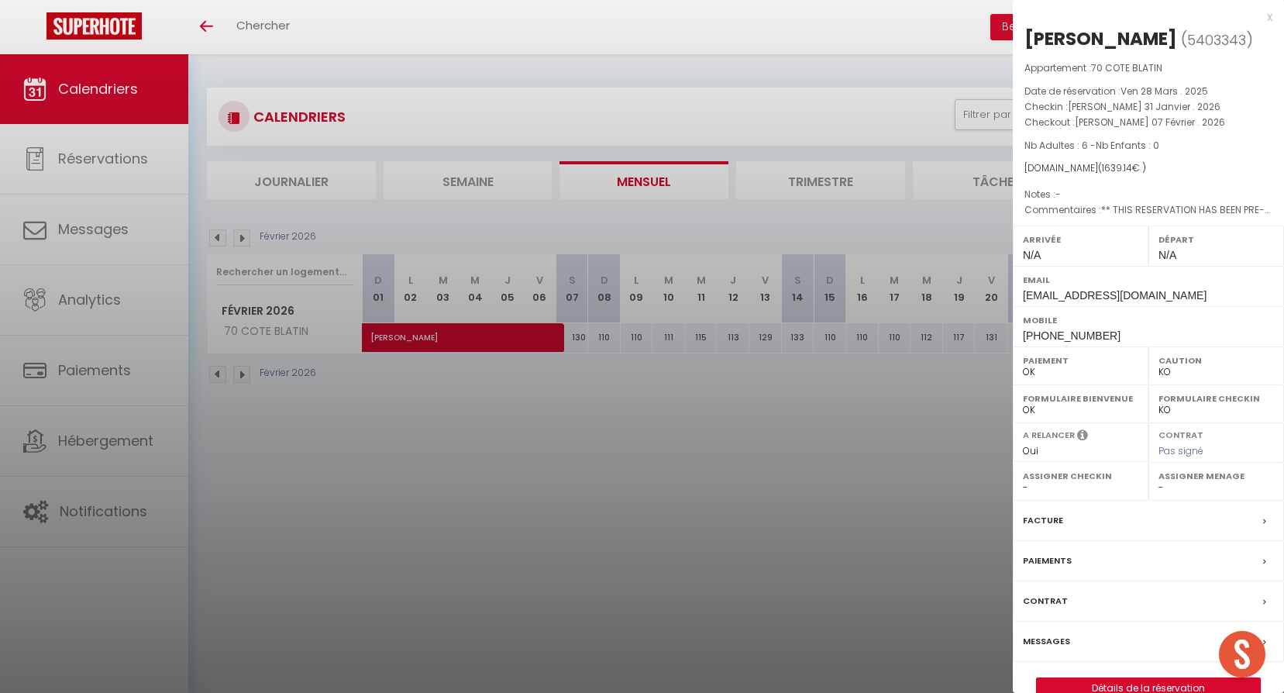
click at [426, 468] on div at bounding box center [642, 346] width 1284 height 693
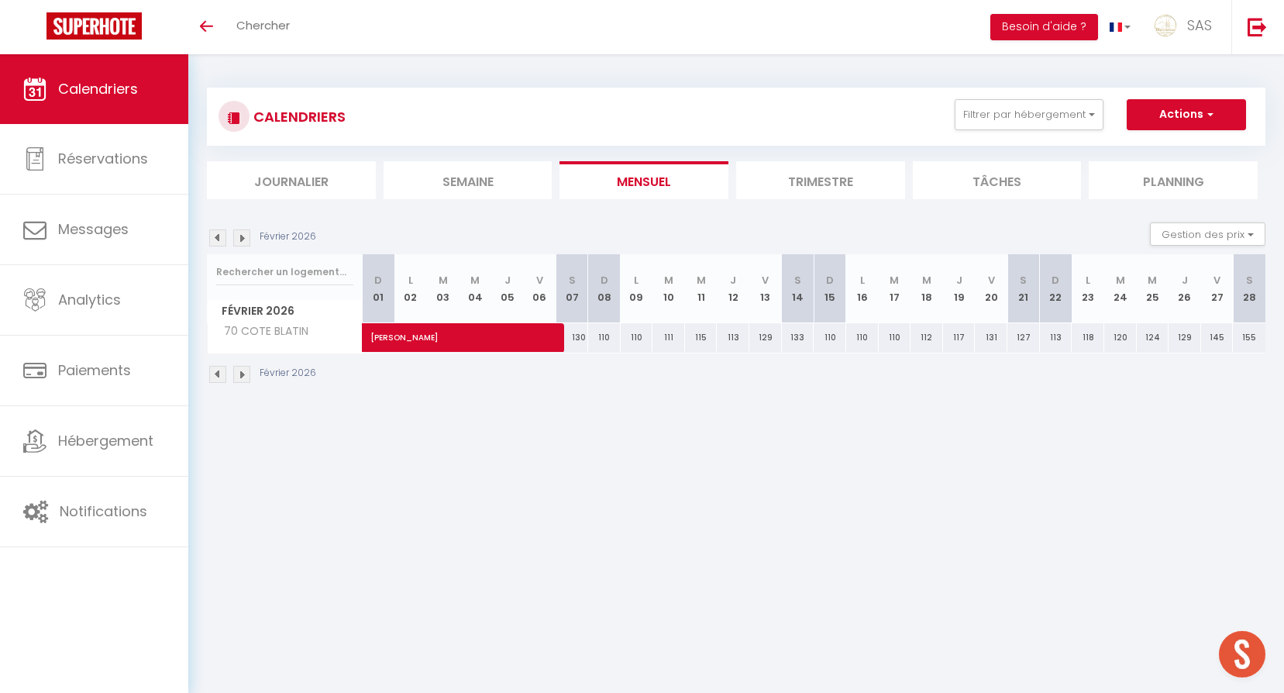
click at [212, 236] on img at bounding box center [217, 237] width 17 height 17
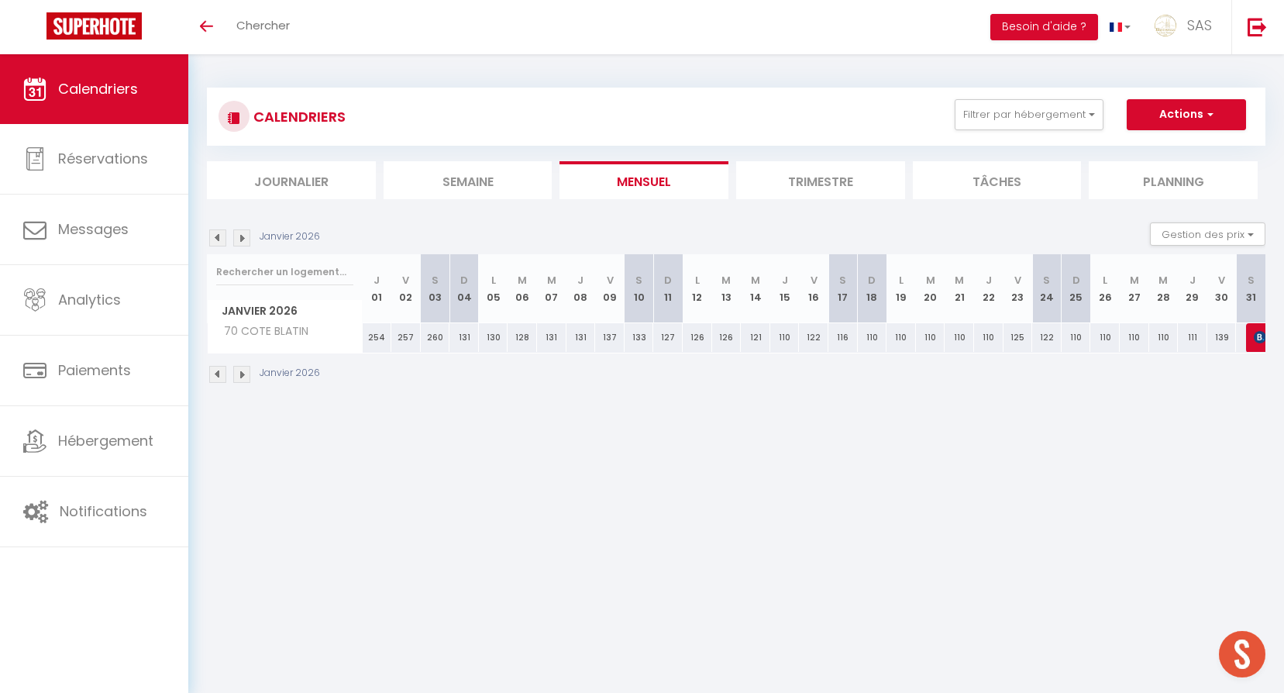
click at [212, 236] on img at bounding box center [217, 237] width 17 height 17
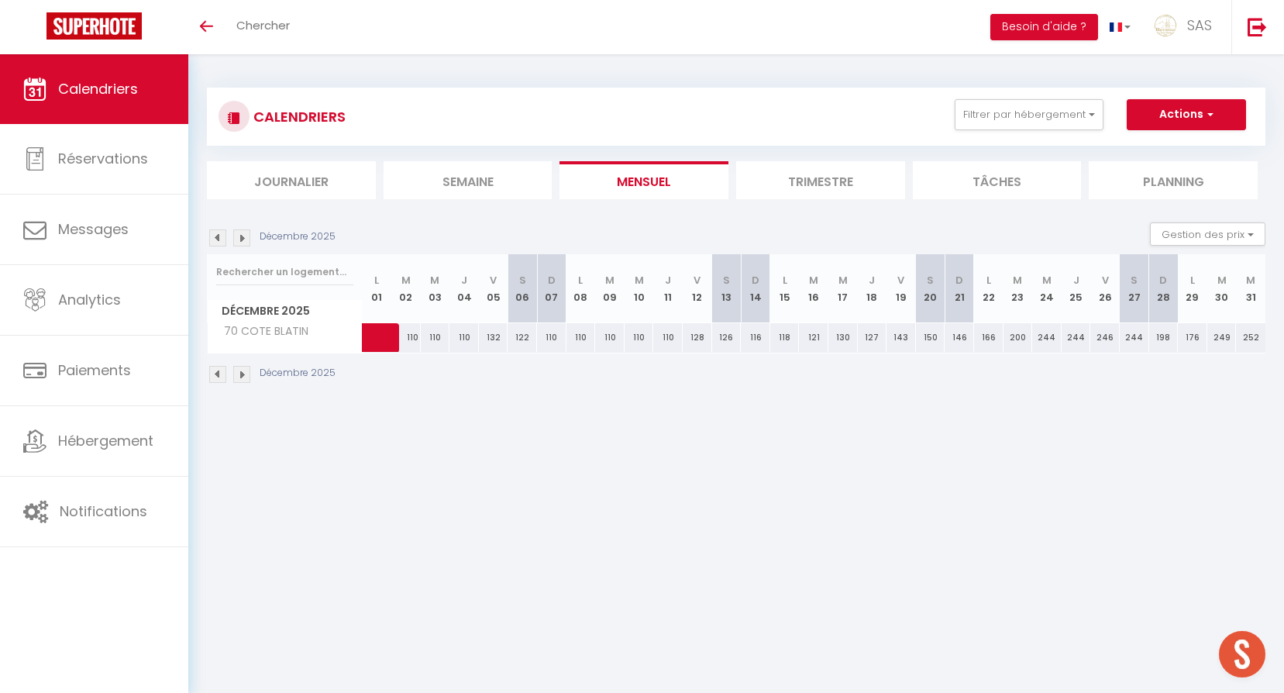
click at [212, 236] on img at bounding box center [217, 237] width 17 height 17
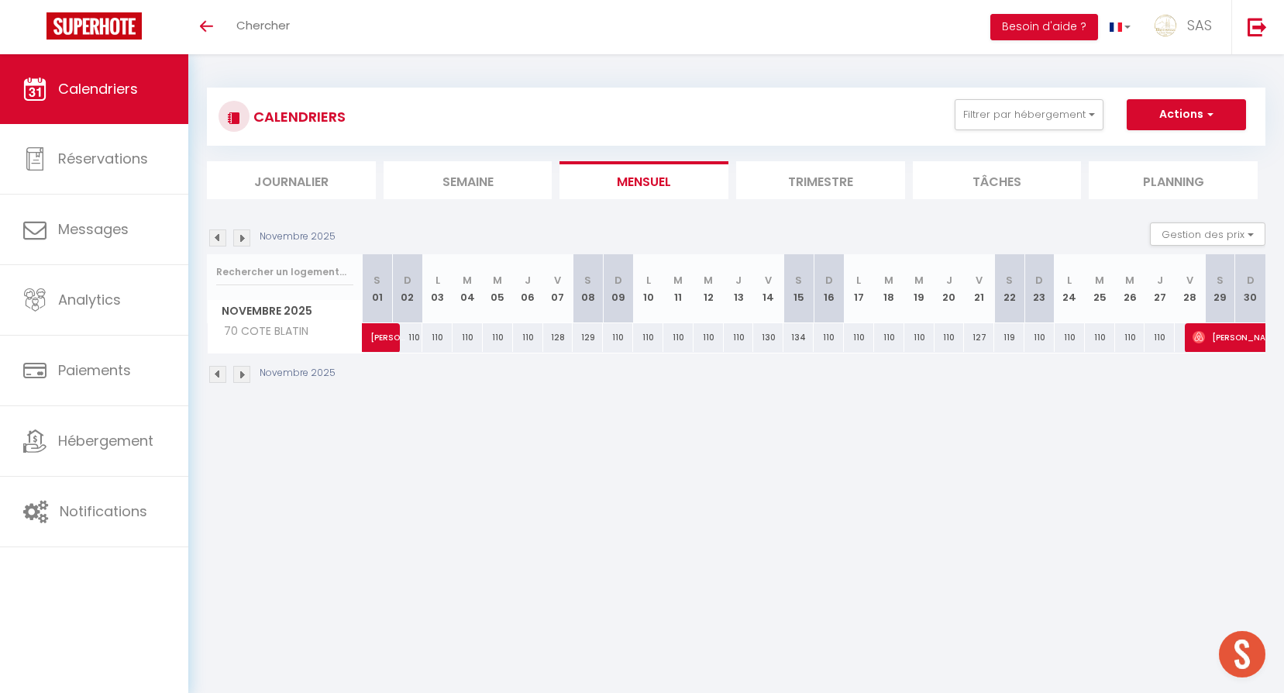
click at [212, 236] on img at bounding box center [217, 237] width 17 height 17
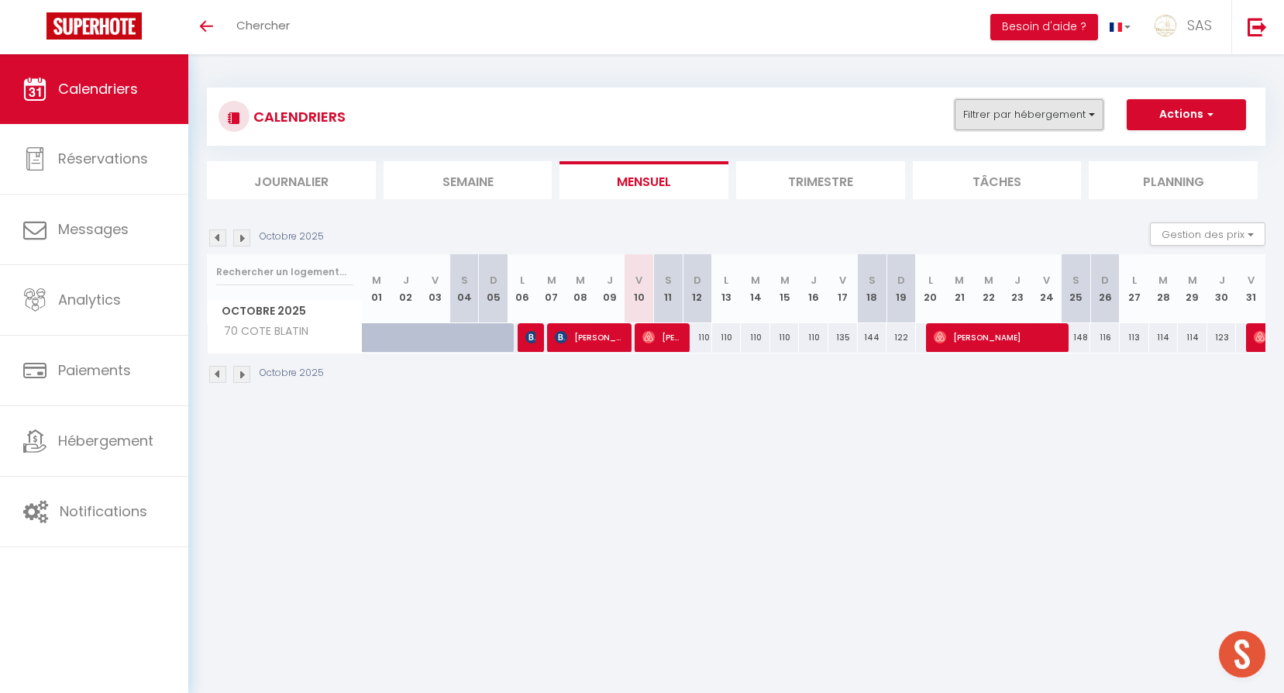
click at [986, 126] on button "Filtrer par hébergement" at bounding box center [1028, 114] width 149 height 31
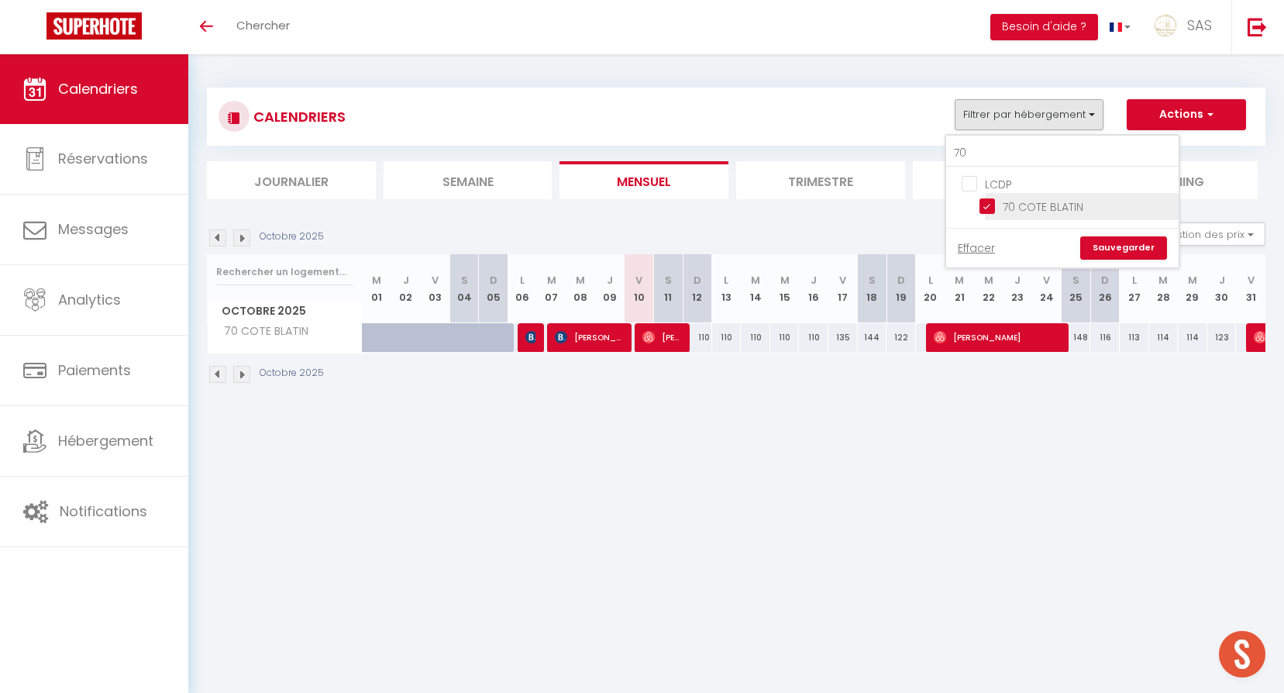
click at [1014, 205] on input "70 COTE BLATIN" at bounding box center [1076, 205] width 194 height 15
click at [1123, 246] on link "Sauvegarder" at bounding box center [1123, 247] width 87 height 23
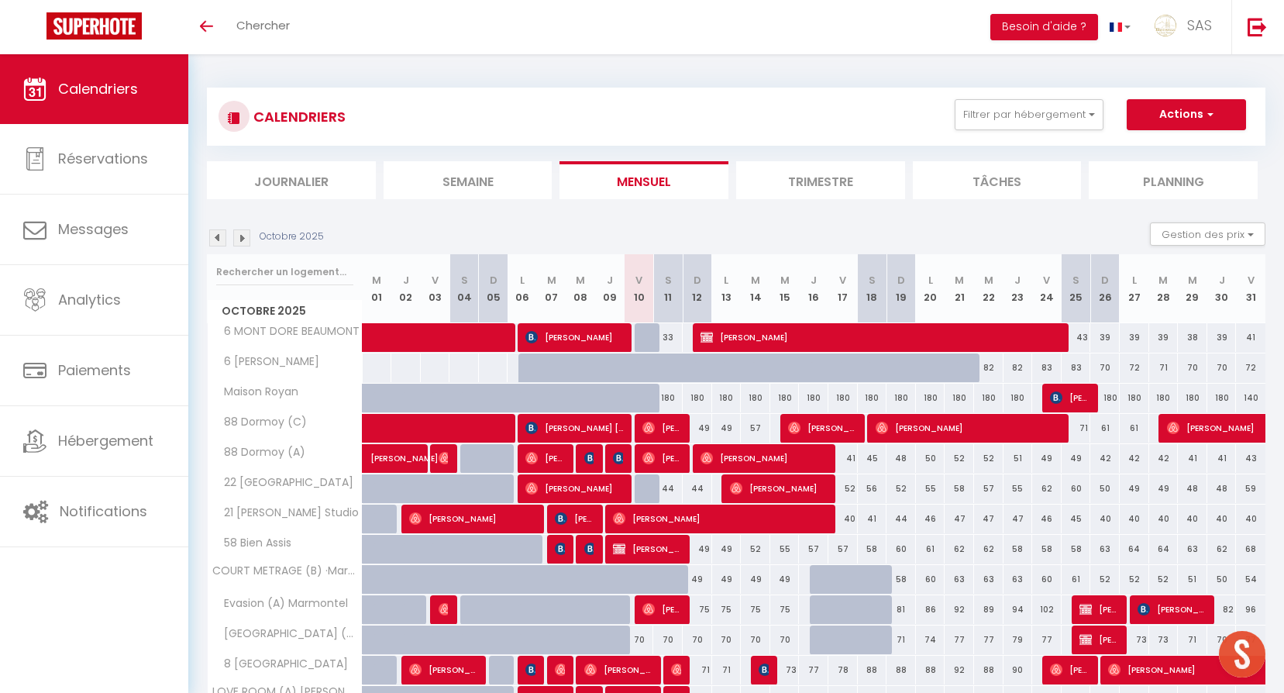
click at [242, 234] on img at bounding box center [241, 237] width 17 height 17
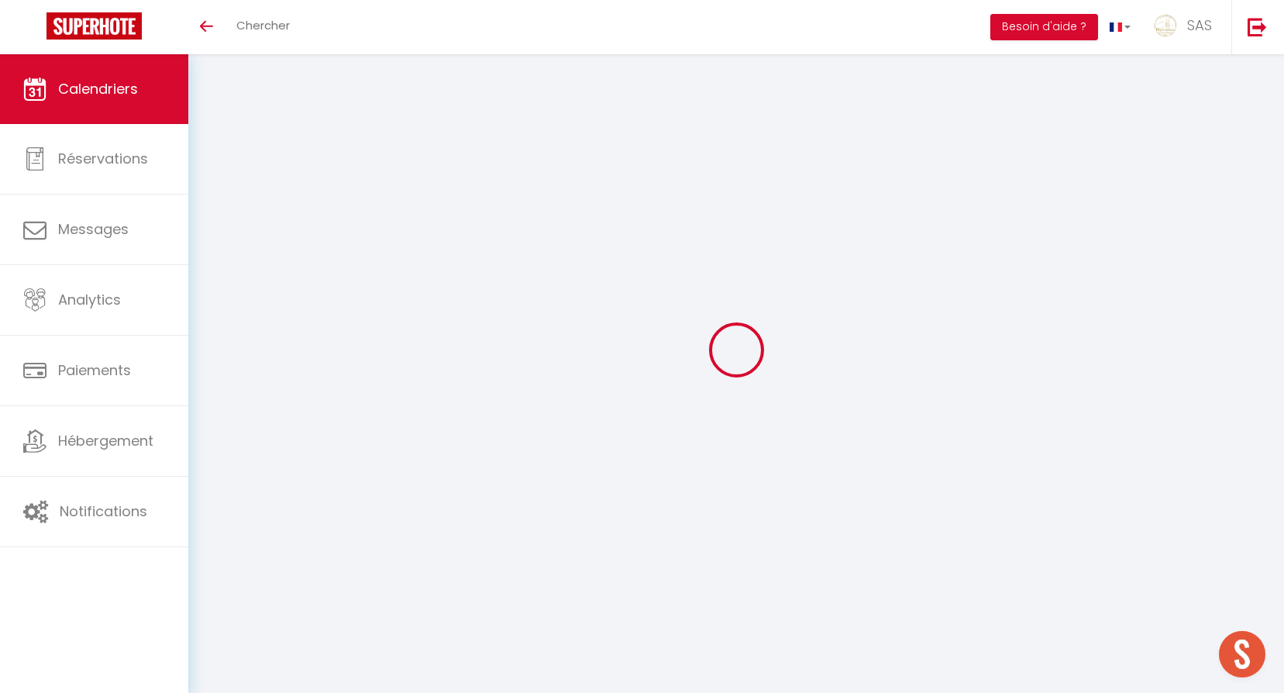
click at [242, 234] on div at bounding box center [736, 349] width 1058 height 553
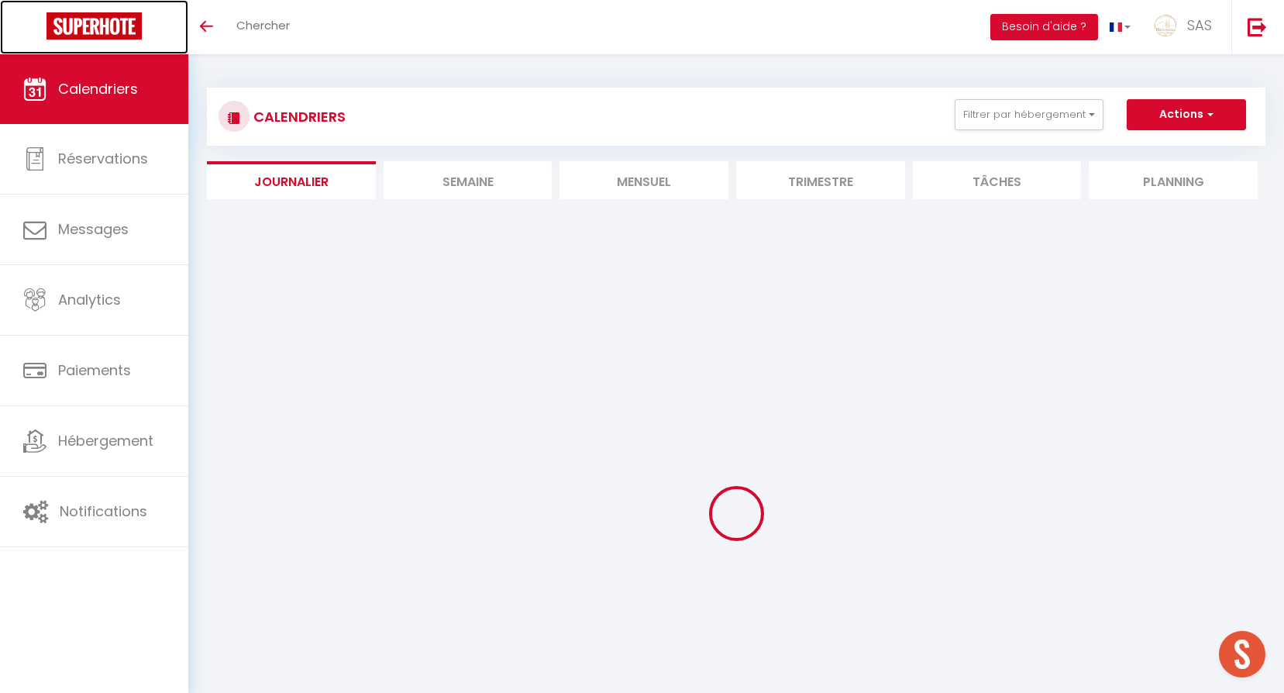
click at [143, 20] on link at bounding box center [94, 27] width 188 height 54
